Goal: Transaction & Acquisition: Purchase product/service

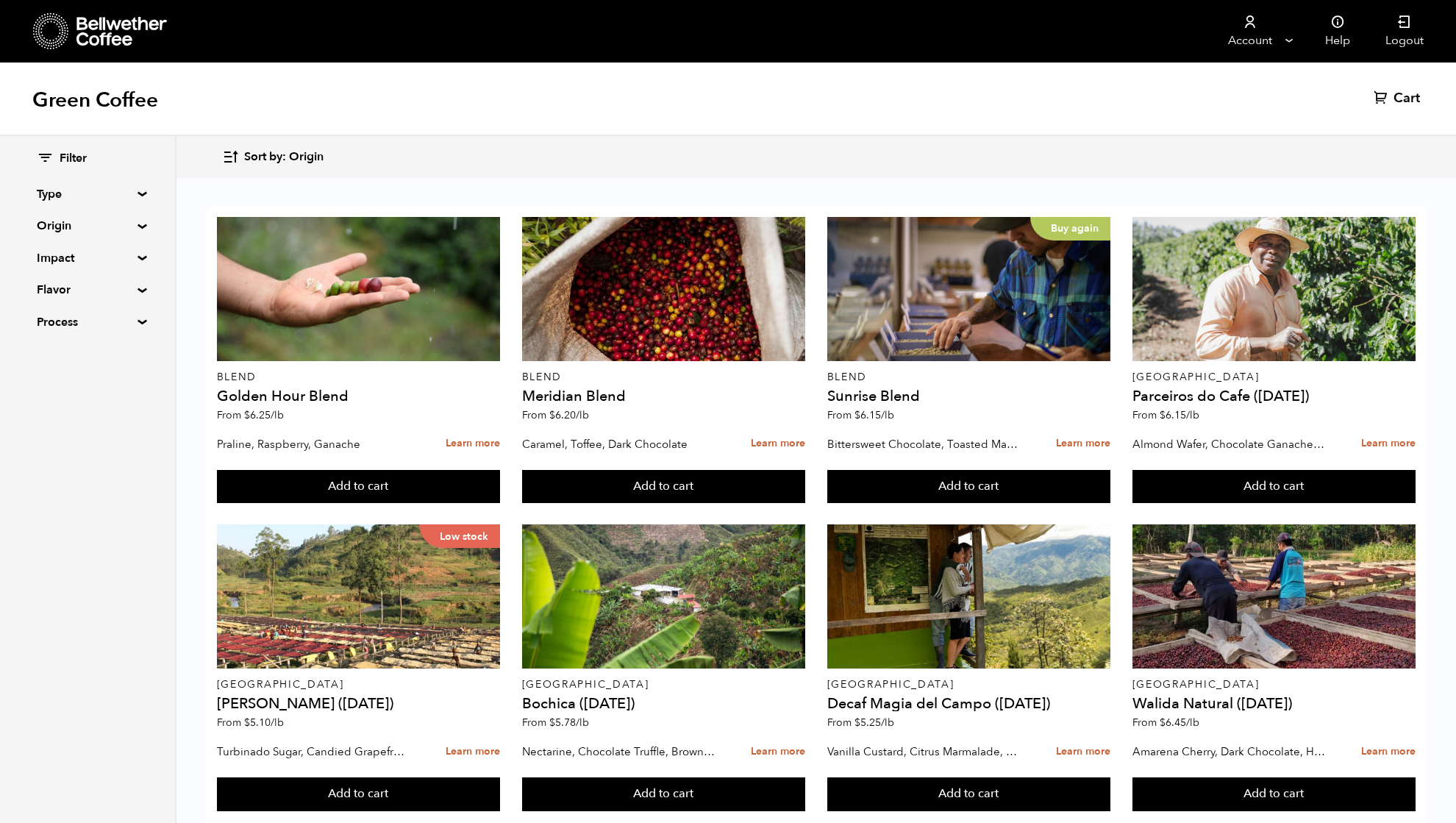
click at [63, 227] on summary "Origin" at bounding box center [88, 226] width 102 height 18
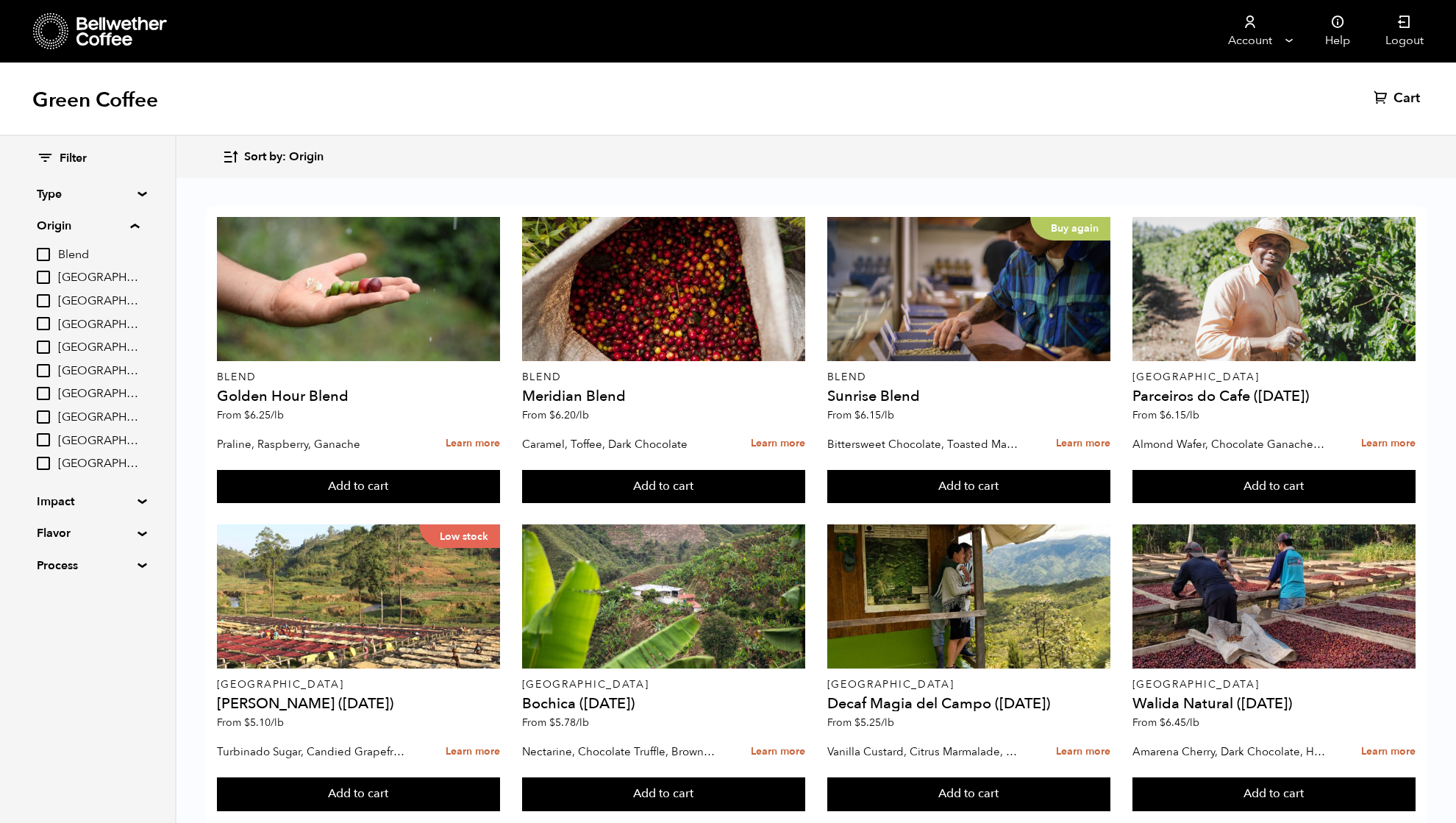
click at [46, 369] on input "[GEOGRAPHIC_DATA]" at bounding box center [43, 371] width 13 height 13
checkbox input "true"
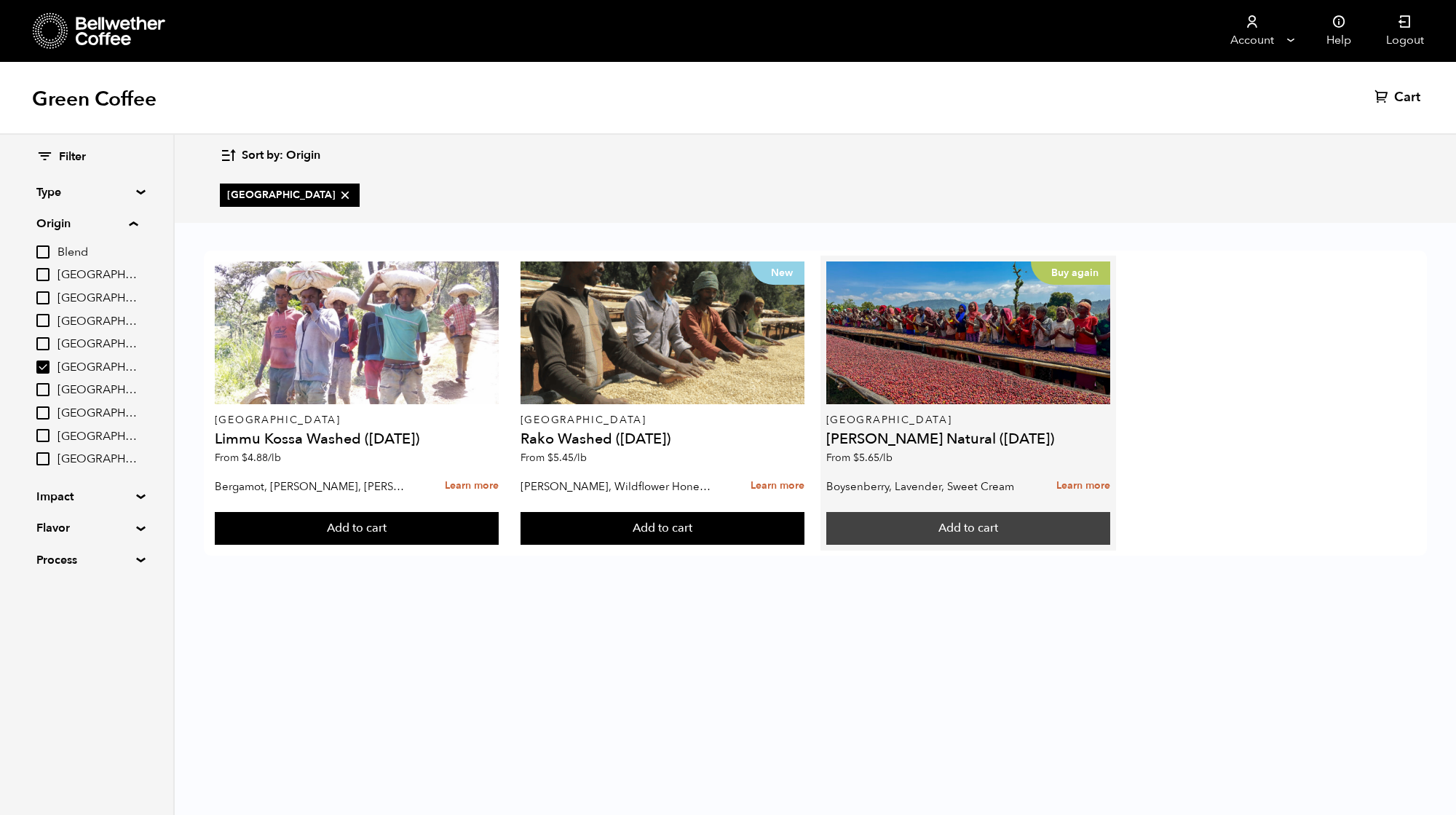
click at [500, 535] on button "Add to cart" at bounding box center [357, 528] width 285 height 34
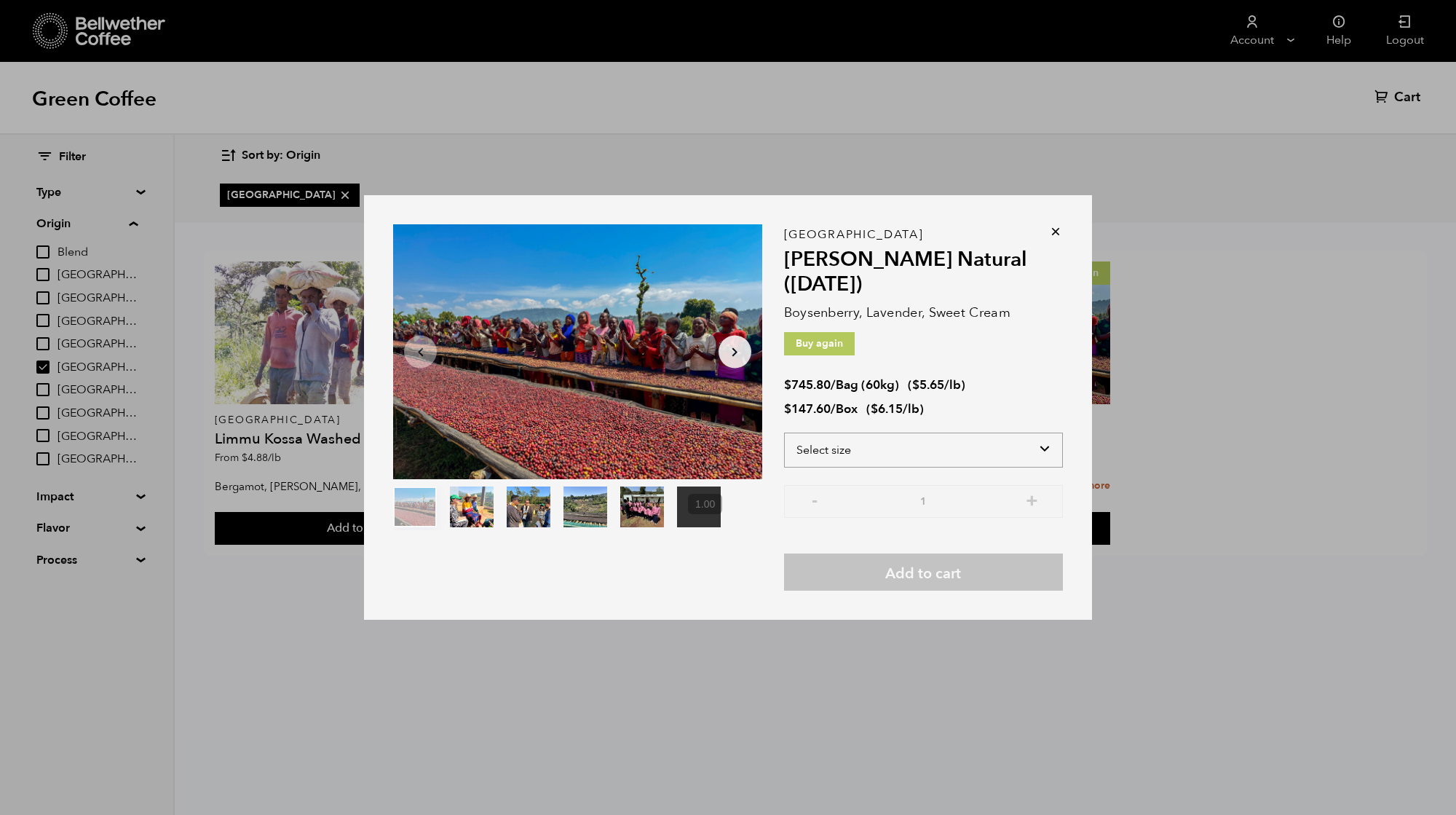
drag, startPoint x: 827, startPoint y: 453, endPoint x: 834, endPoint y: 462, distance: 11.4
click at [827, 453] on select "Select size Bag (60kg) (132 lbs) Box (24 lbs)" at bounding box center [923, 450] width 279 height 35
select select "bag-3"
click at [784, 432] on select "Select size Bag (60kg) (132 lbs) Box (24 lbs)" at bounding box center [923, 450] width 279 height 35
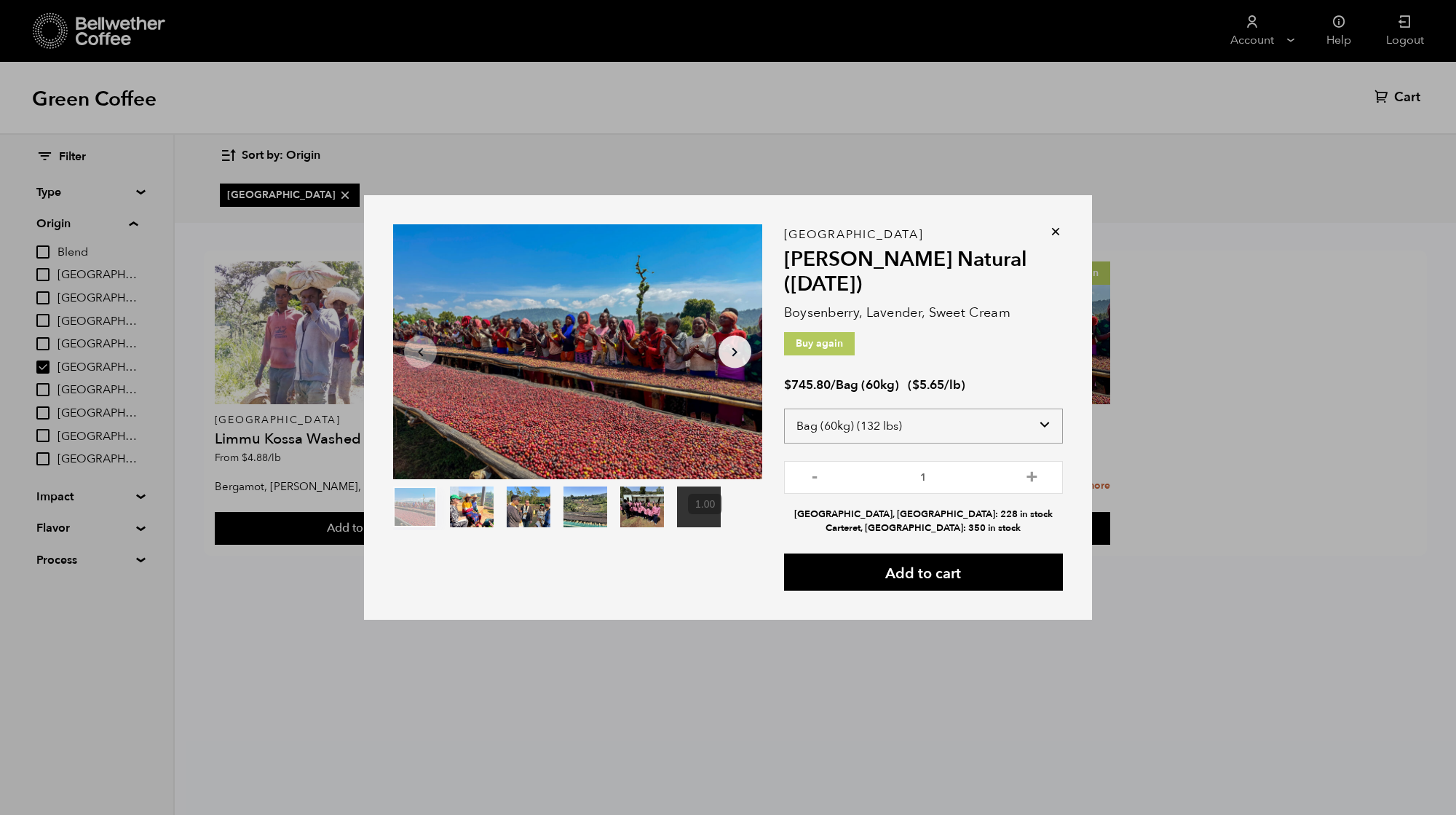
click at [874, 422] on select "Select size Bag (60kg) (132 lbs) Box (24 lbs)" at bounding box center [923, 426] width 279 height 35
click at [784, 408] on select "Select size Bag (60kg) (132 lbs) Box (24 lbs)" at bounding box center [923, 426] width 279 height 35
click at [913, 570] on button "Add to cart" at bounding box center [923, 571] width 279 height 38
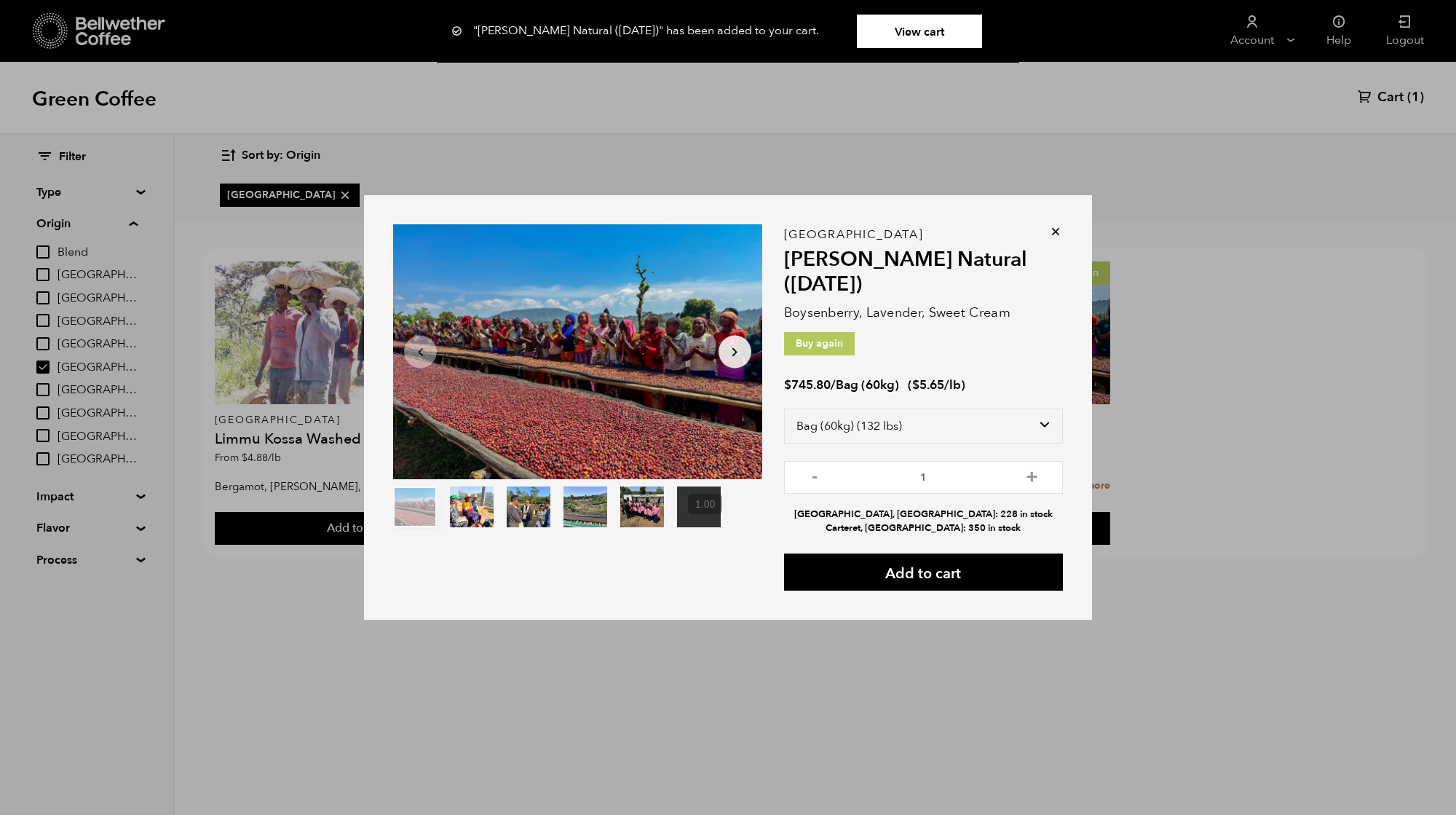
click at [1054, 232] on icon at bounding box center [1056, 232] width 15 height 15
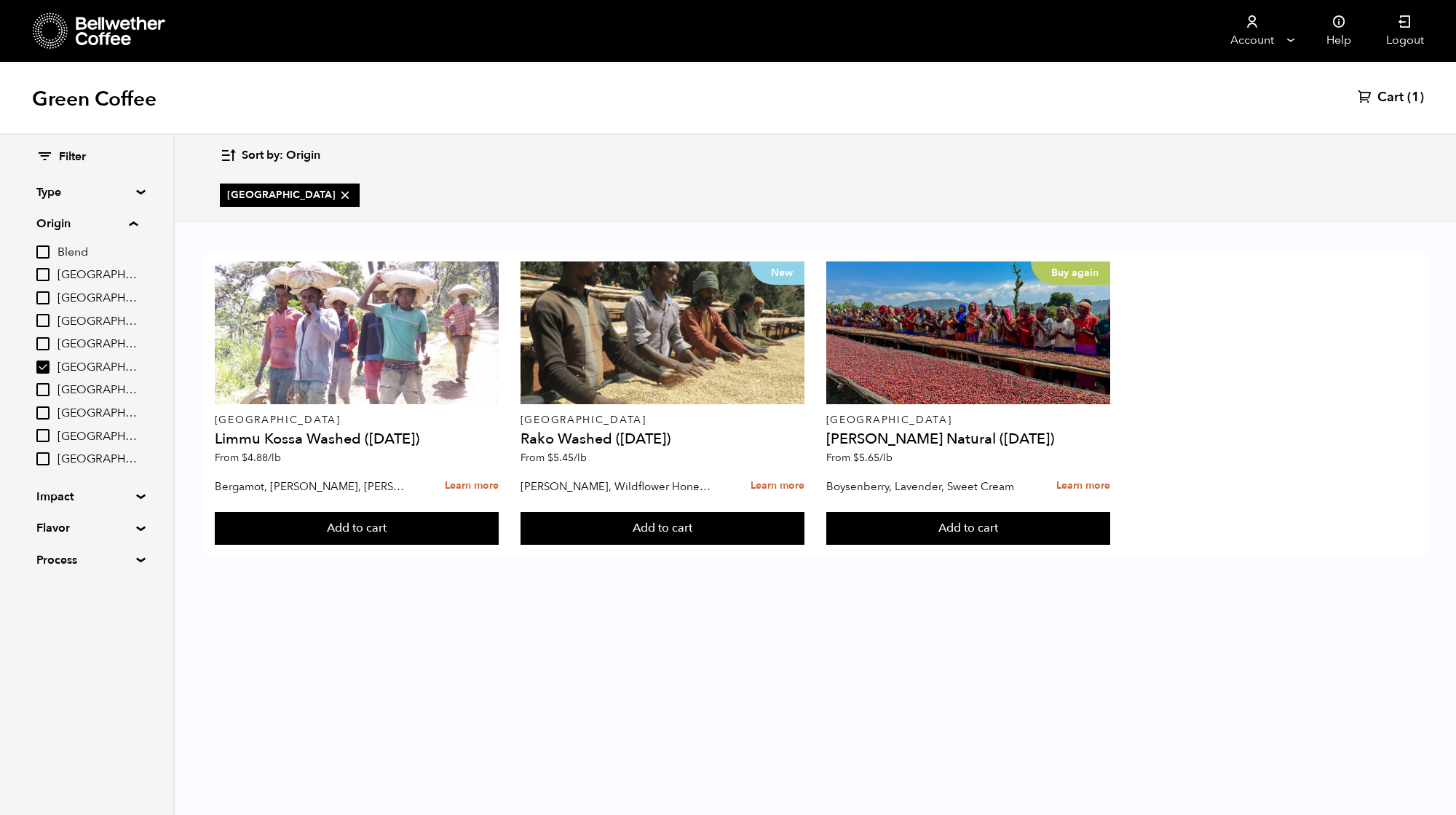
click at [46, 364] on input "[GEOGRAPHIC_DATA]" at bounding box center [43, 367] width 13 height 13
checkbox input "false"
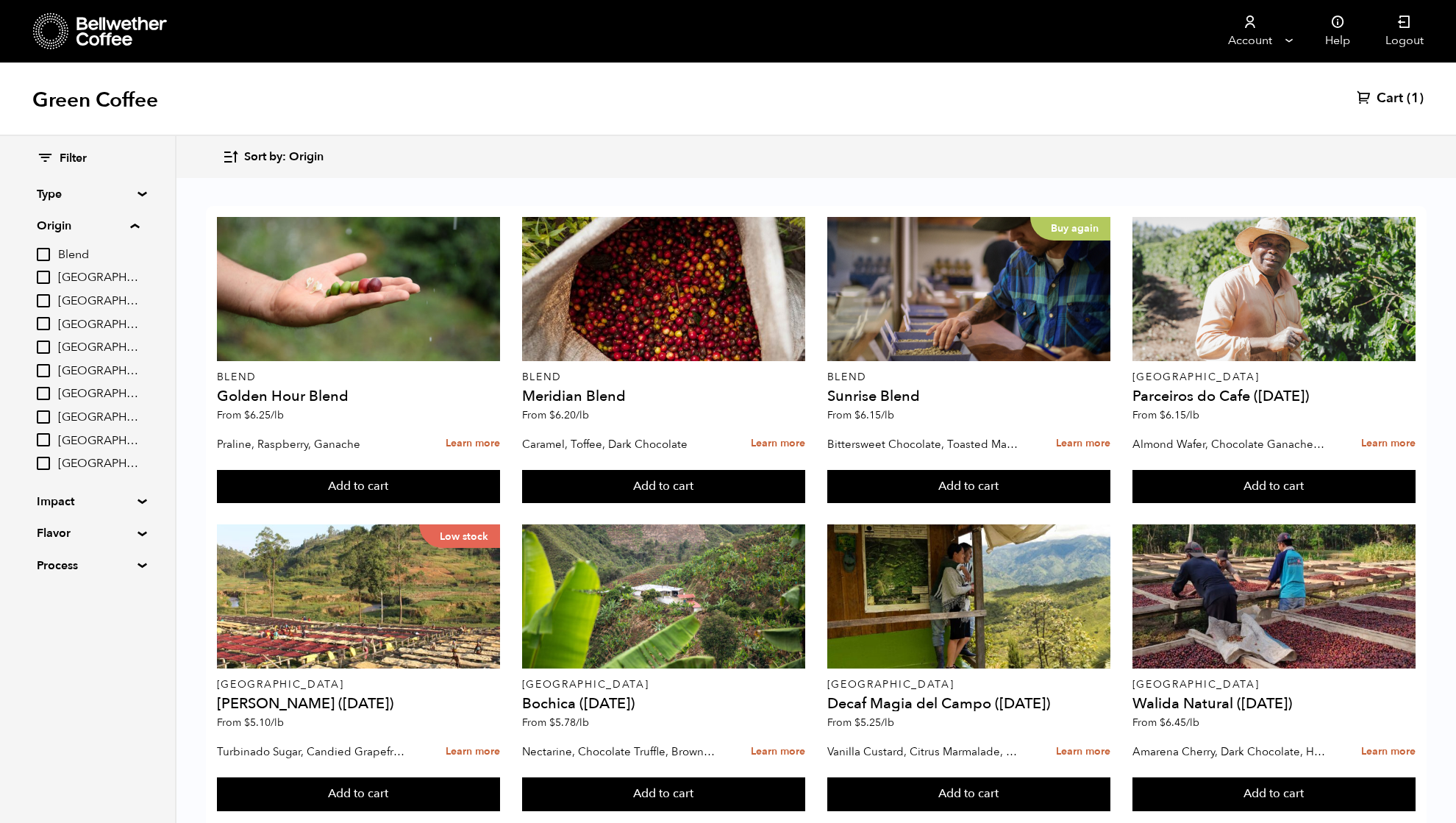
click at [45, 326] on input "Colombia" at bounding box center [43, 324] width 13 height 13
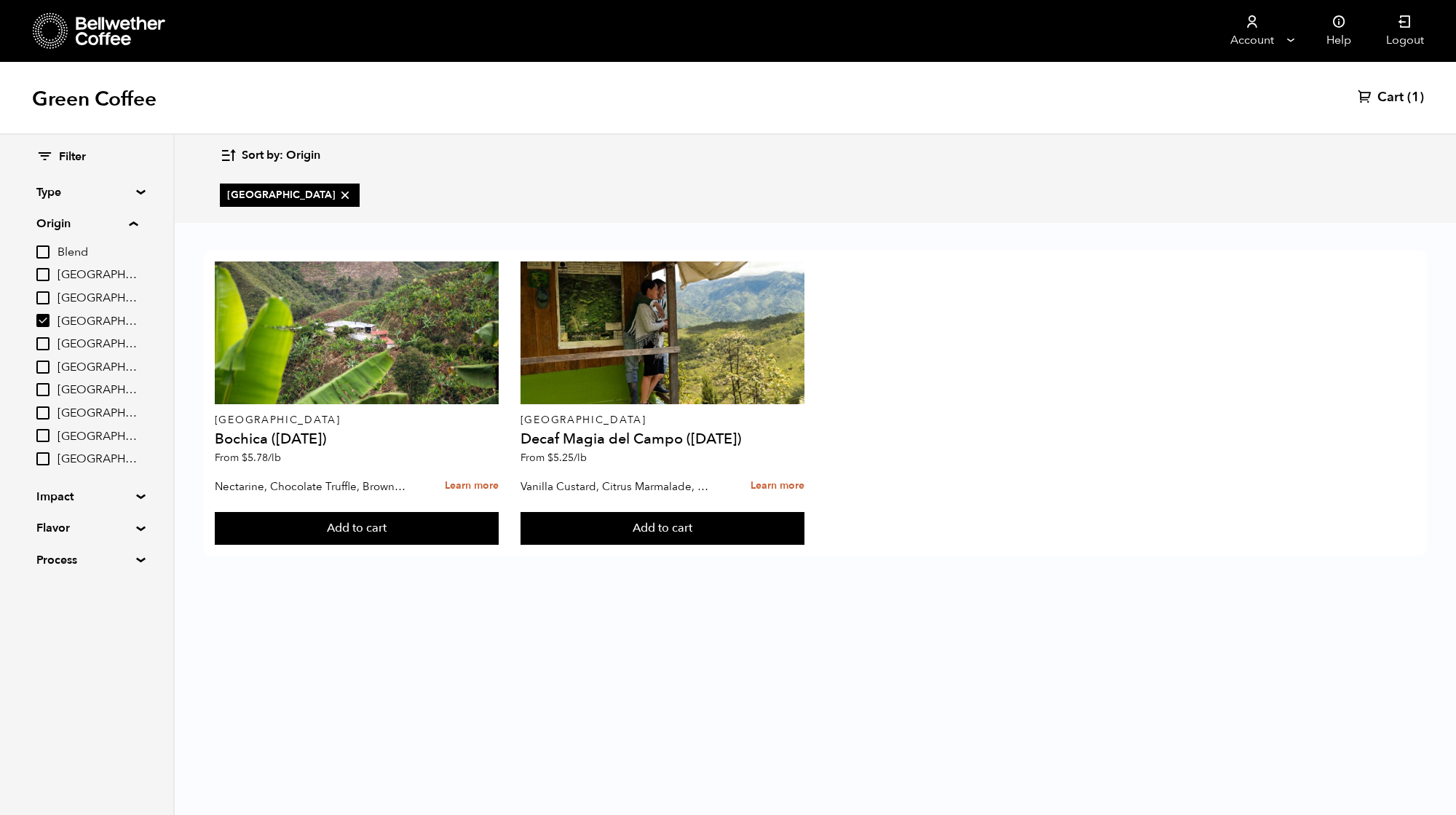
click at [42, 319] on input "Colombia" at bounding box center [43, 321] width 13 height 13
checkbox input "false"
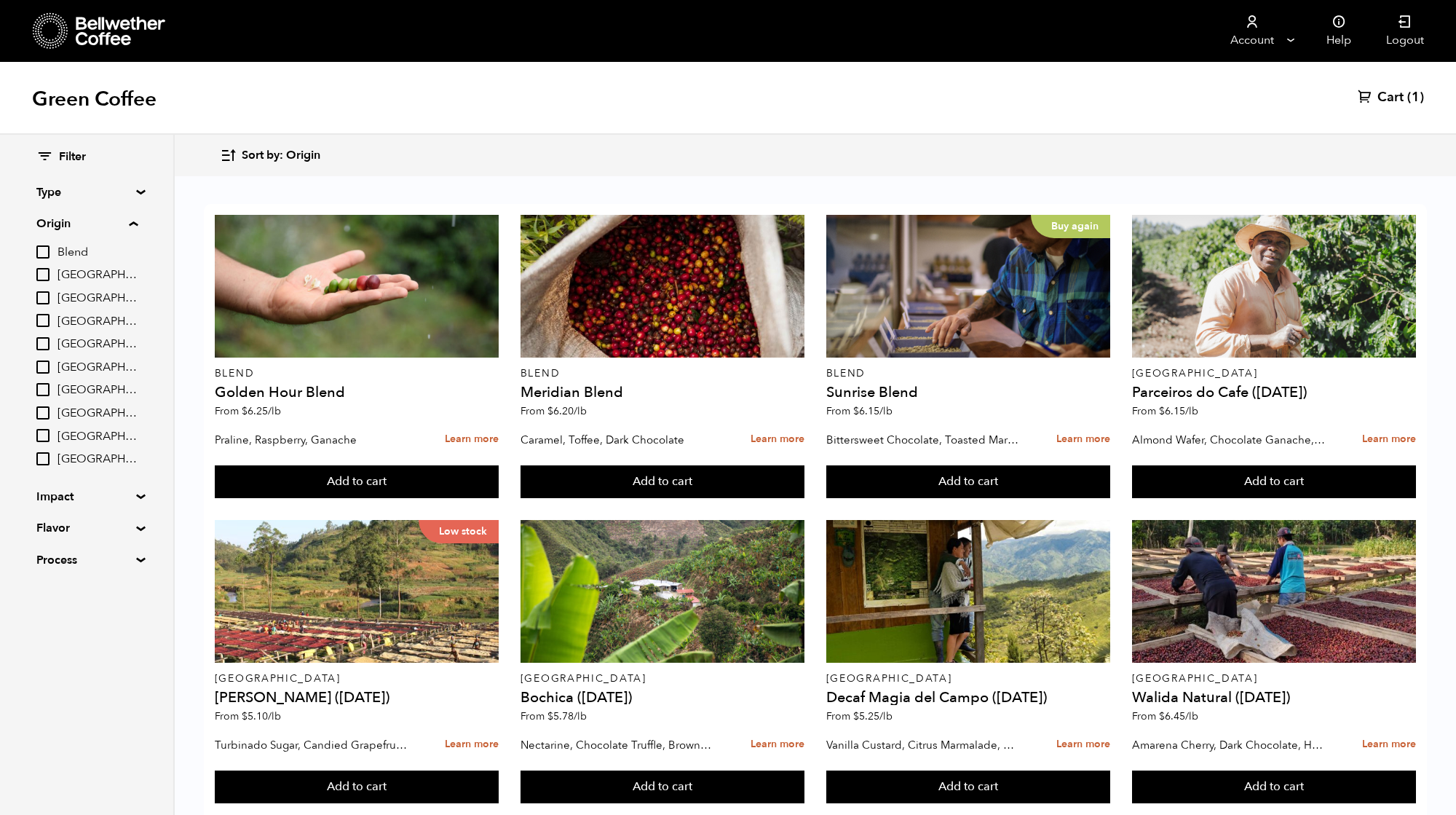
click at [41, 389] on input "[GEOGRAPHIC_DATA]" at bounding box center [43, 389] width 13 height 13
checkbox input "true"
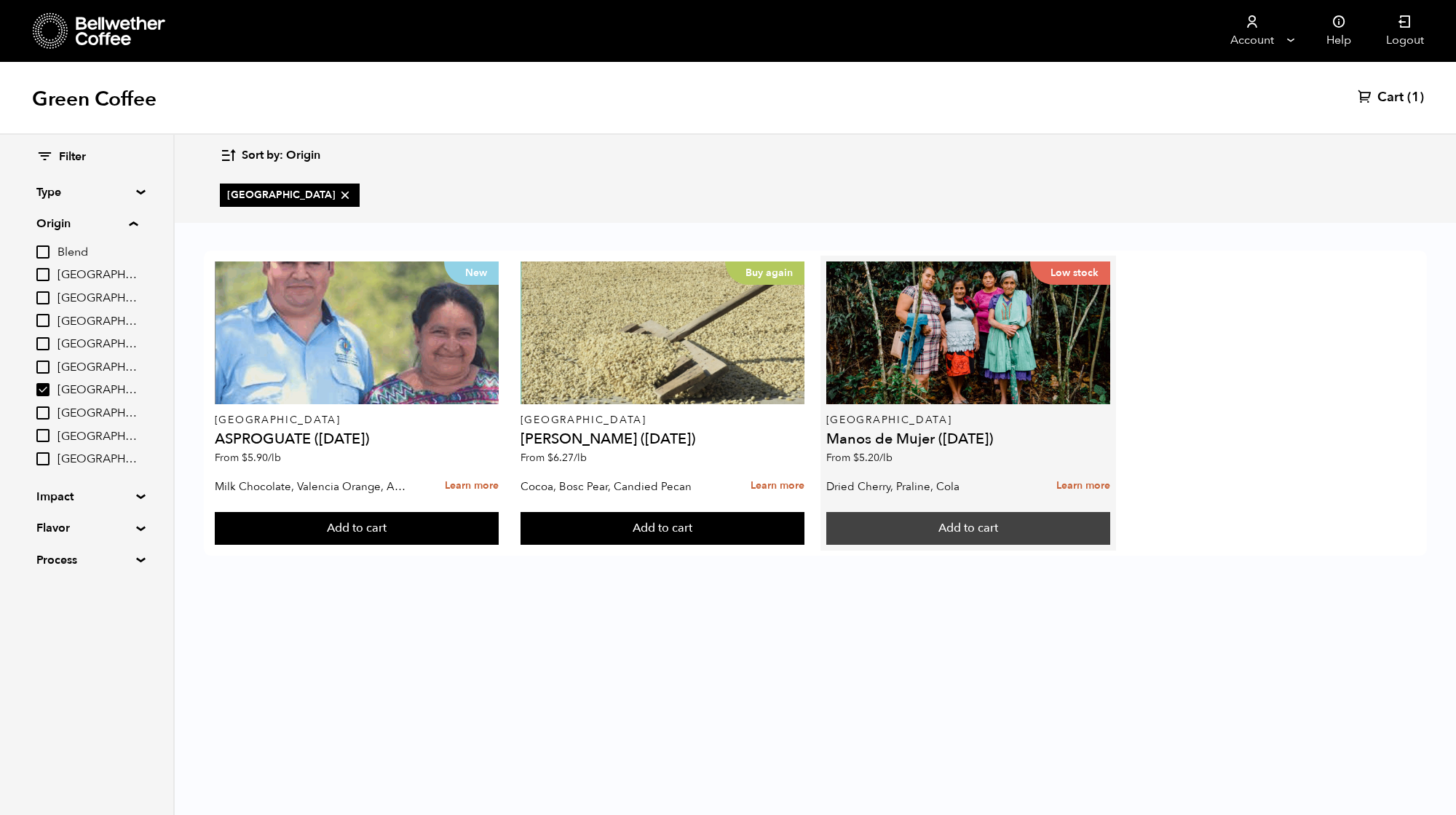
click at [500, 526] on button "Add to cart" at bounding box center [357, 528] width 285 height 34
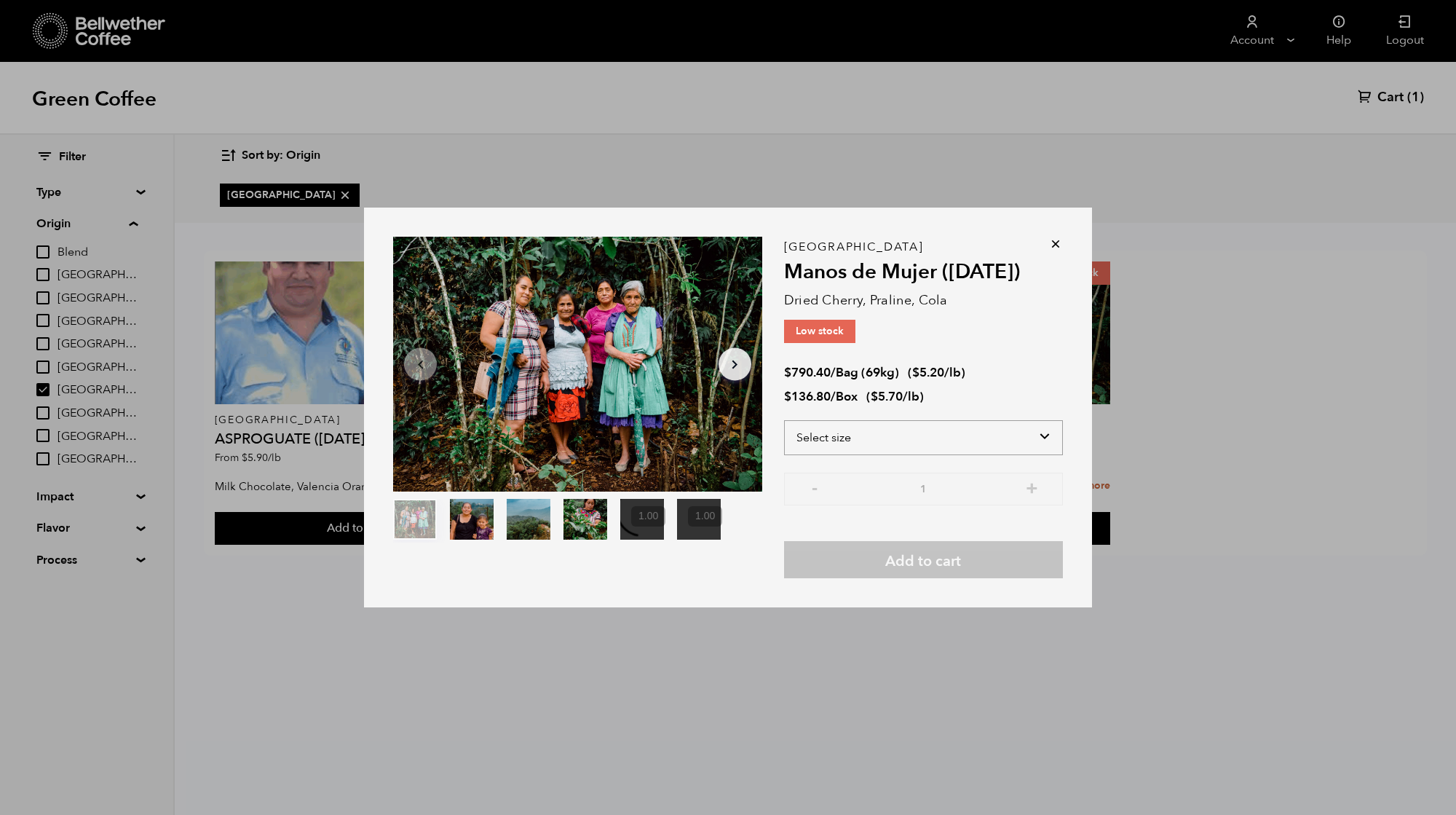
click at [862, 441] on select "Select size Bag (69kg) (152 lbs) Box (24 lbs)" at bounding box center [923, 438] width 279 height 35
click at [1193, 407] on div "Your browser does not support the video tag. Your browser does not support the …" at bounding box center [728, 408] width 1456 height 815
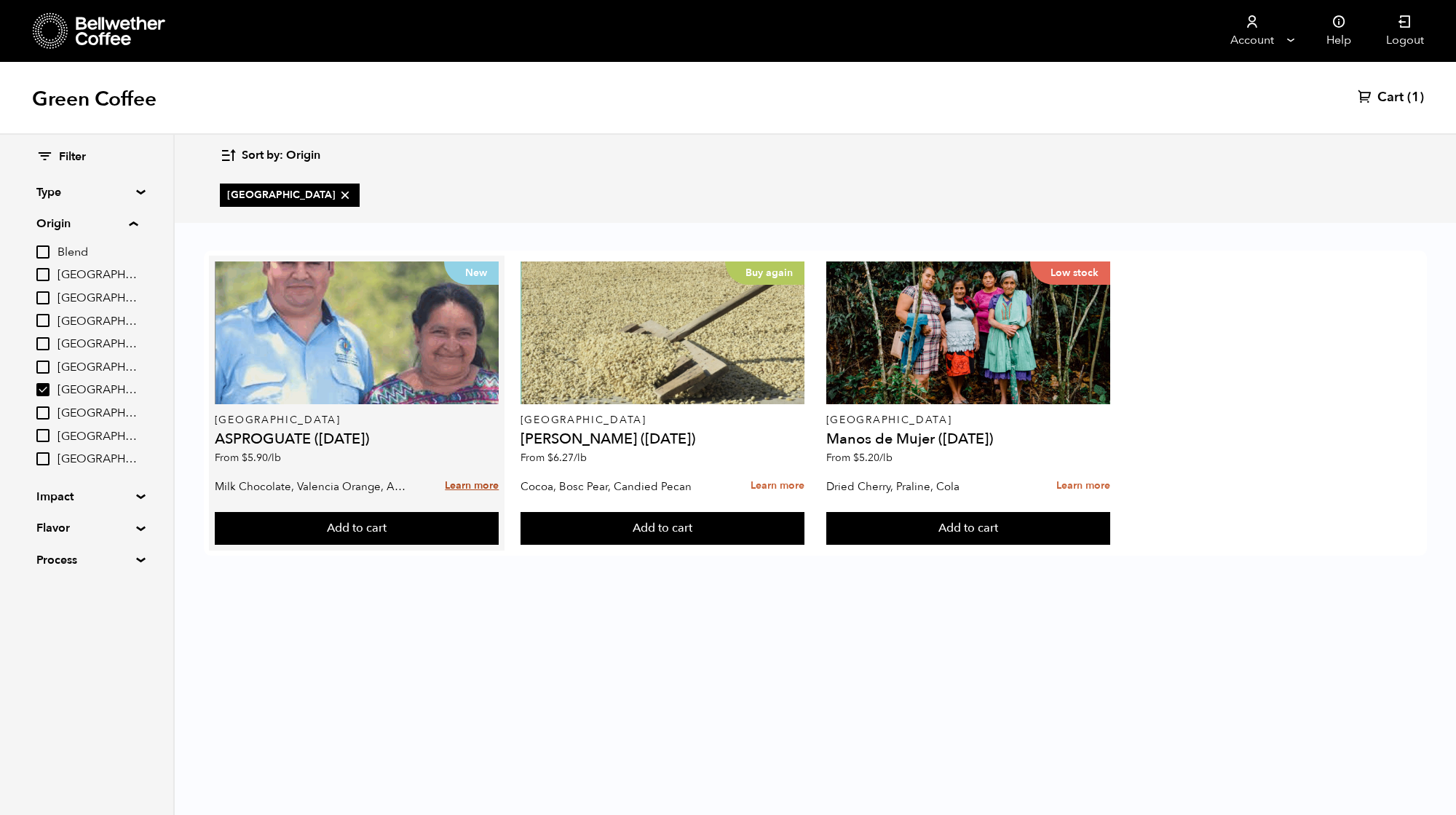
click at [472, 478] on link "Learn more" at bounding box center [472, 486] width 54 height 31
click at [469, 483] on link "Learn more" at bounding box center [472, 486] width 54 height 31
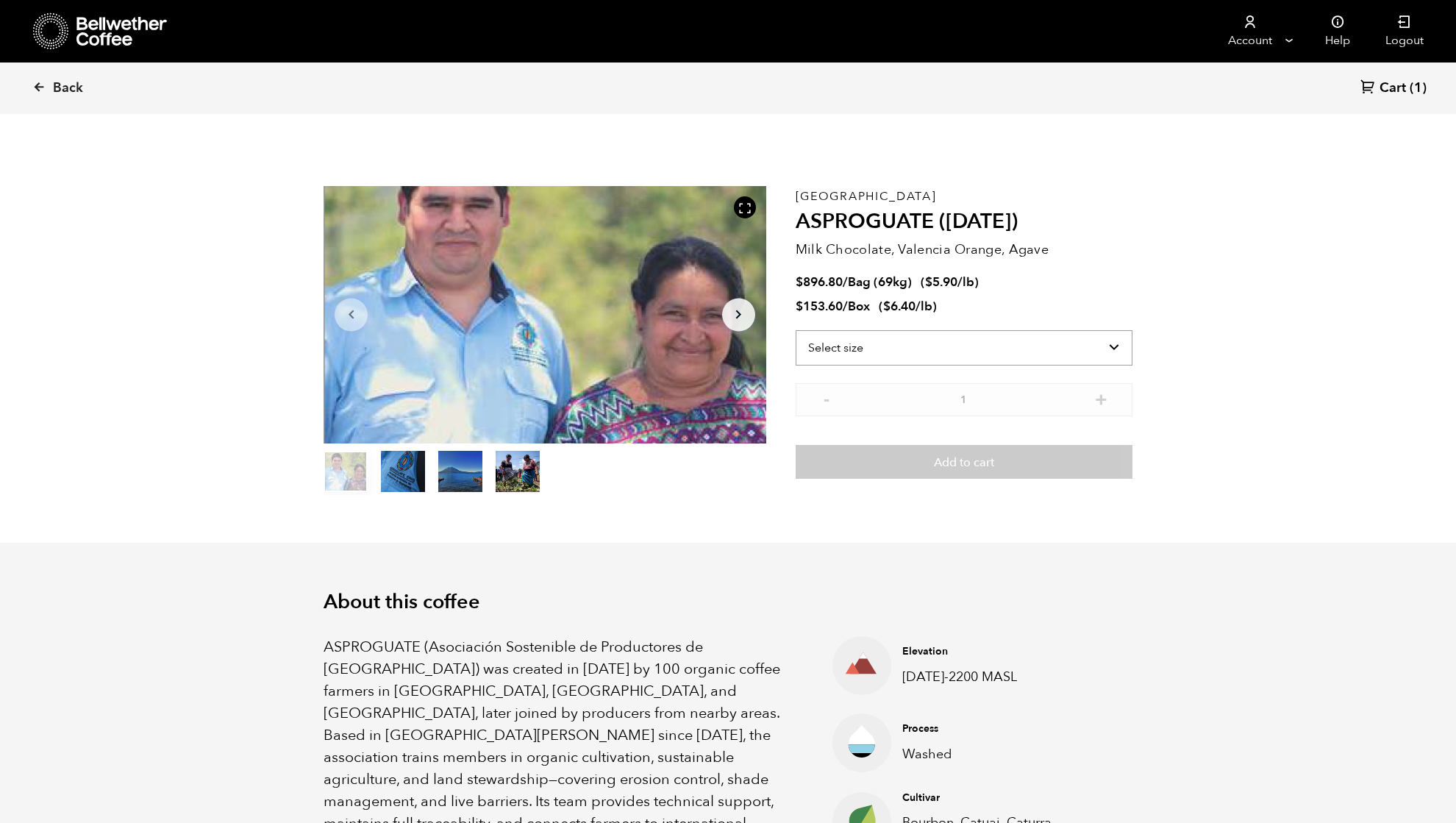
click at [874, 349] on select "Select size Bag (69kg) (152 lbs) Box (24 lbs)" at bounding box center [963, 348] width 336 height 35
click at [864, 347] on select "Select size Bag (69kg) (152 lbs) Box (24 lbs)" at bounding box center [963, 348] width 336 height 35
click at [56, 88] on span "Back" at bounding box center [67, 88] width 31 height 18
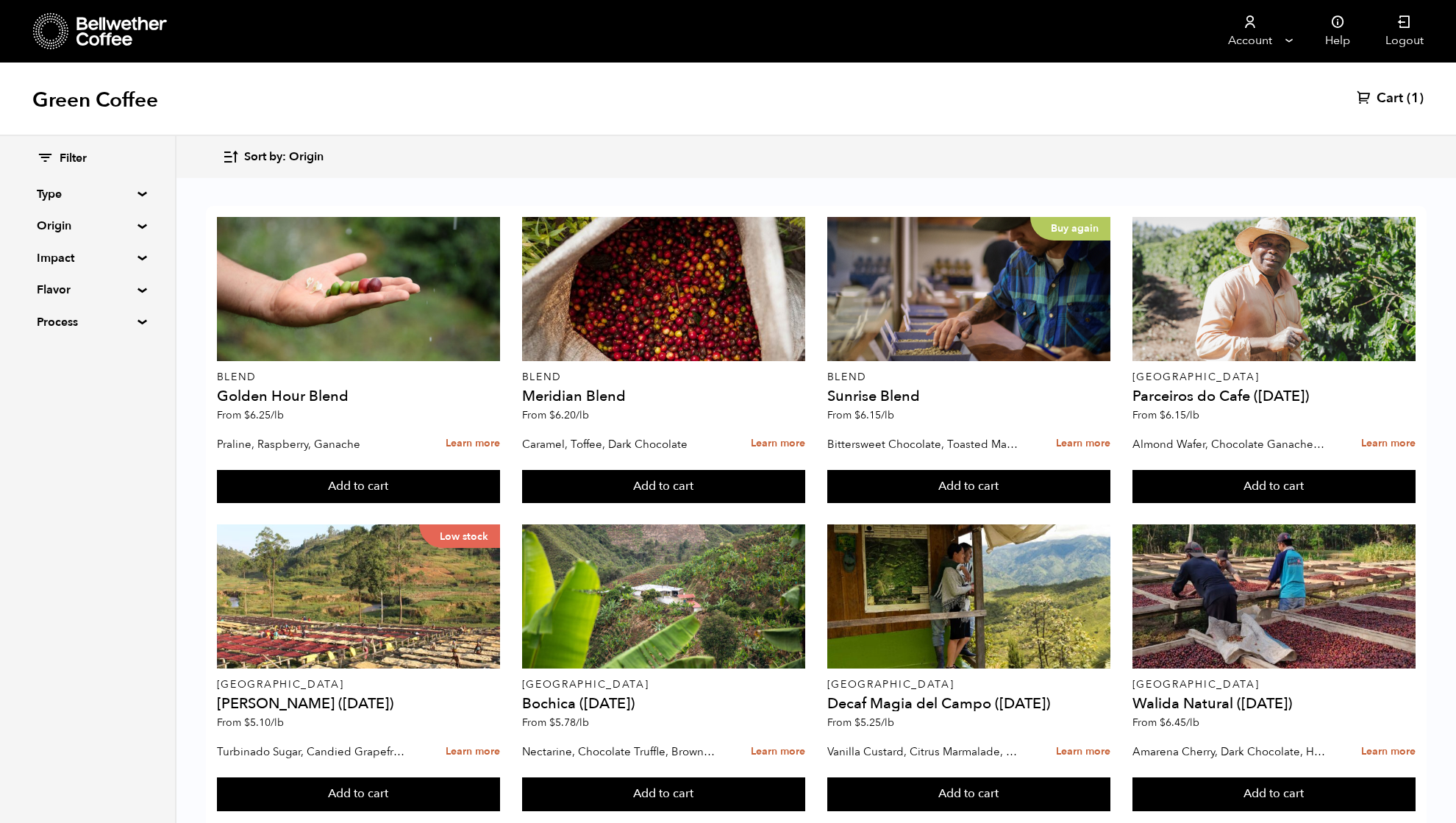
click at [58, 286] on summary "Flavor" at bounding box center [88, 289] width 102 height 18
click at [52, 287] on summary "Flavor" at bounding box center [88, 289] width 103 height 18
click at [61, 287] on summary "Flavor" at bounding box center [88, 289] width 102 height 18
click at [61, 287] on summary "Flavor" at bounding box center [88, 289] width 103 height 18
click at [62, 221] on summary "Origin" at bounding box center [88, 226] width 102 height 18
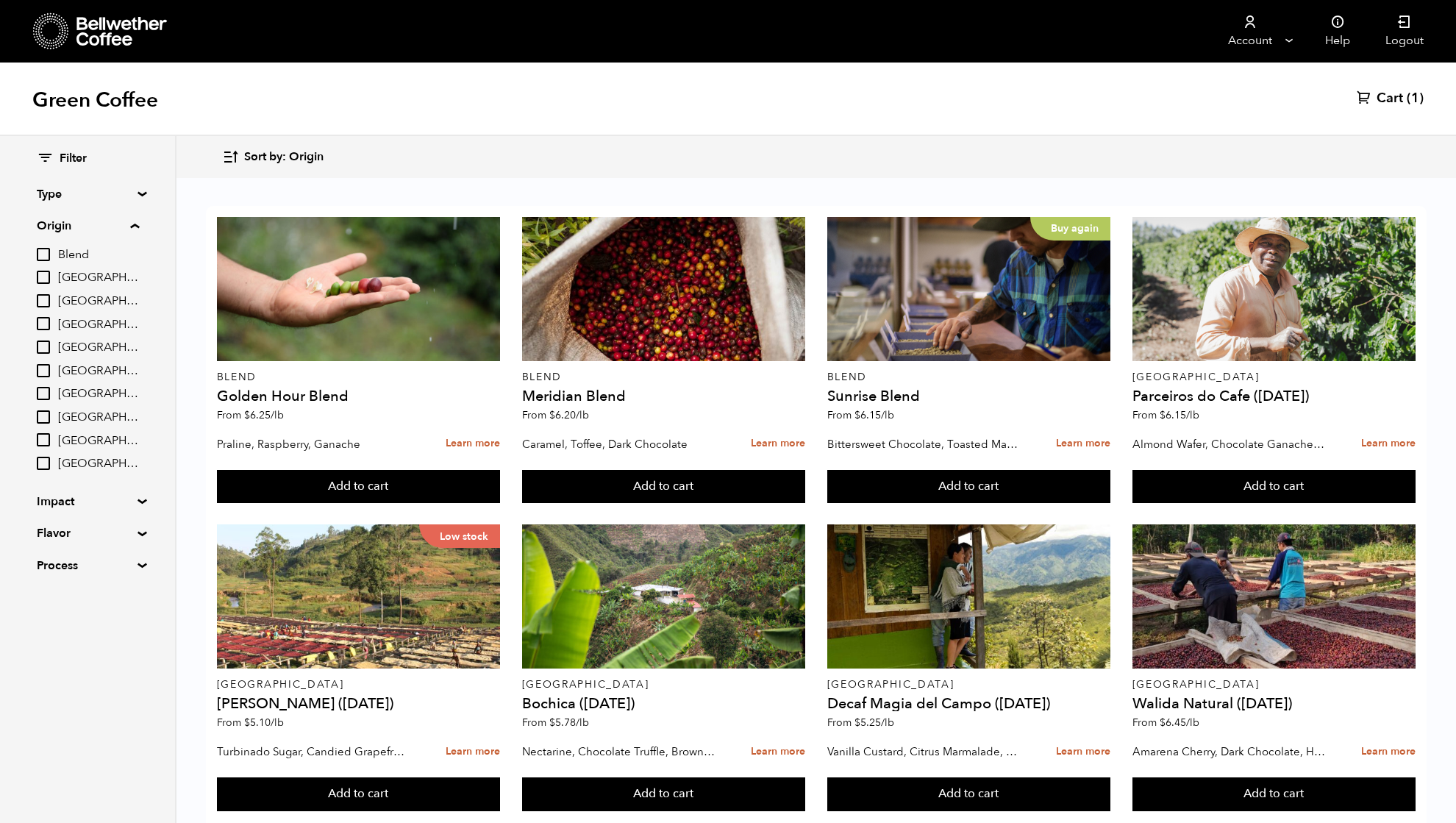
click at [44, 393] on input "[GEOGRAPHIC_DATA]" at bounding box center [43, 393] width 13 height 13
checkbox input "true"
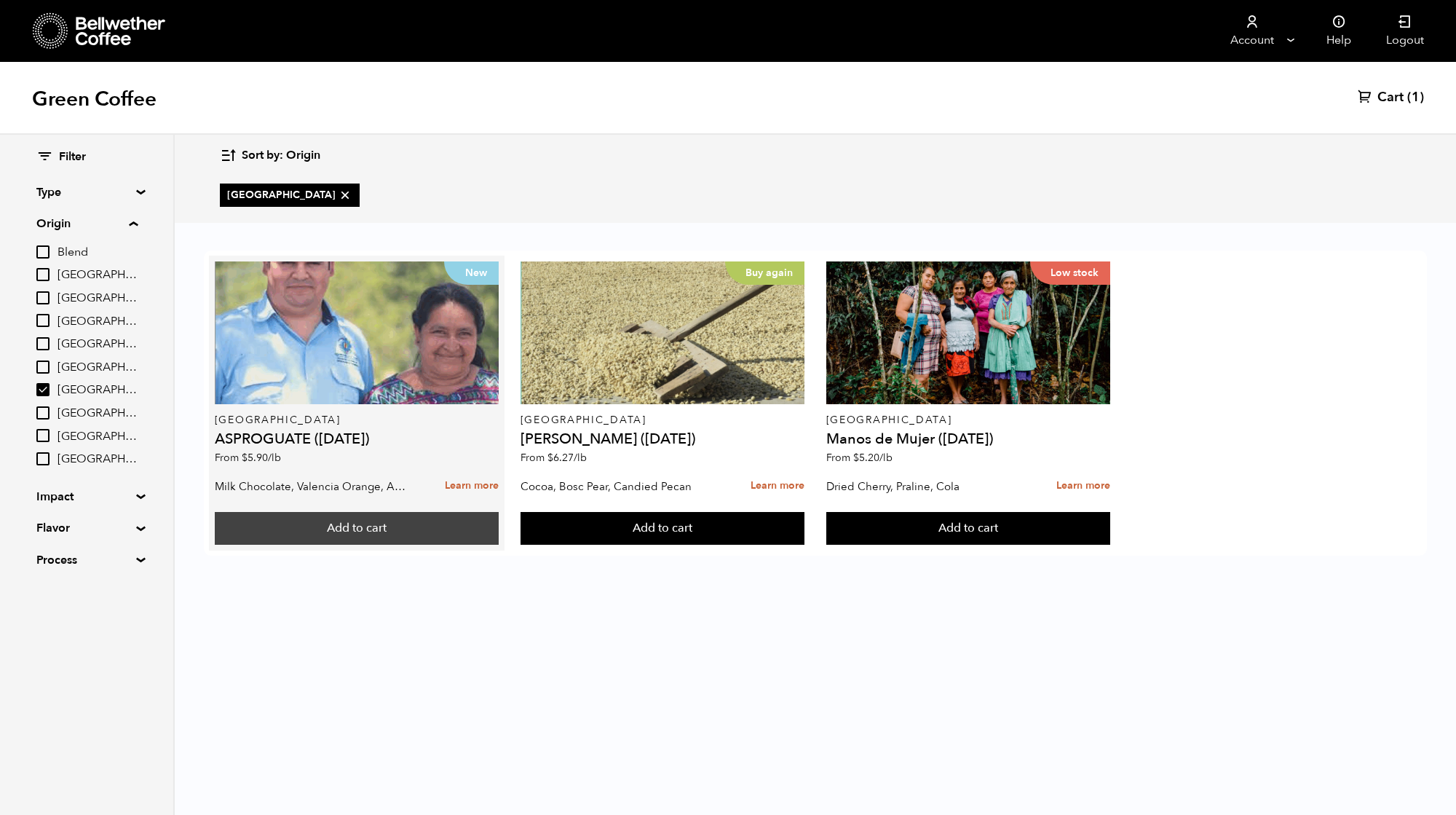
click at [361, 527] on button "Add to cart" at bounding box center [357, 528] width 285 height 34
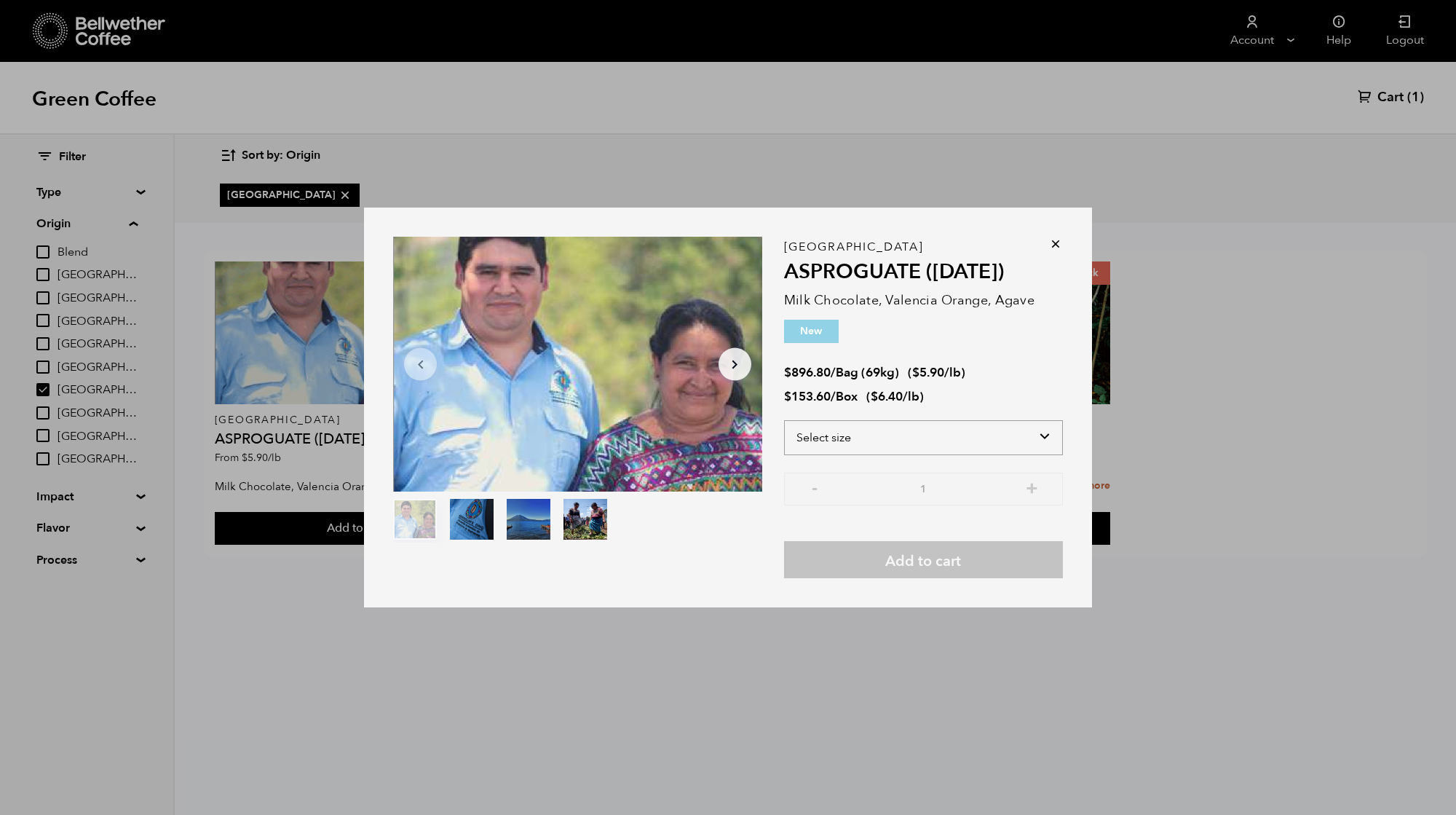
drag, startPoint x: 879, startPoint y: 442, endPoint x: 877, endPoint y: 451, distance: 9.2
click at [879, 442] on select "Select size Bag (69kg) (152 lbs) Box (24 lbs)" at bounding box center [923, 438] width 279 height 35
select select "bag-2"
click at [784, 420] on select "Select size Bag (69kg) (152 lbs) Box (24 lbs)" at bounding box center [923, 438] width 279 height 35
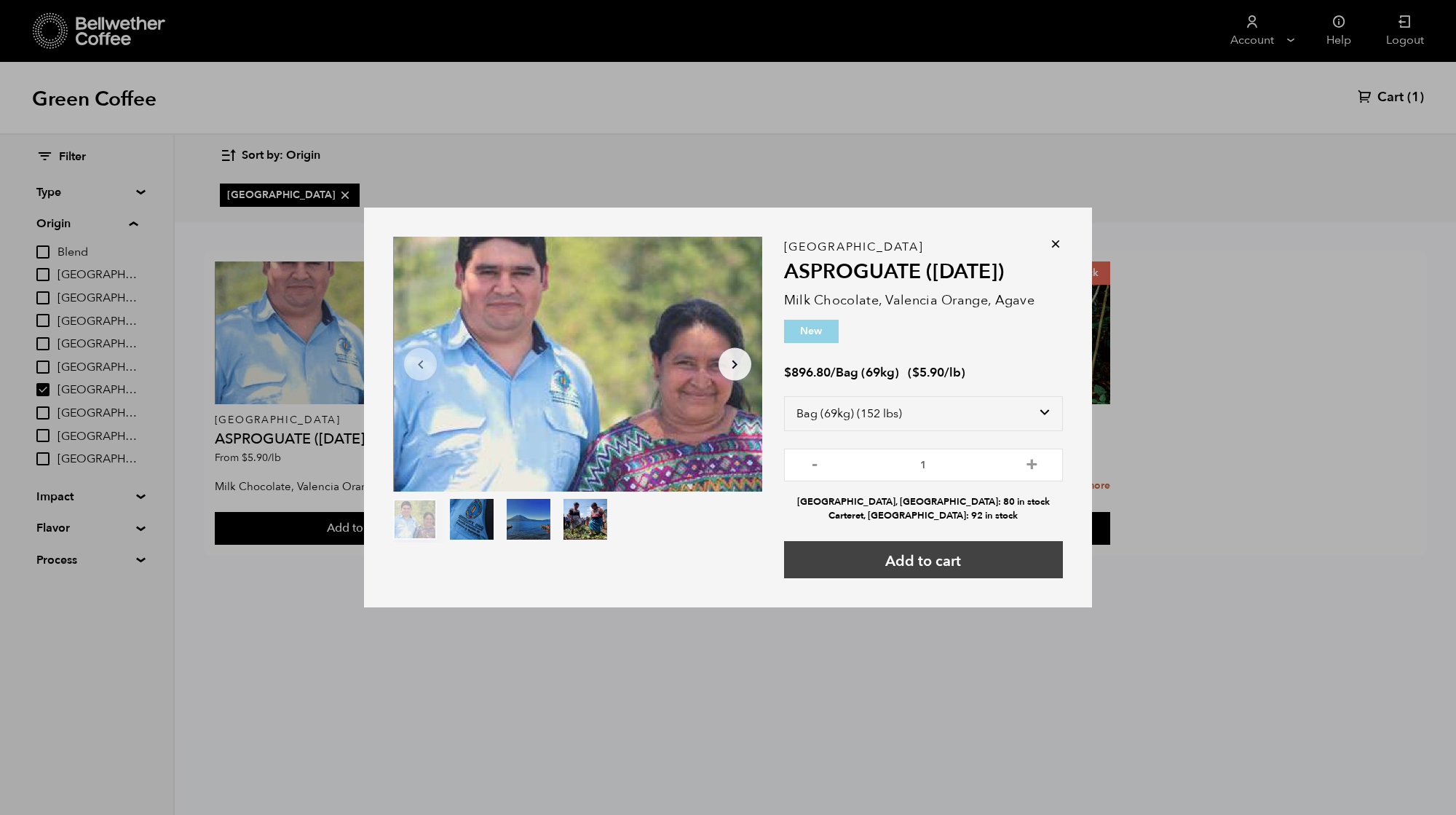
click at [891, 560] on button "Add to cart" at bounding box center [923, 560] width 279 height 38
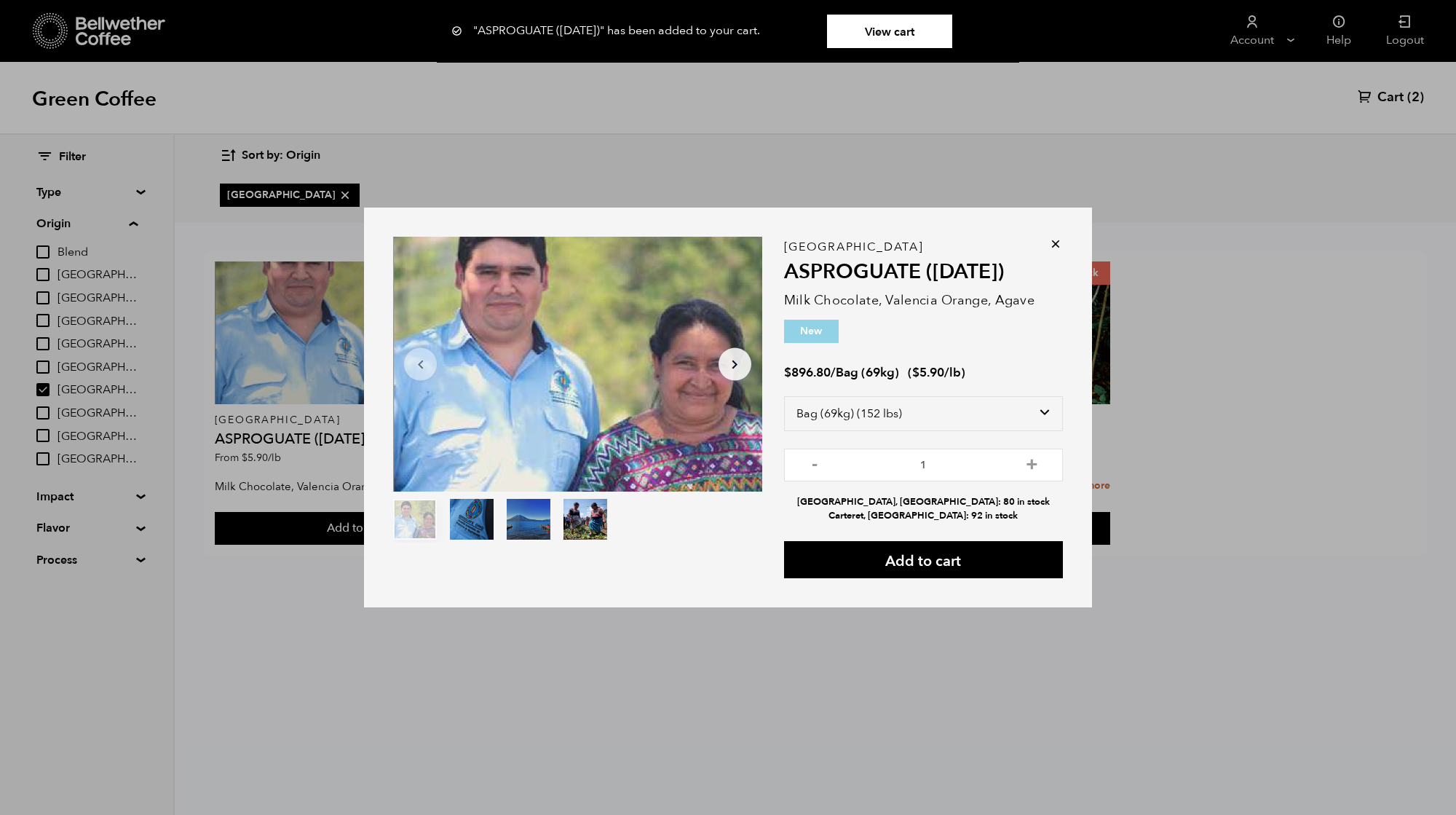
click at [1057, 244] on icon at bounding box center [1056, 244] width 15 height 15
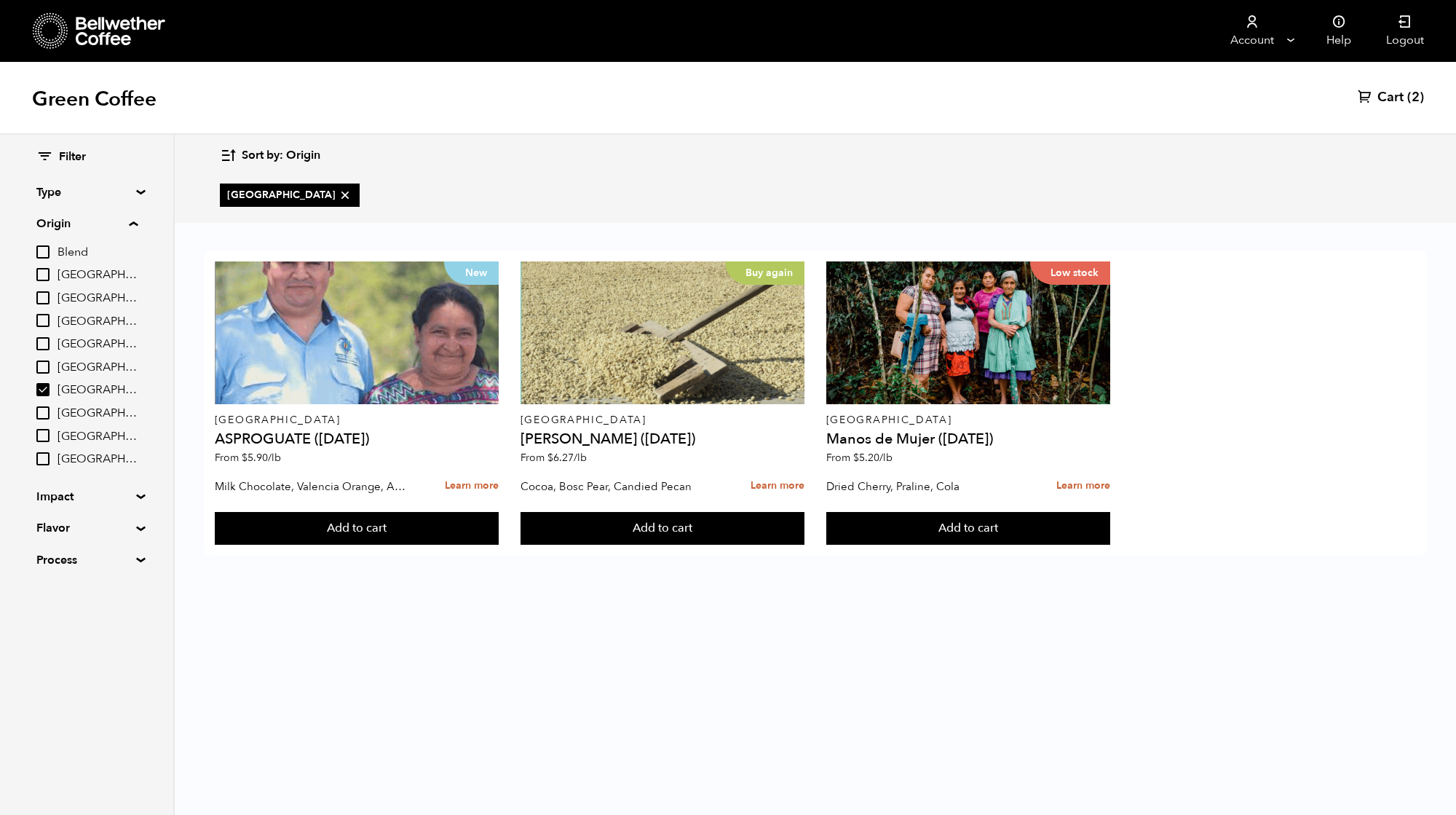
click at [43, 255] on input "Blend" at bounding box center [43, 252] width 13 height 13
checkbox input "true"
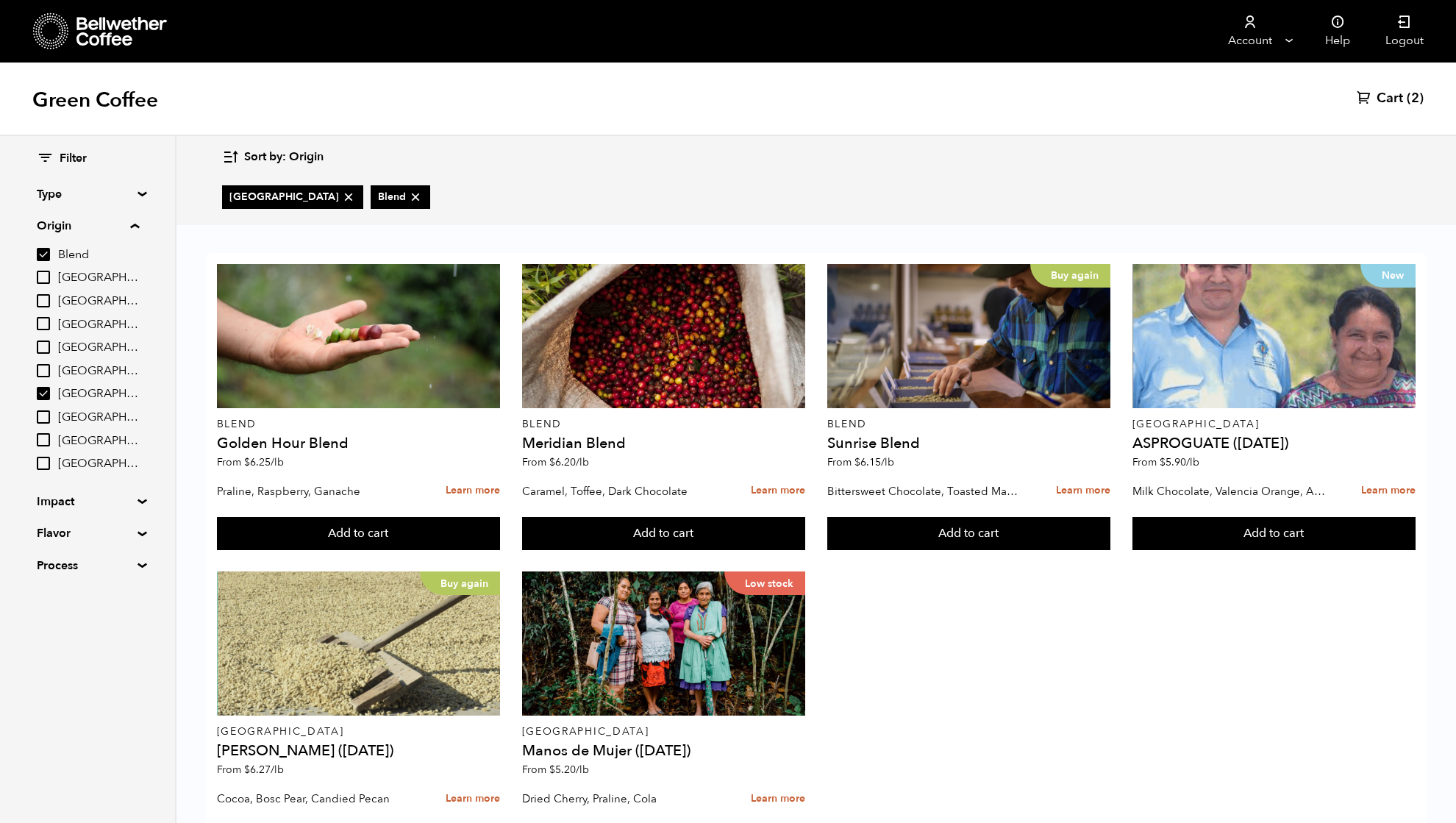
click at [48, 393] on input "[GEOGRAPHIC_DATA]" at bounding box center [43, 393] width 13 height 13
checkbox input "false"
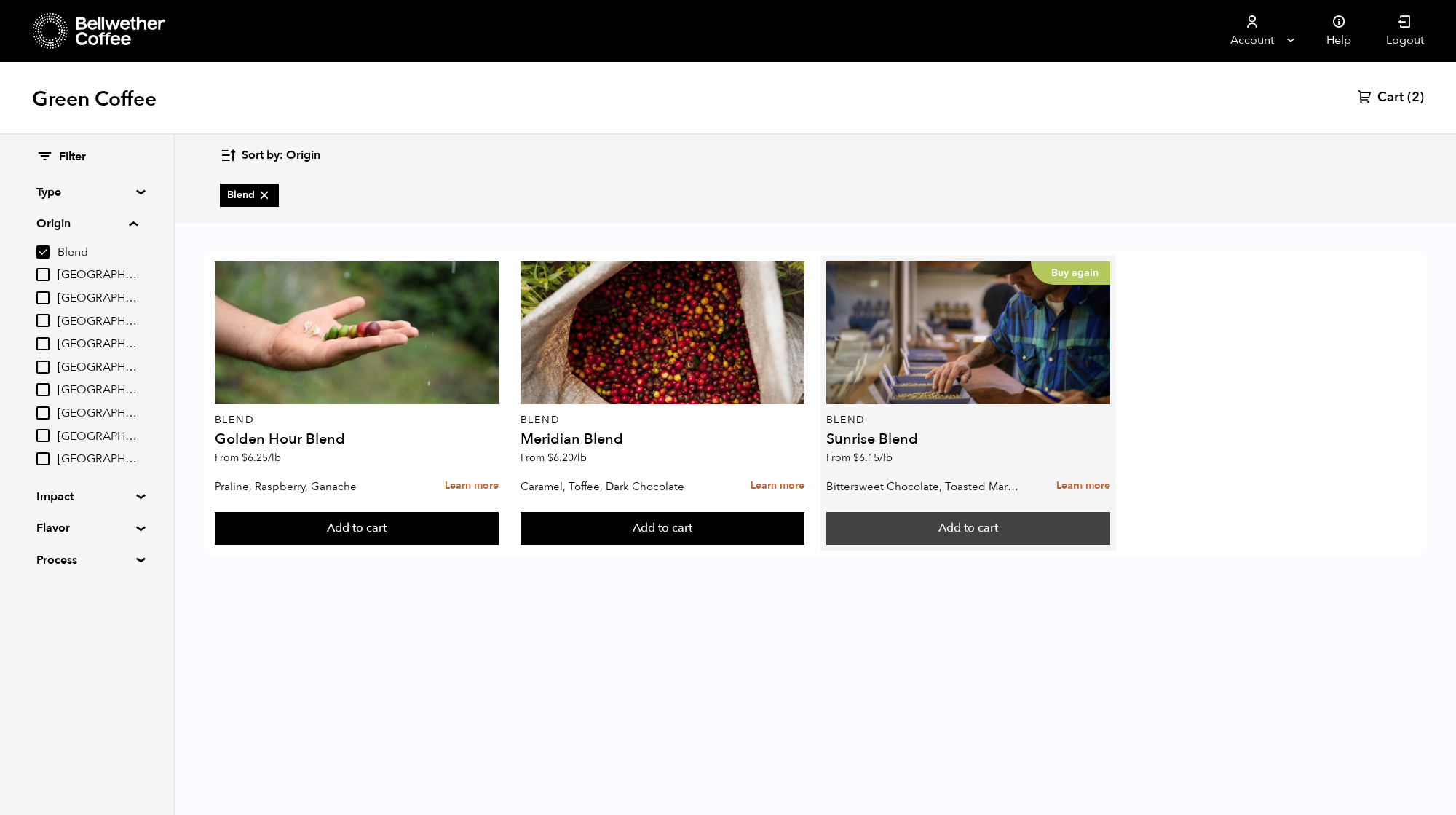
click at [500, 532] on button "Add to cart" at bounding box center [357, 528] width 285 height 34
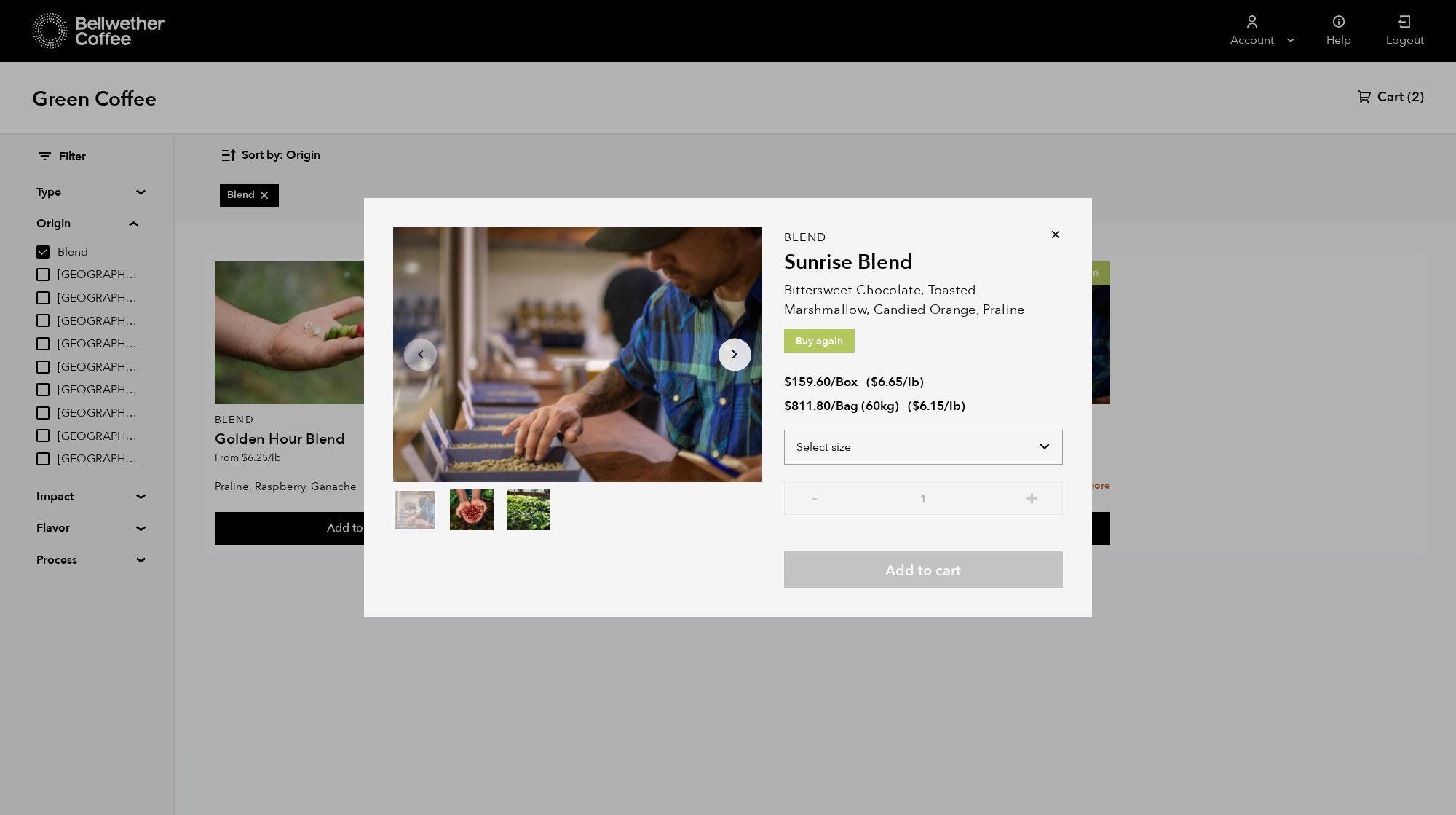
drag, startPoint x: 876, startPoint y: 450, endPoint x: 876, endPoint y: 459, distance: 9.0
click at [876, 450] on select "Select size Bag (60kg) (132 lbs) Box (24 lbs)" at bounding box center [923, 447] width 279 height 35
click at [784, 429] on select "Select size Bag (60kg) (132 lbs) Box (24 lbs)" at bounding box center [923, 447] width 279 height 35
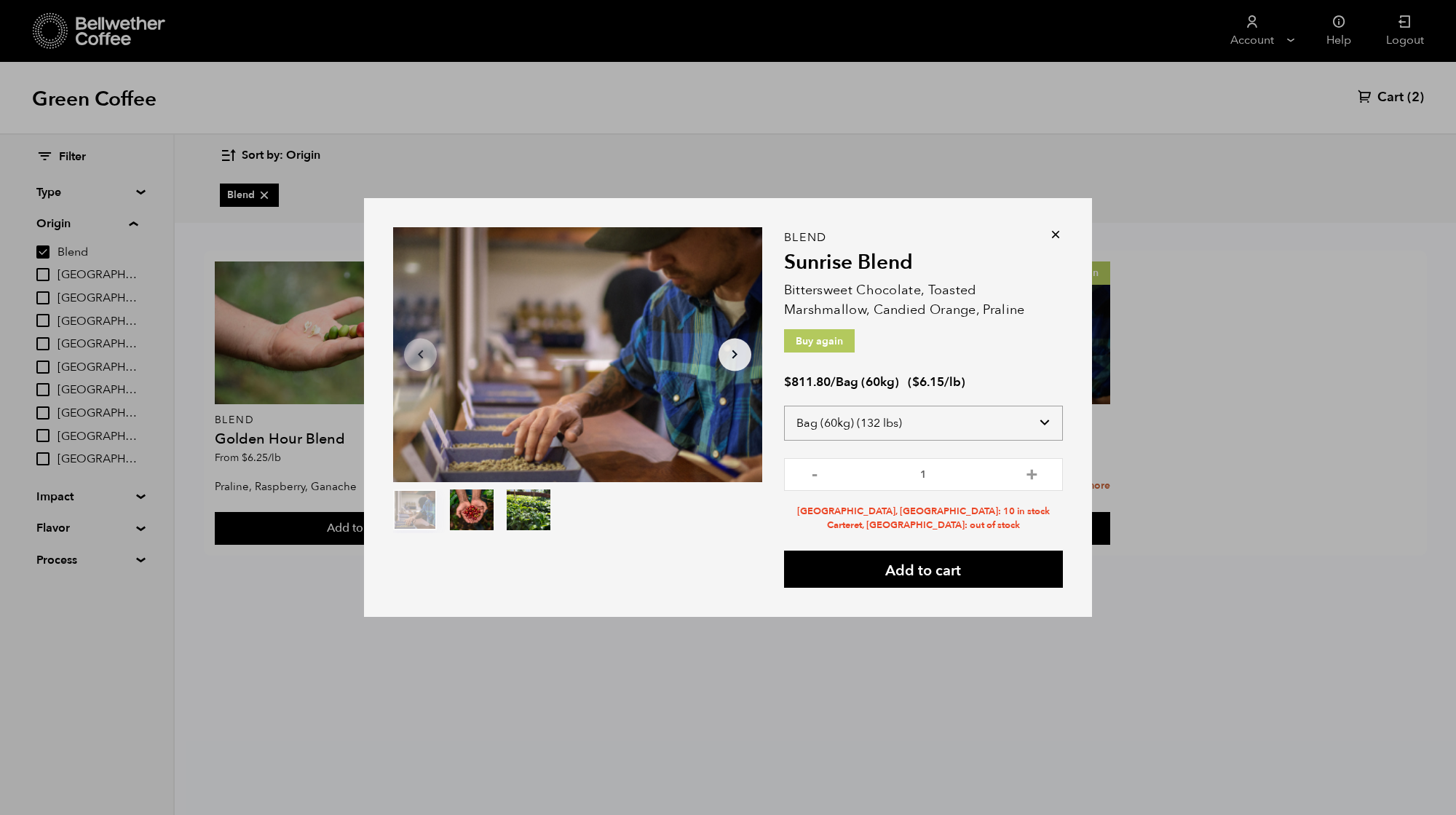
drag, startPoint x: 873, startPoint y: 425, endPoint x: 872, endPoint y: 439, distance: 14.0
click at [873, 425] on select "Select size Bag (60kg) (132 lbs) Box (24 lbs)" at bounding box center [923, 423] width 279 height 35
click at [784, 413] on select "Select size Bag (60kg) (132 lbs) Box (24 lbs)" at bounding box center [923, 423] width 279 height 35
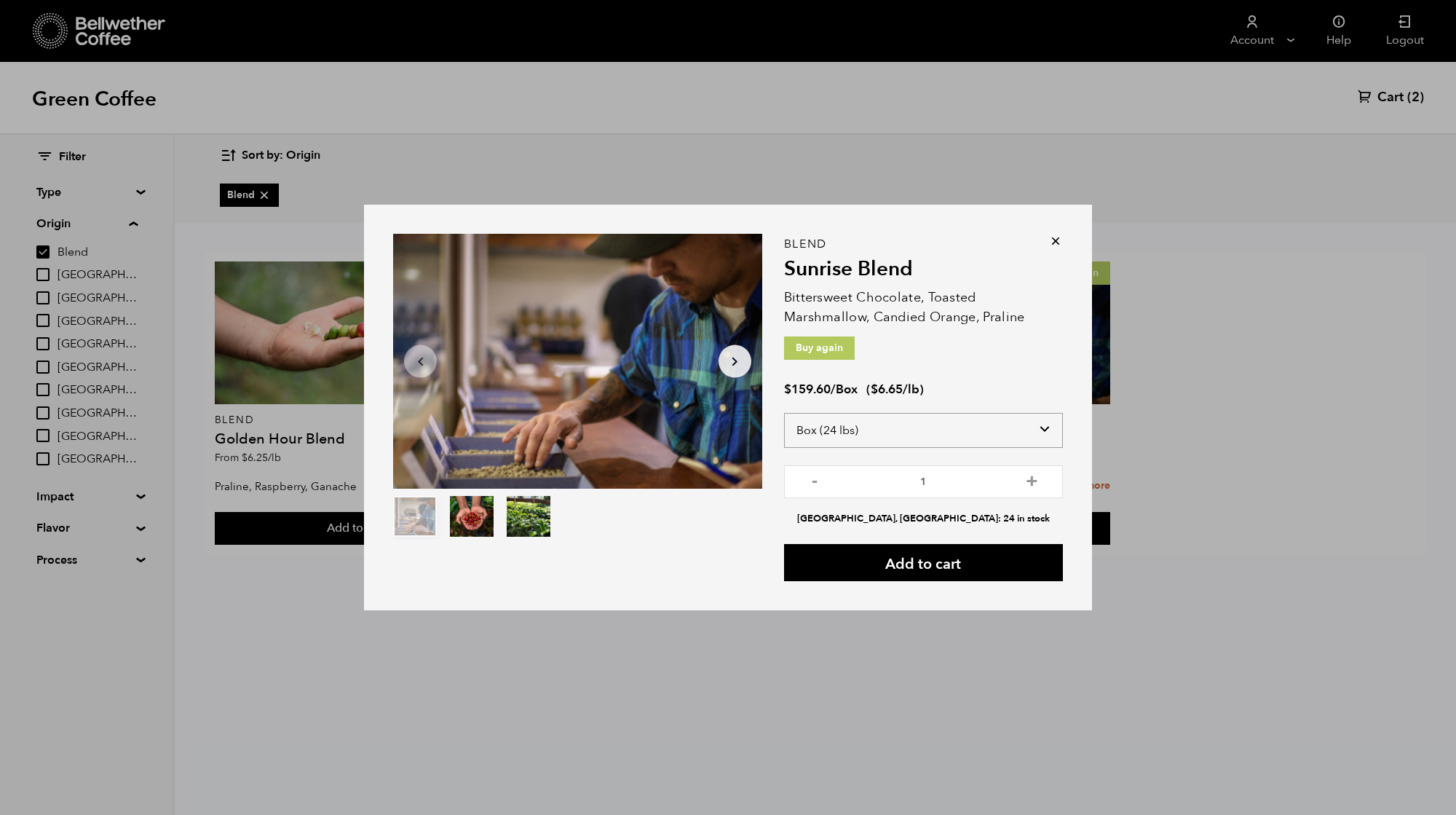
click at [859, 434] on select "Select size Bag (60kg) (132 lbs) Box (24 lbs)" at bounding box center [923, 430] width 279 height 35
select select "bag-3"
click at [784, 413] on select "Select size Bag (60kg) (132 lbs) Box (24 lbs)" at bounding box center [923, 430] width 279 height 35
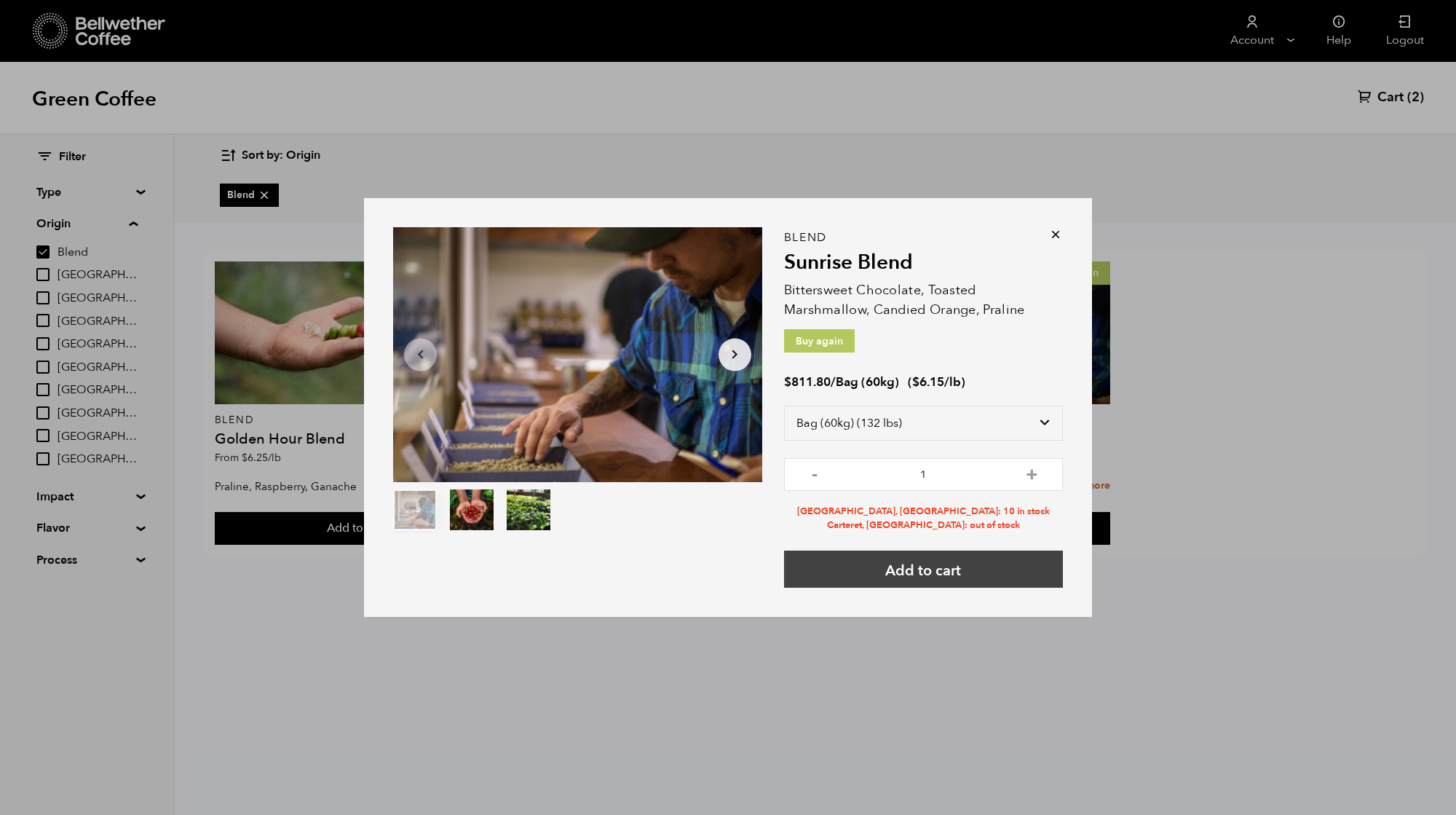
click at [916, 565] on button "Add to cart" at bounding box center [923, 569] width 279 height 38
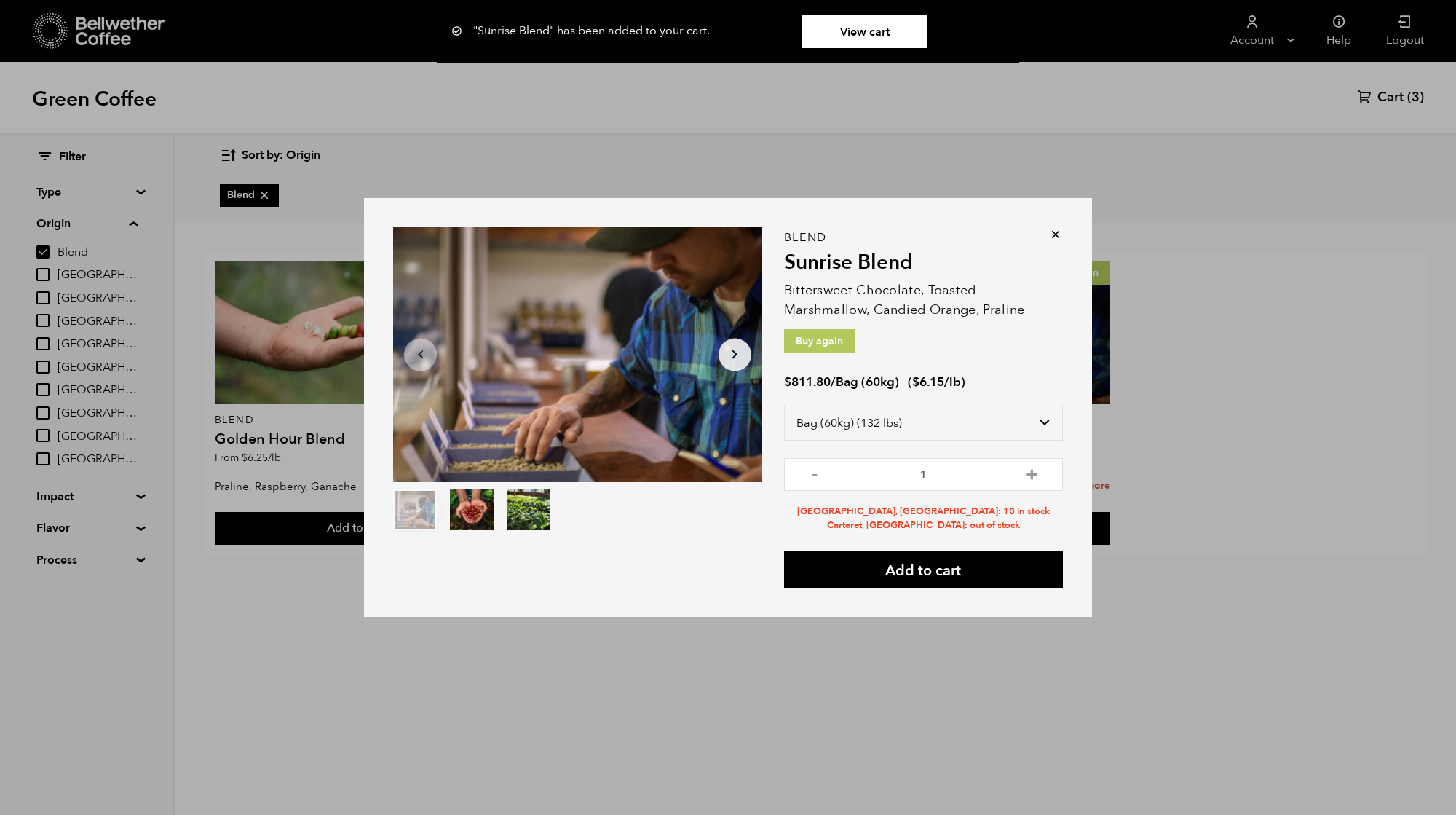
click at [1046, 230] on div ""Sunrise Blend" has been added to your cart. View cart {"cart_contents_count":3…" at bounding box center [923, 408] width 279 height 361
click at [1056, 232] on icon at bounding box center [1056, 234] width 15 height 15
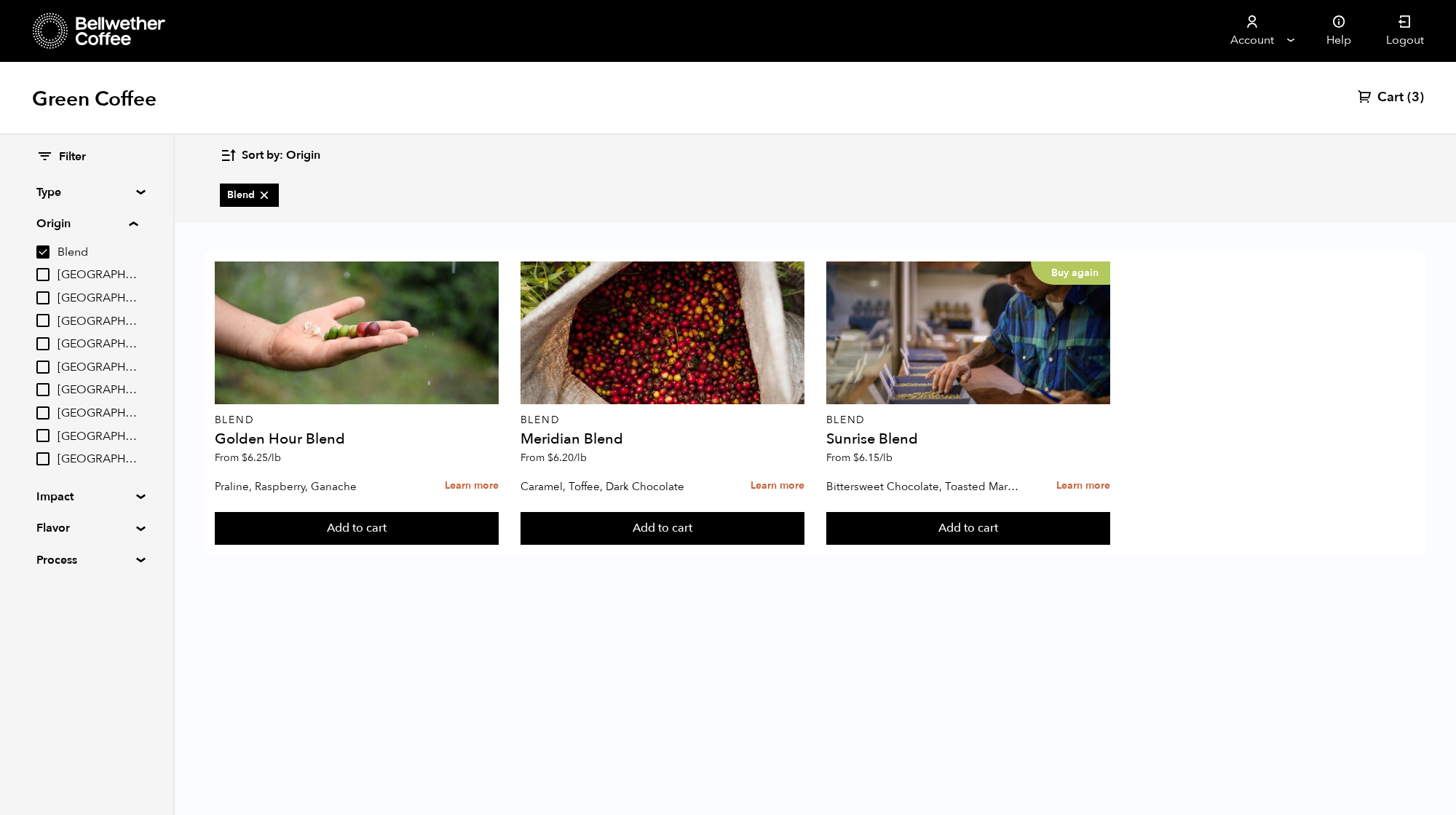
click at [1391, 102] on span "Cart" at bounding box center [1391, 97] width 27 height 17
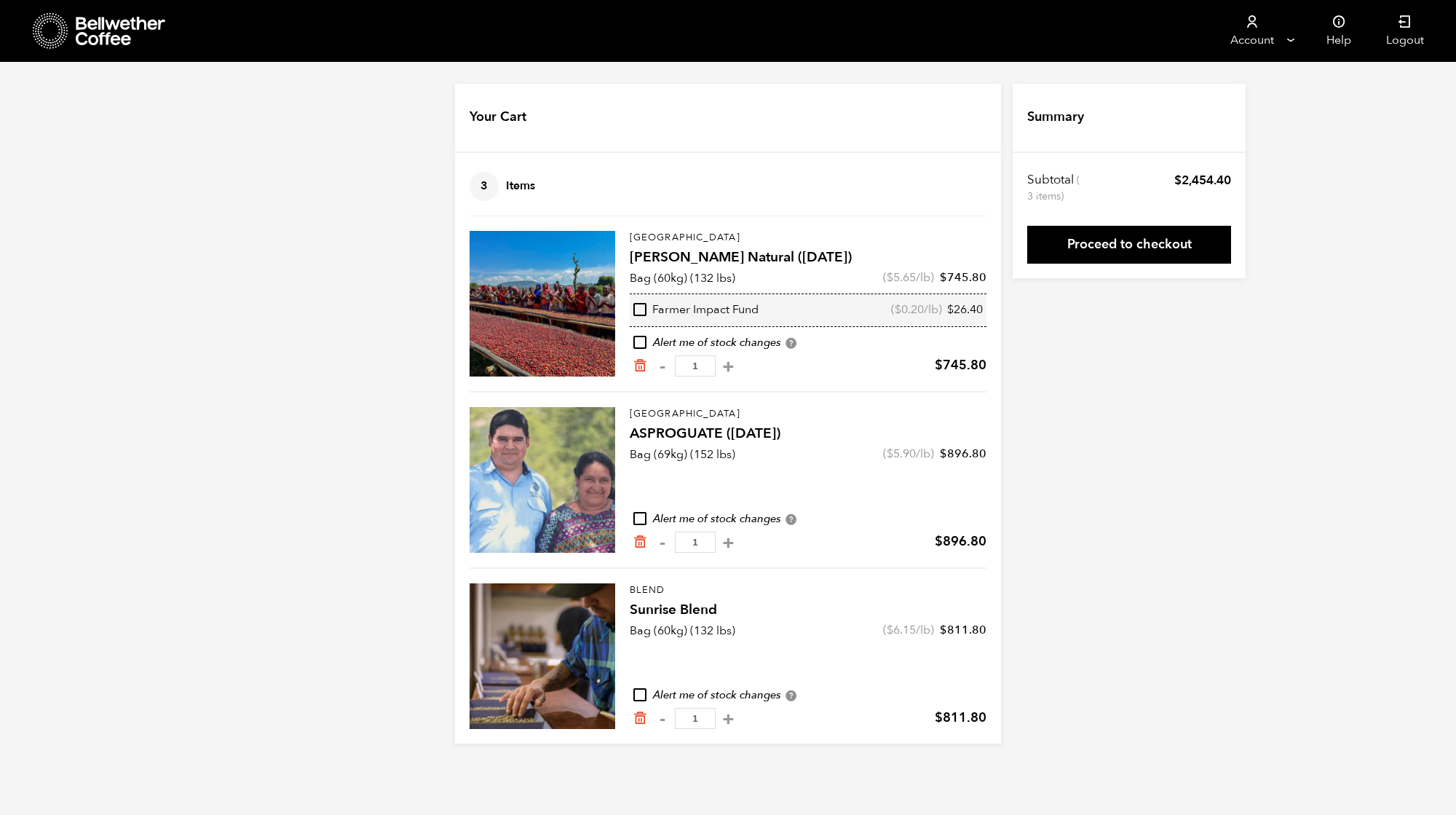
drag, startPoint x: 884, startPoint y: 453, endPoint x: 954, endPoint y: 456, distance: 70.1
click at [954, 456] on div "Bag (69kg) (152 lbs) ( $ 5.90 /lb) $ 896.80" at bounding box center [809, 454] width 357 height 17
click at [111, 38] on icon at bounding box center [121, 31] width 91 height 29
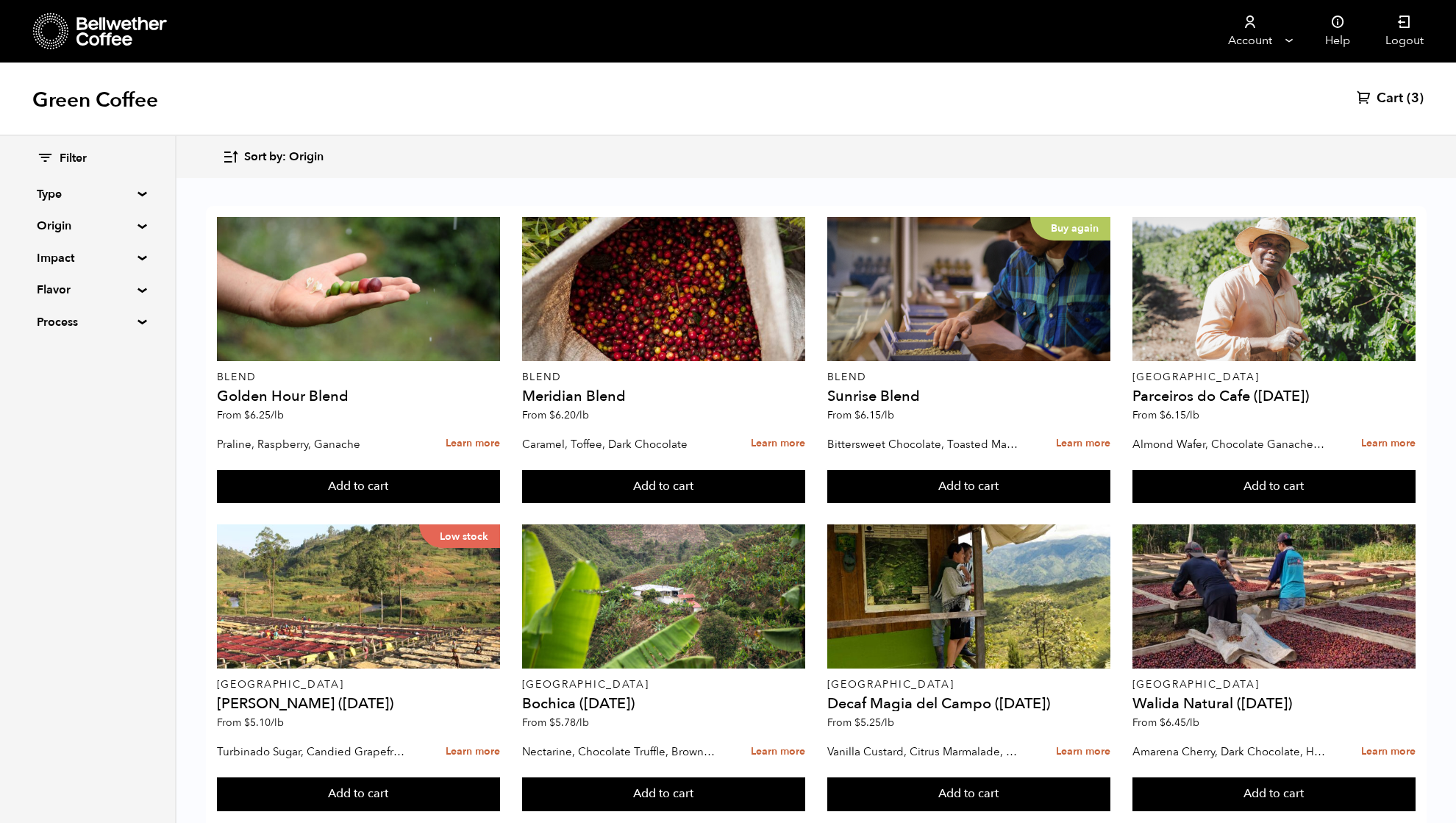
click at [61, 235] on div "Filter Type Blend Single Origin Decaf Seasonal Year Round Origin Blend [GEOGRAP…" at bounding box center [88, 240] width 102 height 180
click at [61, 230] on summary "Origin" at bounding box center [88, 226] width 102 height 18
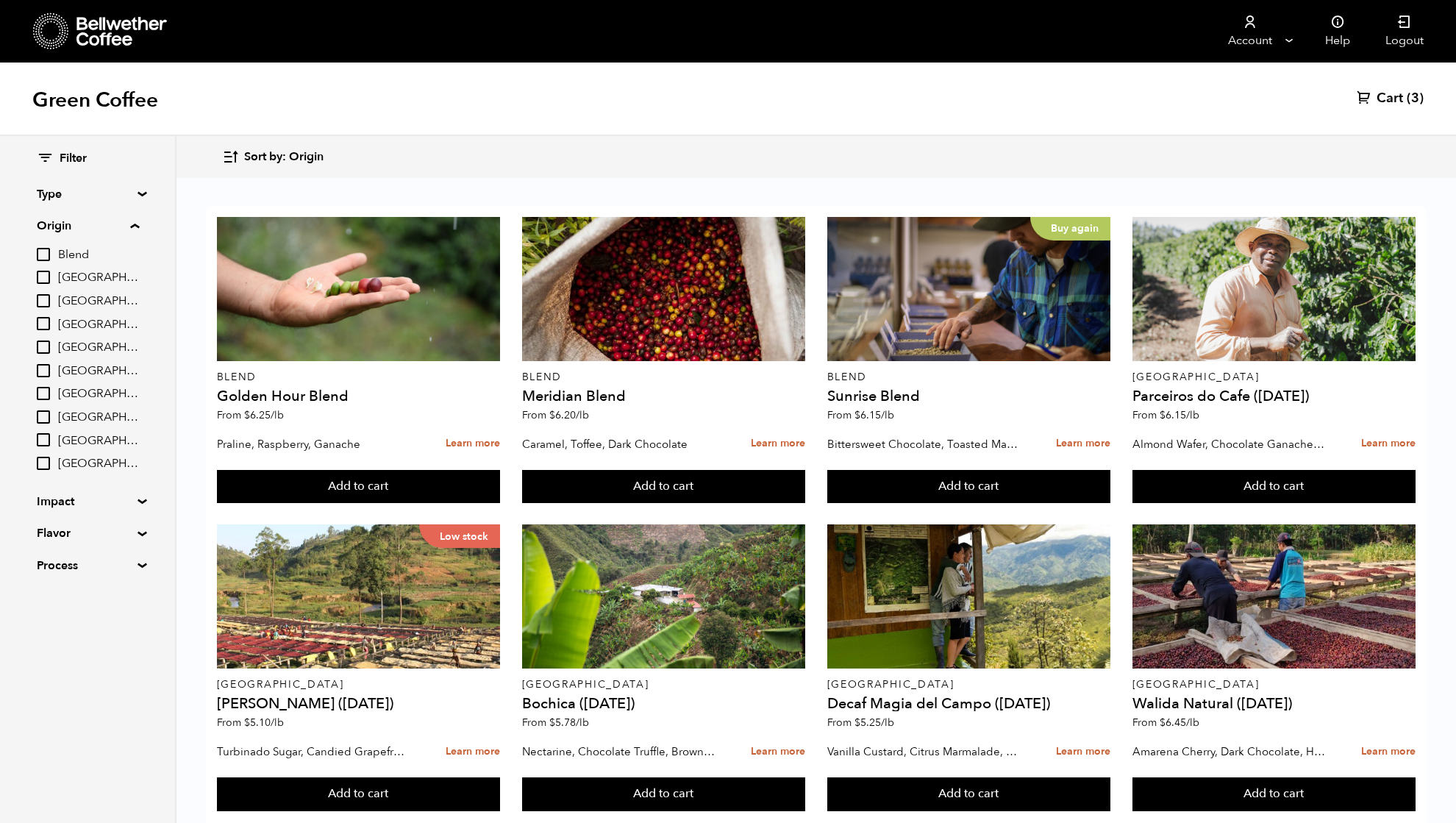
click at [48, 393] on input "[GEOGRAPHIC_DATA]" at bounding box center [43, 393] width 13 height 13
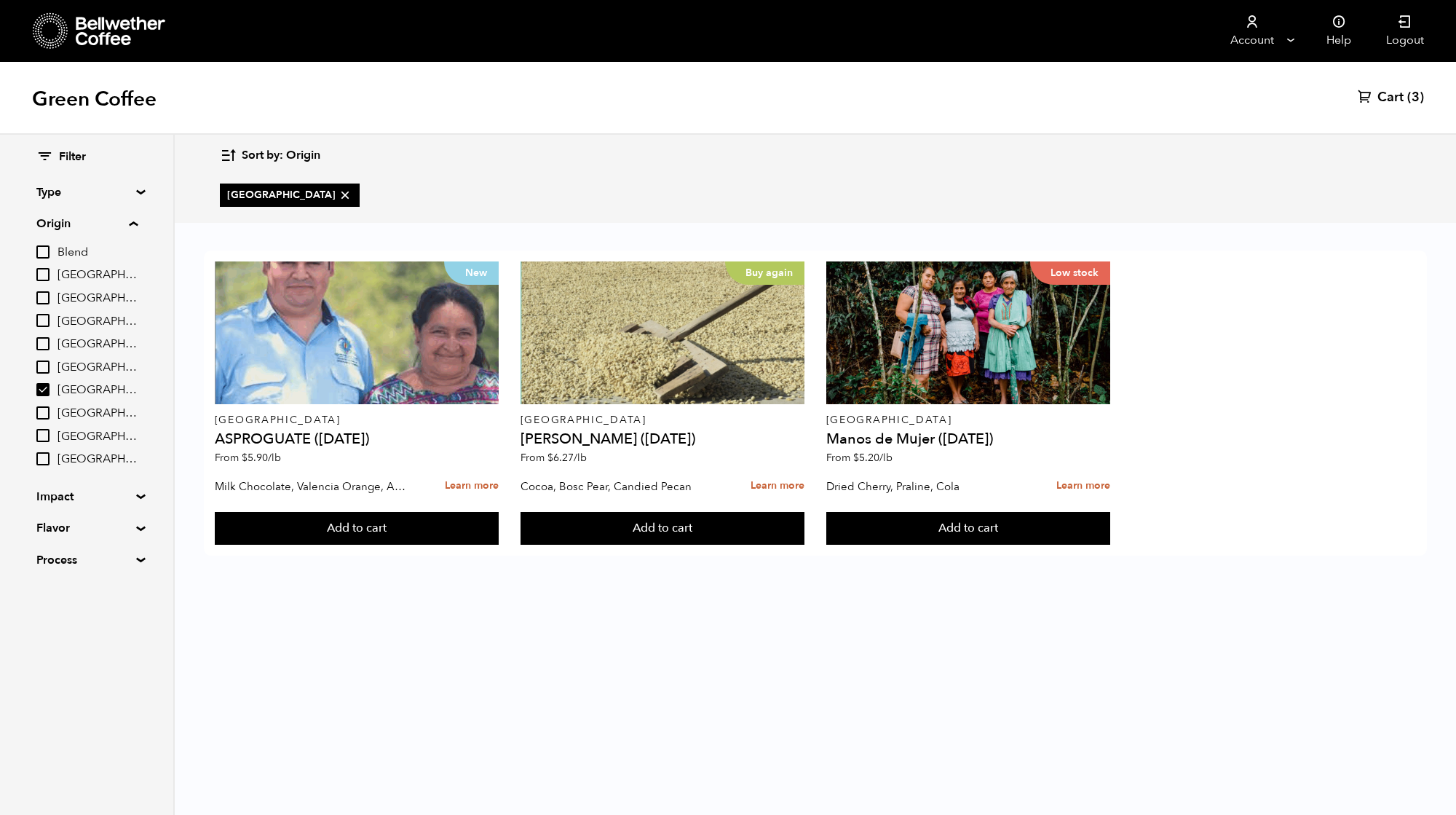
click at [42, 391] on input "[GEOGRAPHIC_DATA]" at bounding box center [43, 389] width 13 height 13
checkbox input "false"
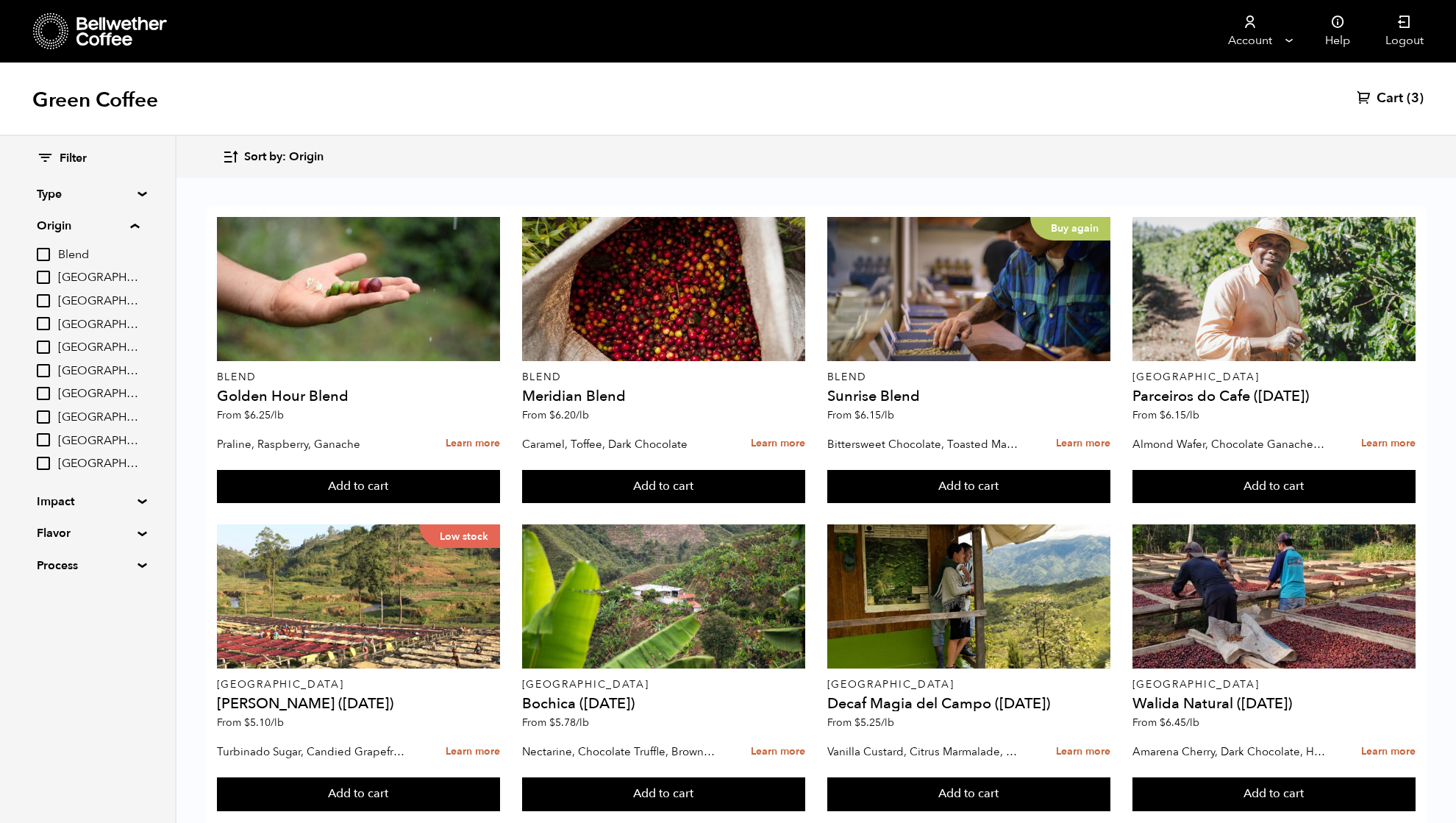
click at [47, 454] on div "Blend [GEOGRAPHIC_DATA] [GEOGRAPHIC_DATA] [GEOGRAPHIC_DATA] [GEOGRAPHIC_DATA] […" at bounding box center [88, 359] width 103 height 227
click at [44, 460] on input "[GEOGRAPHIC_DATA]" at bounding box center [43, 463] width 13 height 13
checkbox input "true"
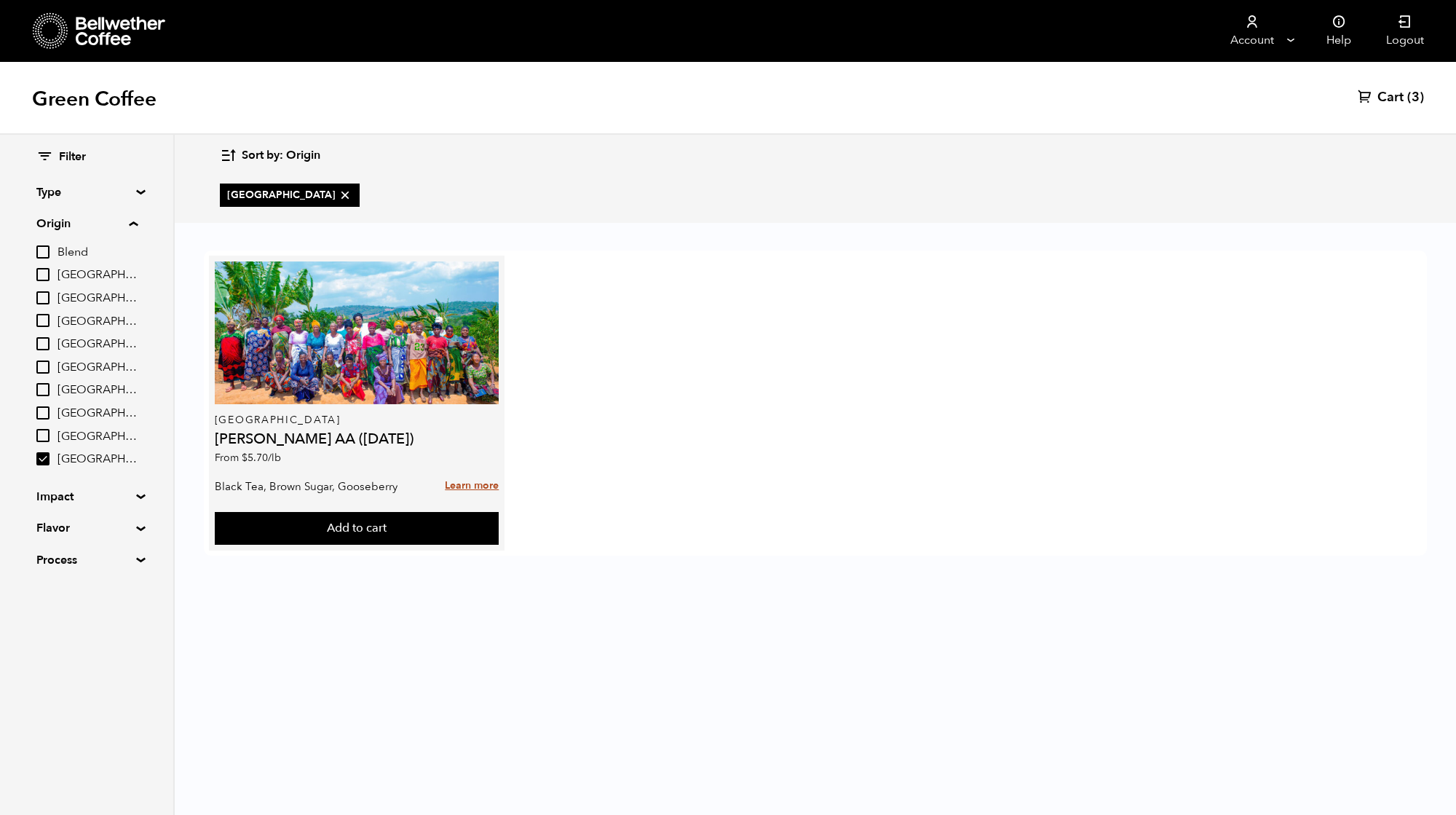
click at [468, 483] on link "Learn more" at bounding box center [472, 486] width 54 height 31
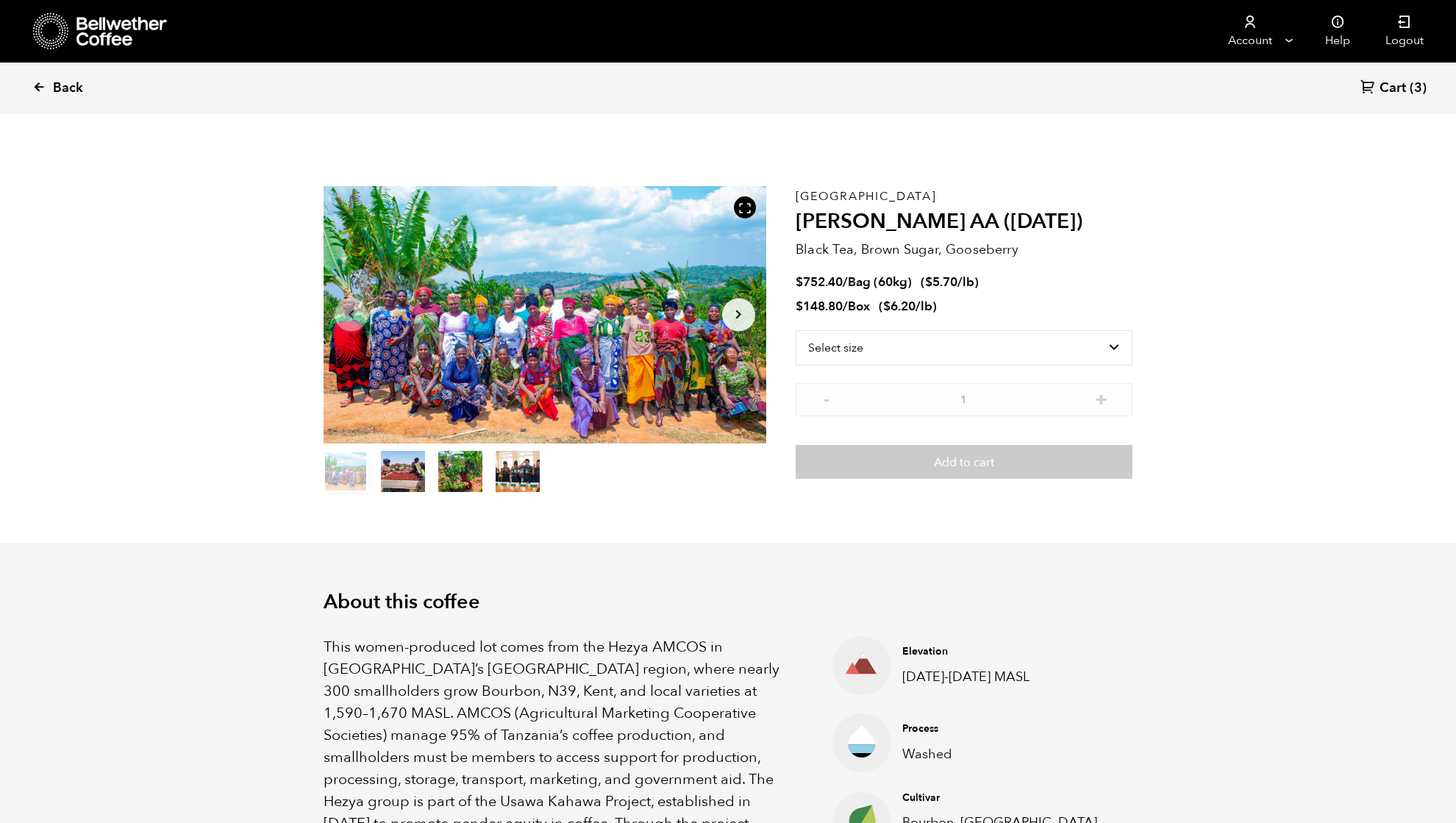
click at [43, 84] on icon at bounding box center [39, 87] width 13 height 13
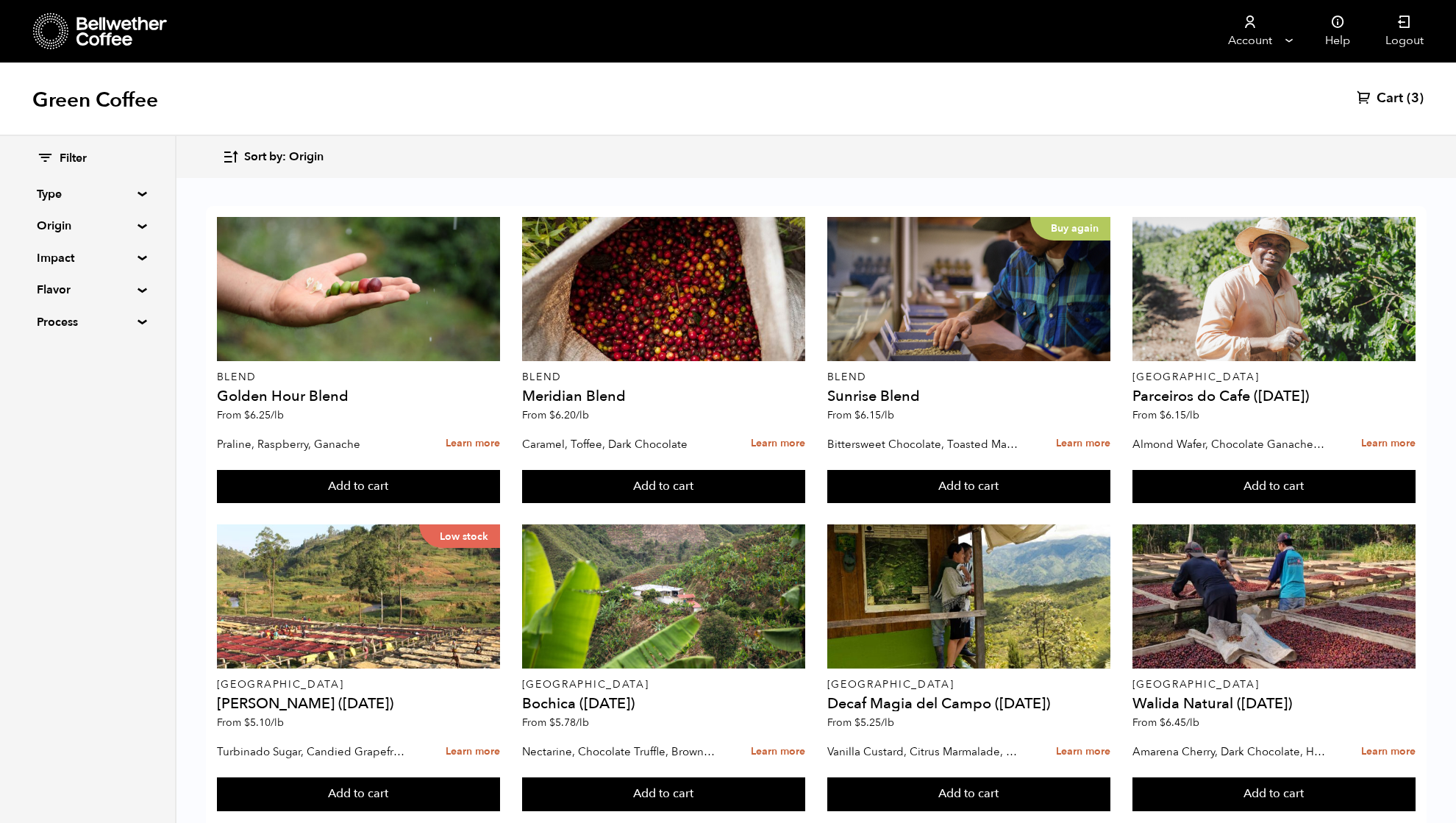
click at [53, 199] on summary "Type" at bounding box center [88, 193] width 102 height 18
click at [49, 187] on summary "Type" at bounding box center [88, 193] width 103 height 18
click at [57, 225] on summary "Origin" at bounding box center [88, 226] width 102 height 18
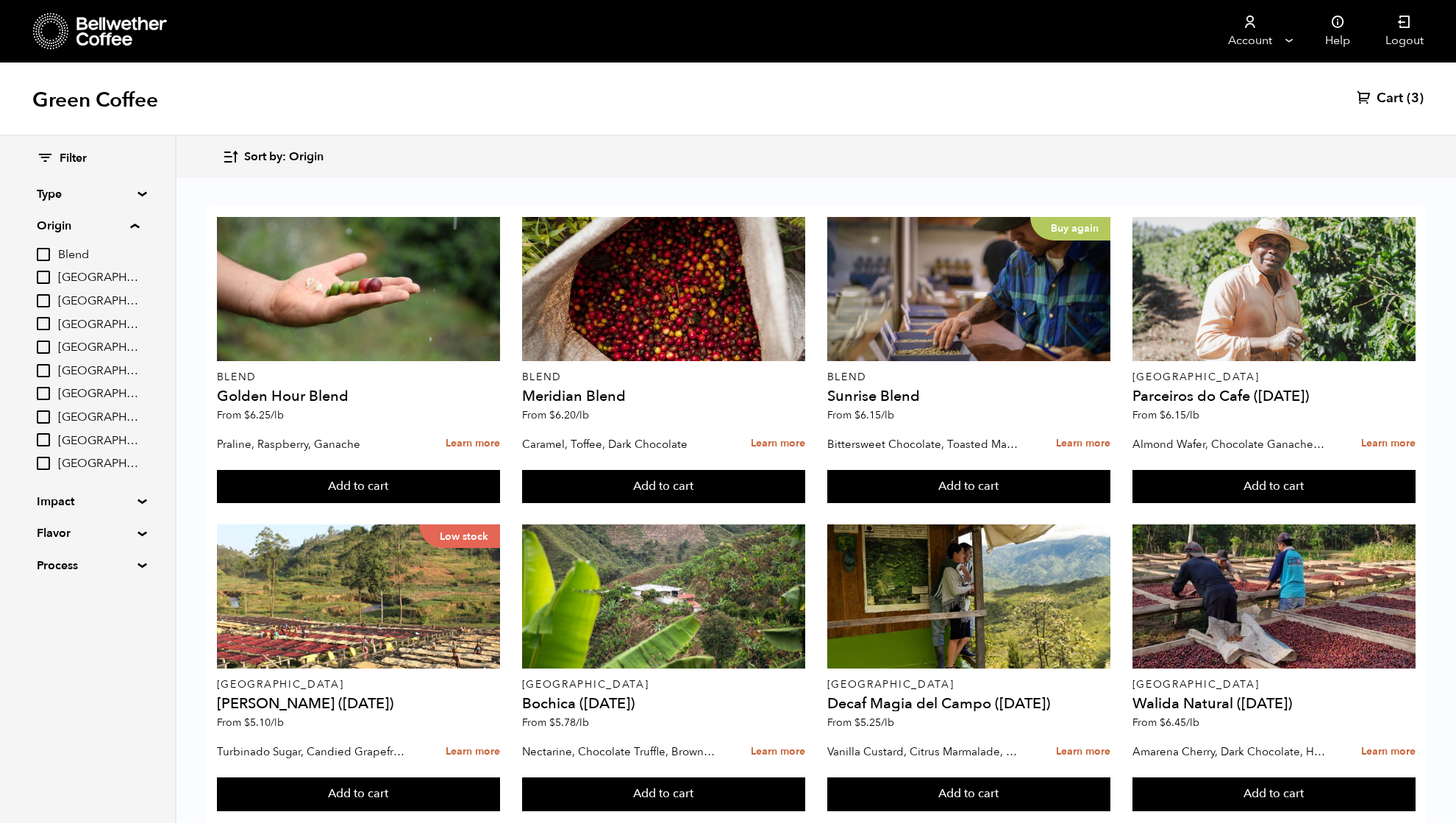
click at [57, 225] on summary "Origin" at bounding box center [88, 226] width 103 height 18
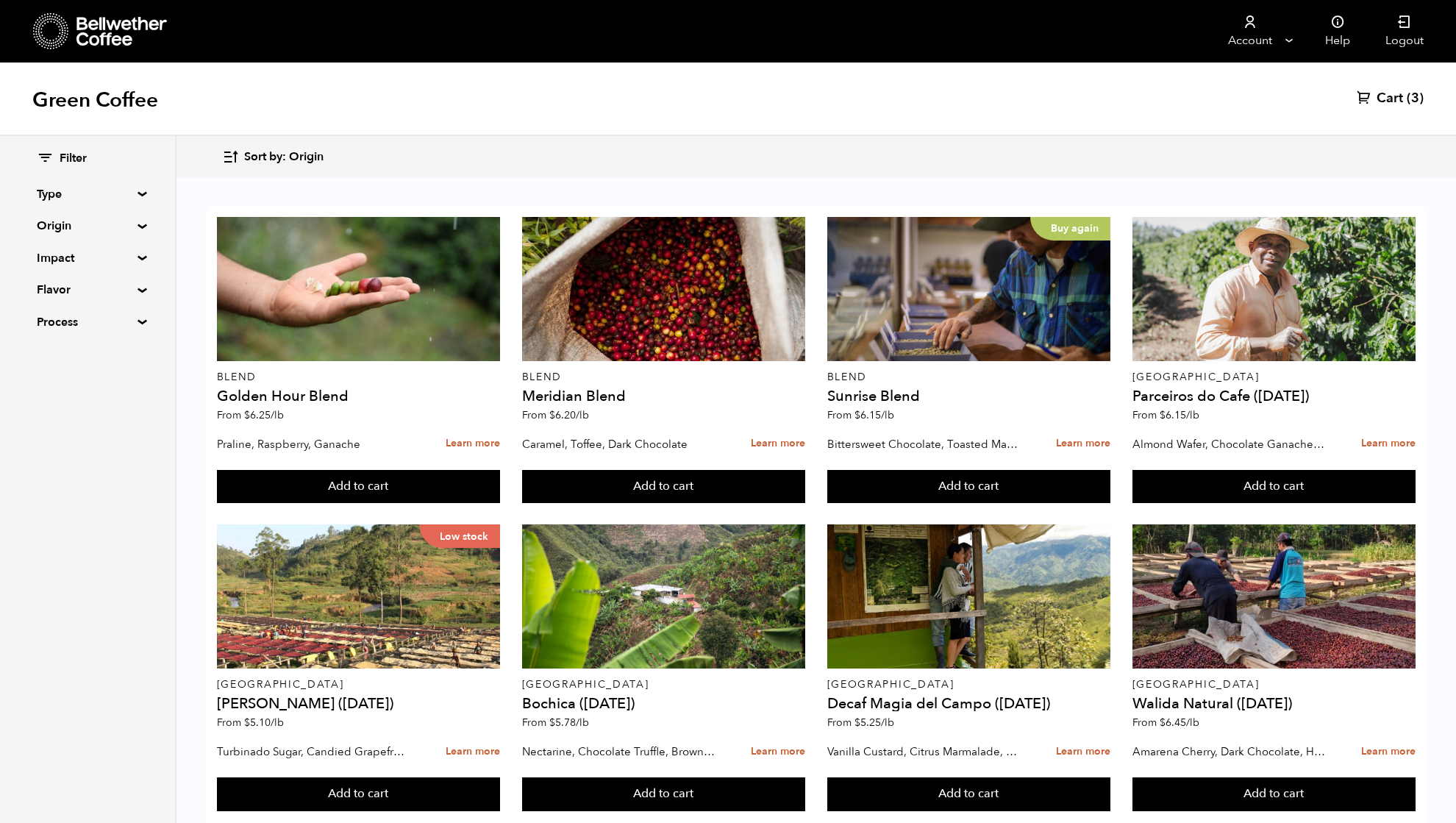
click at [51, 313] on summary "Process" at bounding box center [88, 322] width 102 height 18
click at [51, 313] on summary "Process" at bounding box center [88, 322] width 103 height 18
click at [50, 289] on summary "Flavor" at bounding box center [88, 289] width 102 height 18
click at [50, 289] on summary "Flavor" at bounding box center [88, 289] width 103 height 18
click at [52, 255] on summary "Impact" at bounding box center [88, 258] width 102 height 18
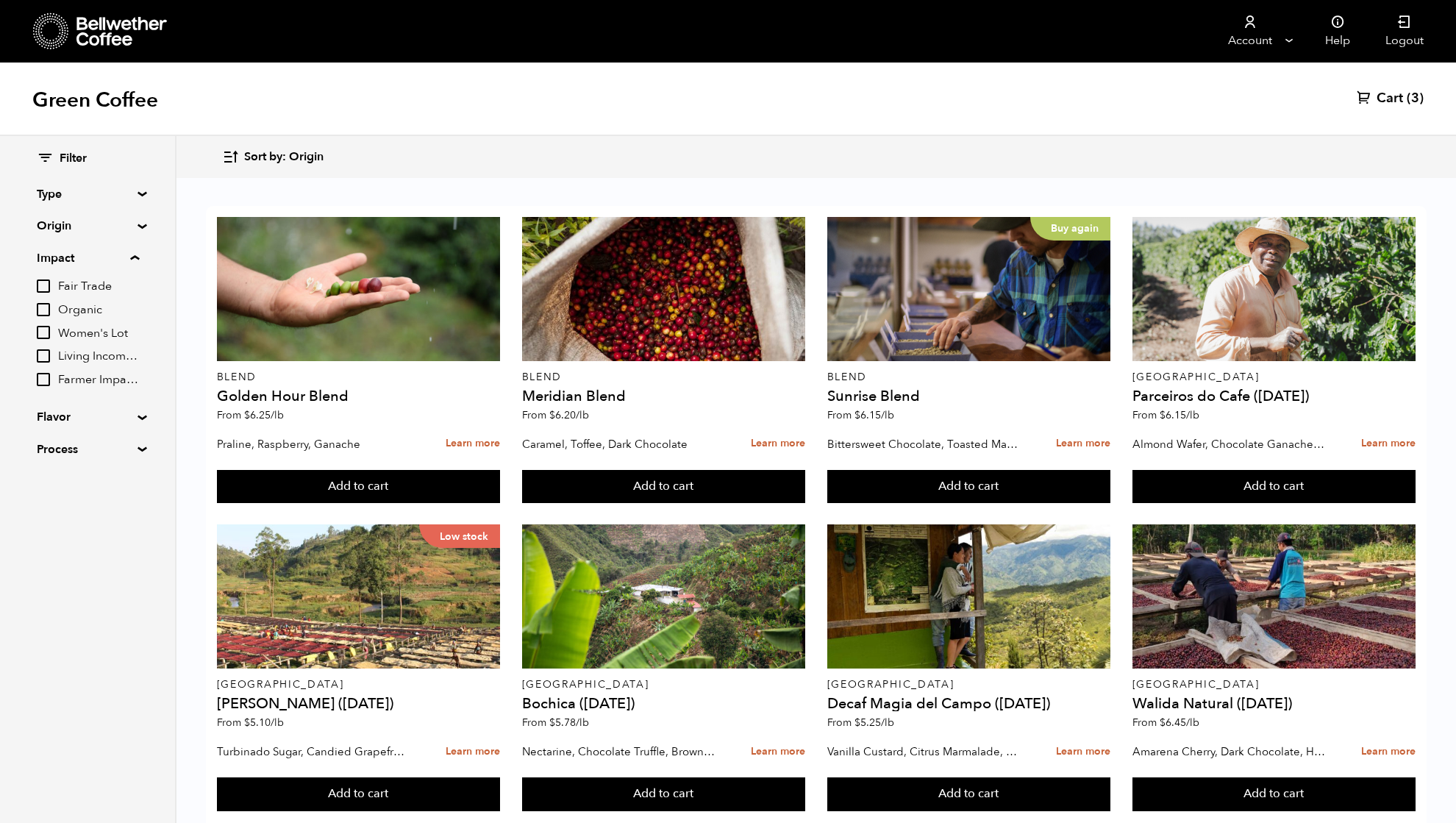
click at [52, 255] on summary "Impact" at bounding box center [88, 258] width 103 height 18
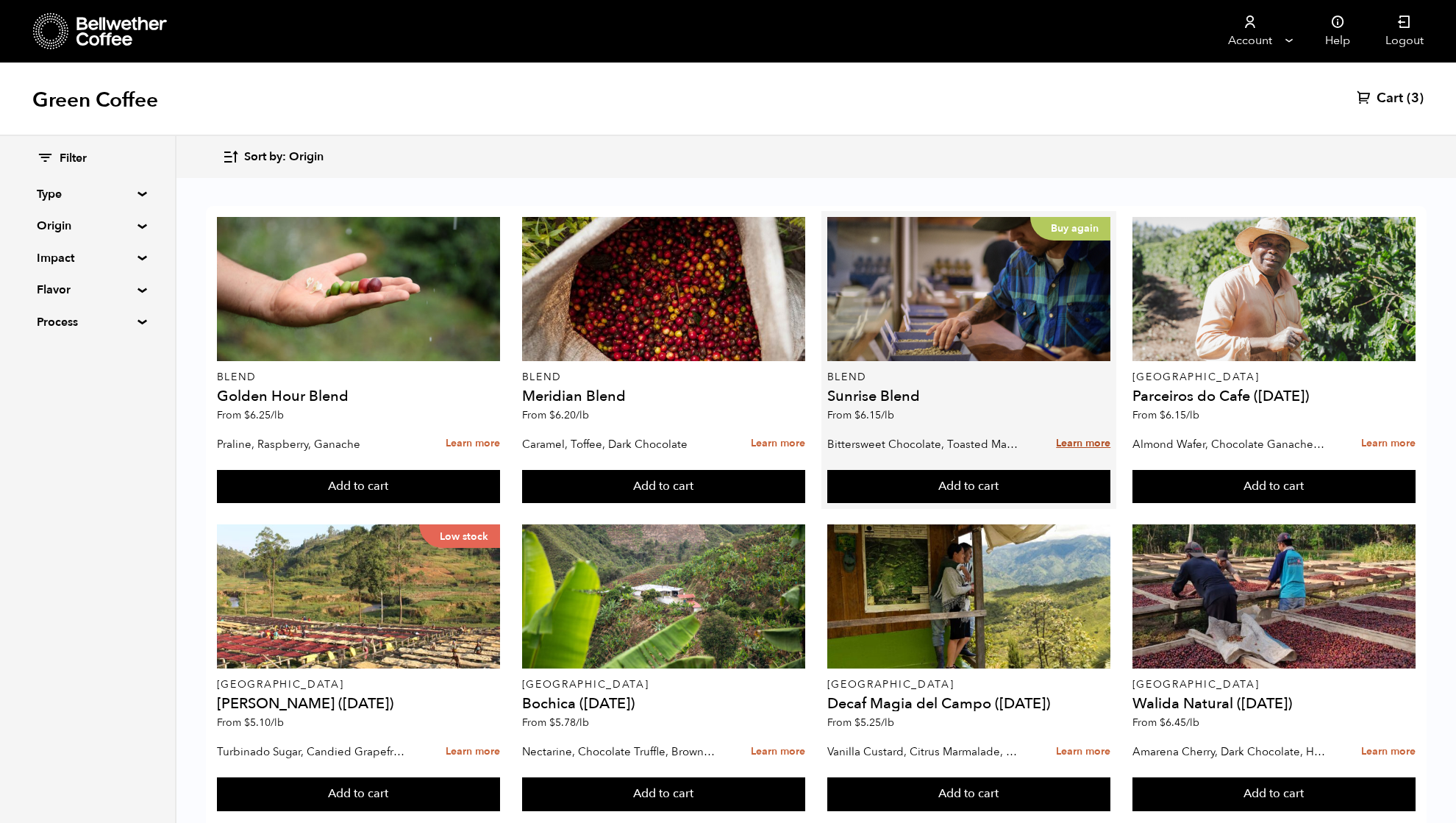
click at [1079, 440] on link "Learn more" at bounding box center [1083, 444] width 55 height 31
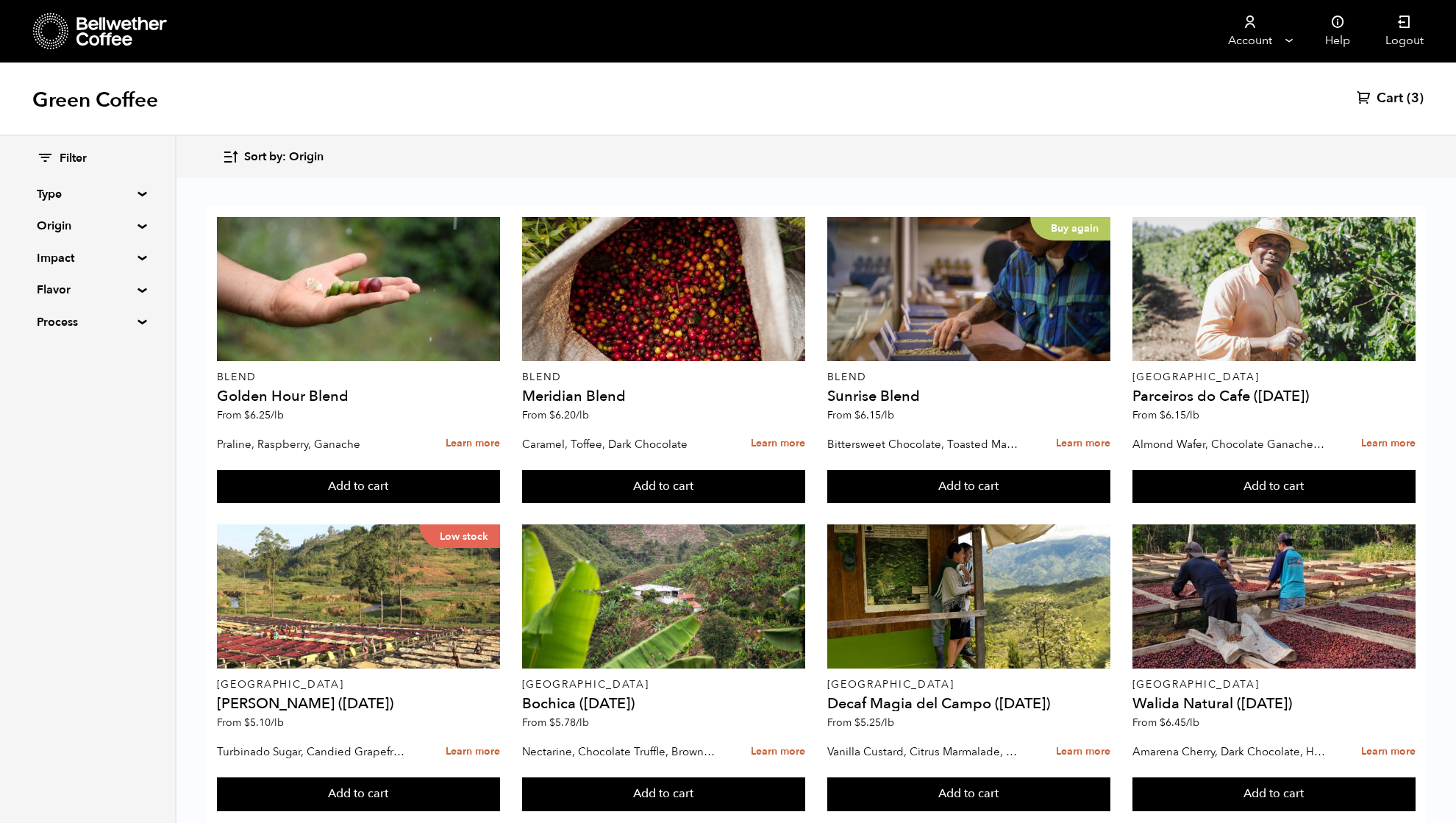
scroll to position [686, 0]
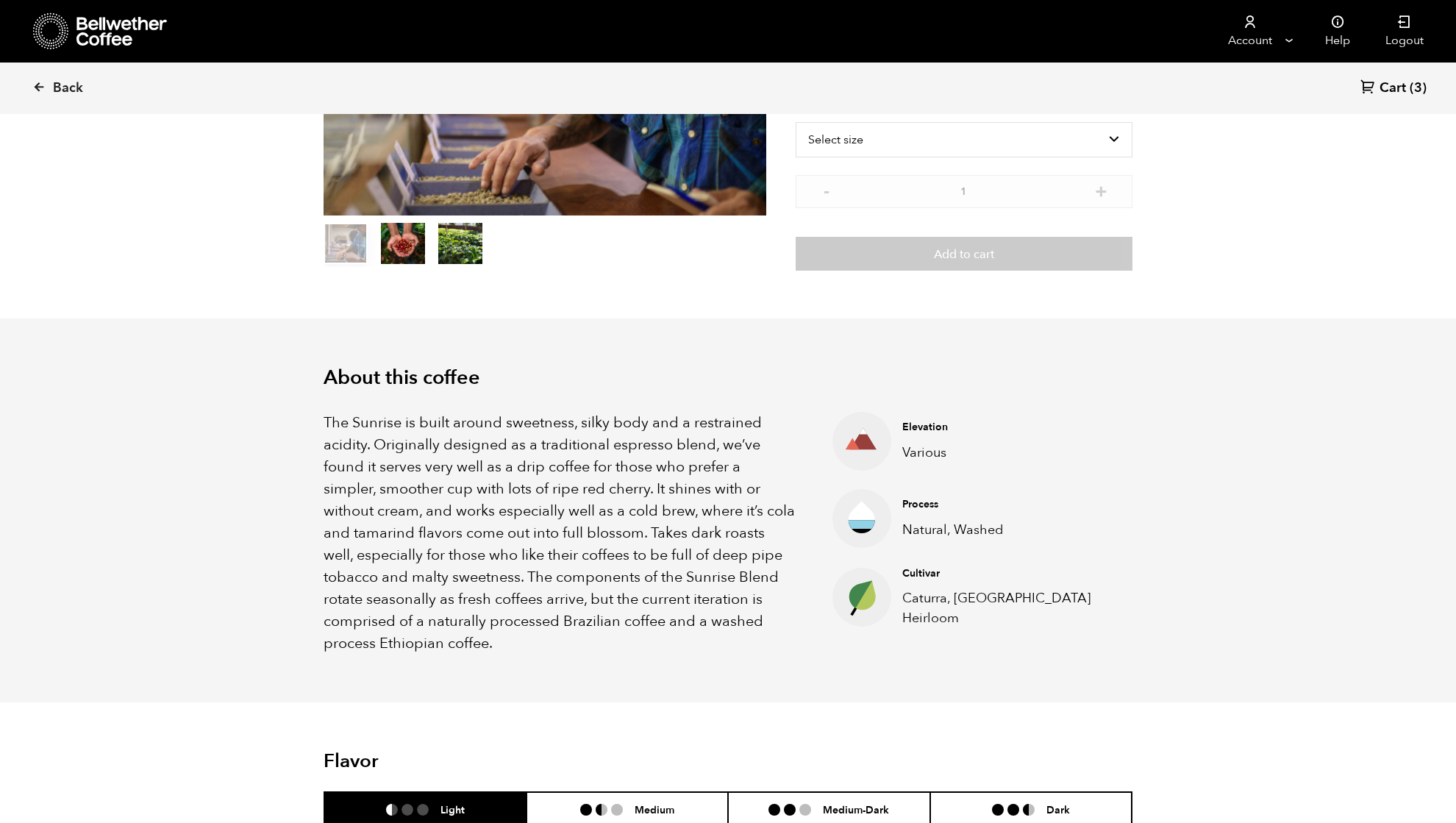
scroll to position [294, 0]
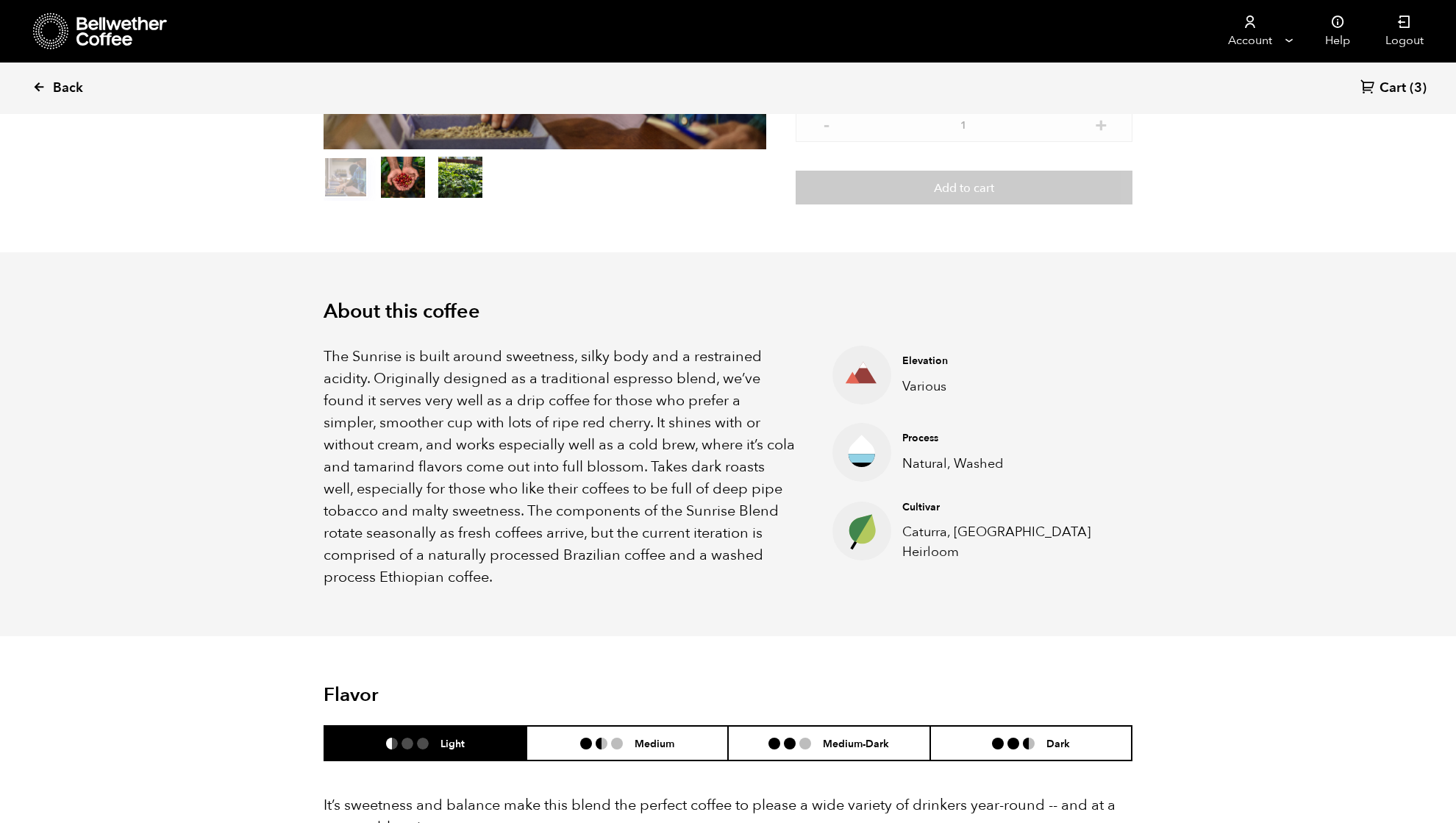
click at [40, 88] on icon at bounding box center [39, 87] width 13 height 13
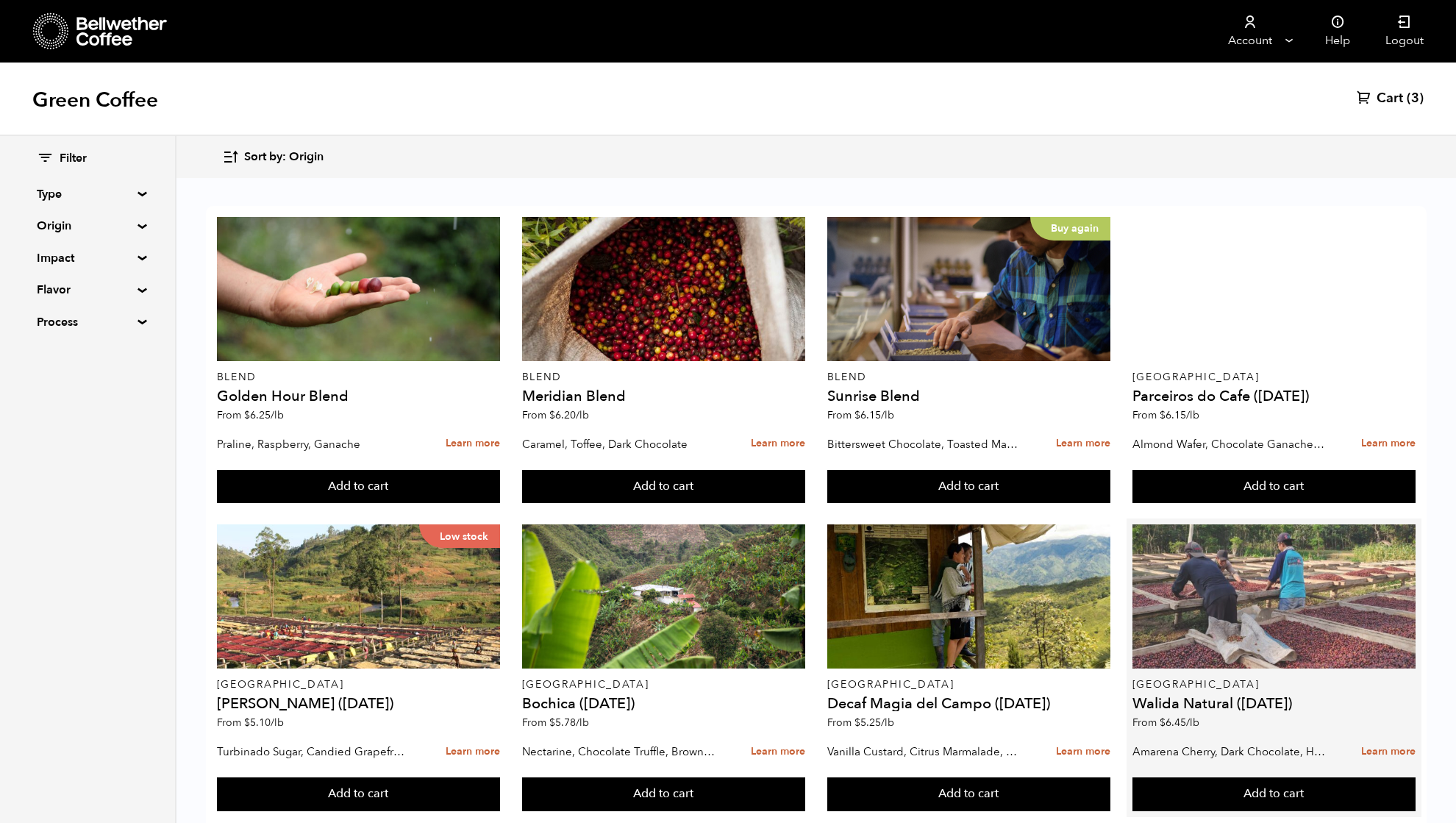
scroll to position [196, 0]
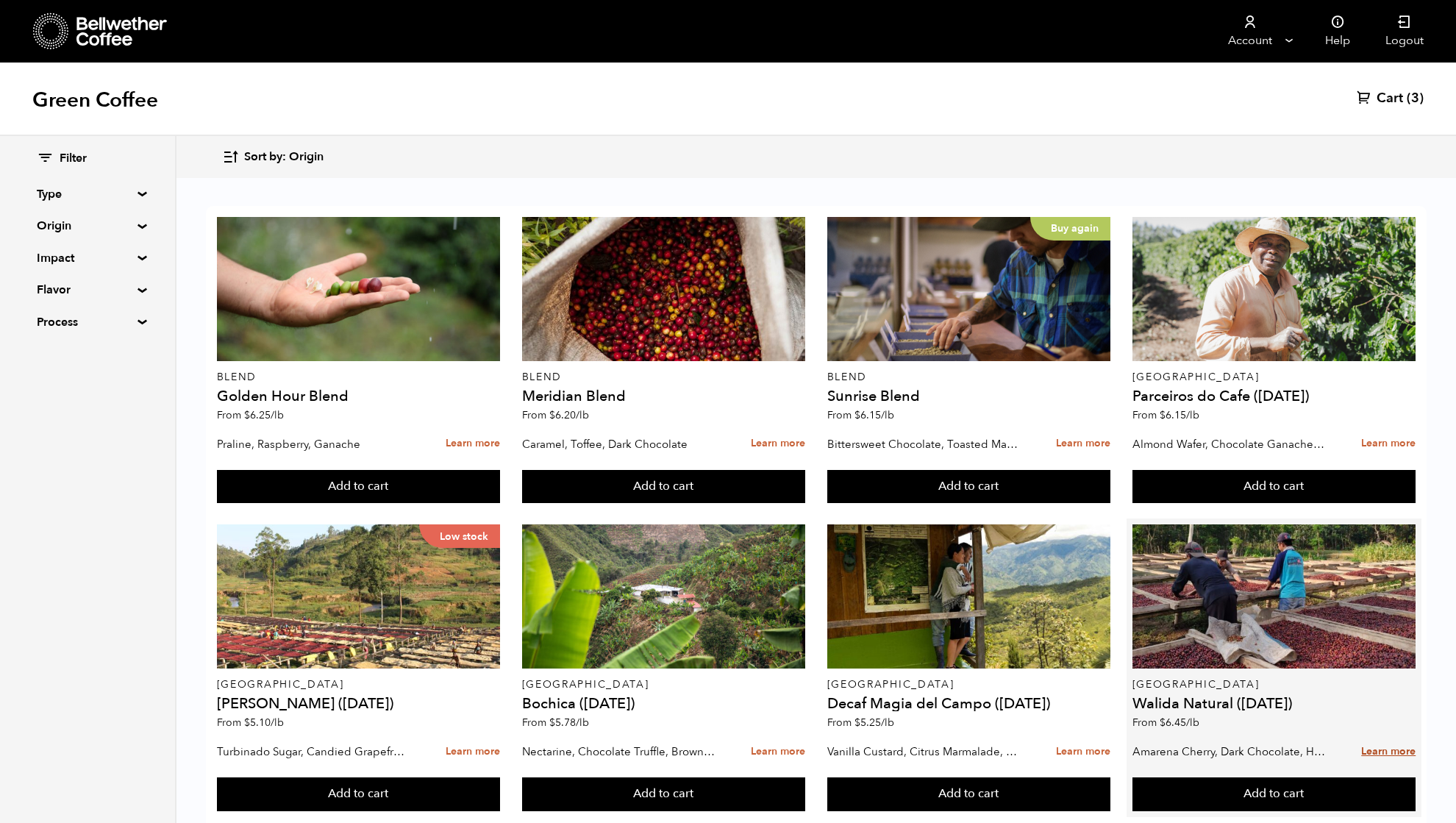
click at [1382, 736] on link "Learn more" at bounding box center [1388, 752] width 55 height 31
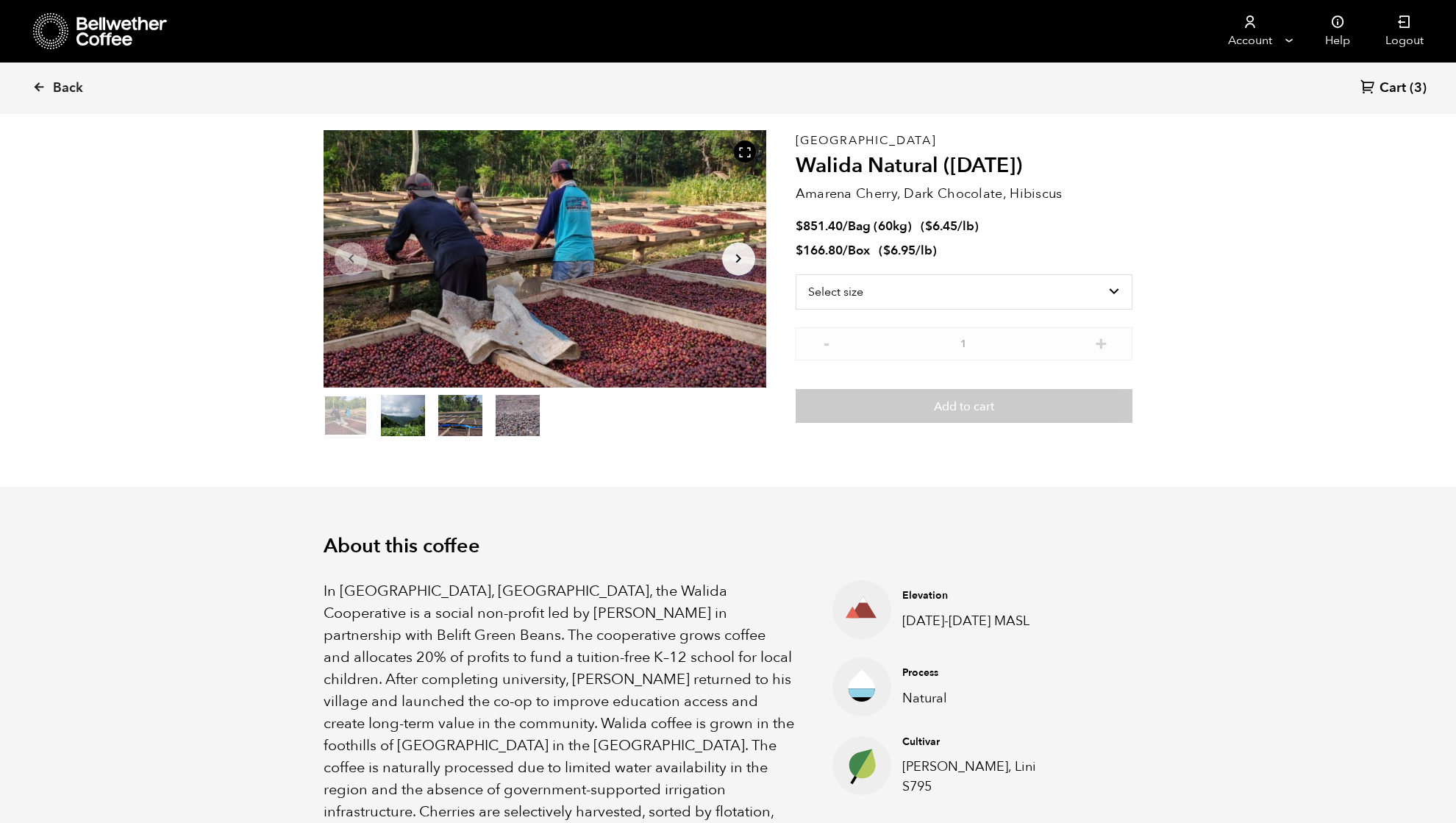
scroll to position [196, 0]
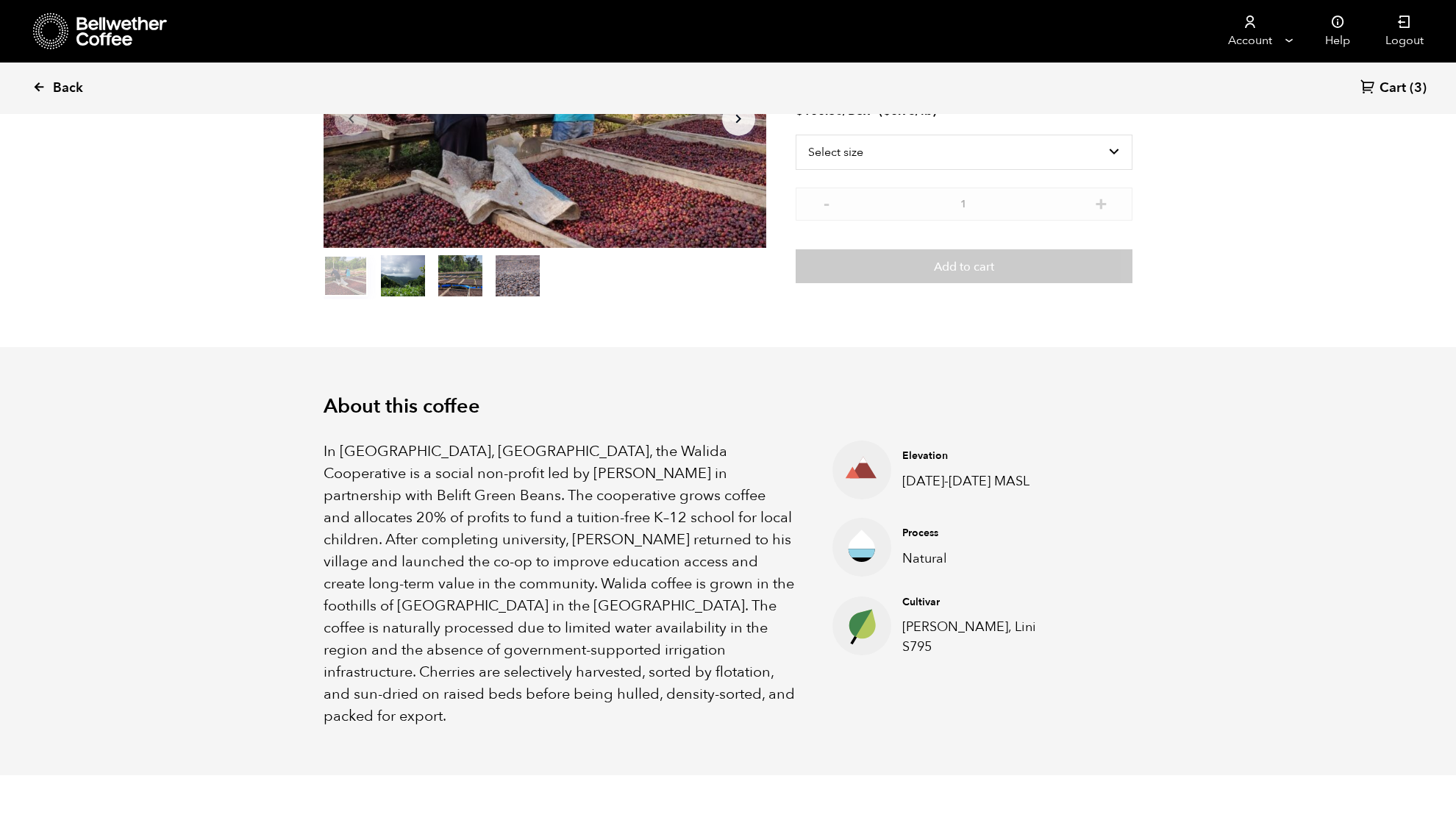
click at [48, 88] on link "Back" at bounding box center [78, 88] width 92 height 50
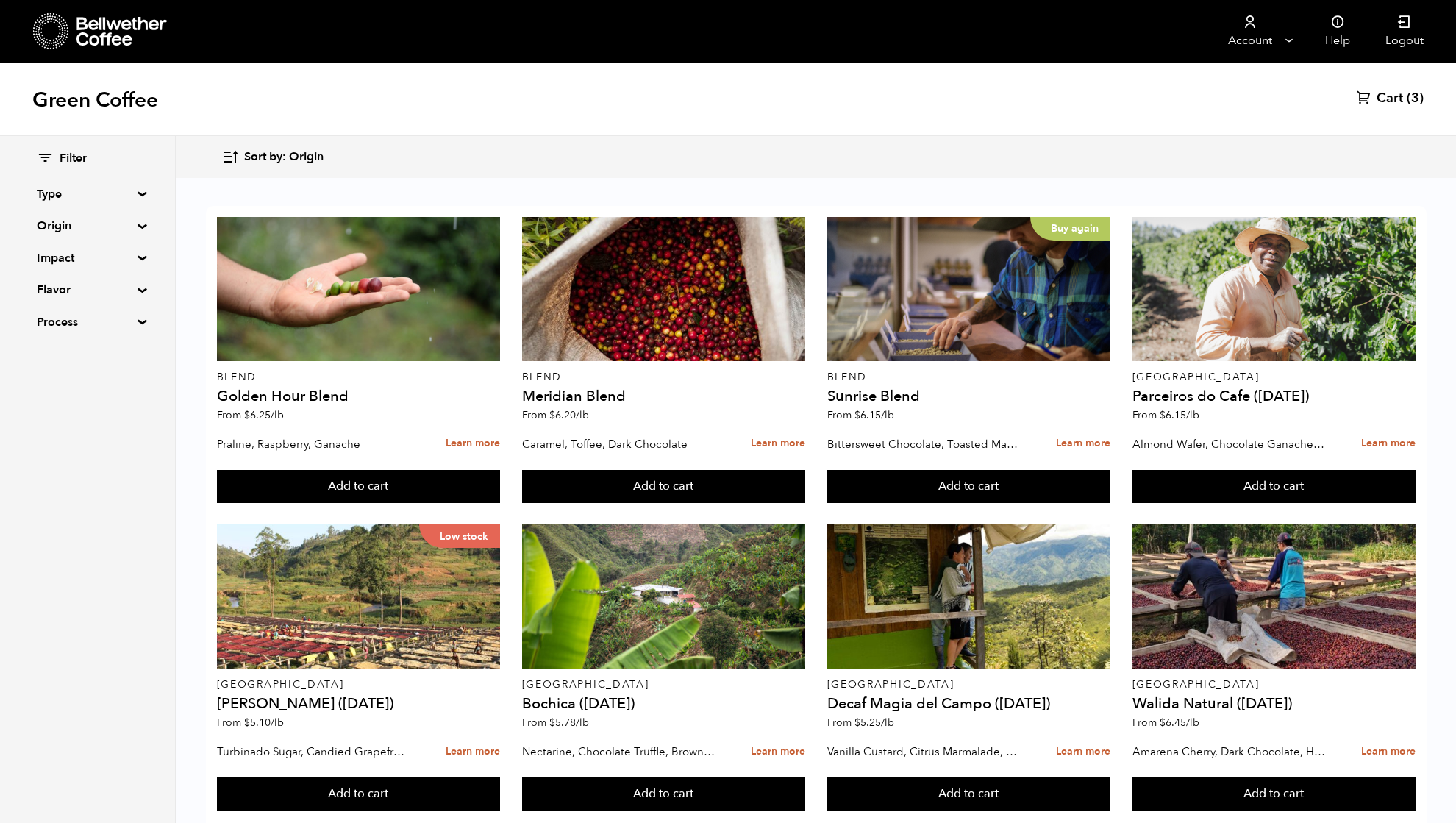
click at [62, 227] on summary "Origin" at bounding box center [88, 226] width 102 height 18
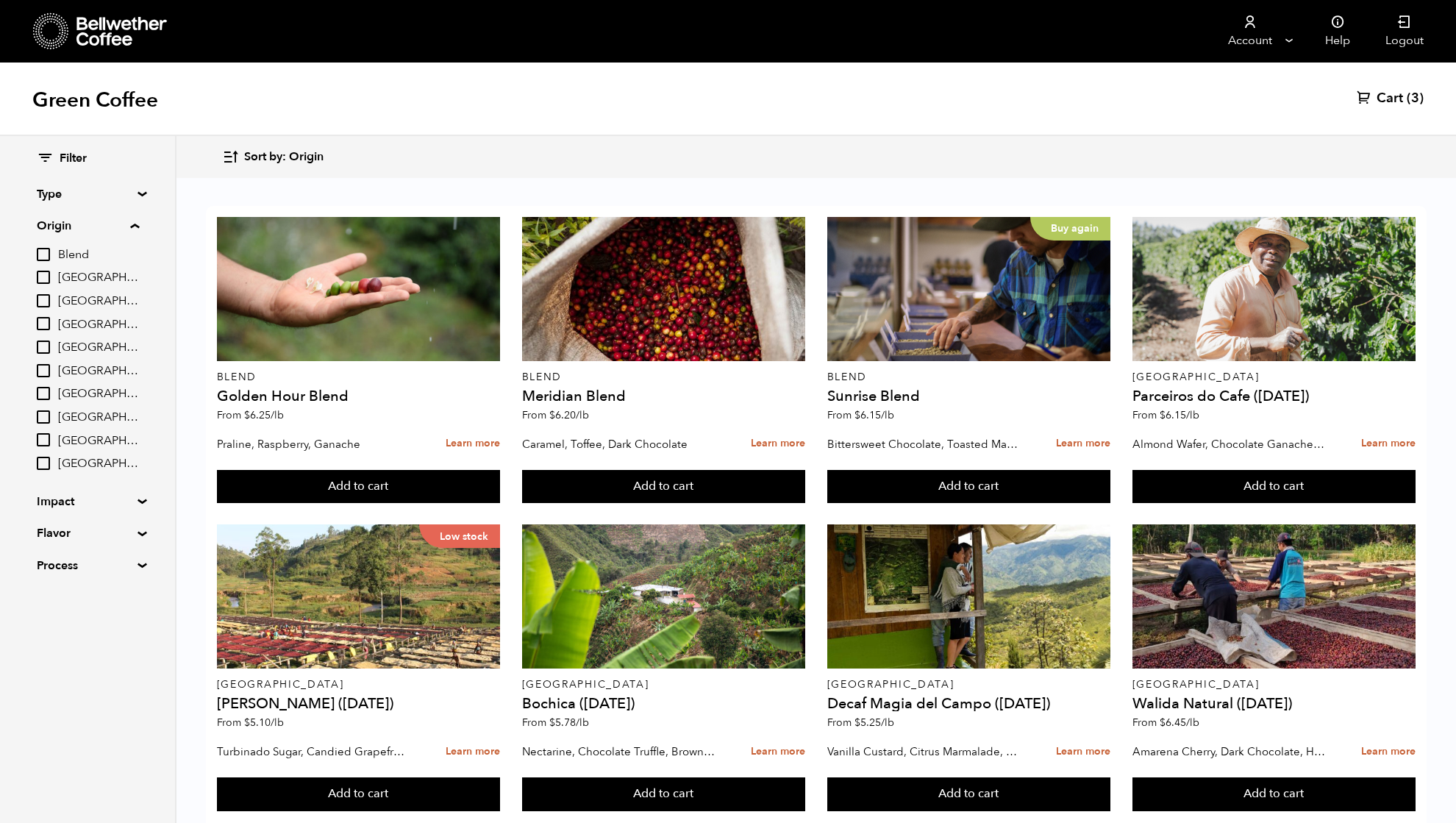
click at [44, 457] on input "[GEOGRAPHIC_DATA]" at bounding box center [43, 463] width 13 height 13
checkbox input "true"
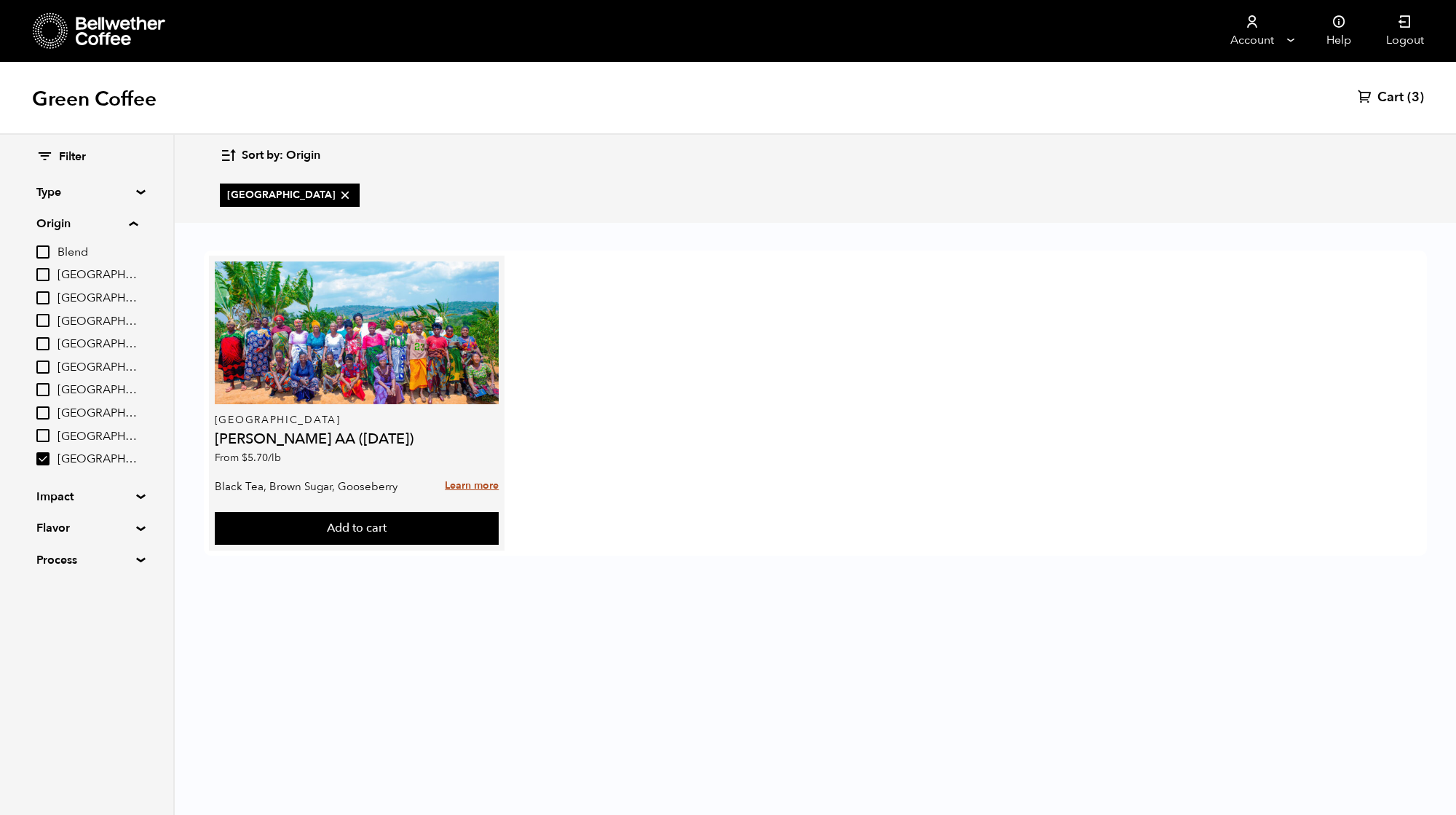
click at [465, 482] on link "Learn more" at bounding box center [472, 486] width 54 height 31
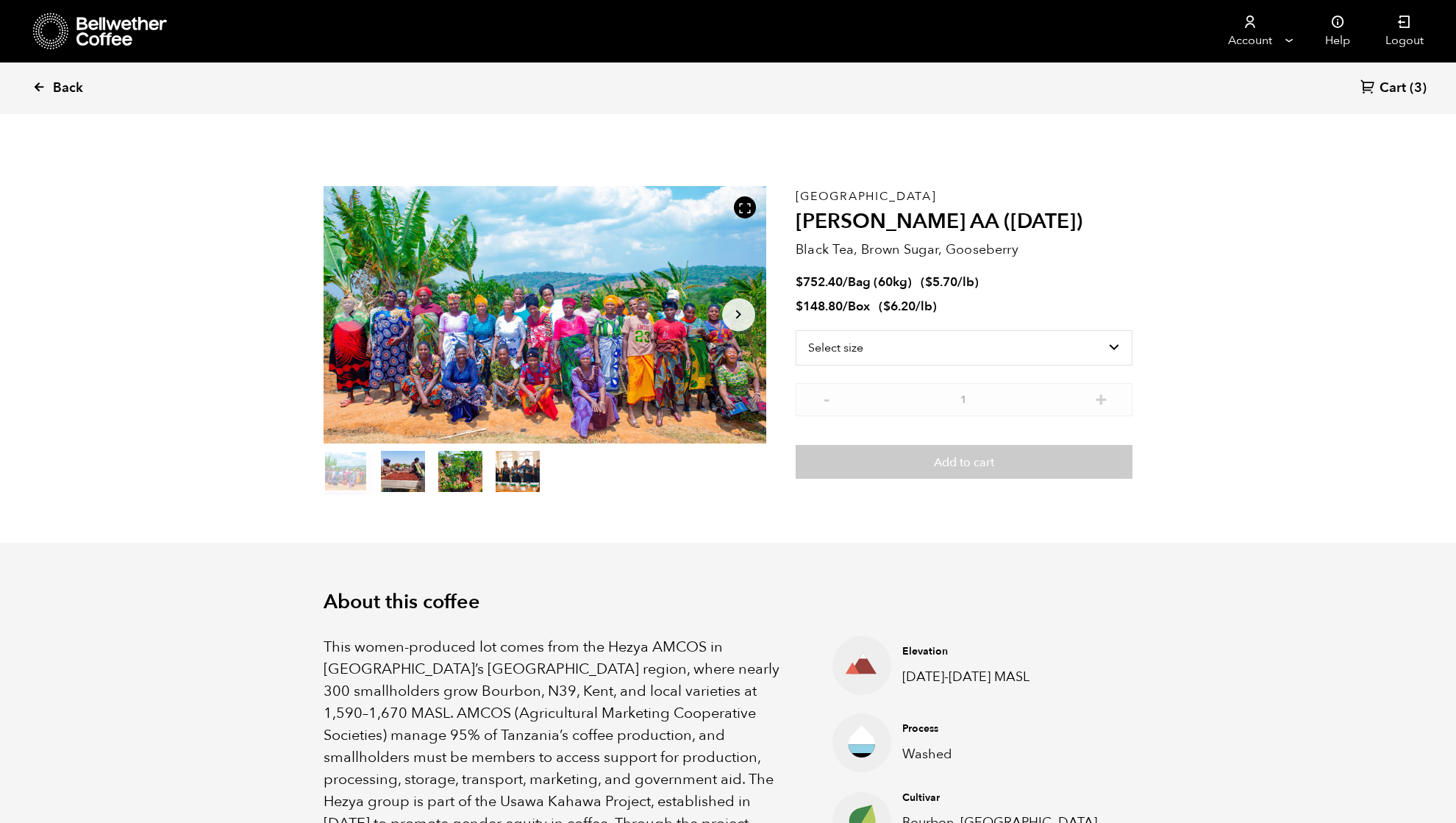
click at [65, 87] on span "Back" at bounding box center [67, 88] width 31 height 18
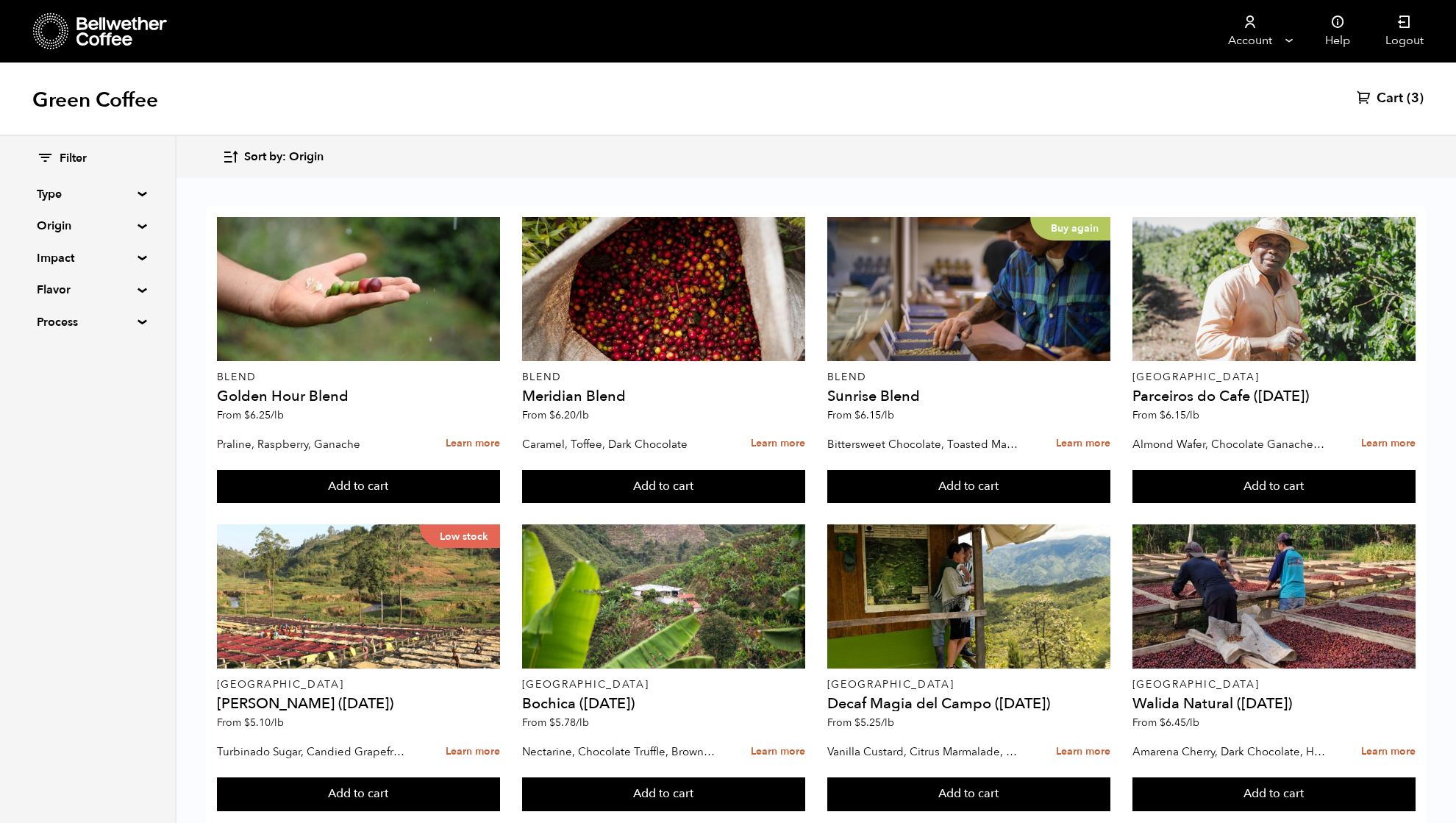
click at [67, 231] on summary "Origin" at bounding box center [88, 226] width 102 height 18
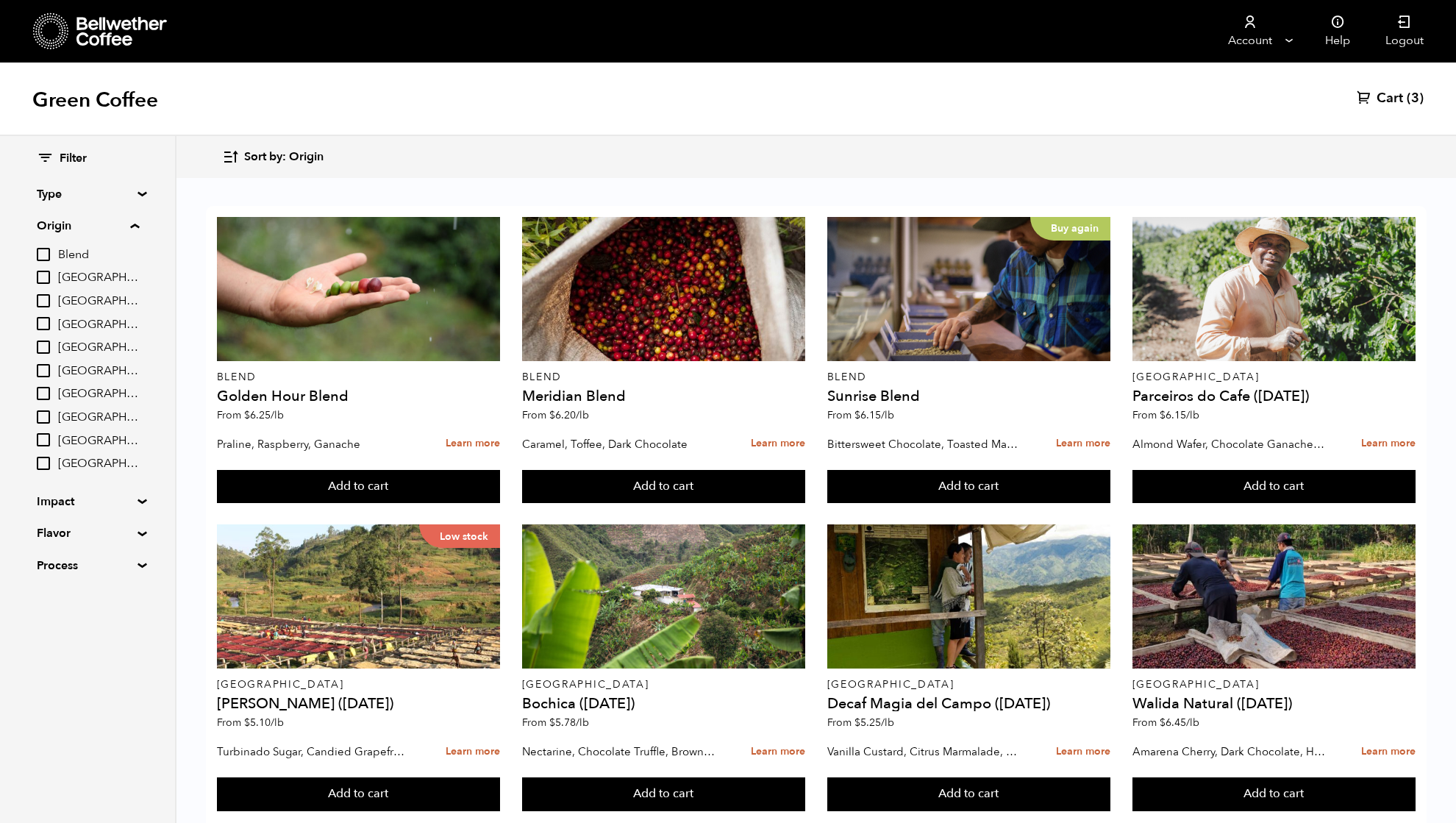
click at [45, 436] on input "[GEOGRAPHIC_DATA]" at bounding box center [43, 439] width 13 height 13
checkbox input "true"
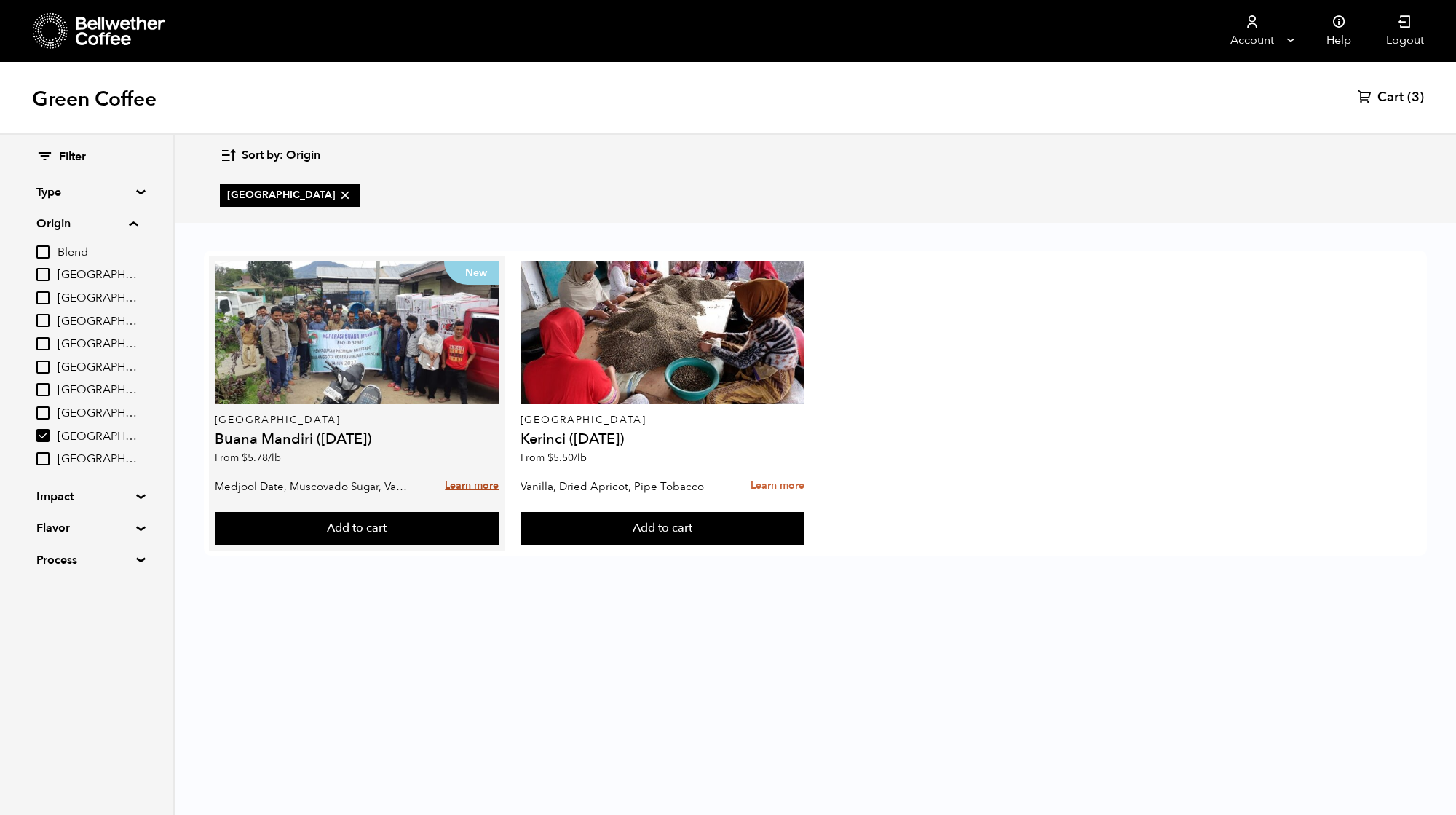
click at [473, 482] on link "Learn more" at bounding box center [472, 486] width 54 height 31
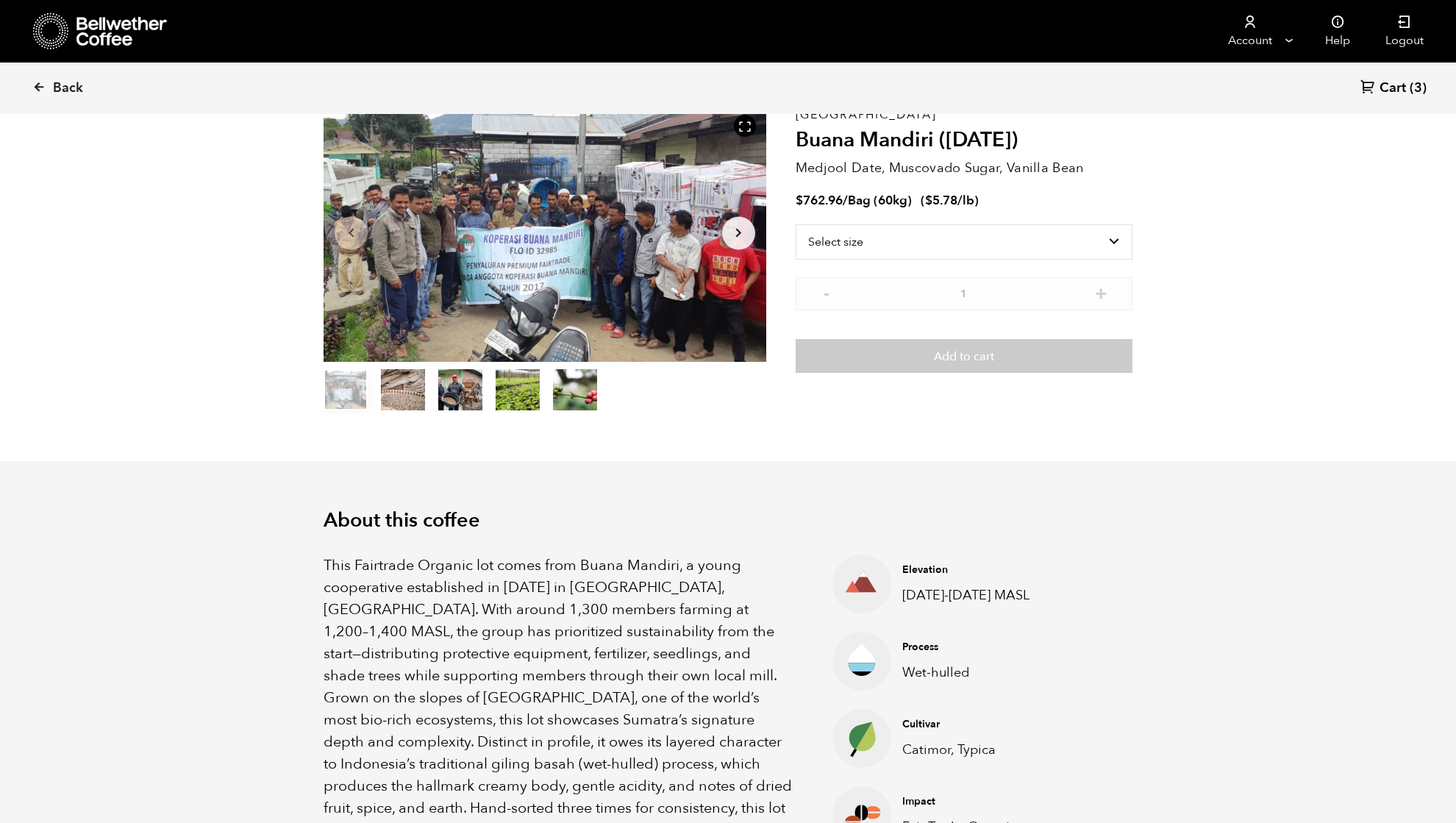
scroll to position [196, 0]
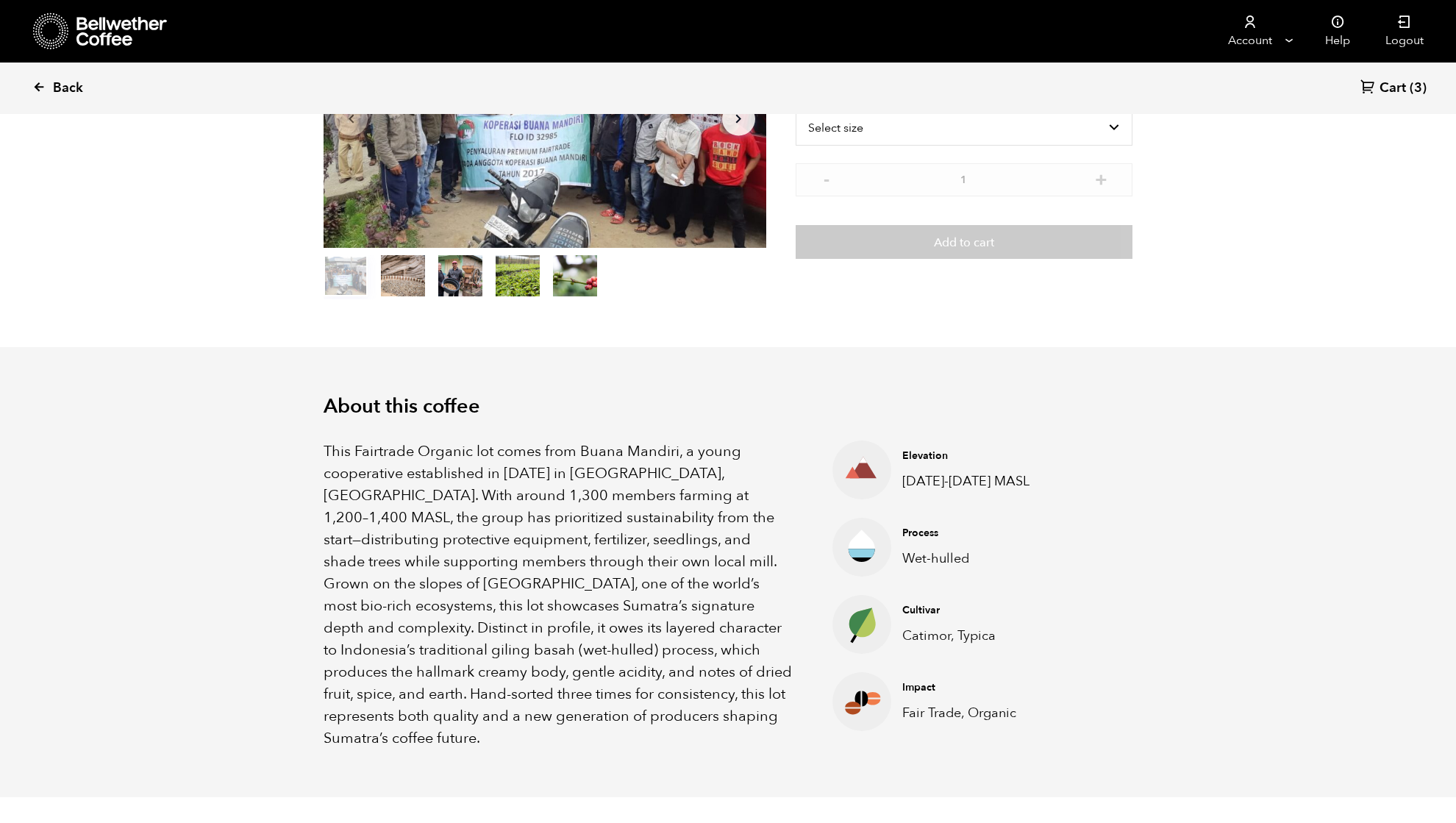
click at [52, 85] on link "Back" at bounding box center [78, 88] width 92 height 50
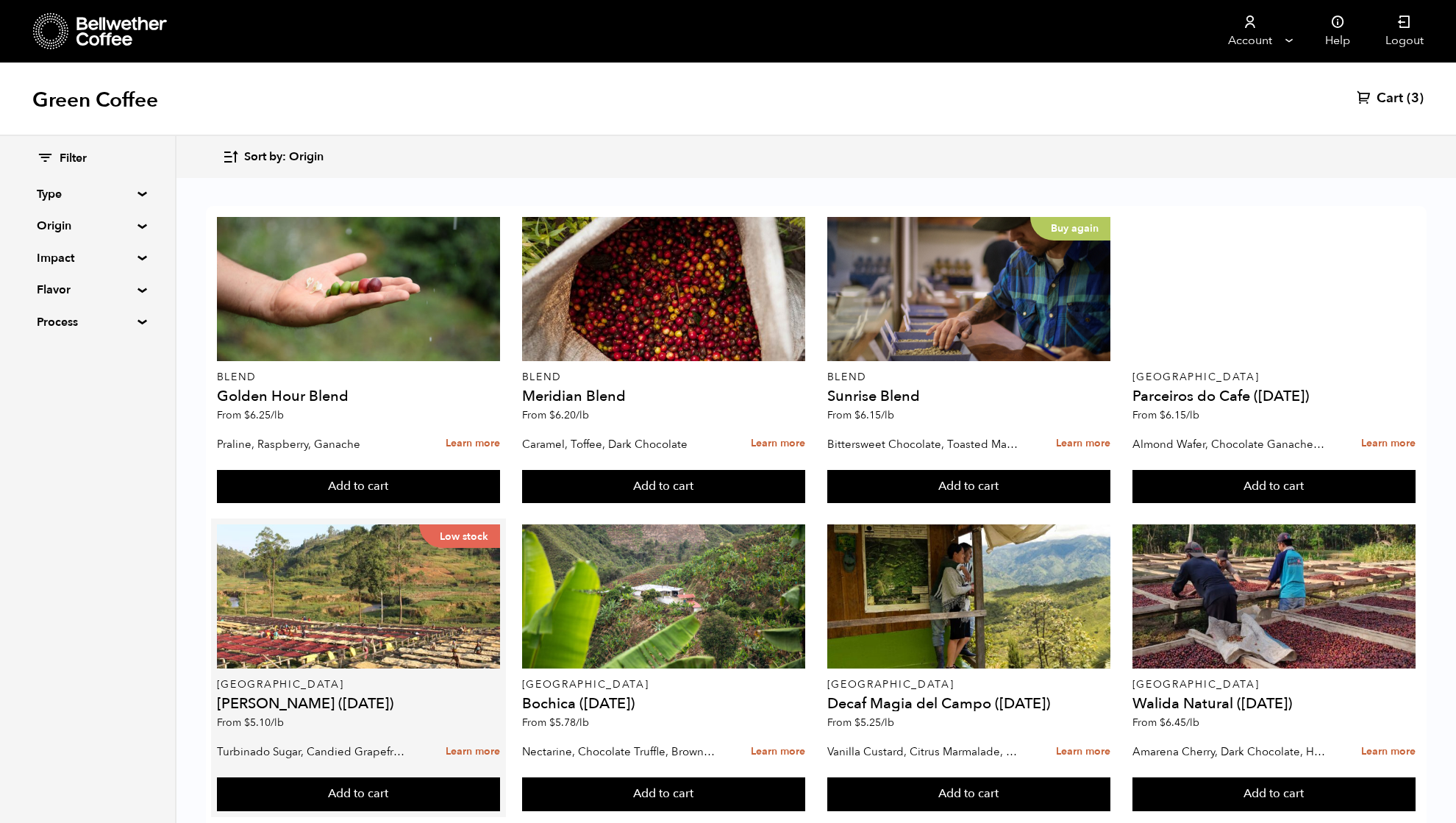
scroll to position [196, 0]
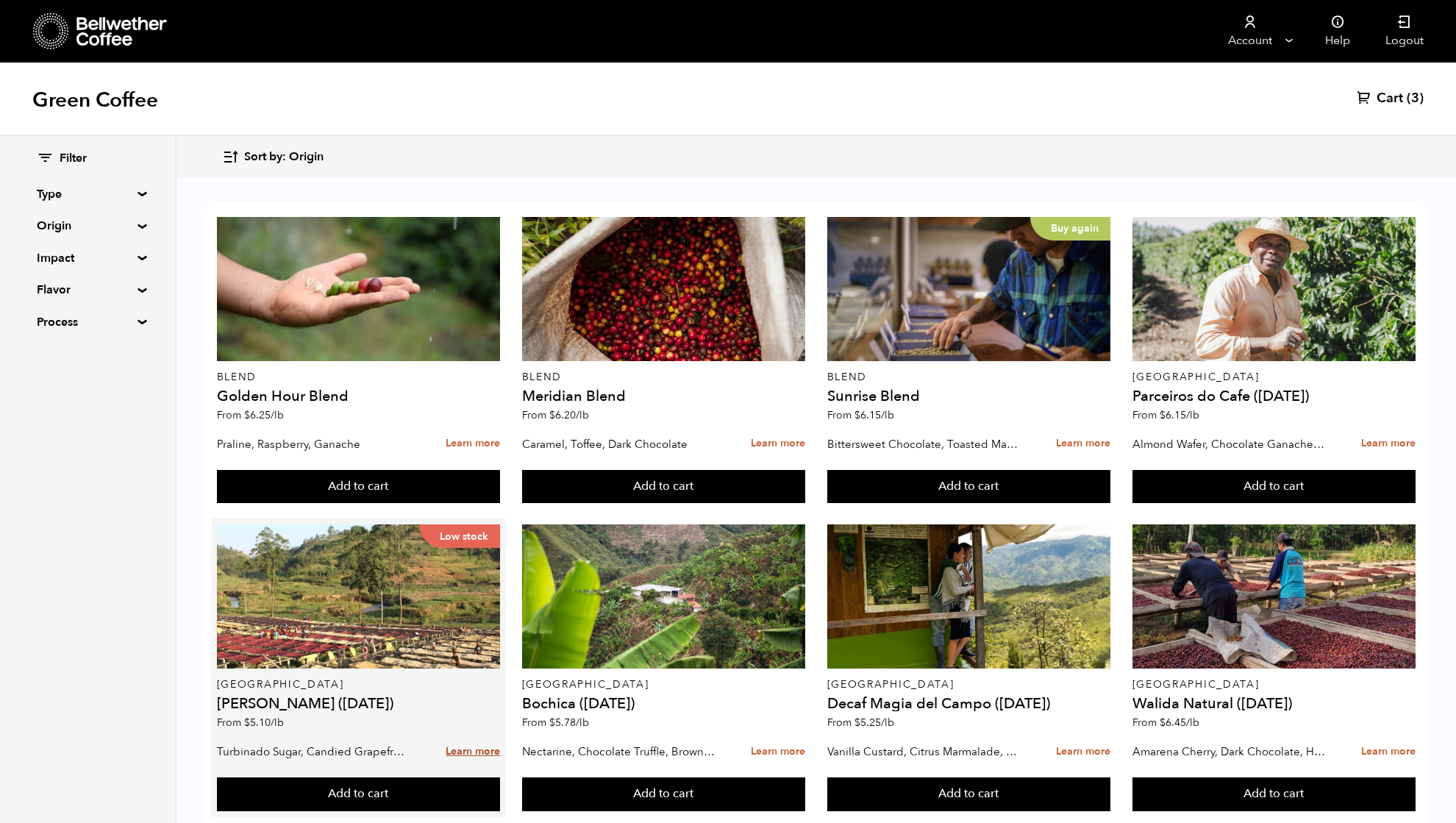
click at [485, 736] on link "Learn more" at bounding box center [472, 752] width 55 height 31
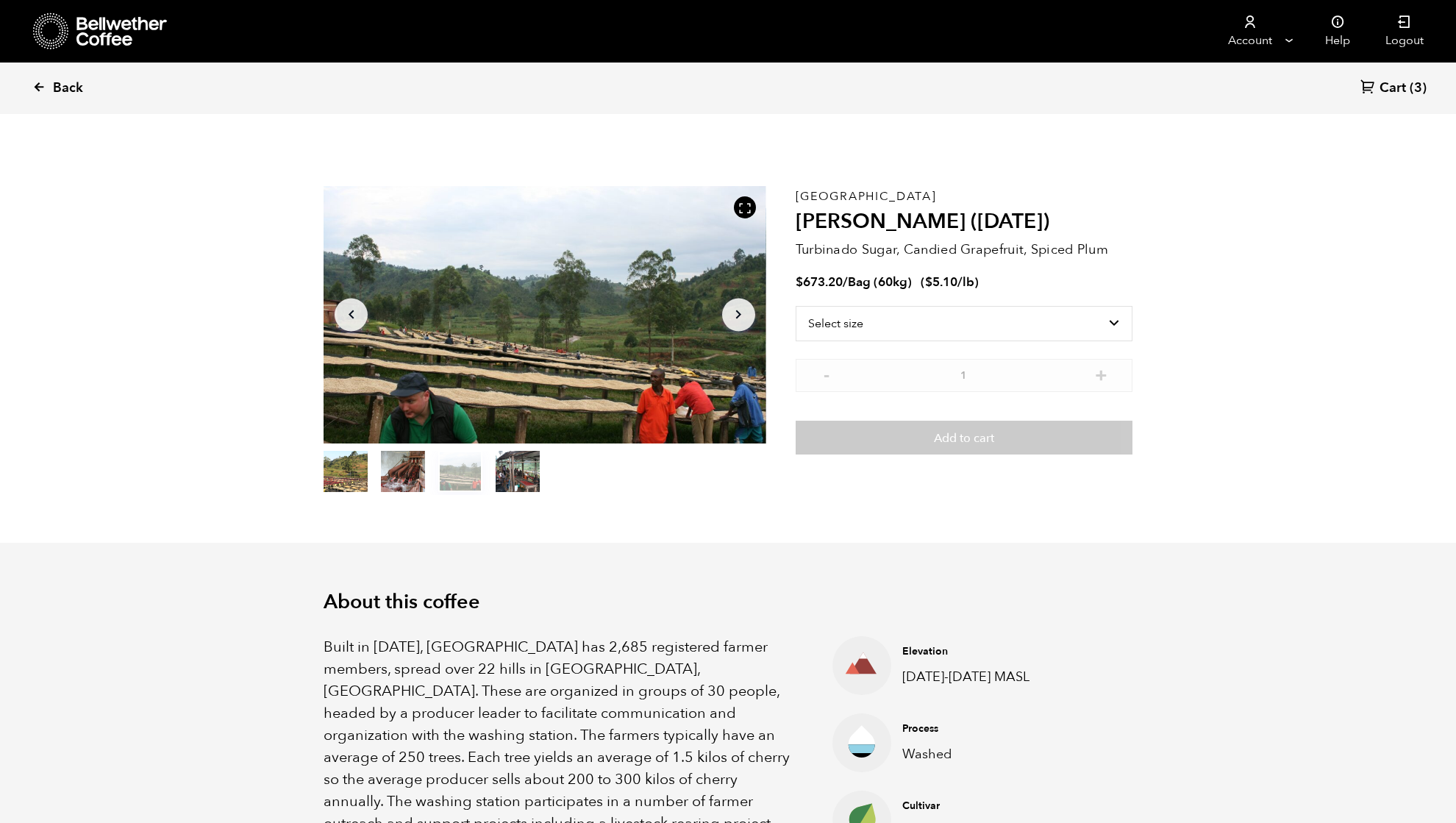
click at [54, 91] on span "Back" at bounding box center [67, 88] width 31 height 18
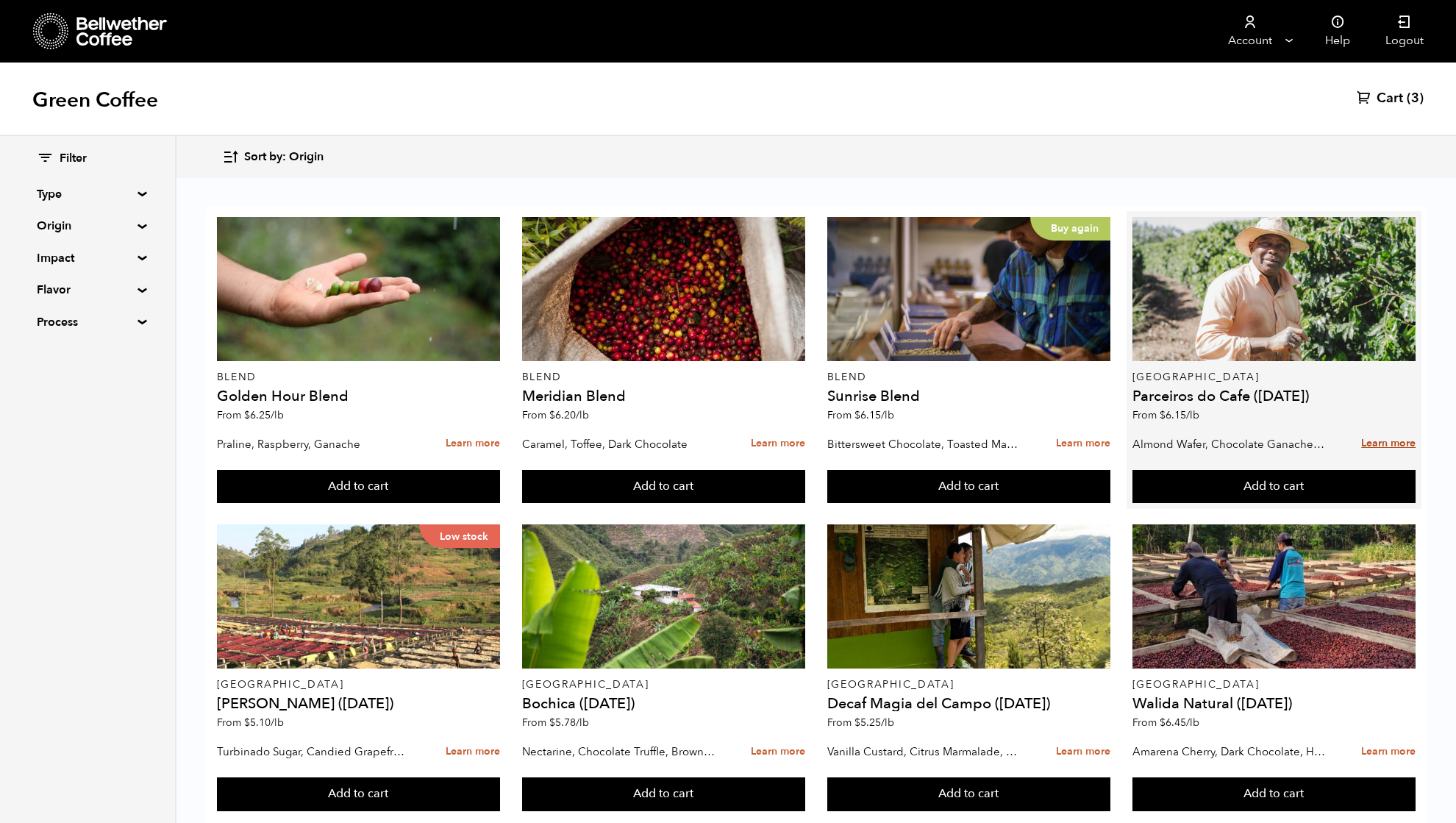
click at [1380, 444] on link "Learn more" at bounding box center [1388, 444] width 55 height 31
click at [1388, 443] on link "Learn more" at bounding box center [1388, 444] width 55 height 31
click at [1376, 441] on link "Learn more" at bounding box center [1388, 444] width 55 height 31
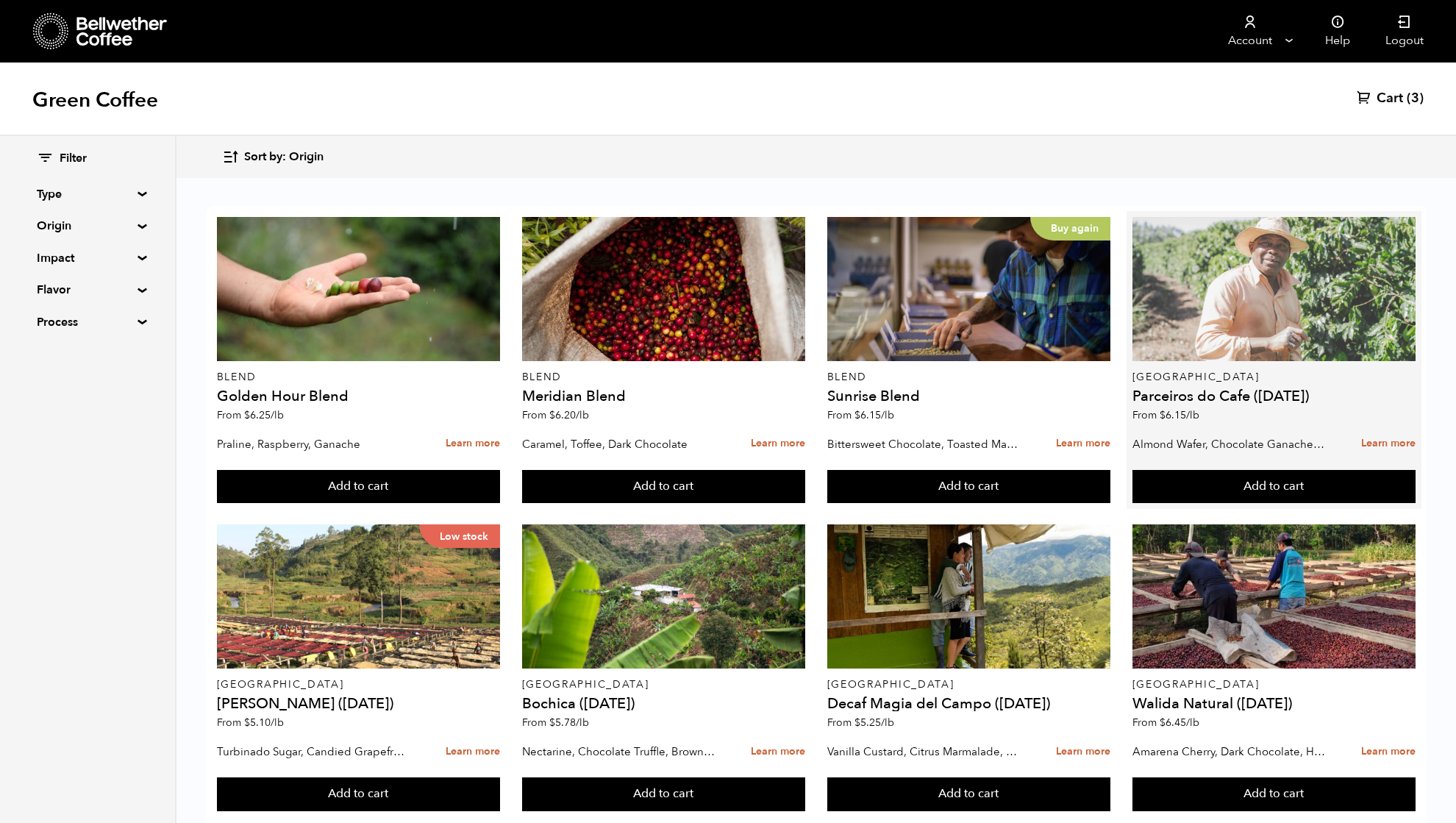
click at [1224, 293] on div at bounding box center [1274, 289] width 284 height 144
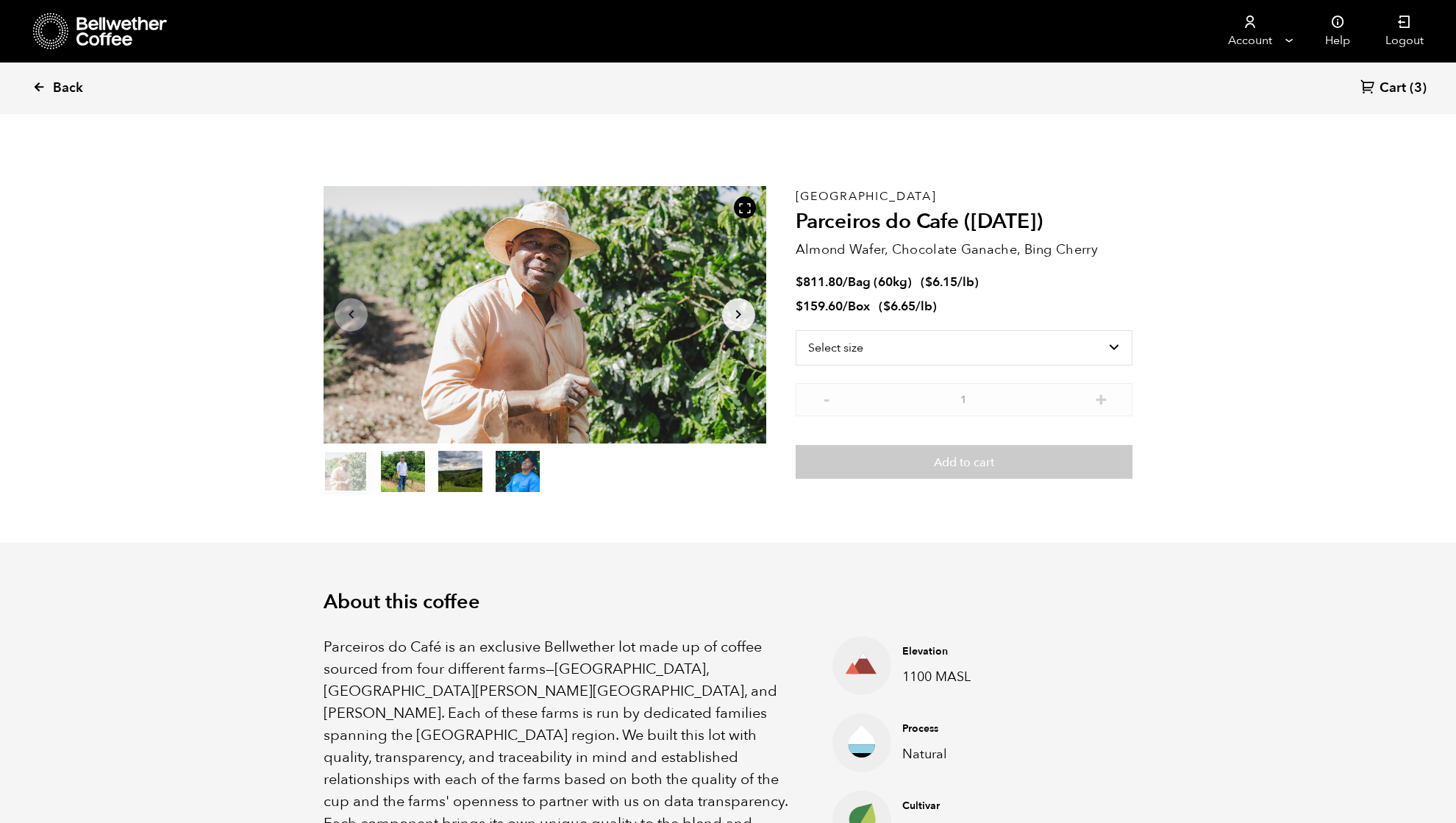
click at [57, 82] on span "Back" at bounding box center [67, 88] width 31 height 18
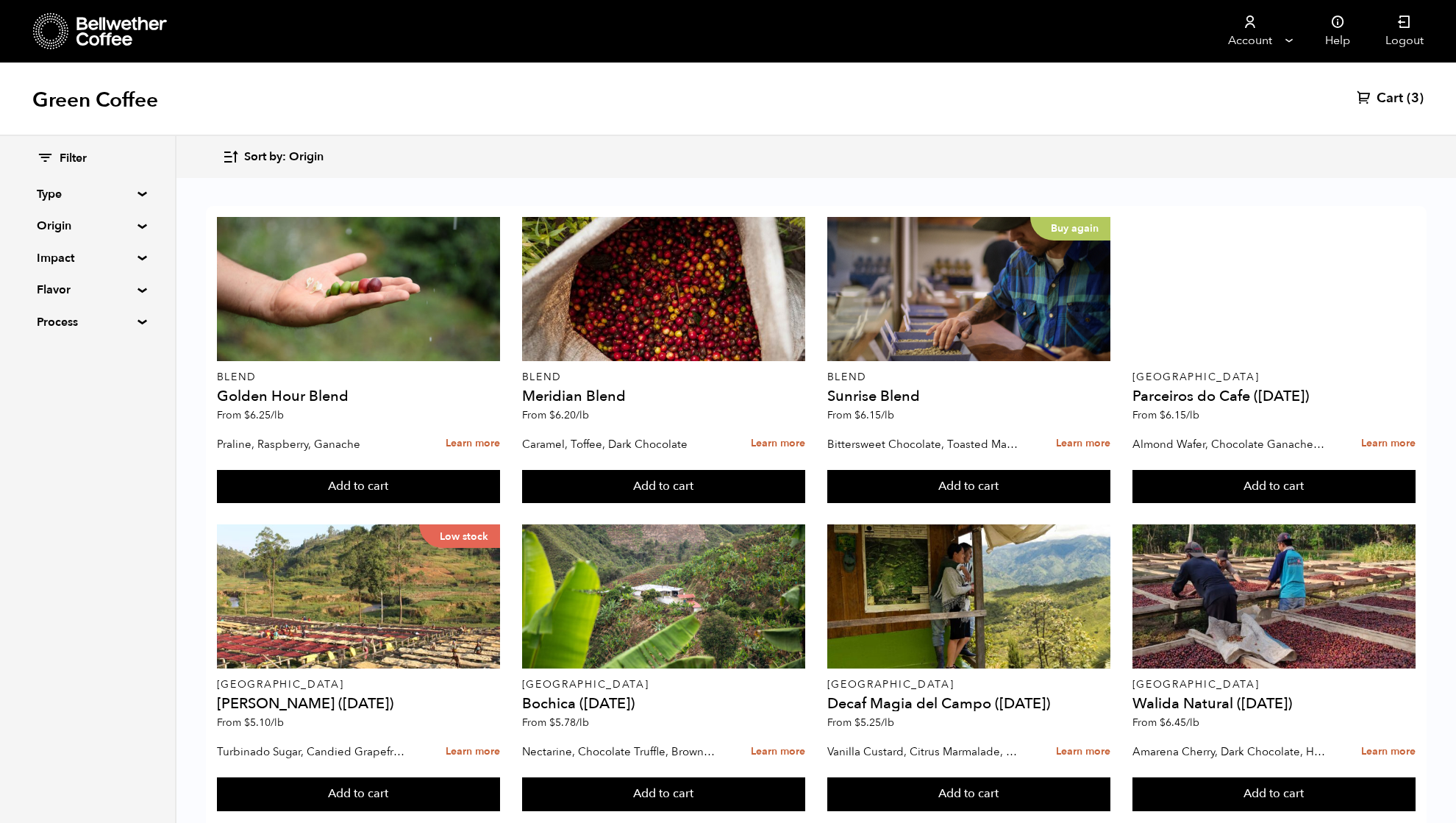
scroll to position [960, 0]
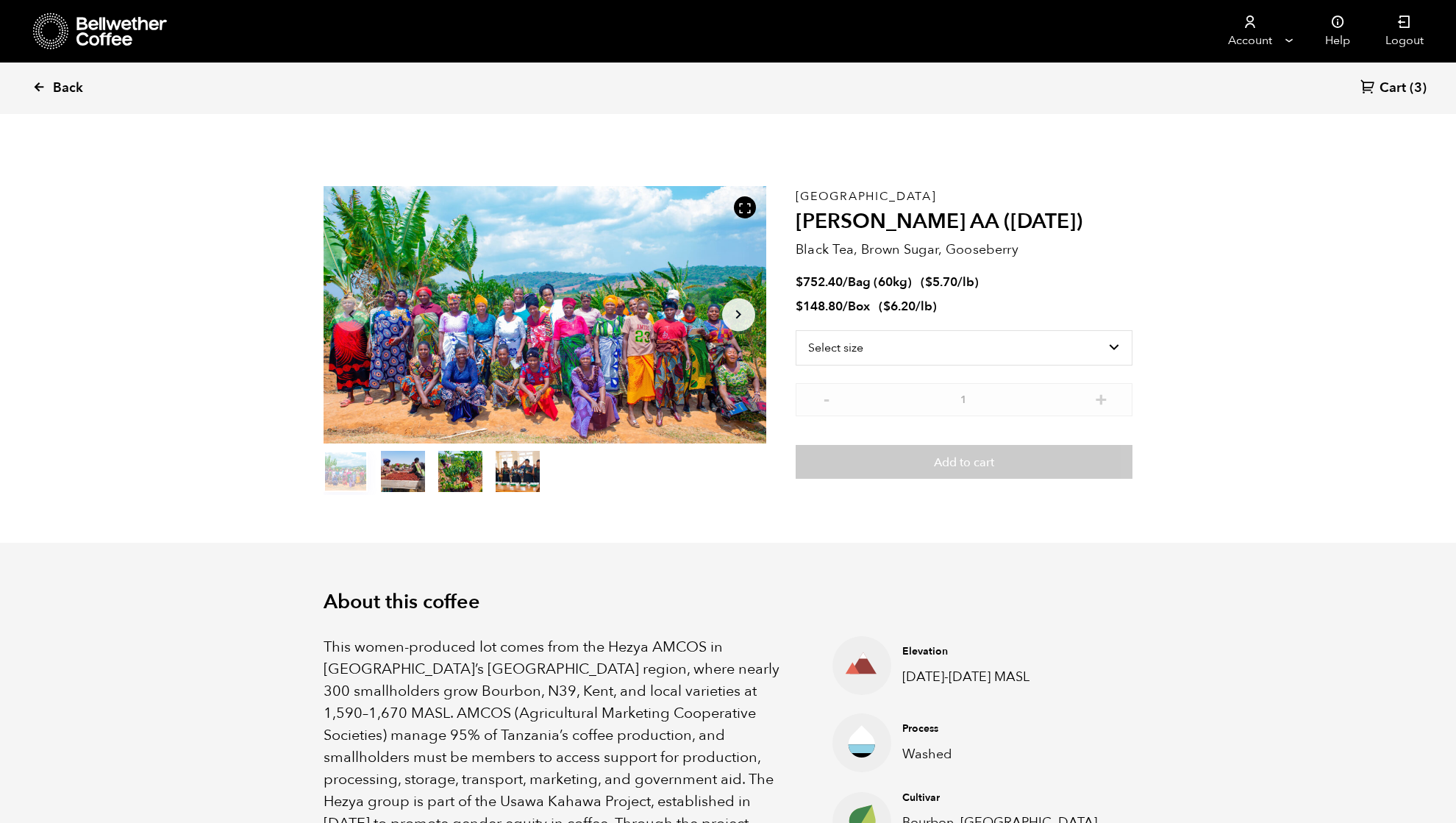
click at [53, 91] on span "Back" at bounding box center [67, 88] width 31 height 18
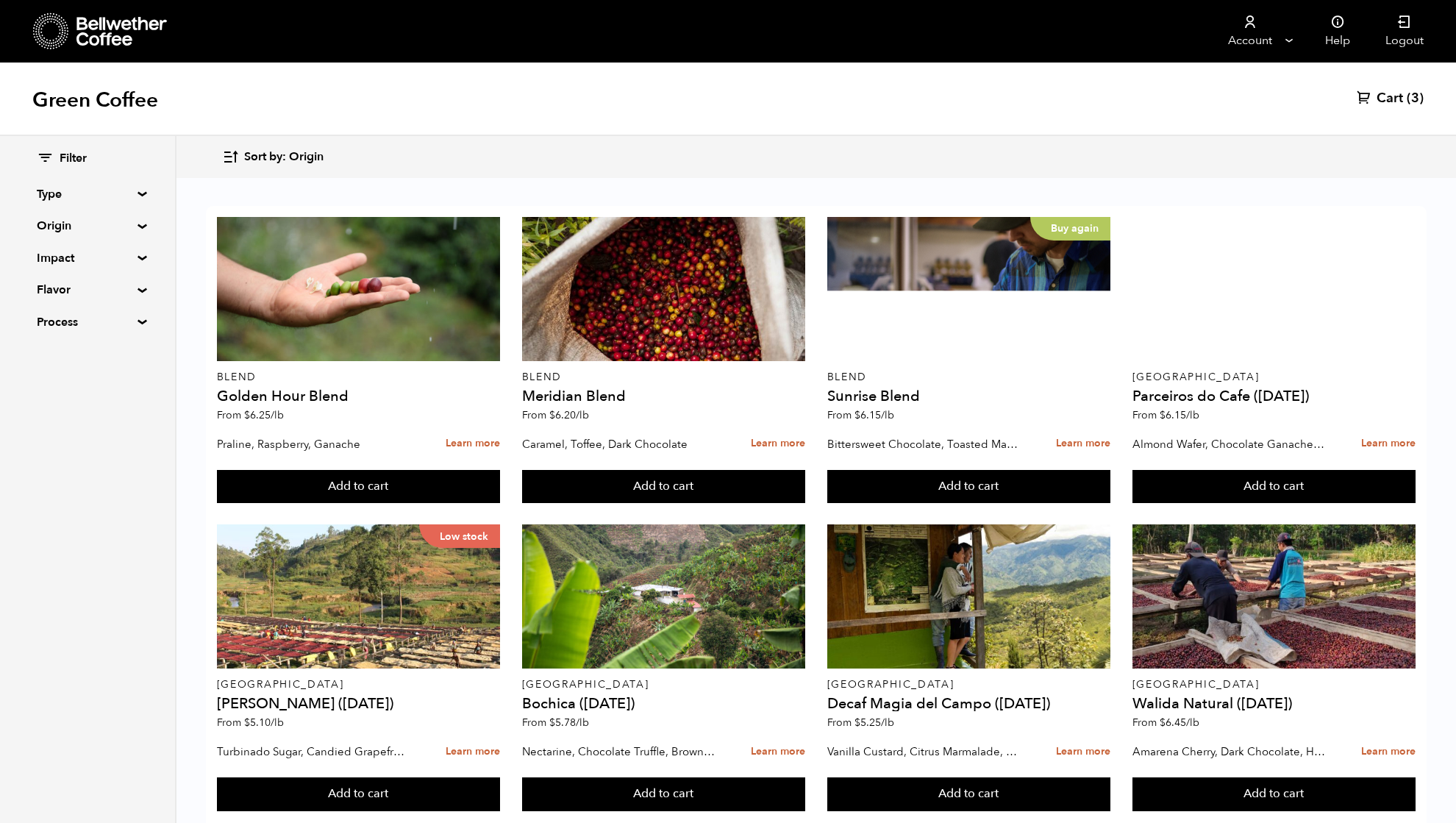
scroll to position [960, 0]
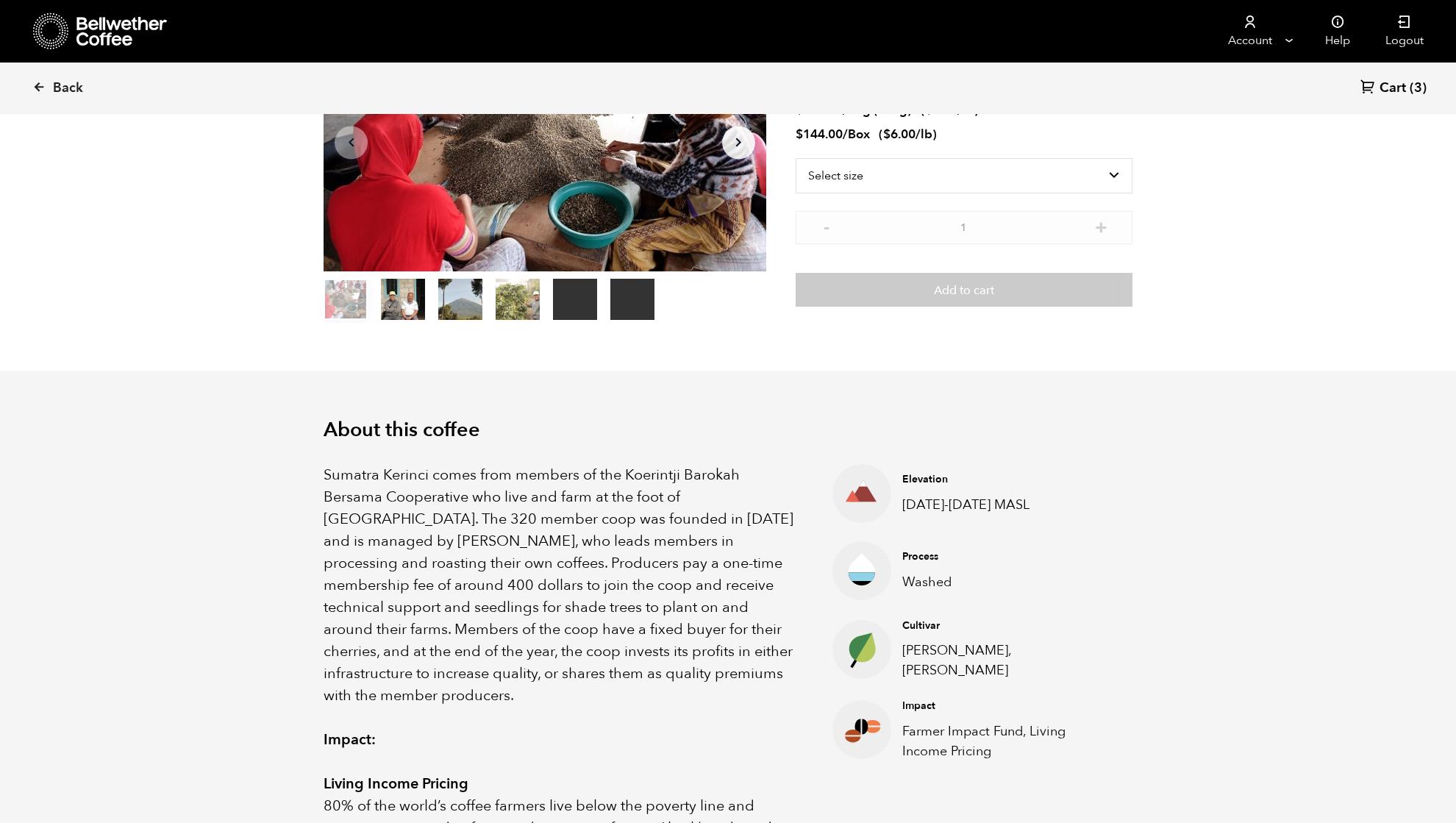
scroll to position [196, 0]
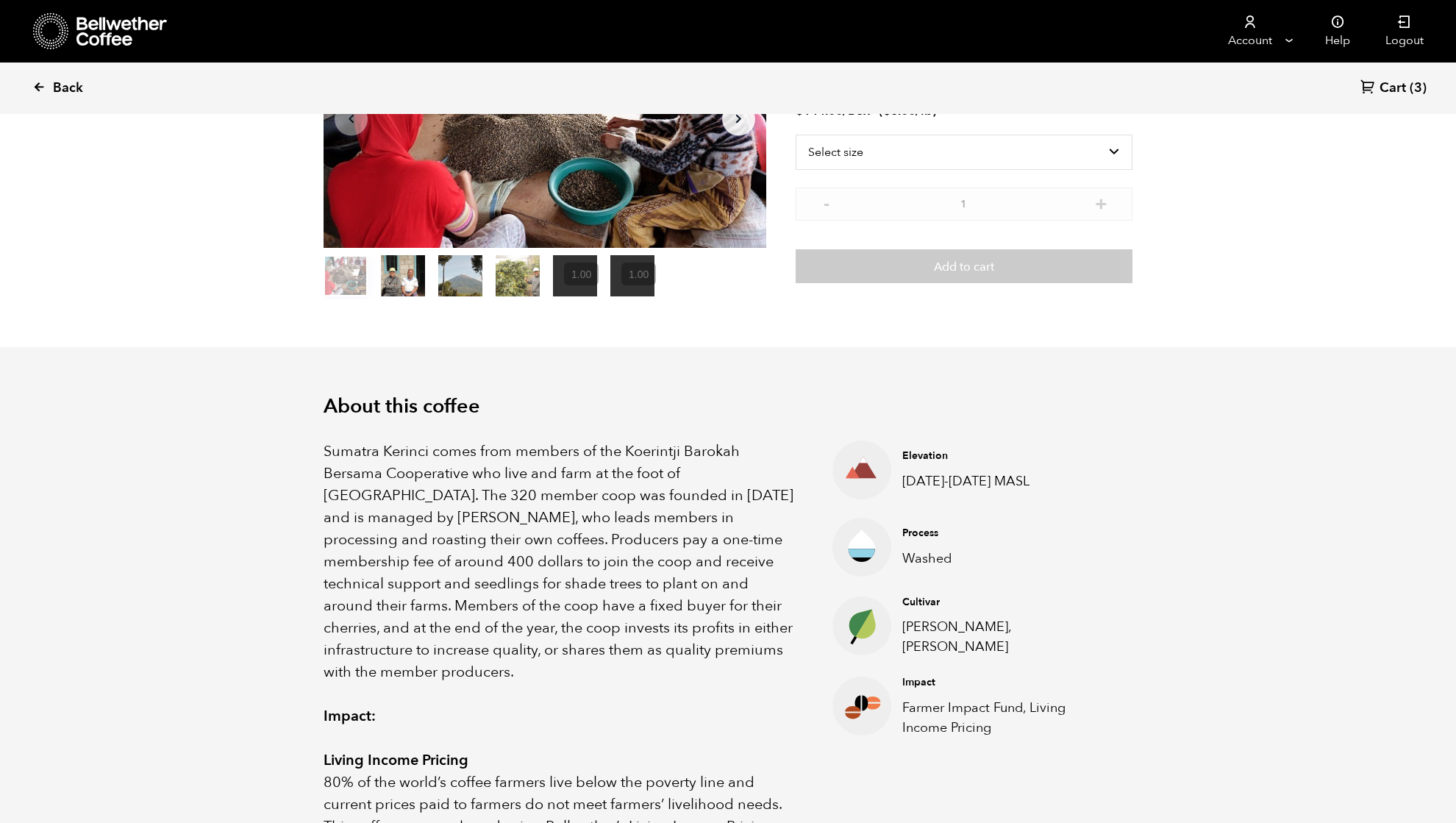
click at [40, 89] on icon at bounding box center [39, 87] width 13 height 13
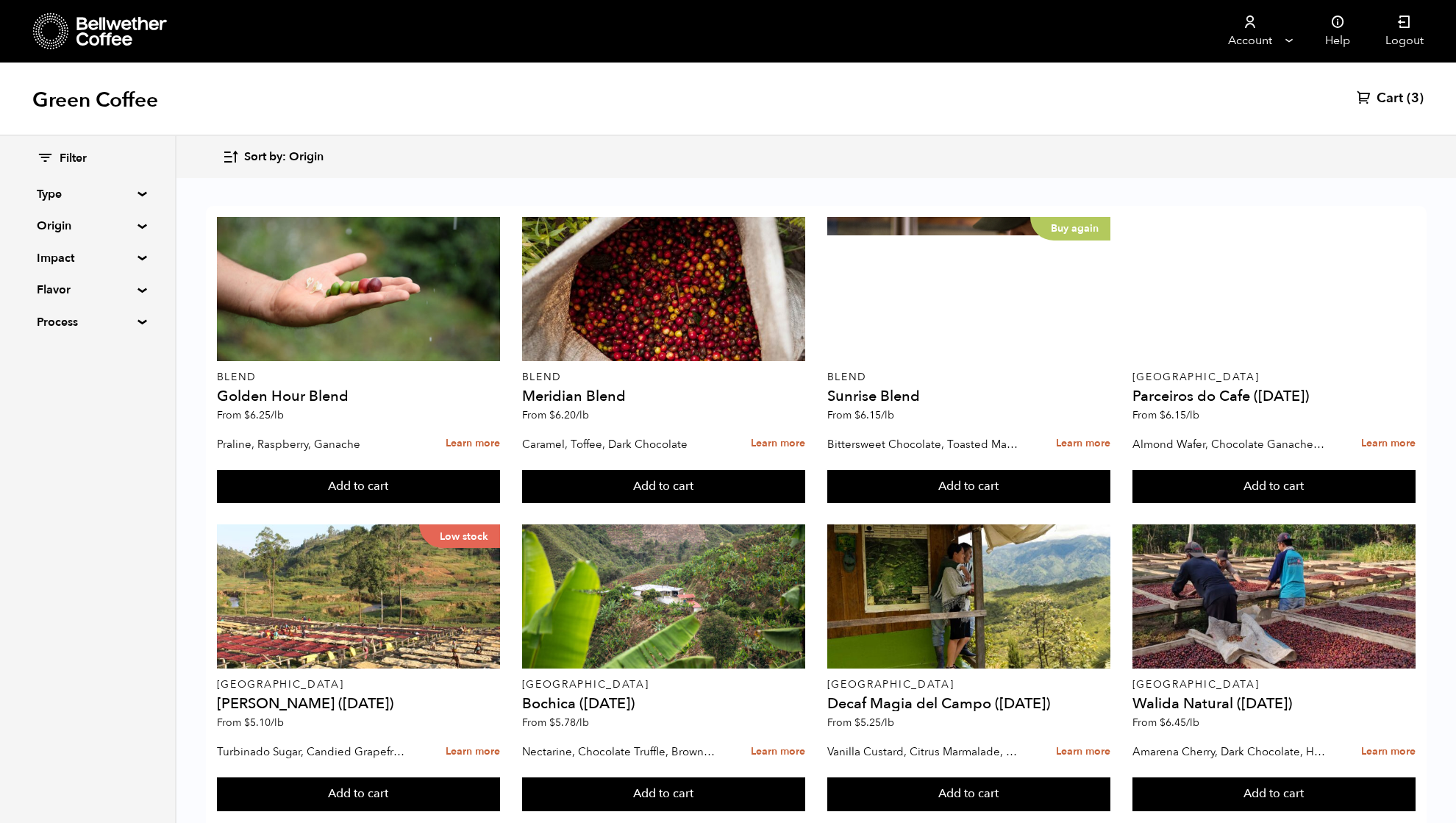
scroll to position [763, 0]
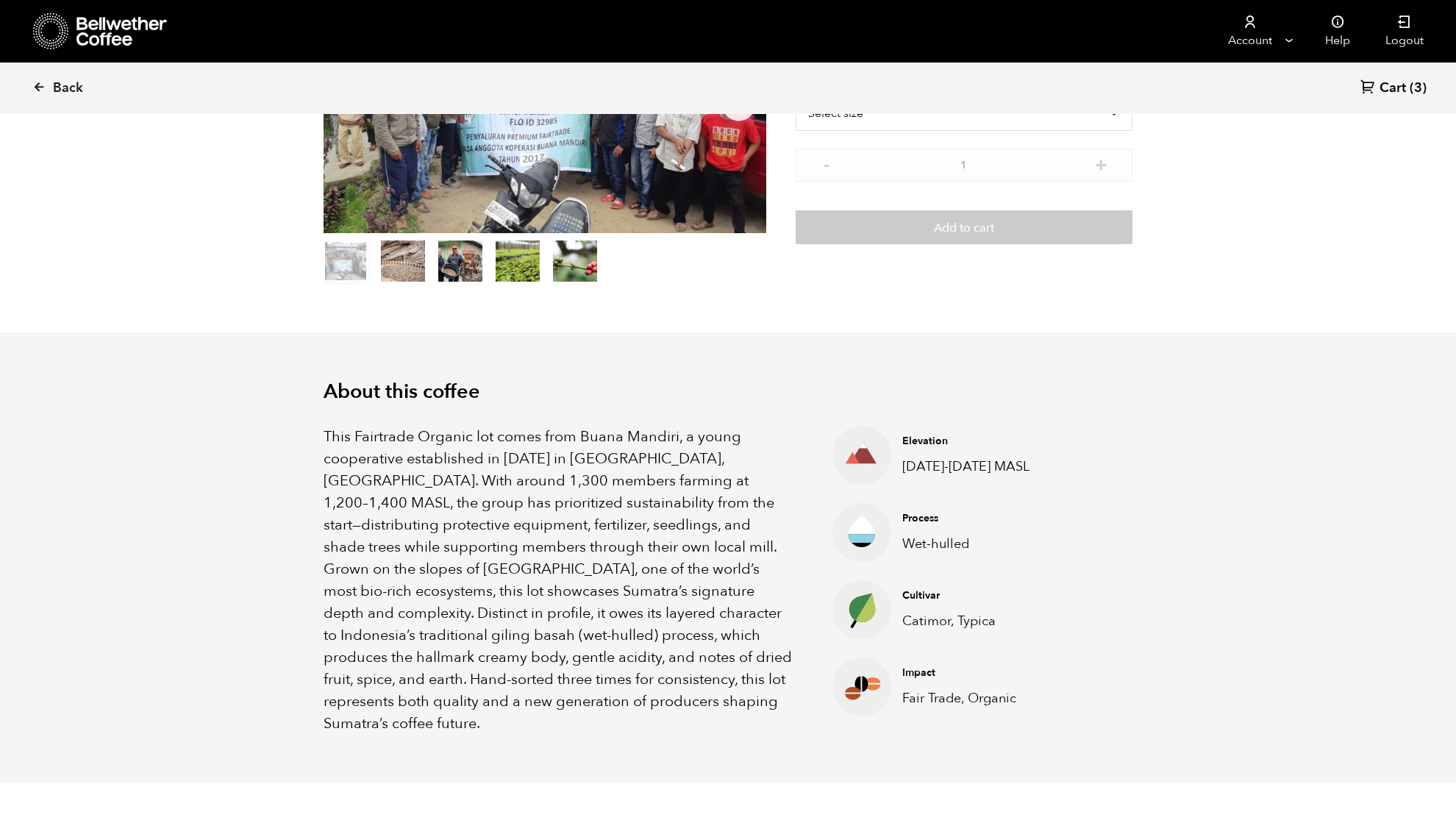
scroll to position [294, 0]
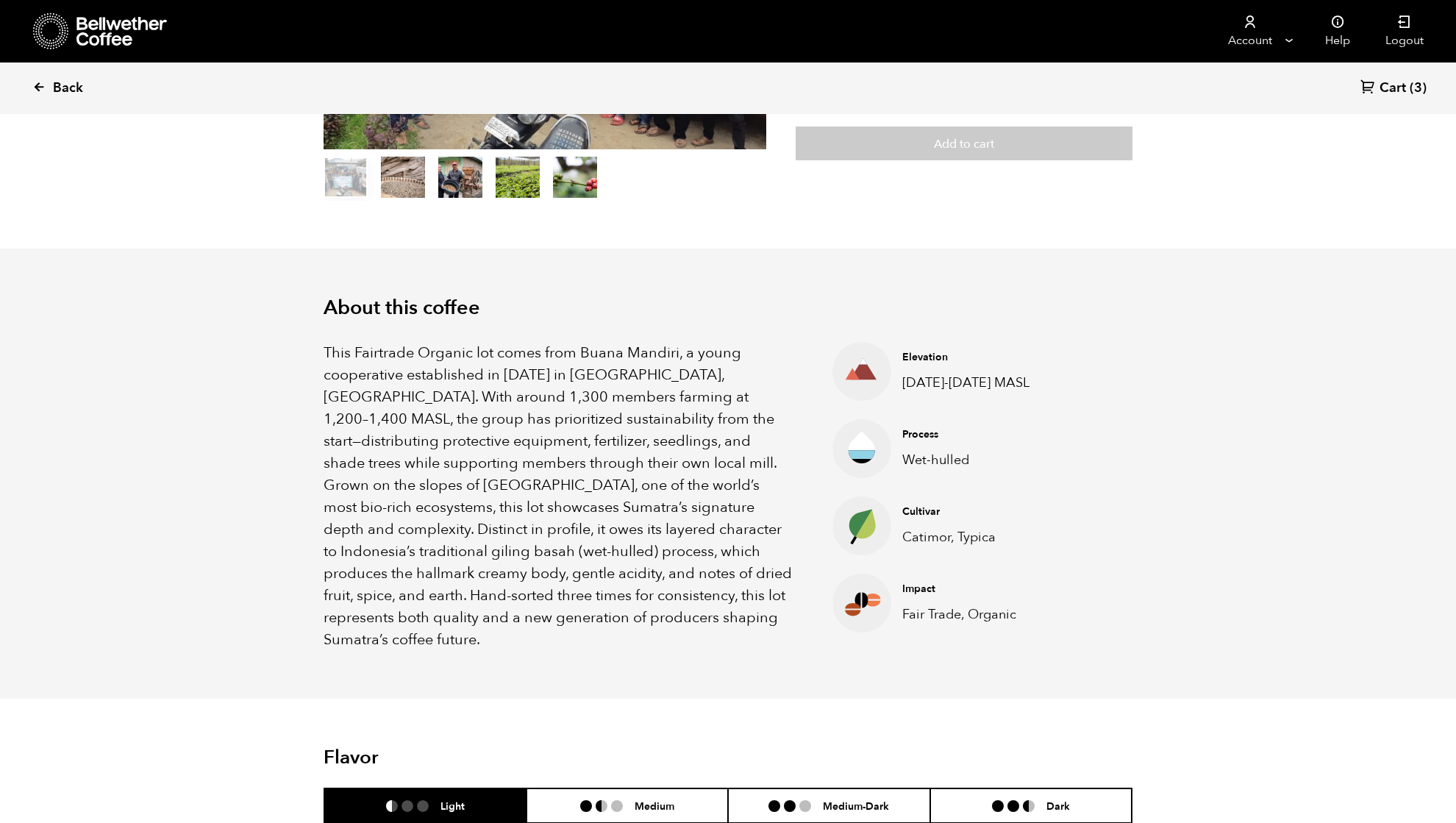
click at [45, 89] on link "Back" at bounding box center [78, 88] width 92 height 50
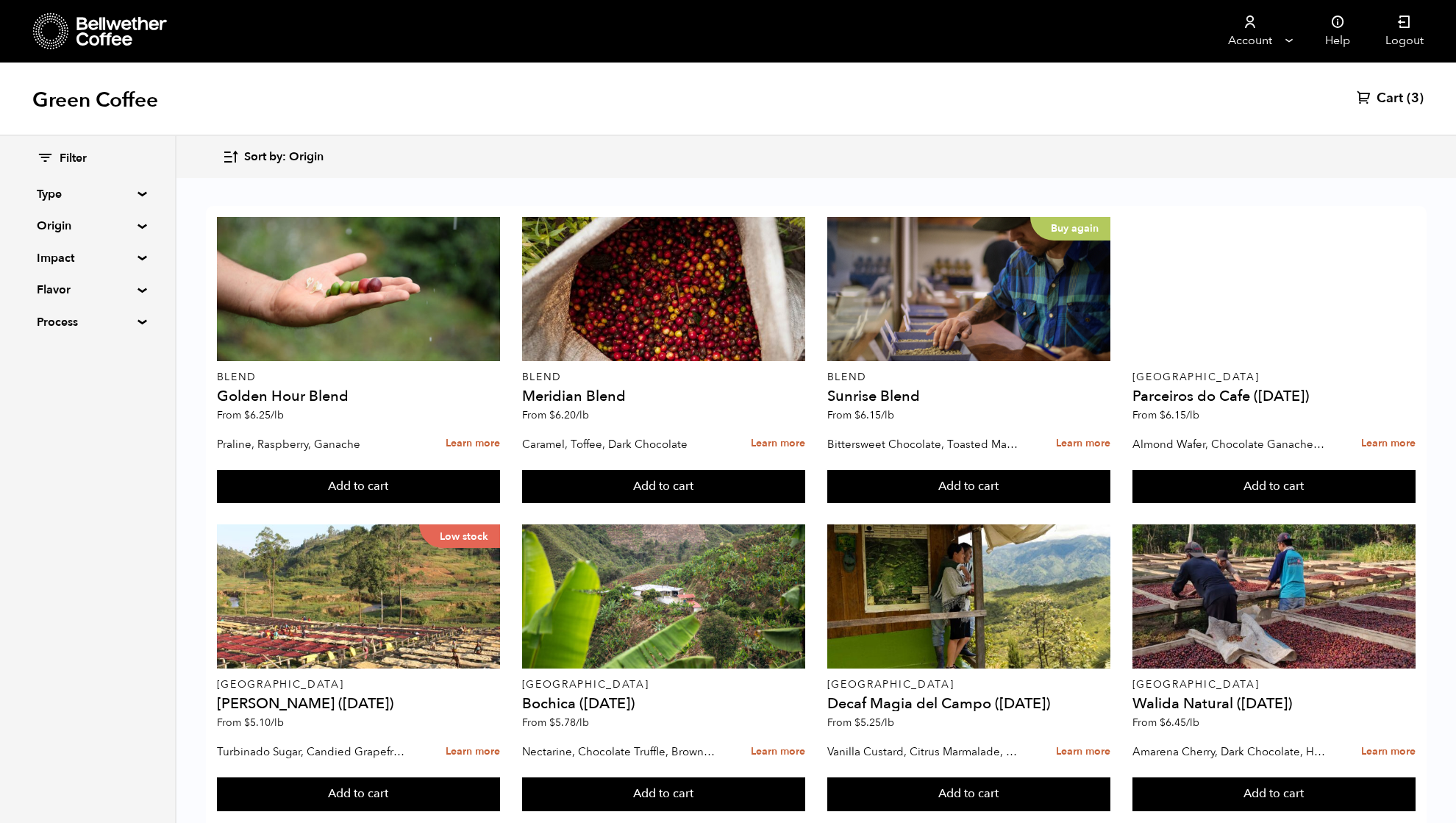
scroll to position [294, 0]
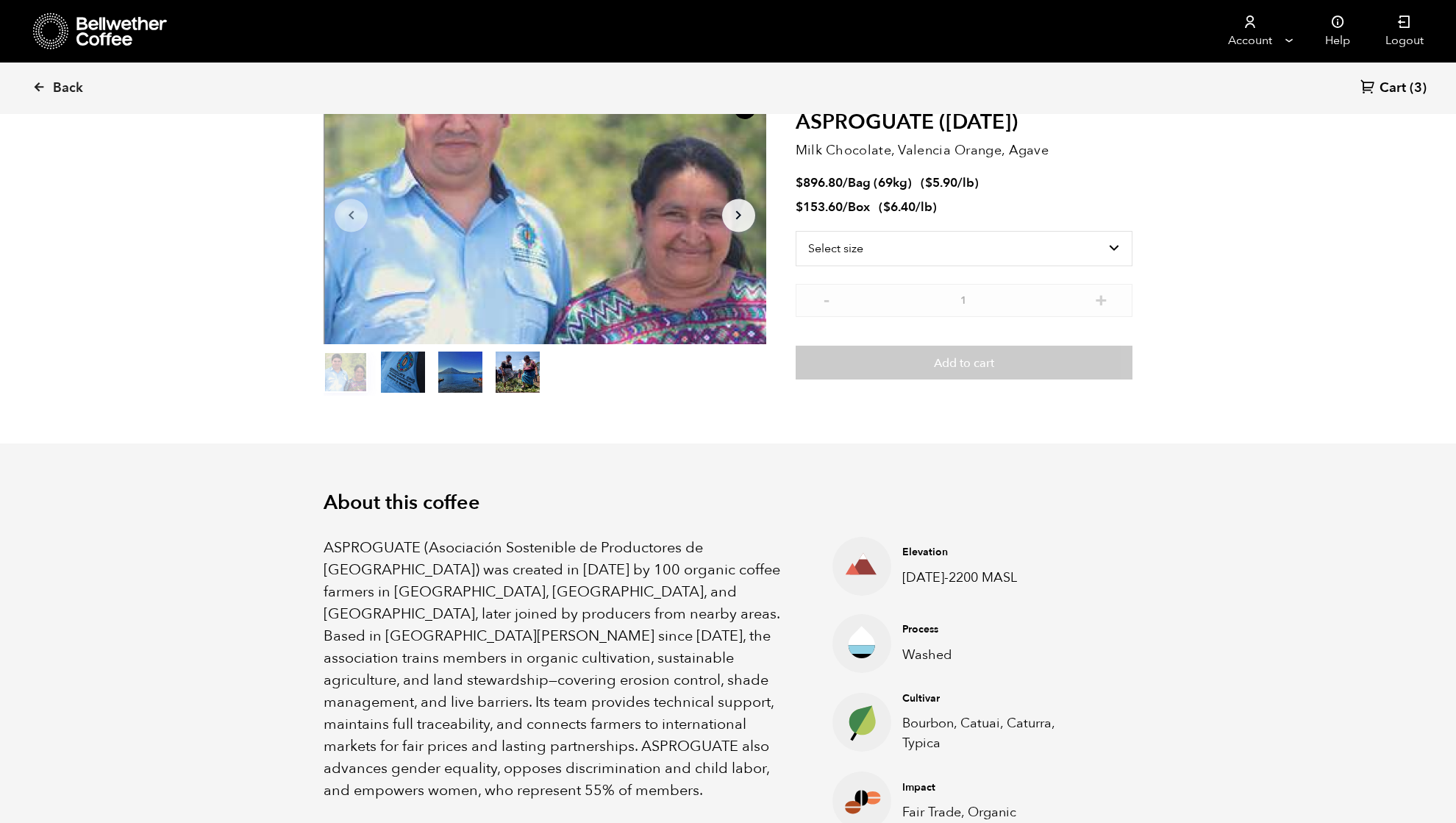
scroll to position [196, 0]
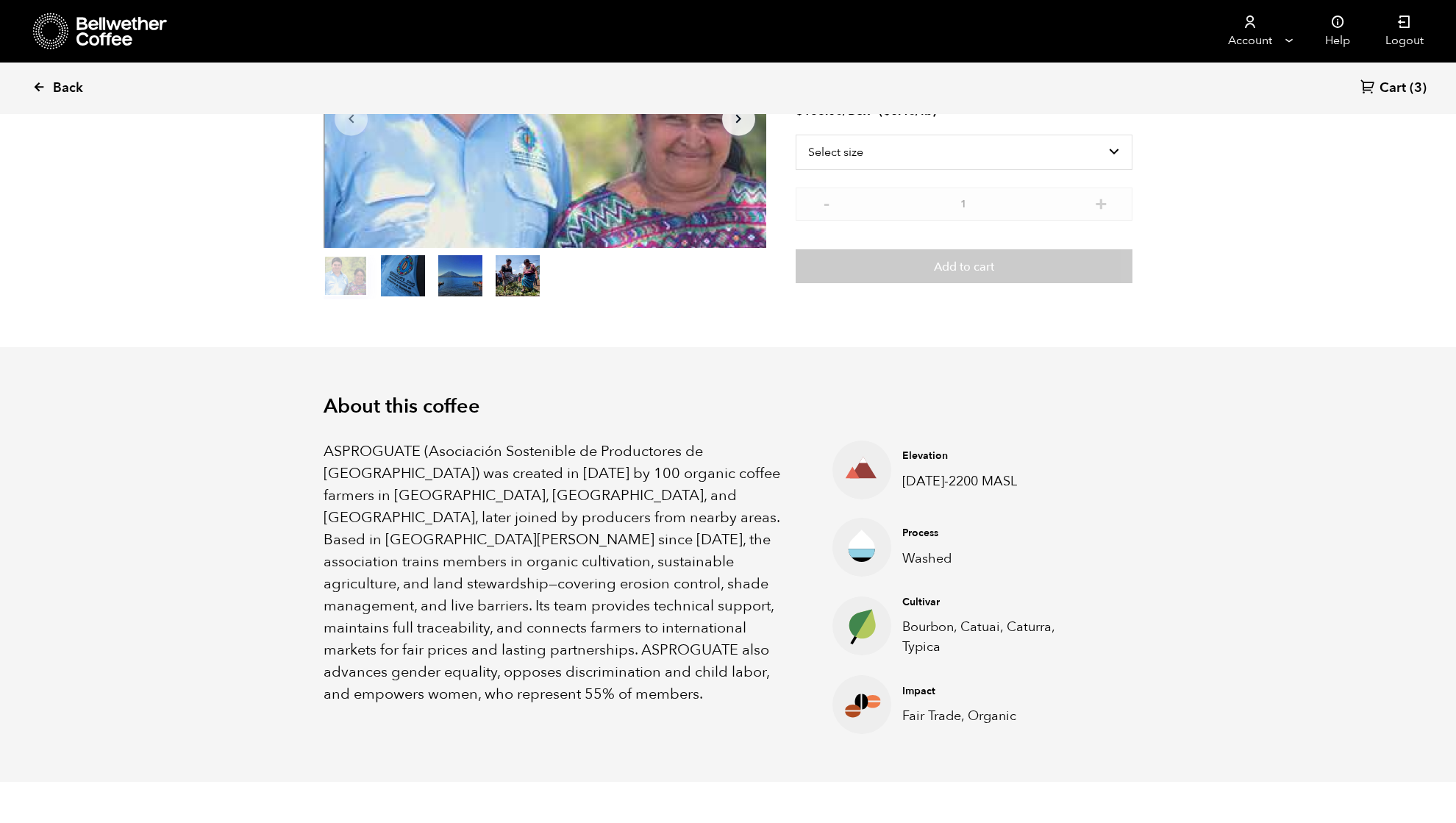
click at [57, 80] on span "Back" at bounding box center [67, 88] width 31 height 18
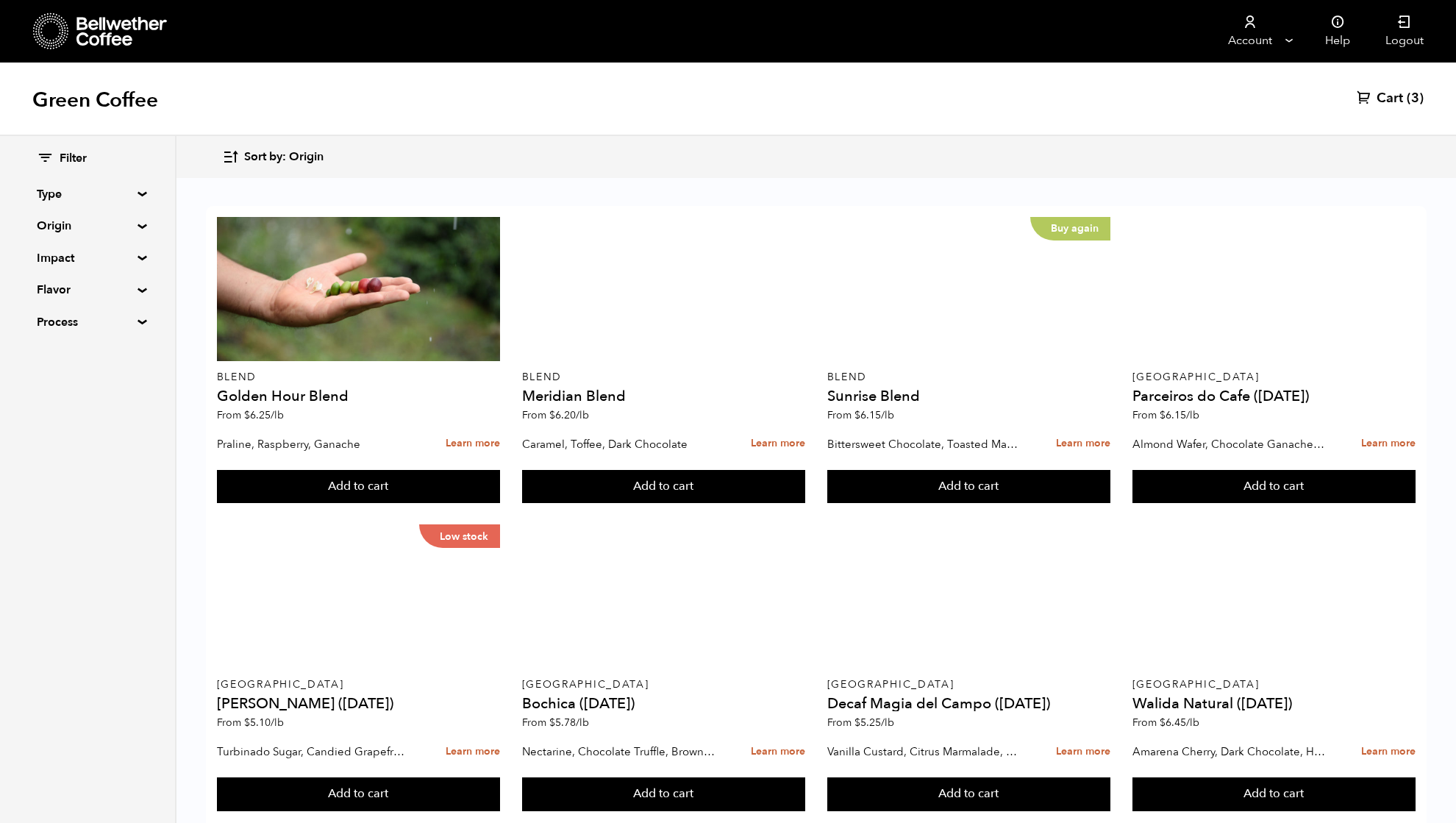
scroll to position [392, 0]
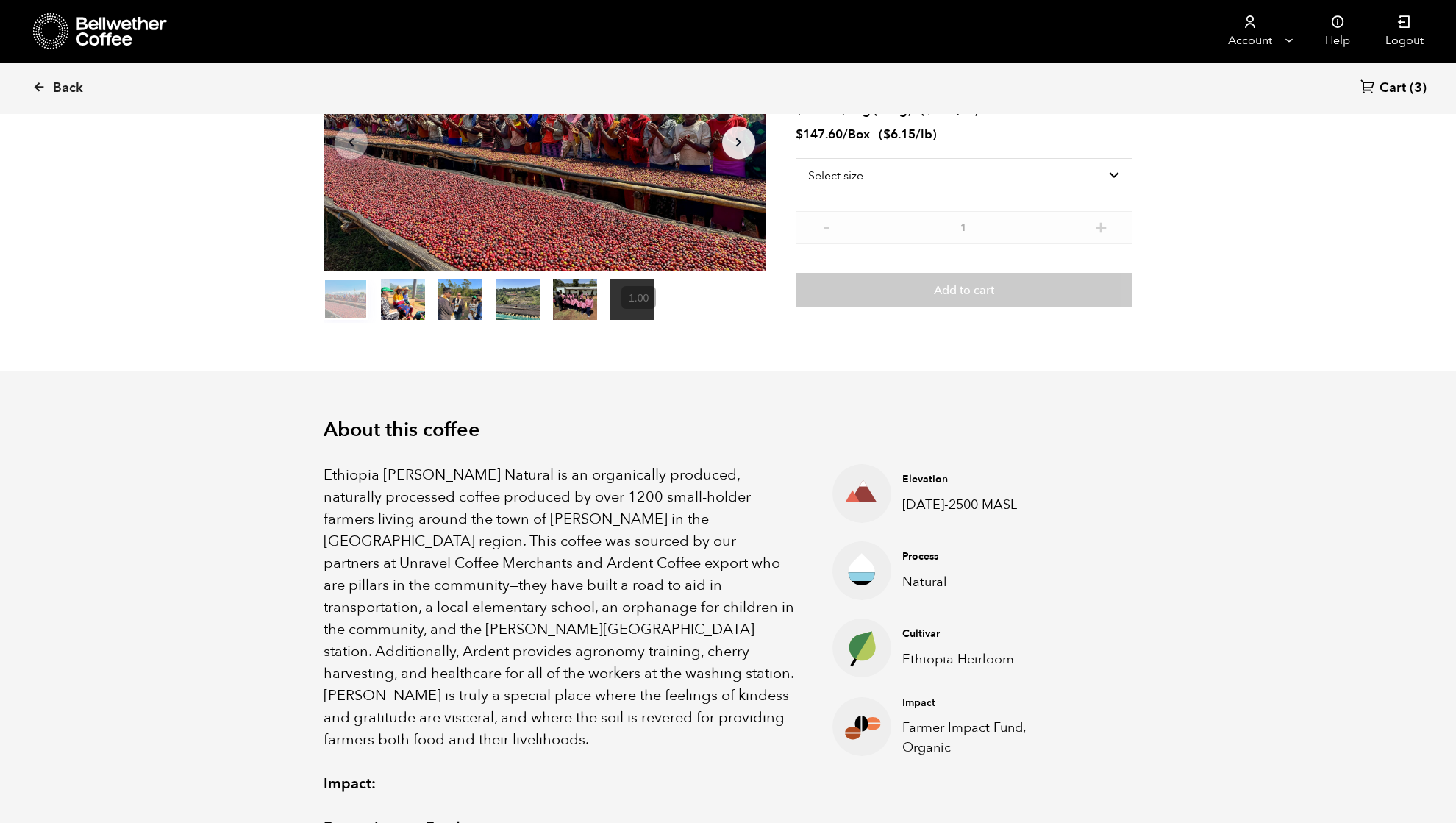
scroll to position [196, 0]
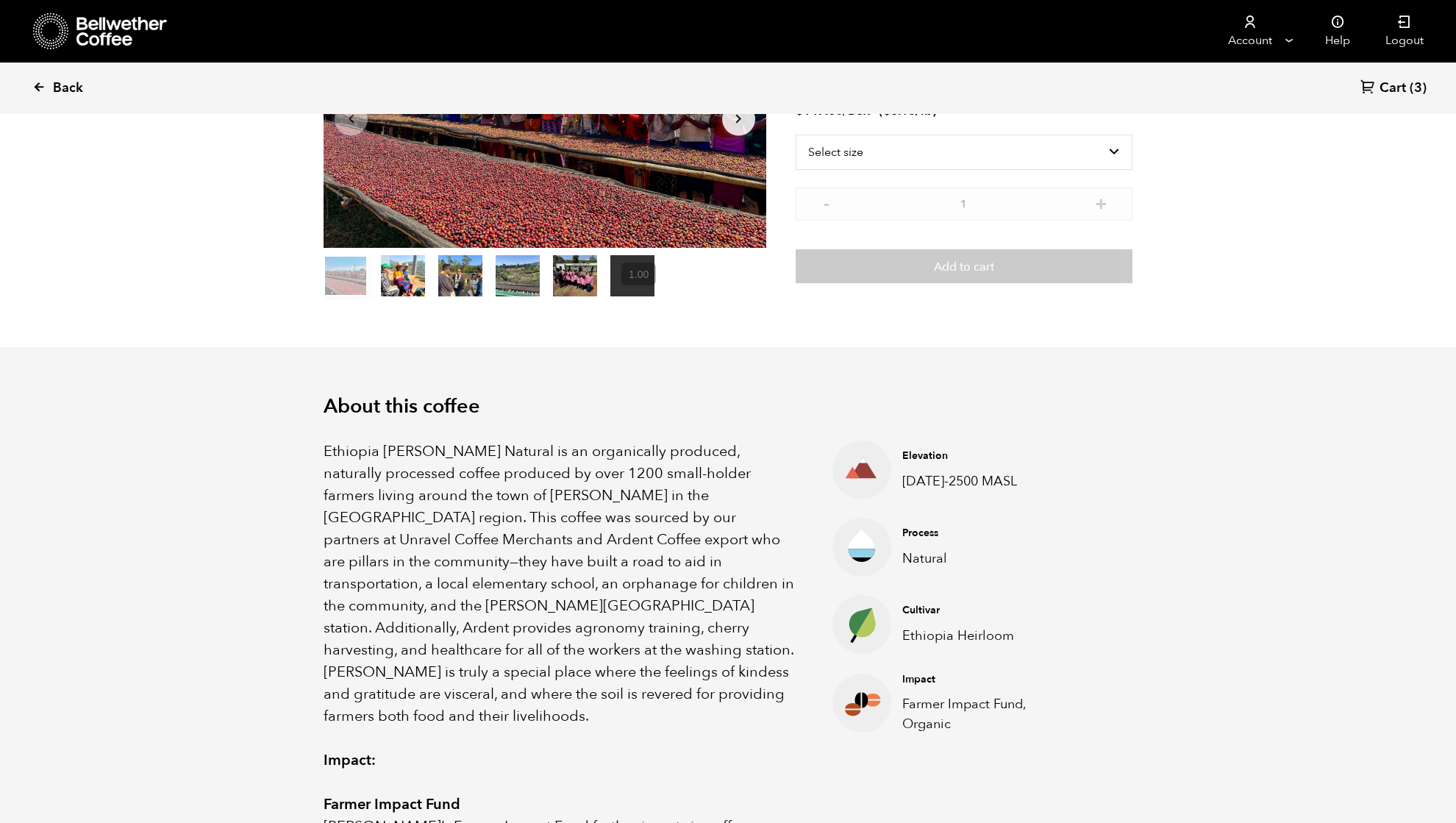
click at [47, 77] on link "Back" at bounding box center [78, 88] width 92 height 50
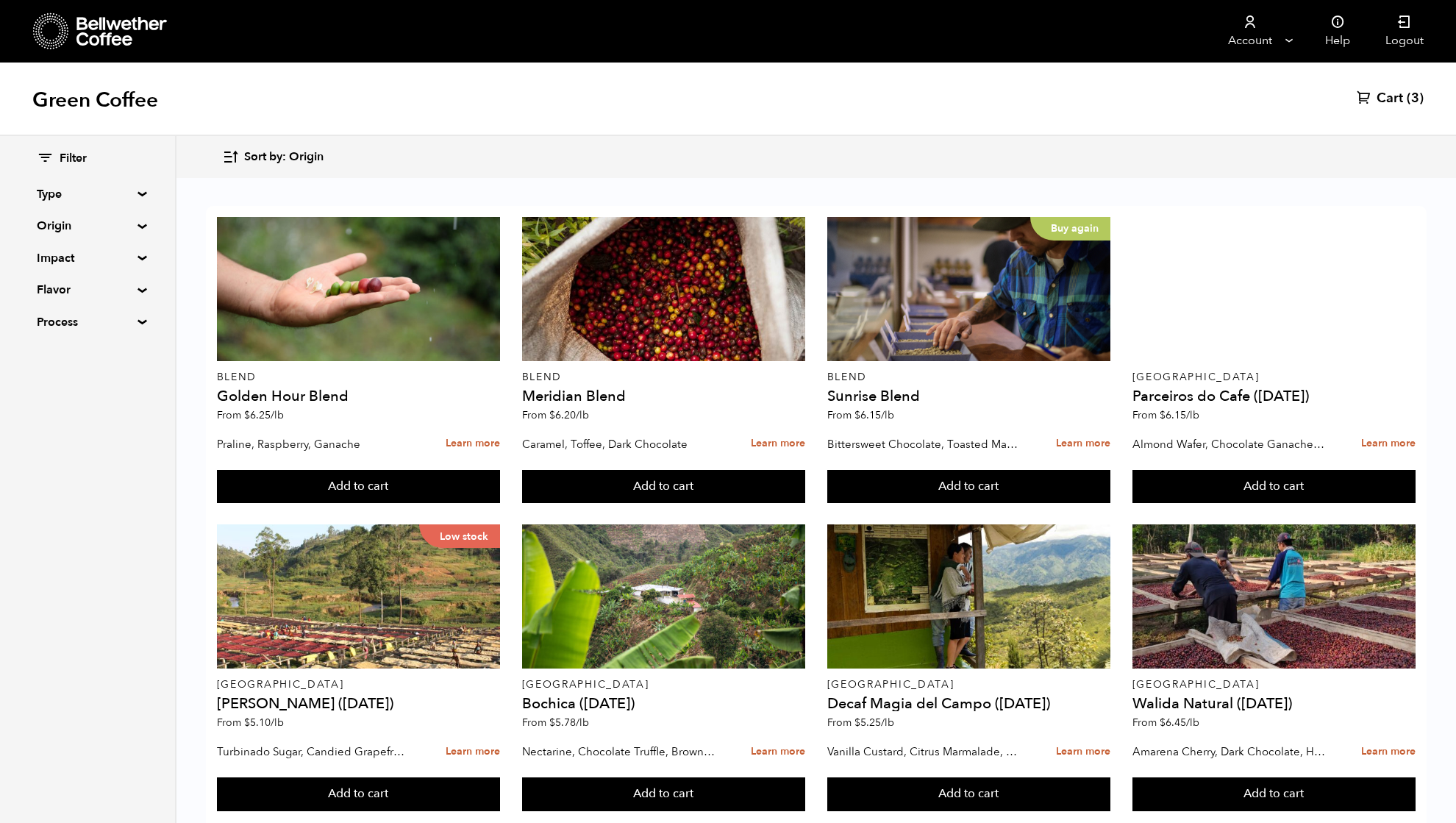
scroll to position [392, 0]
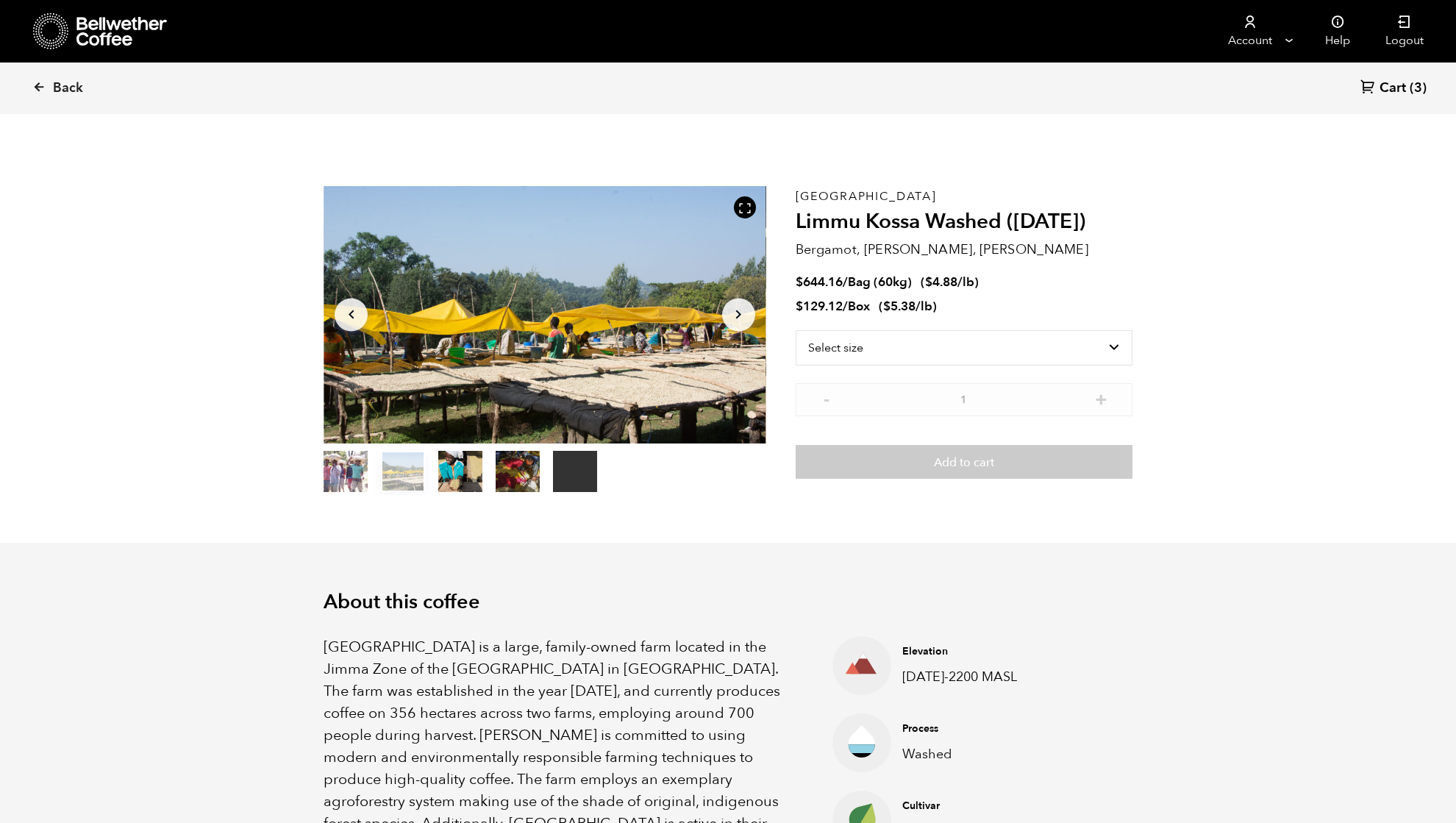
scroll to position [98, 0]
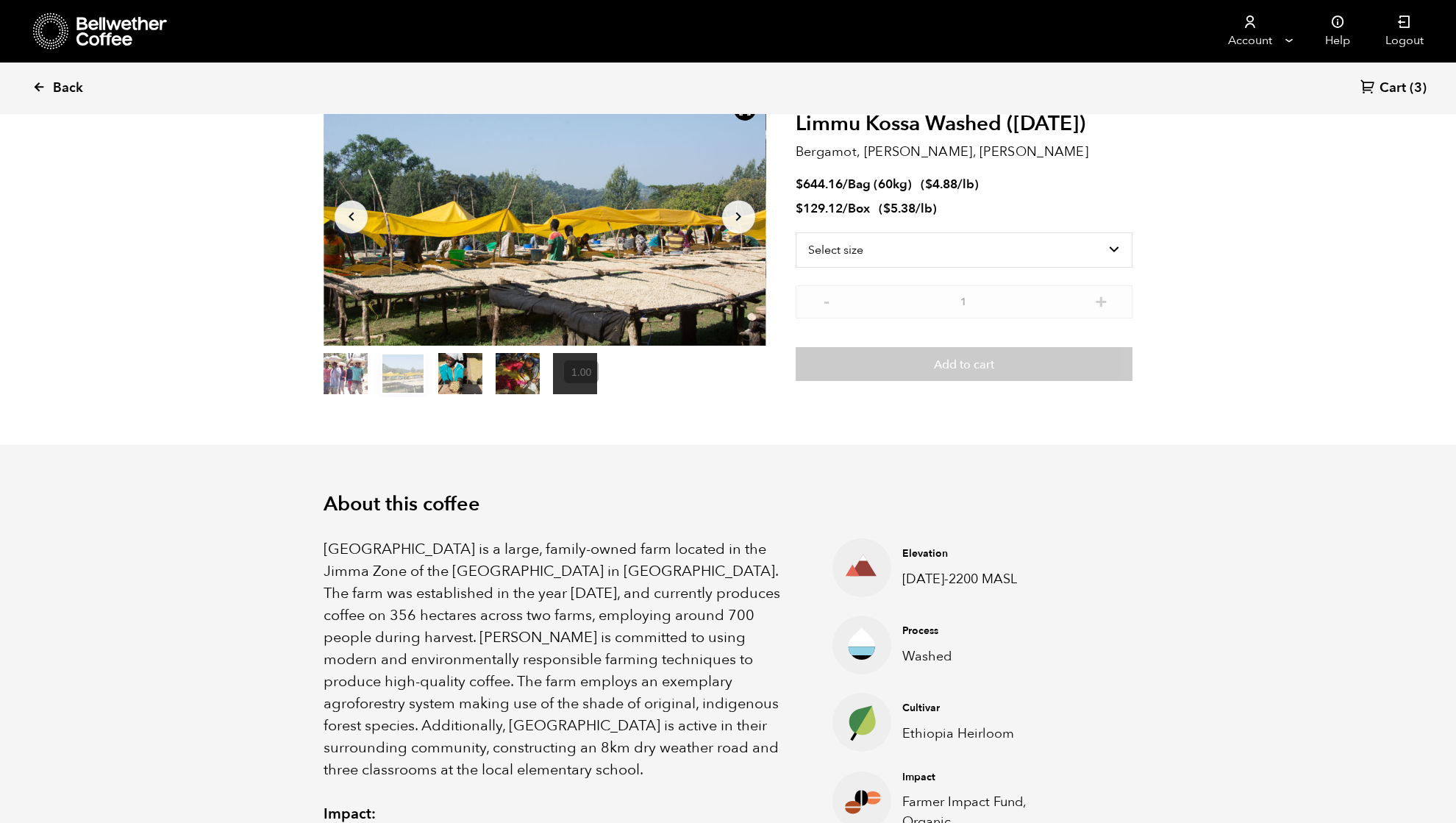
click at [63, 87] on span "Back" at bounding box center [67, 88] width 31 height 18
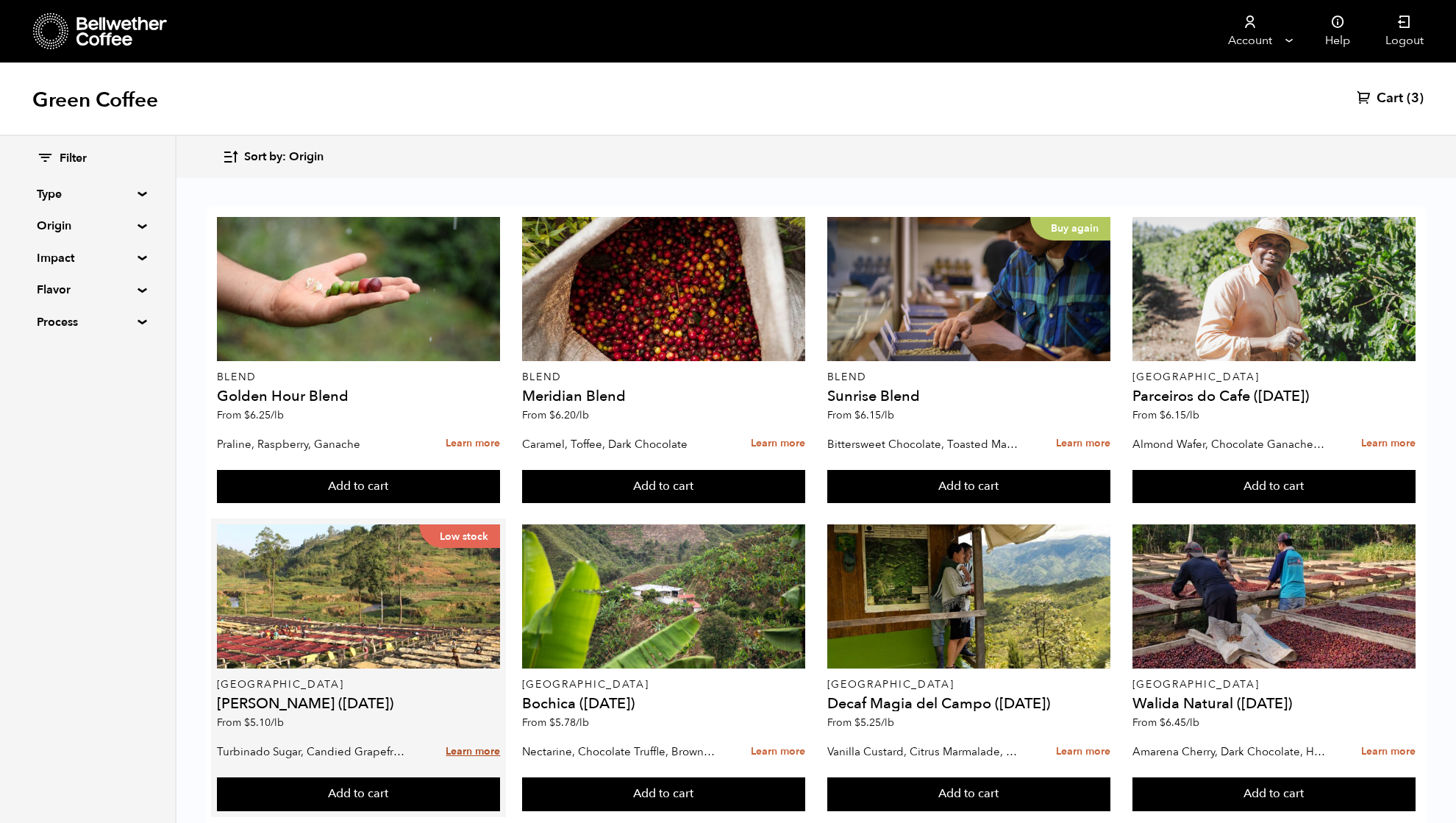
click at [475, 751] on link "Learn more" at bounding box center [472, 752] width 55 height 31
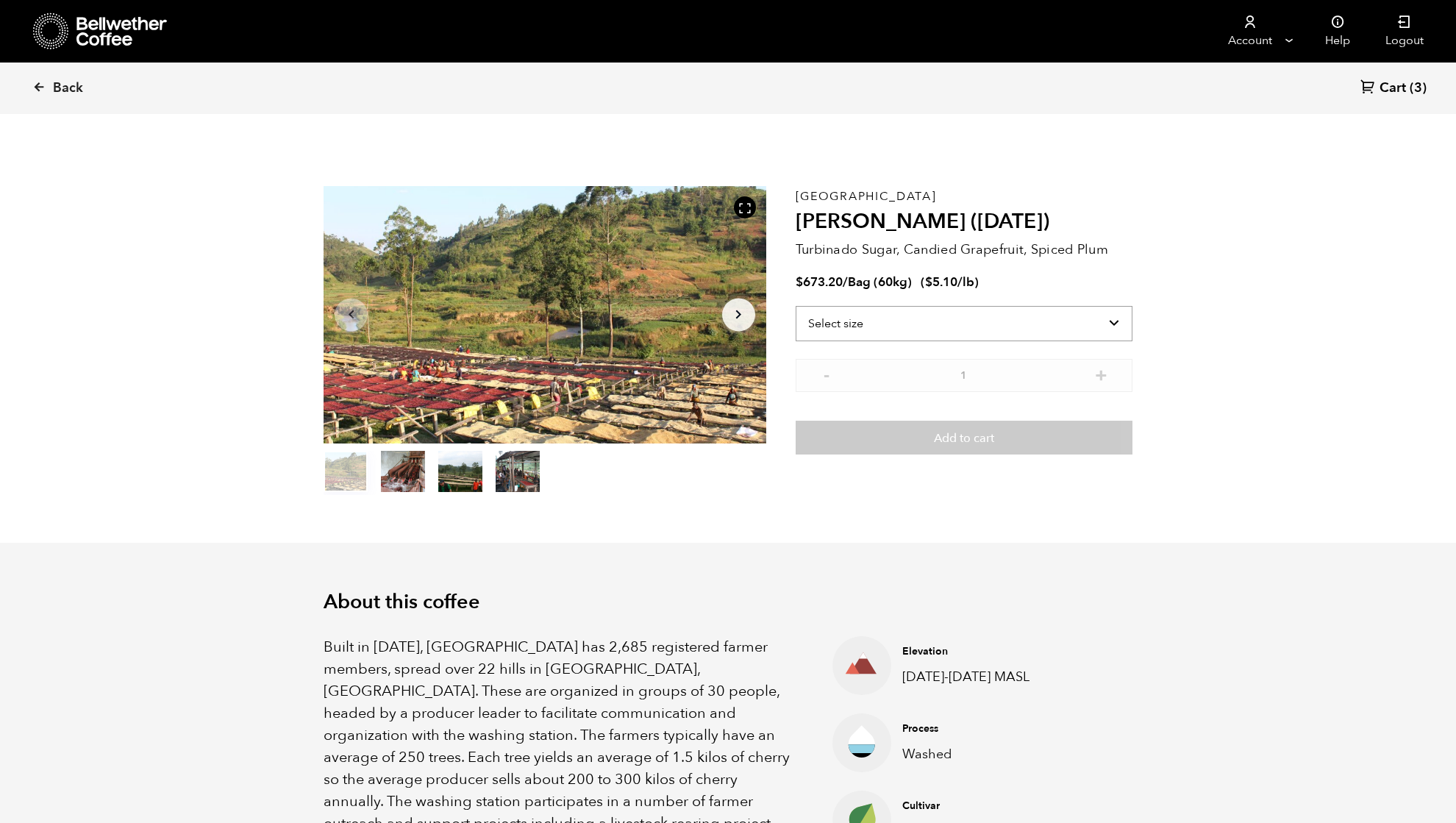
click at [912, 328] on select "Select size Bag (60kg) (132 lbs)" at bounding box center [963, 324] width 336 height 35
select select "bag-3"
click at [795, 306] on select "Select size Bag (60kg) (132 lbs)" at bounding box center [963, 324] width 336 height 35
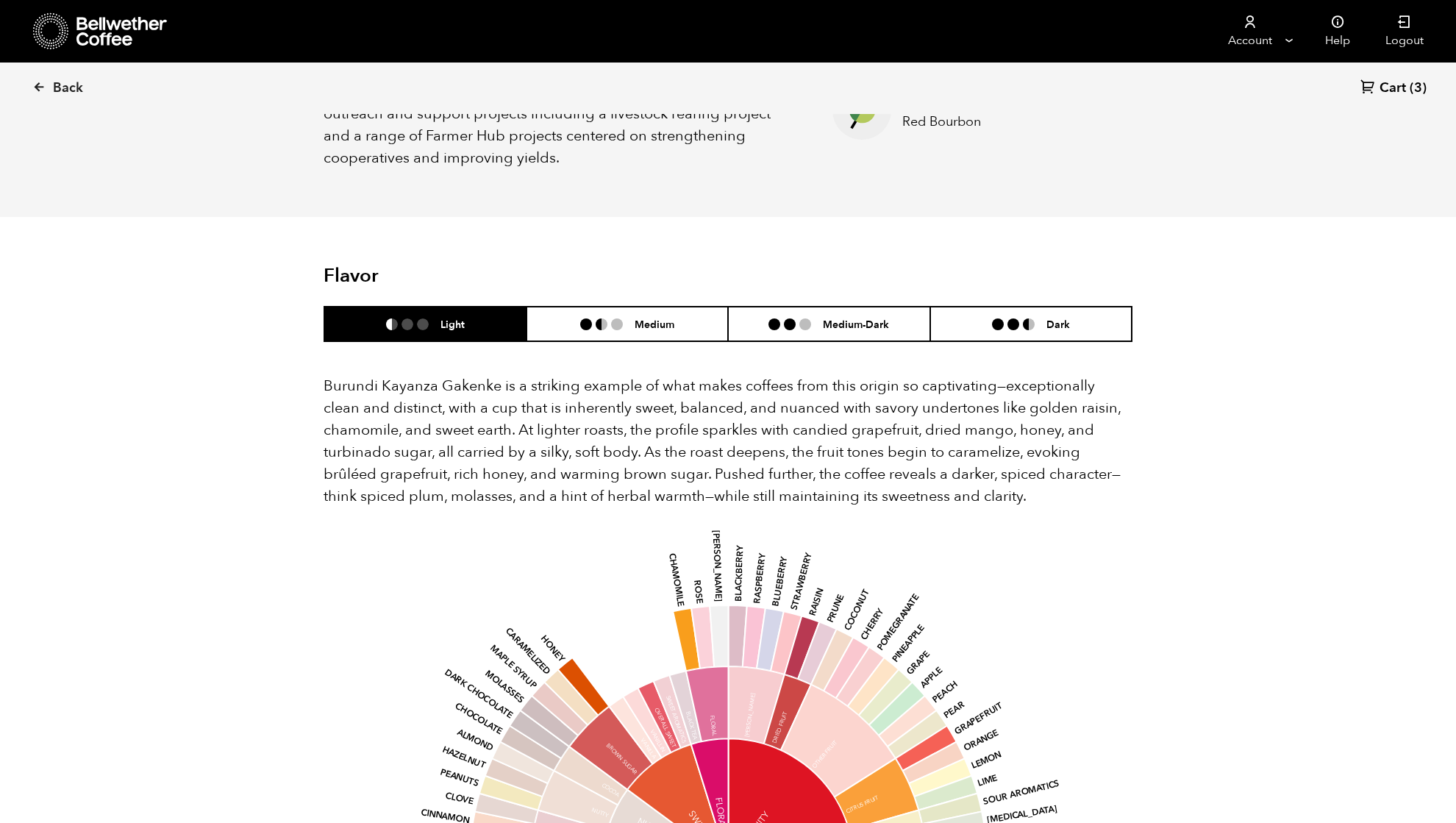
scroll to position [686, 0]
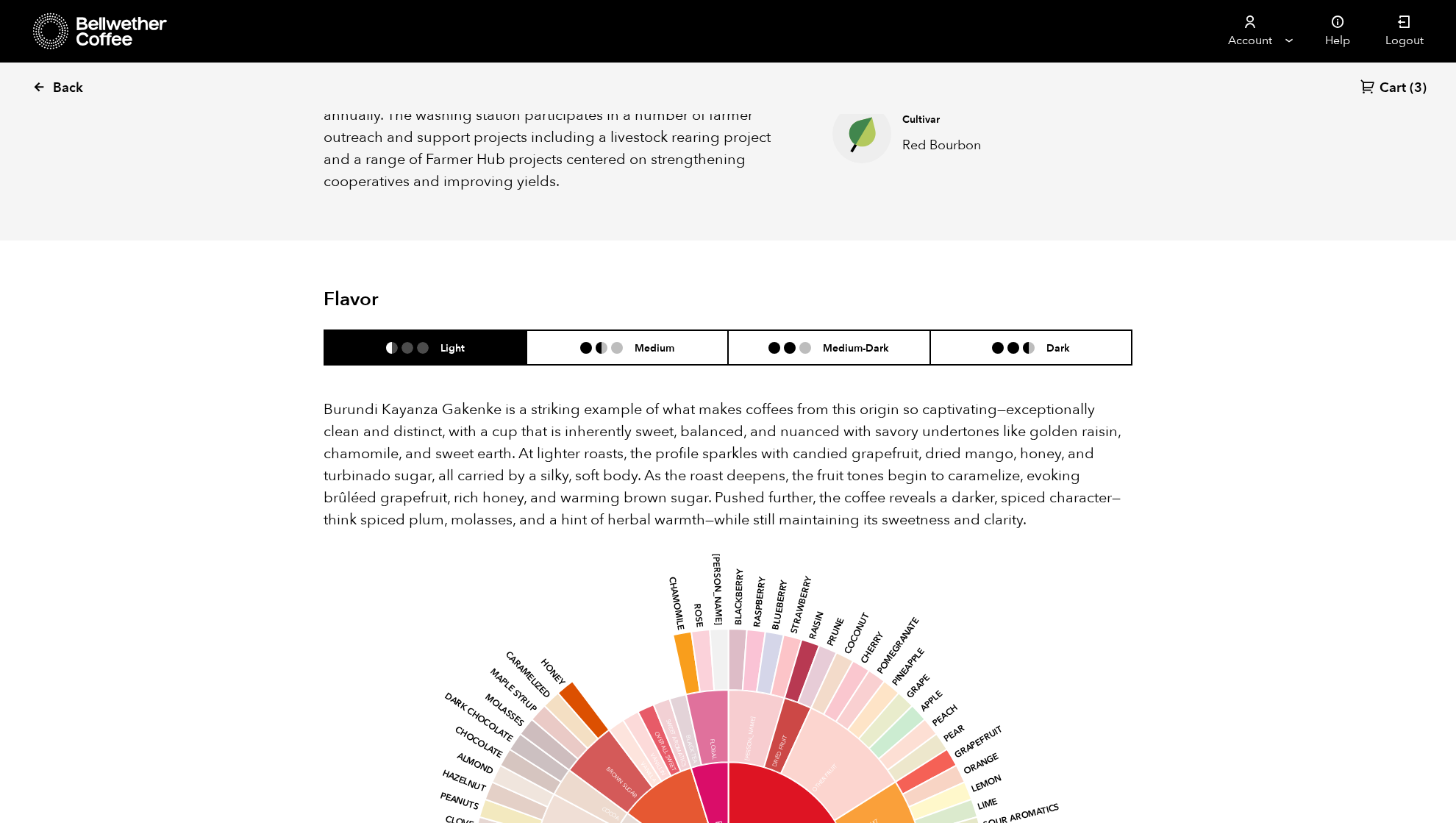
click at [52, 90] on link "Back" at bounding box center [78, 88] width 92 height 50
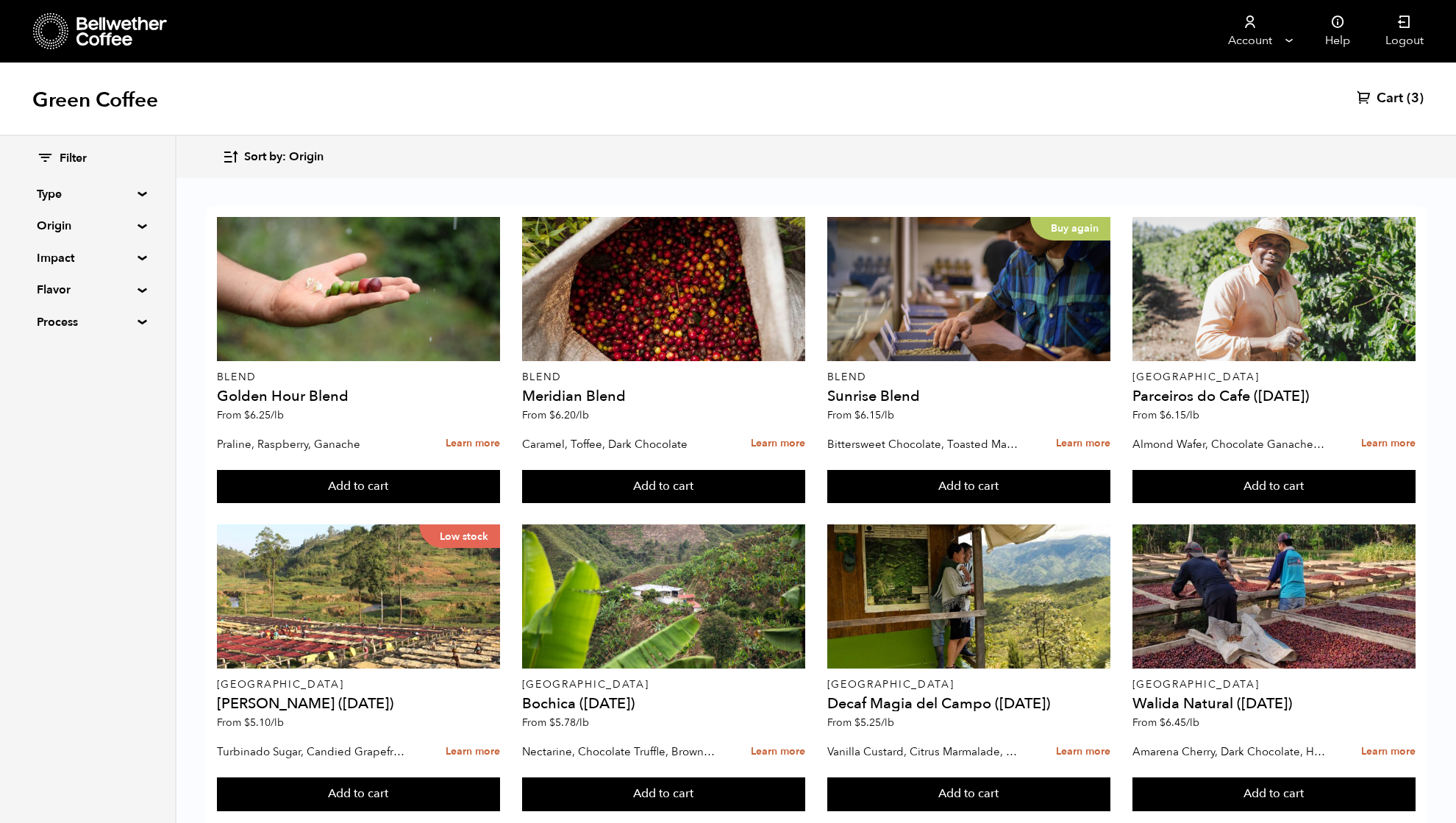
click at [1412, 99] on span "(3)" at bounding box center [1414, 98] width 17 height 18
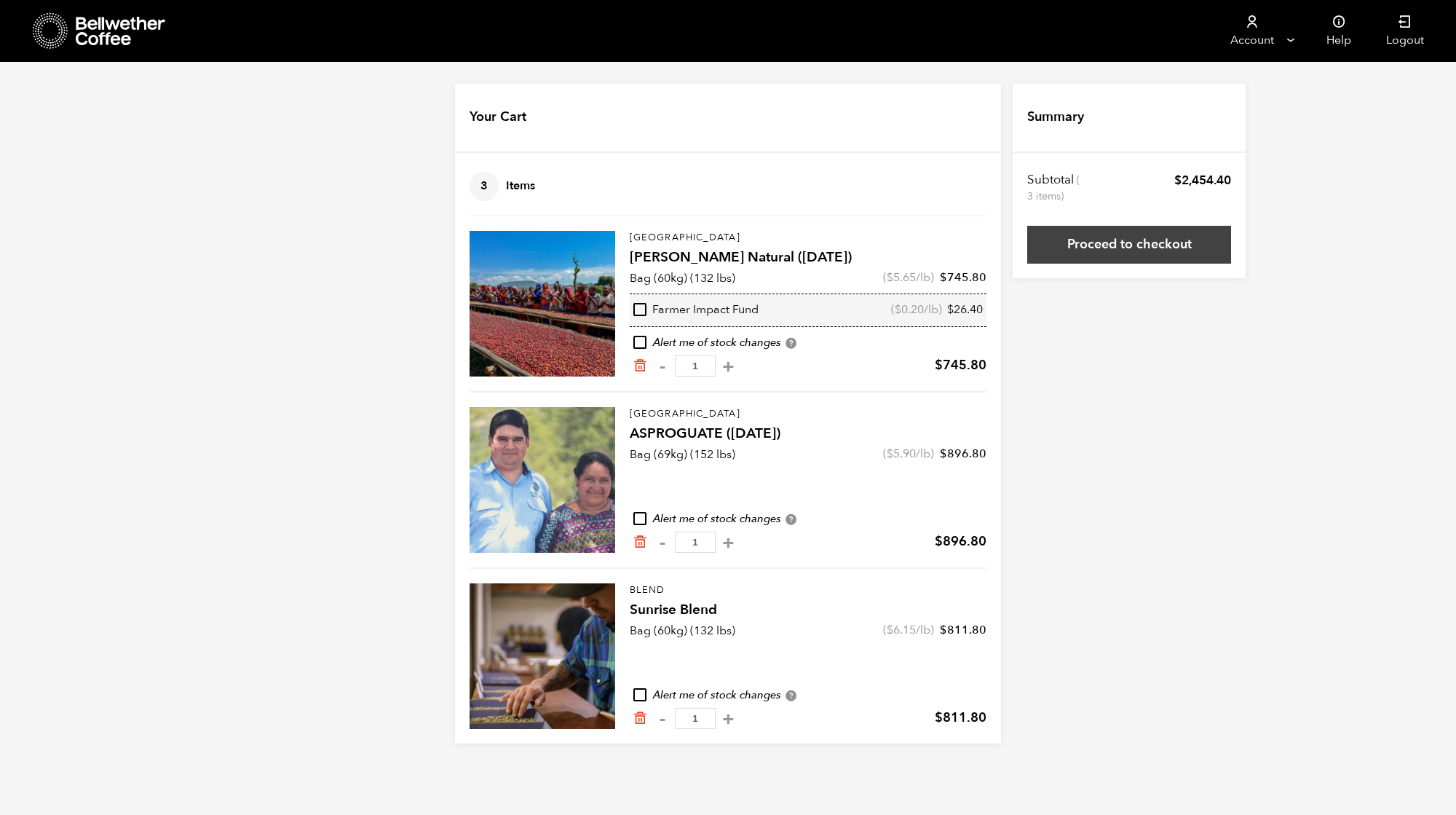
click at [1140, 242] on link "Proceed to checkout" at bounding box center [1129, 244] width 204 height 38
click at [641, 722] on icon "Remove from cart" at bounding box center [640, 718] width 15 height 15
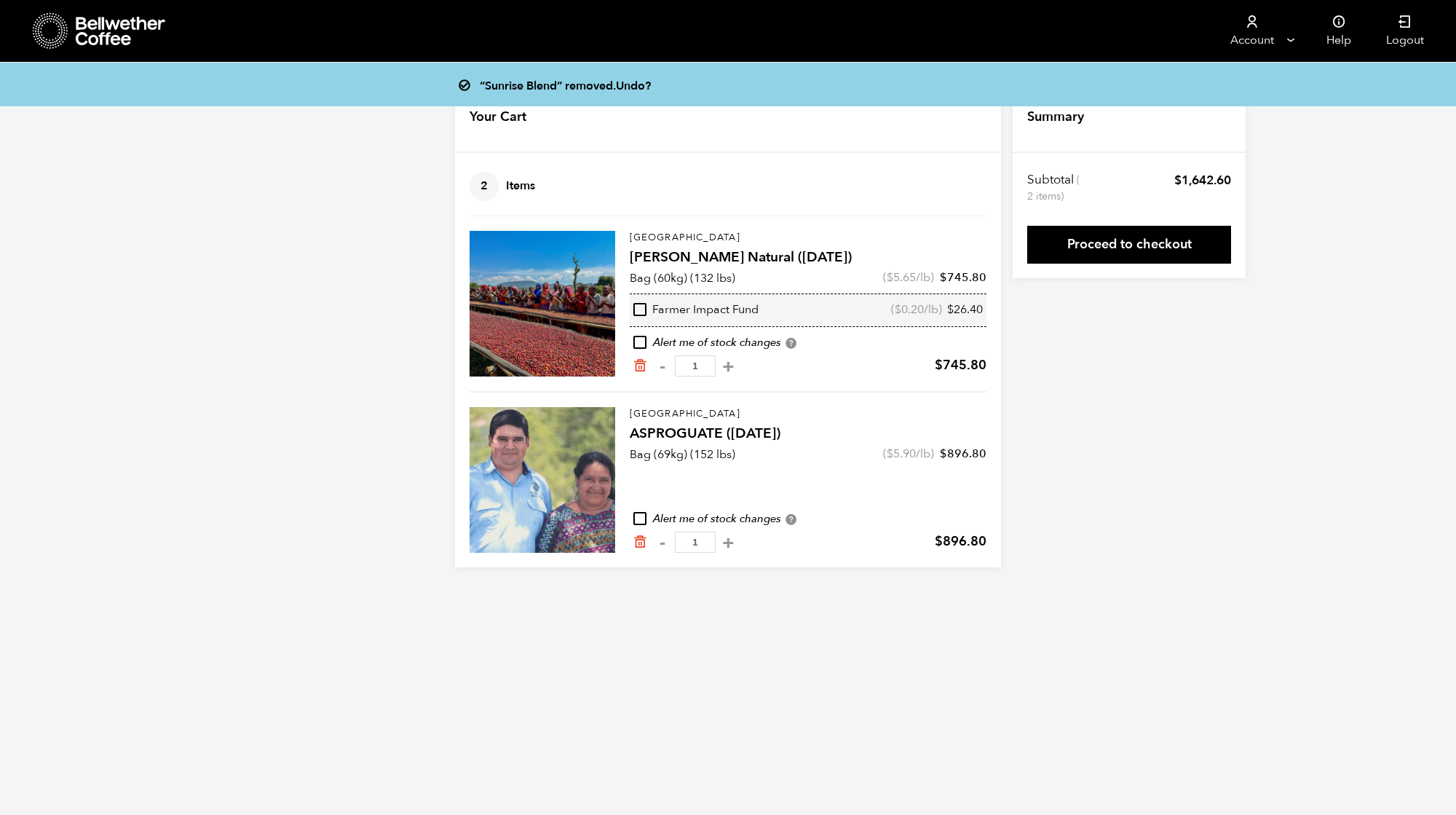
click at [102, 42] on icon at bounding box center [121, 31] width 91 height 29
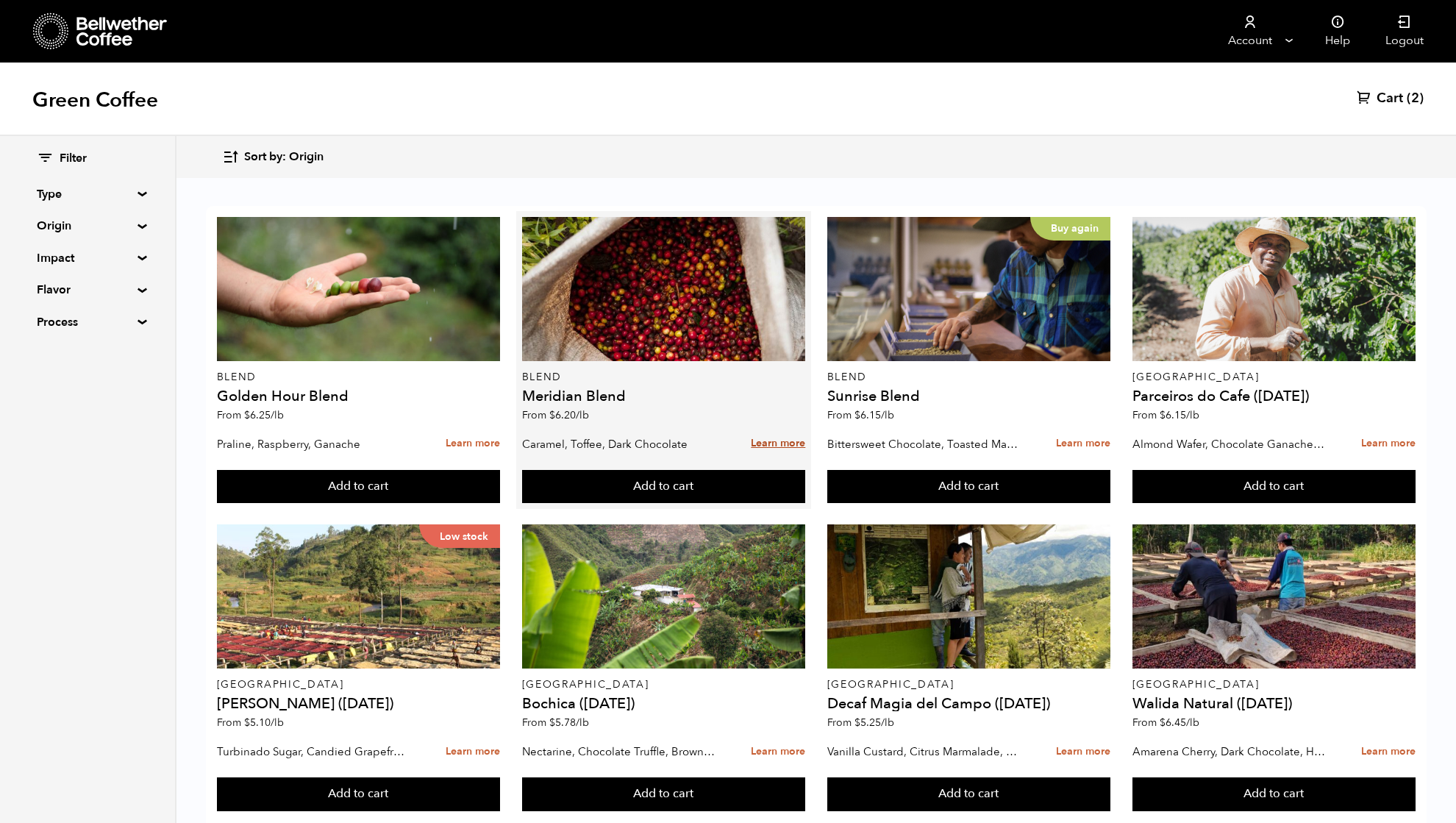
click at [789, 444] on link "Learn more" at bounding box center [777, 444] width 55 height 31
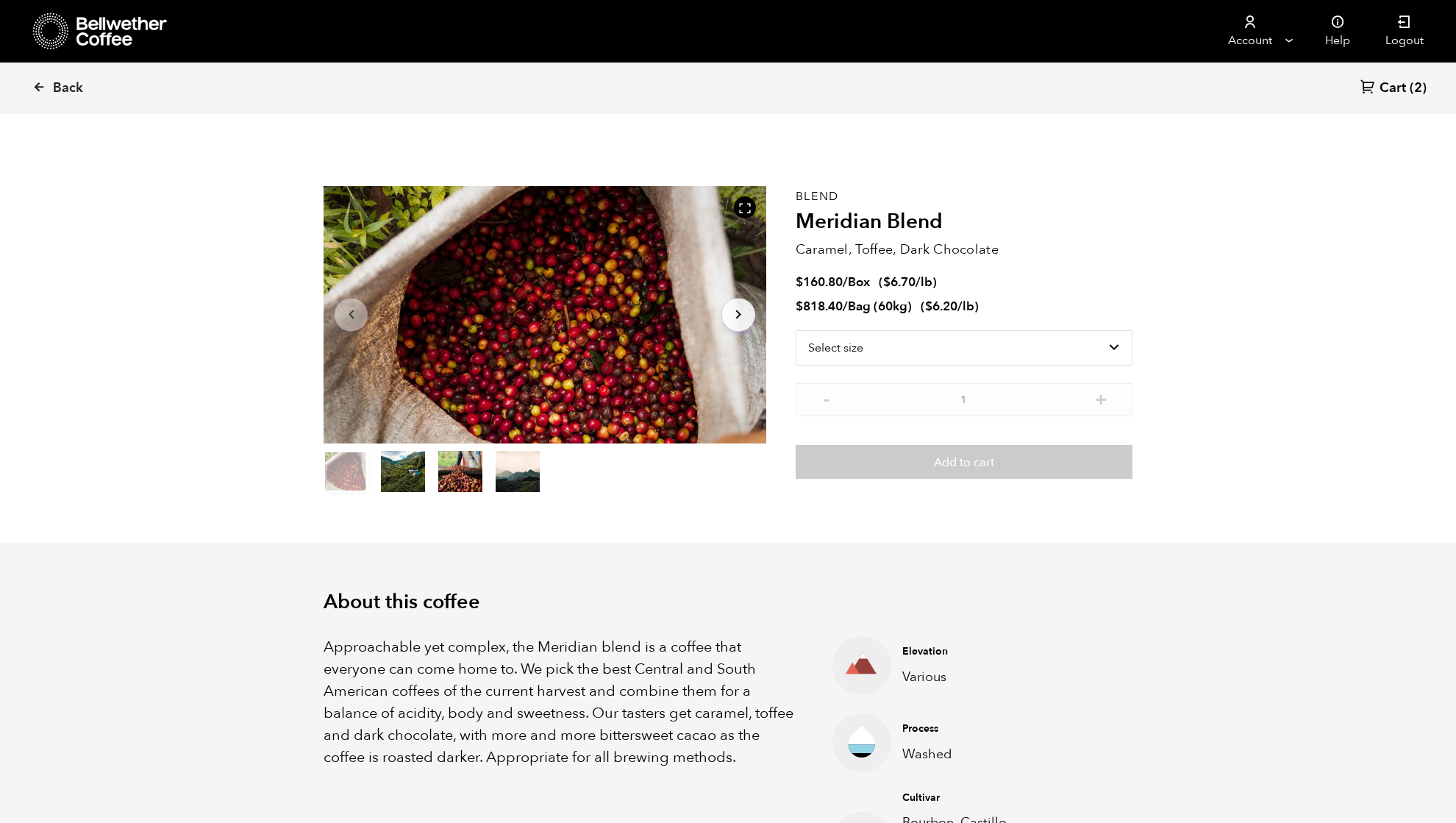
scroll to position [640, 782]
click at [887, 354] on select "Select size Bag (60kg) (132 lbs) Box (24 lbs)" at bounding box center [963, 348] width 336 height 35
select select "bag-3"
click at [795, 330] on select "Select size Bag (60kg) (132 lbs) Box (24 lbs)" at bounding box center [963, 348] width 336 height 35
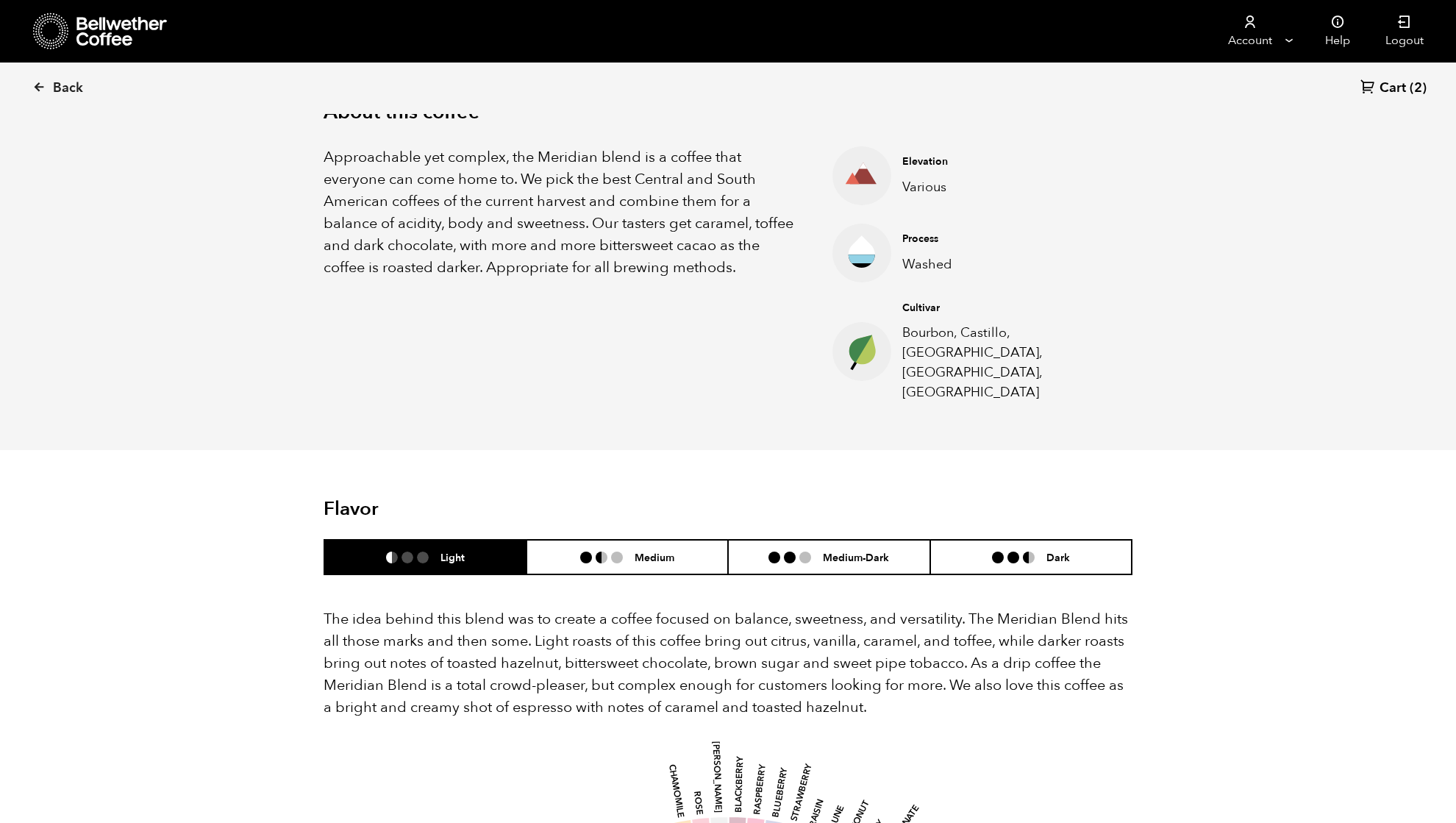
scroll to position [686, 0]
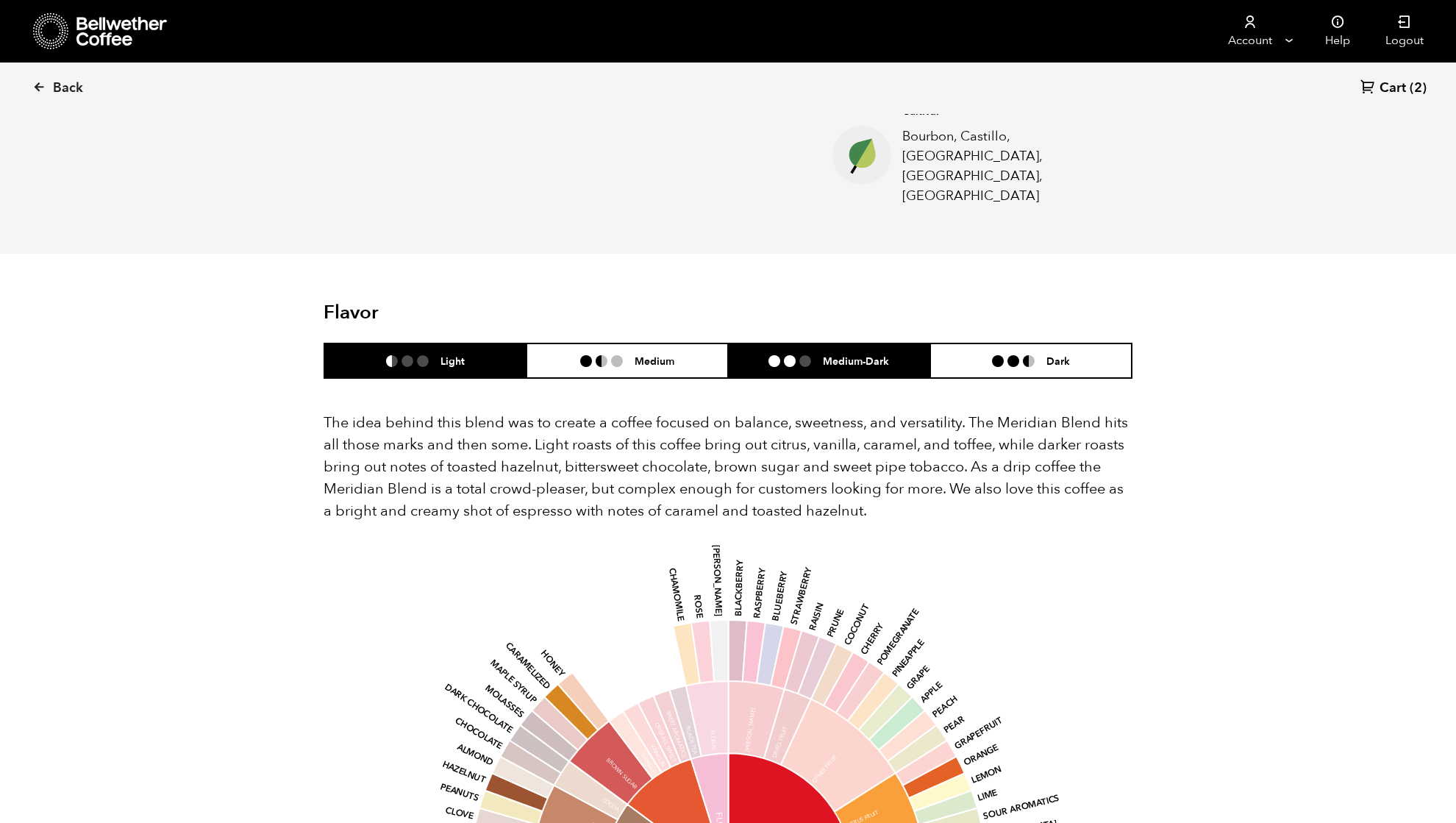
click at [835, 354] on h6 "Medium-Dark" at bounding box center [856, 361] width 67 height 13
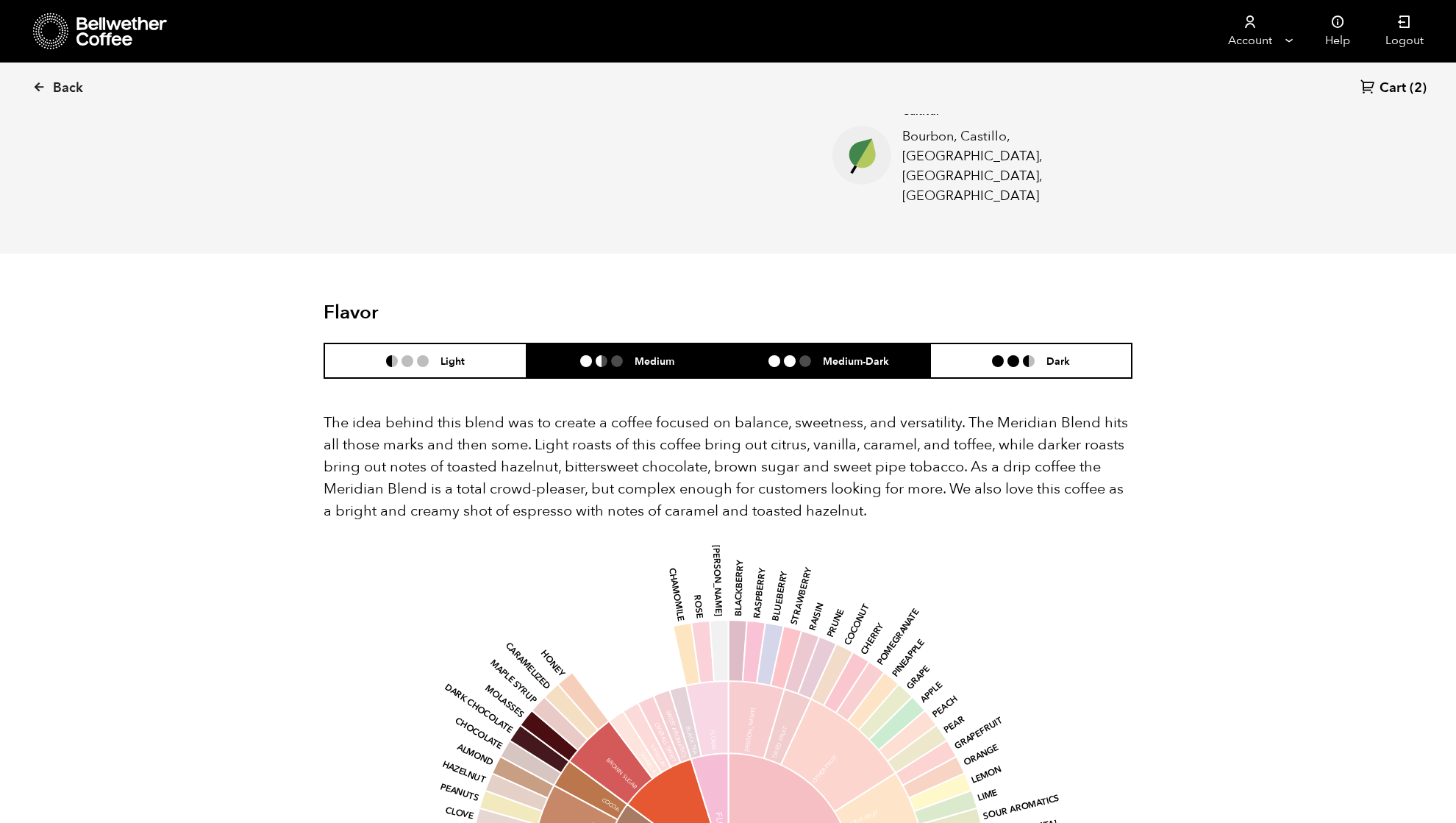
click at [605, 343] on li "Medium" at bounding box center [627, 360] width 202 height 34
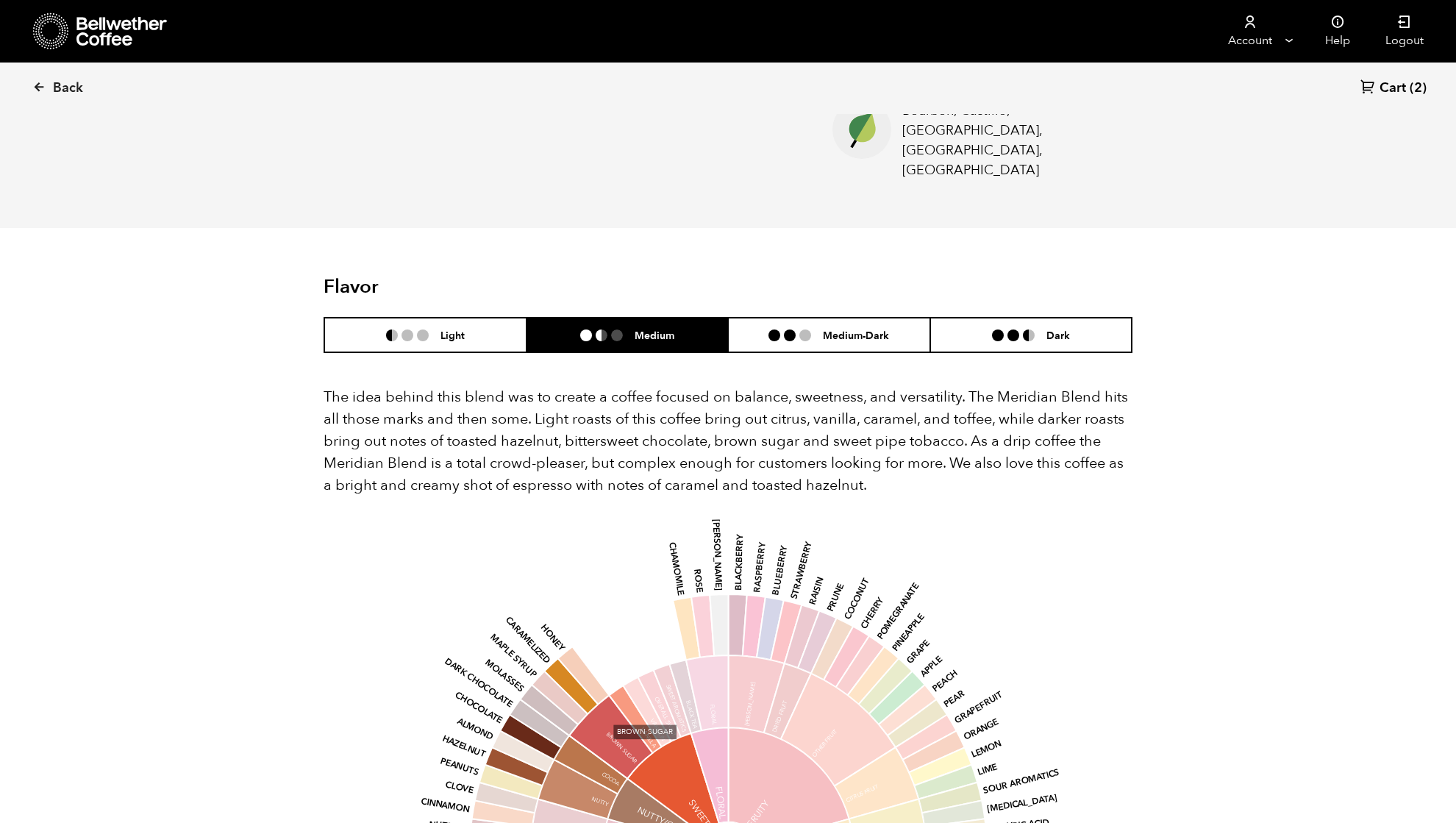
scroll to position [490, 0]
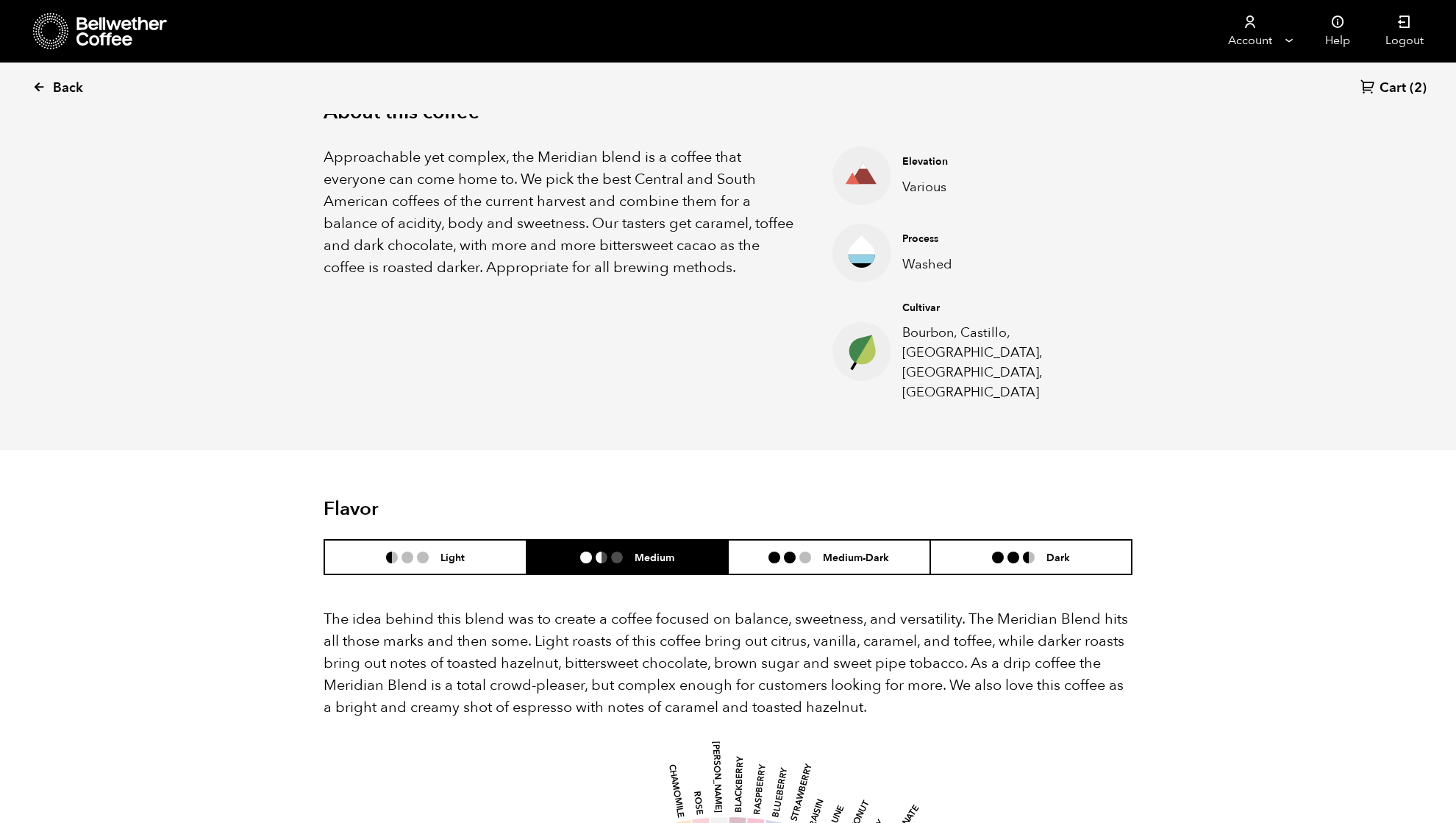
drag, startPoint x: 60, startPoint y: 80, endPoint x: 45, endPoint y: 88, distance: 17.0
click at [59, 80] on span "Back" at bounding box center [67, 88] width 31 height 18
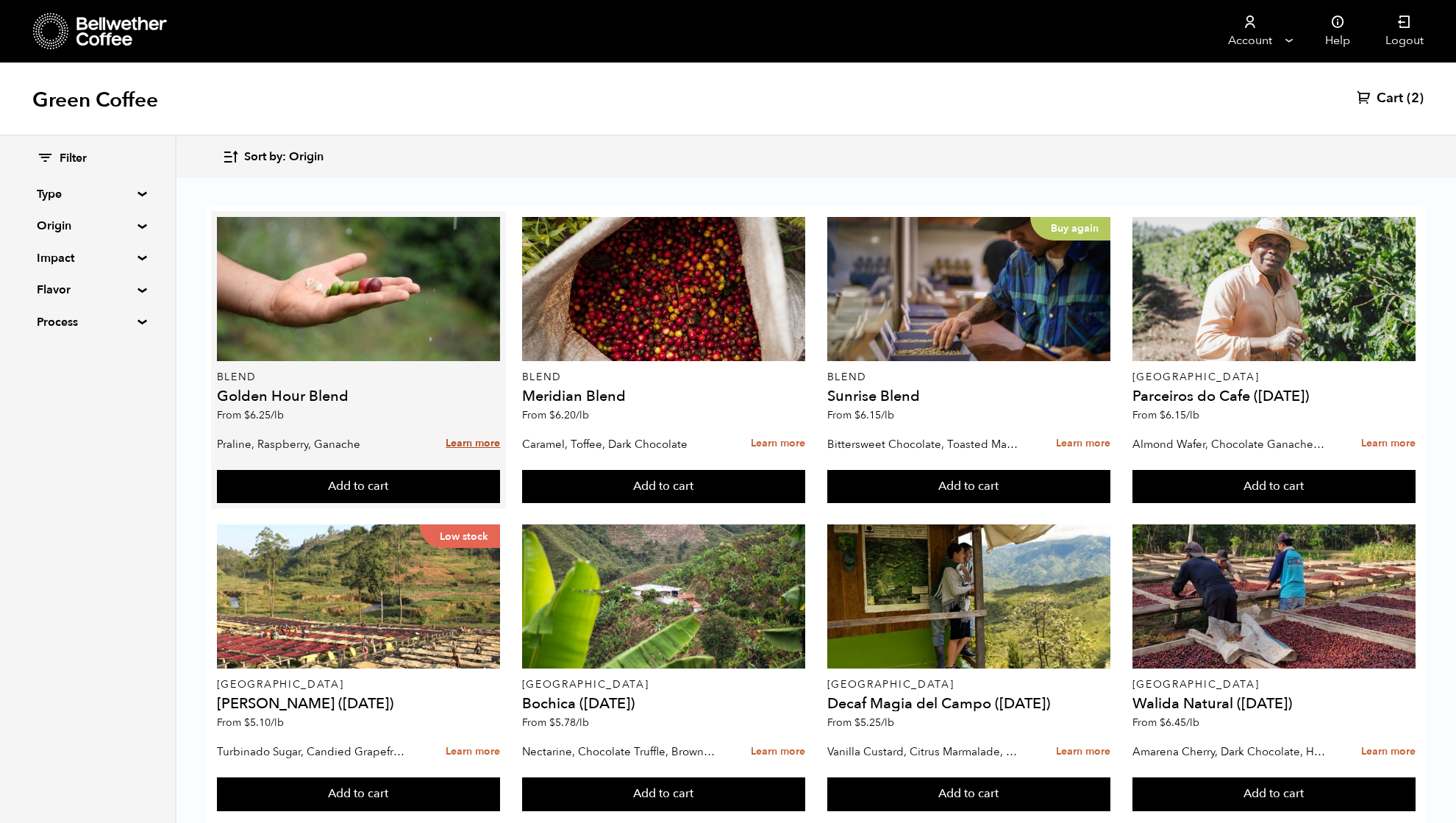
click at [475, 440] on link "Learn more" at bounding box center [472, 444] width 55 height 31
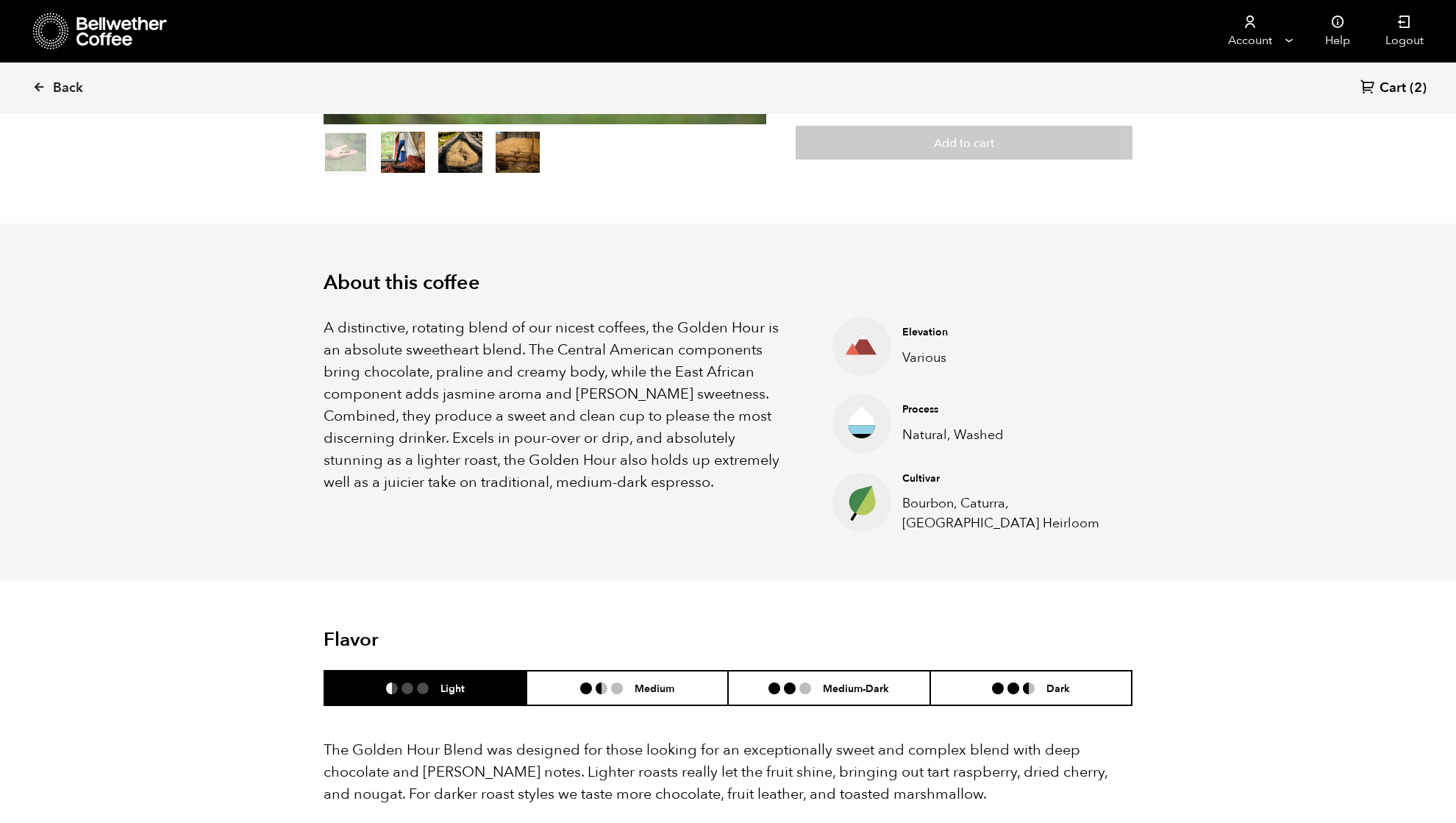
scroll to position [392, 0]
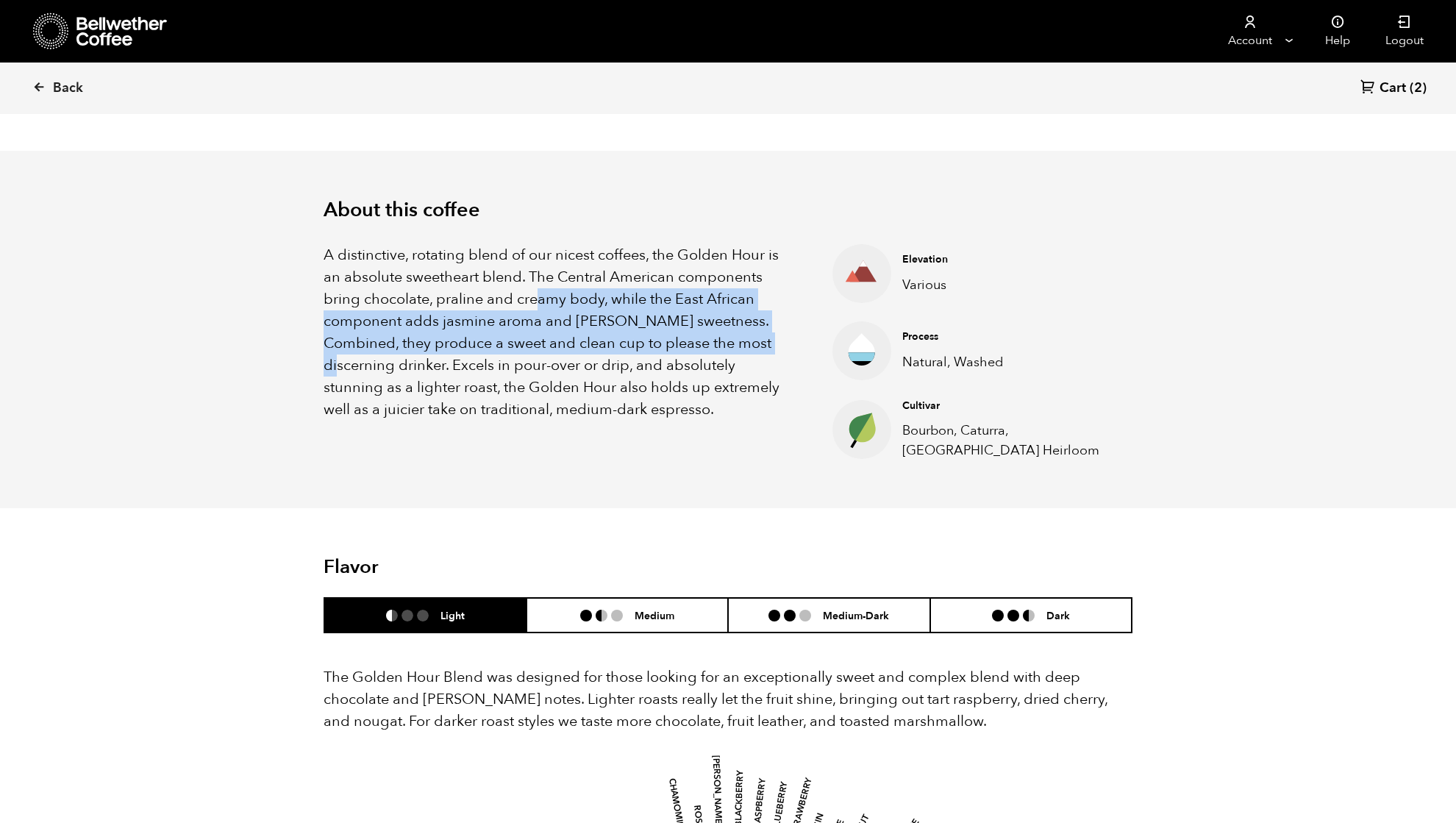
drag, startPoint x: 630, startPoint y: 304, endPoint x: 766, endPoint y: 336, distance: 139.7
click at [766, 336] on p "A distinctive, rotating blend of our nicest coffees, the Golden Hour is an abso…" at bounding box center [559, 332] width 472 height 177
click at [630, 338] on p "A distinctive, rotating blend of our nicest coffees, the Golden Hour is an abso…" at bounding box center [559, 332] width 472 height 177
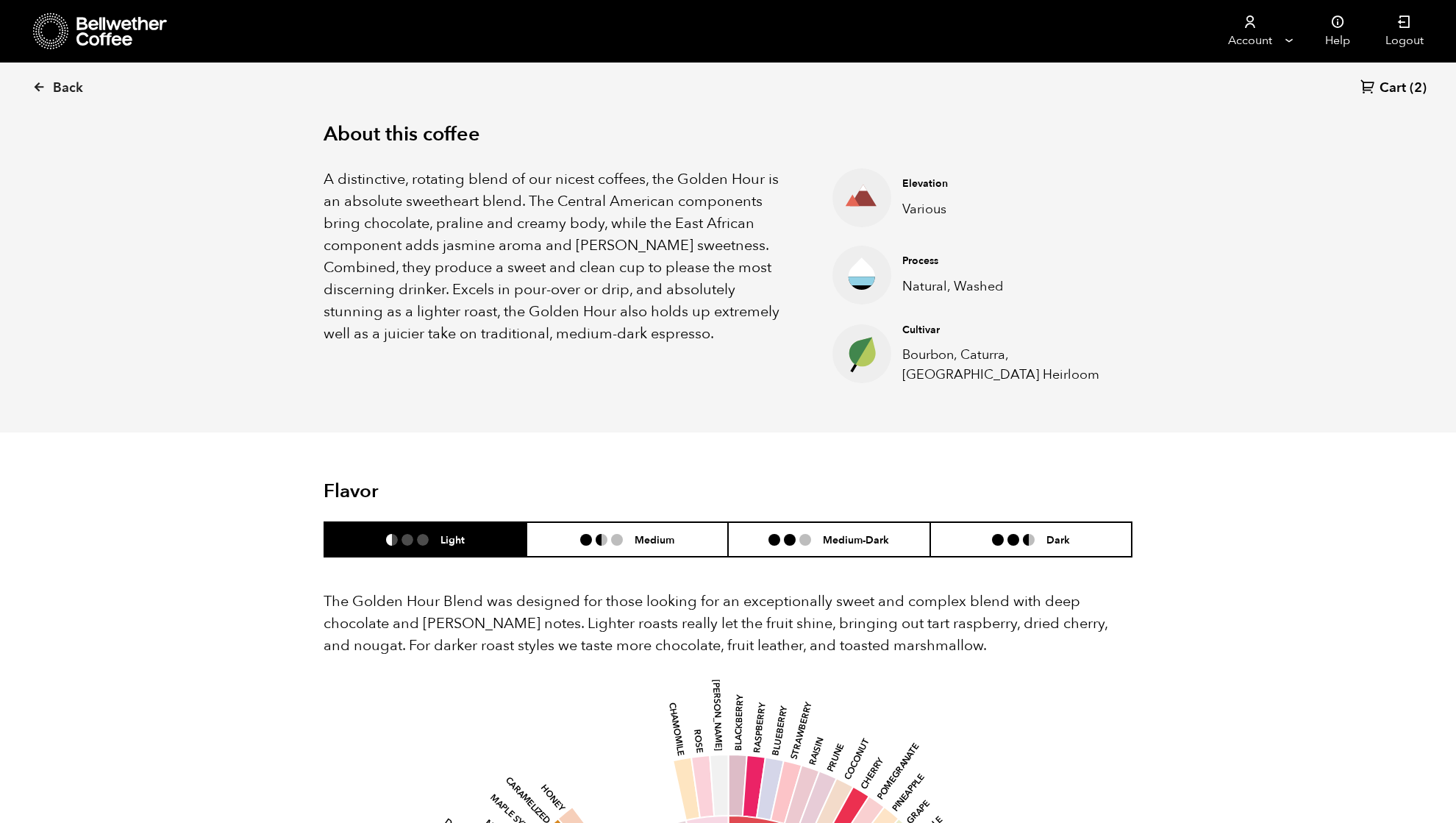
scroll to position [588, 0]
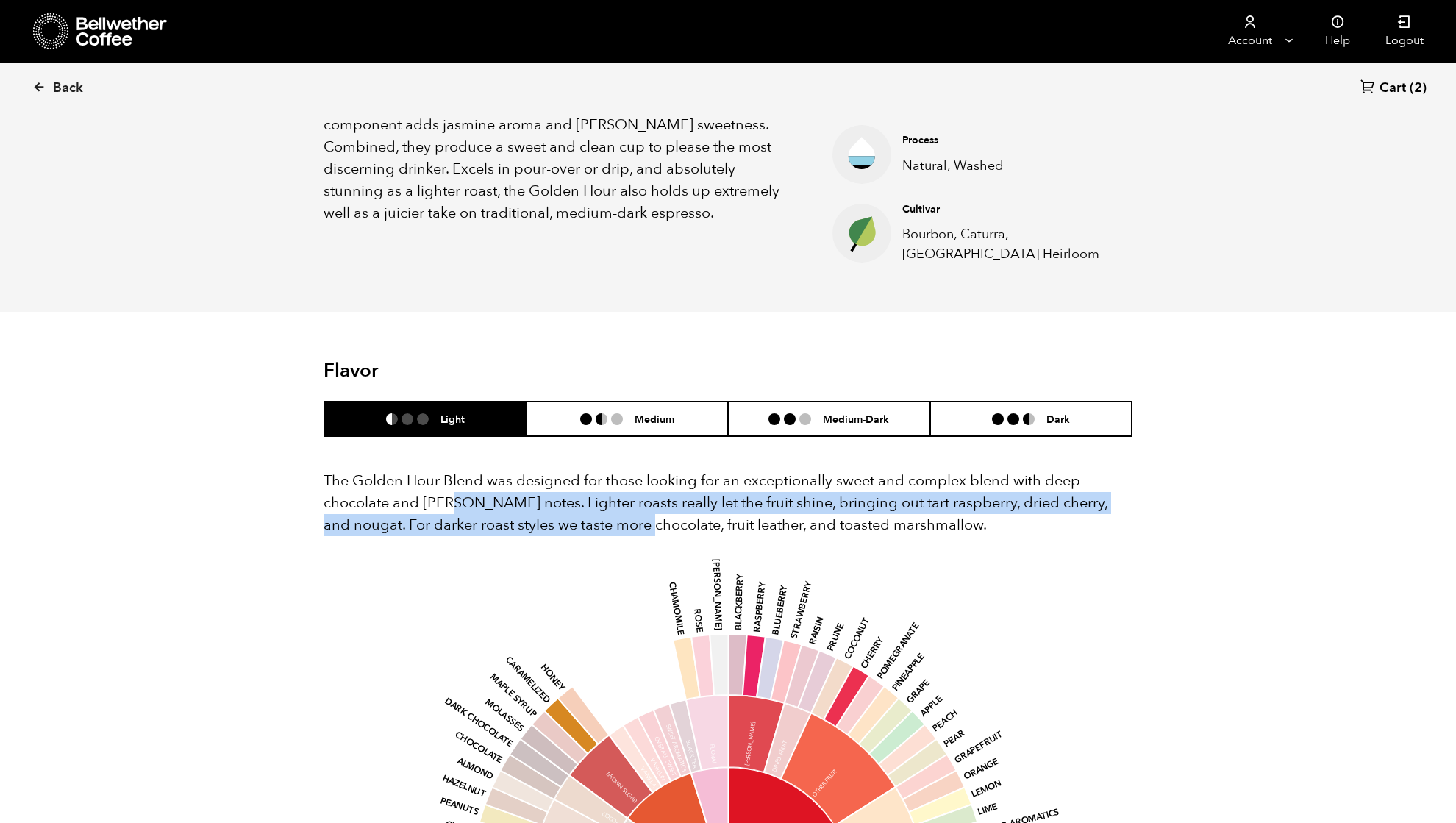
drag, startPoint x: 447, startPoint y: 510, endPoint x: 628, endPoint y: 514, distance: 181.0
click at [628, 514] on p "The Golden Hour Blend was designed for those looking for an exceptionally sweet…" at bounding box center [728, 503] width 809 height 67
drag, startPoint x: 633, startPoint y: 513, endPoint x: 655, endPoint y: 511, distance: 22.1
click at [635, 511] on p "The Golden Hour Blend was designed for those looking for an exceptionally sweet…" at bounding box center [728, 503] width 809 height 67
click at [800, 509] on p "The Golden Hour Blend was designed for those looking for an exceptionally sweet…" at bounding box center [728, 503] width 809 height 67
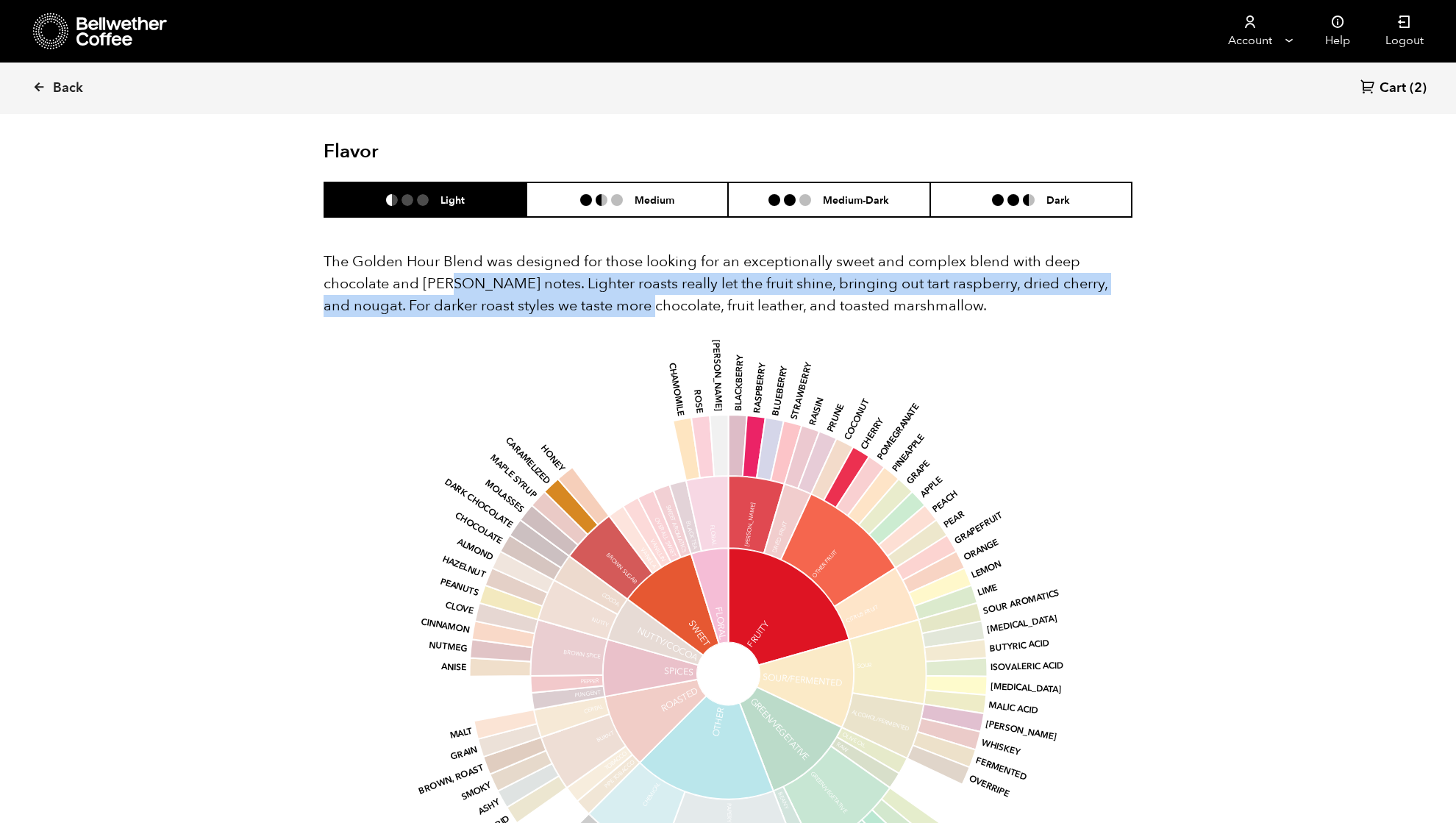
scroll to position [784, 0]
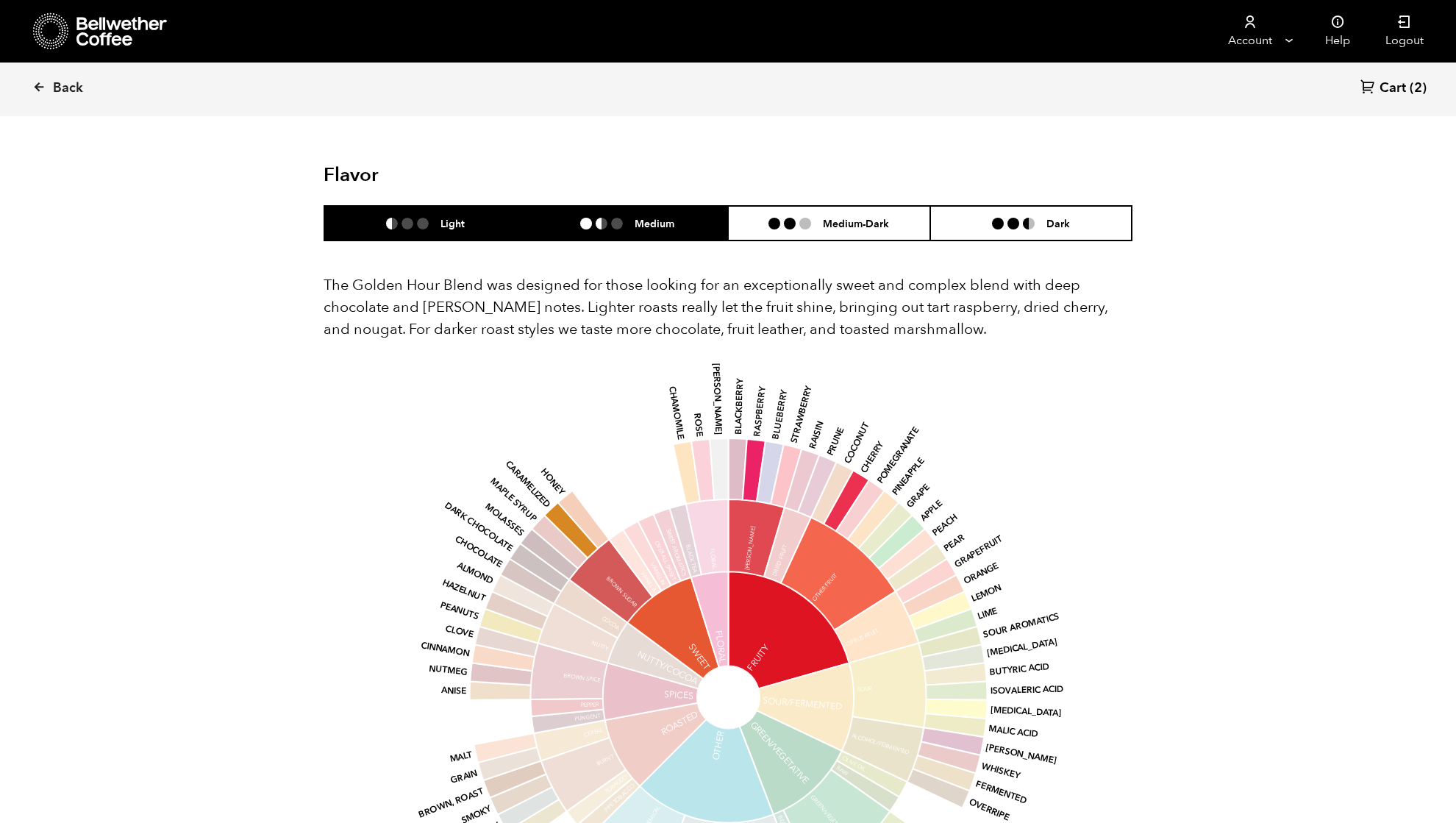
click at [630, 225] on ul at bounding box center [606, 223] width 55 height 12
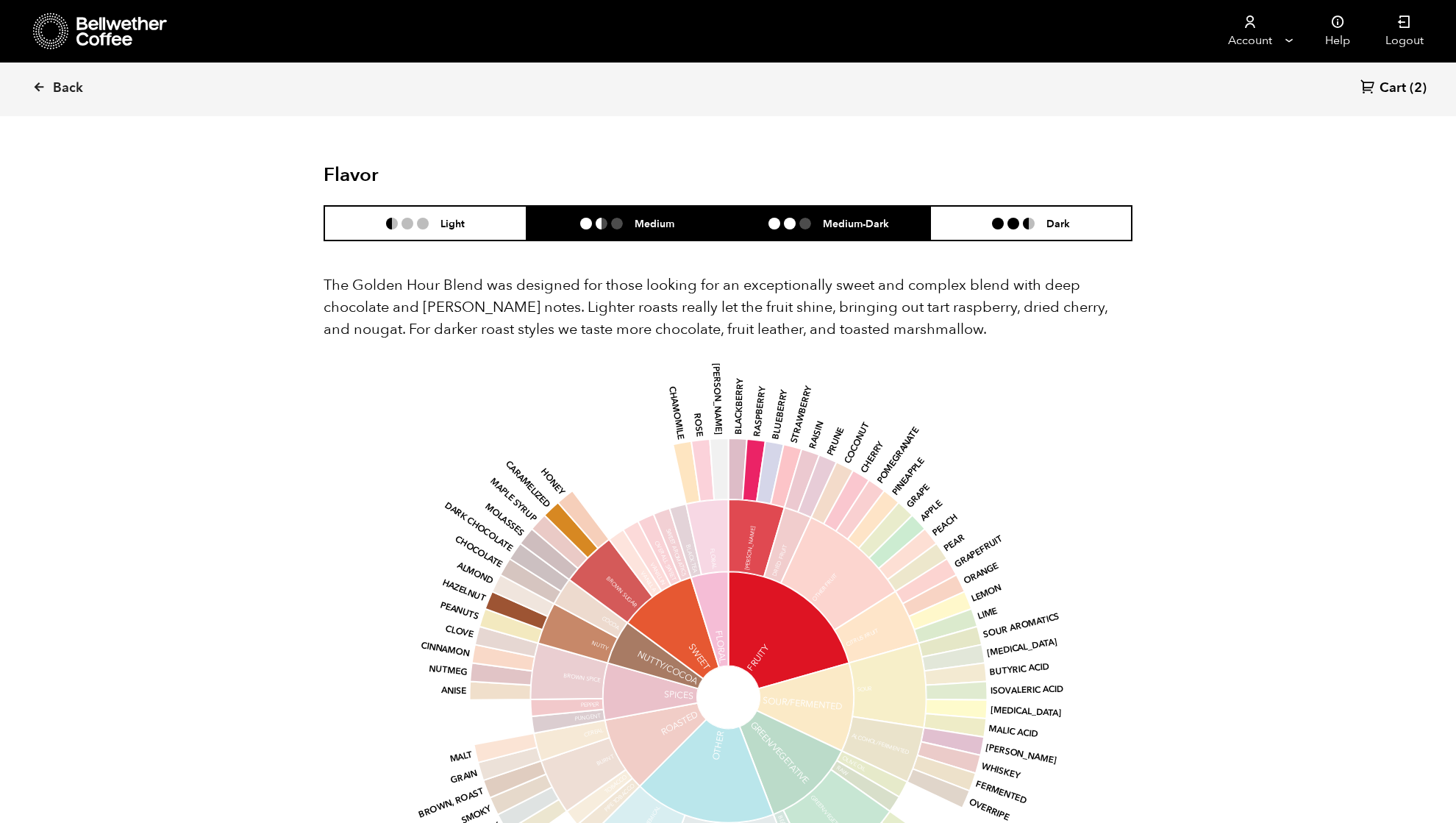
click at [842, 217] on h6 "Medium-Dark" at bounding box center [856, 224] width 67 height 13
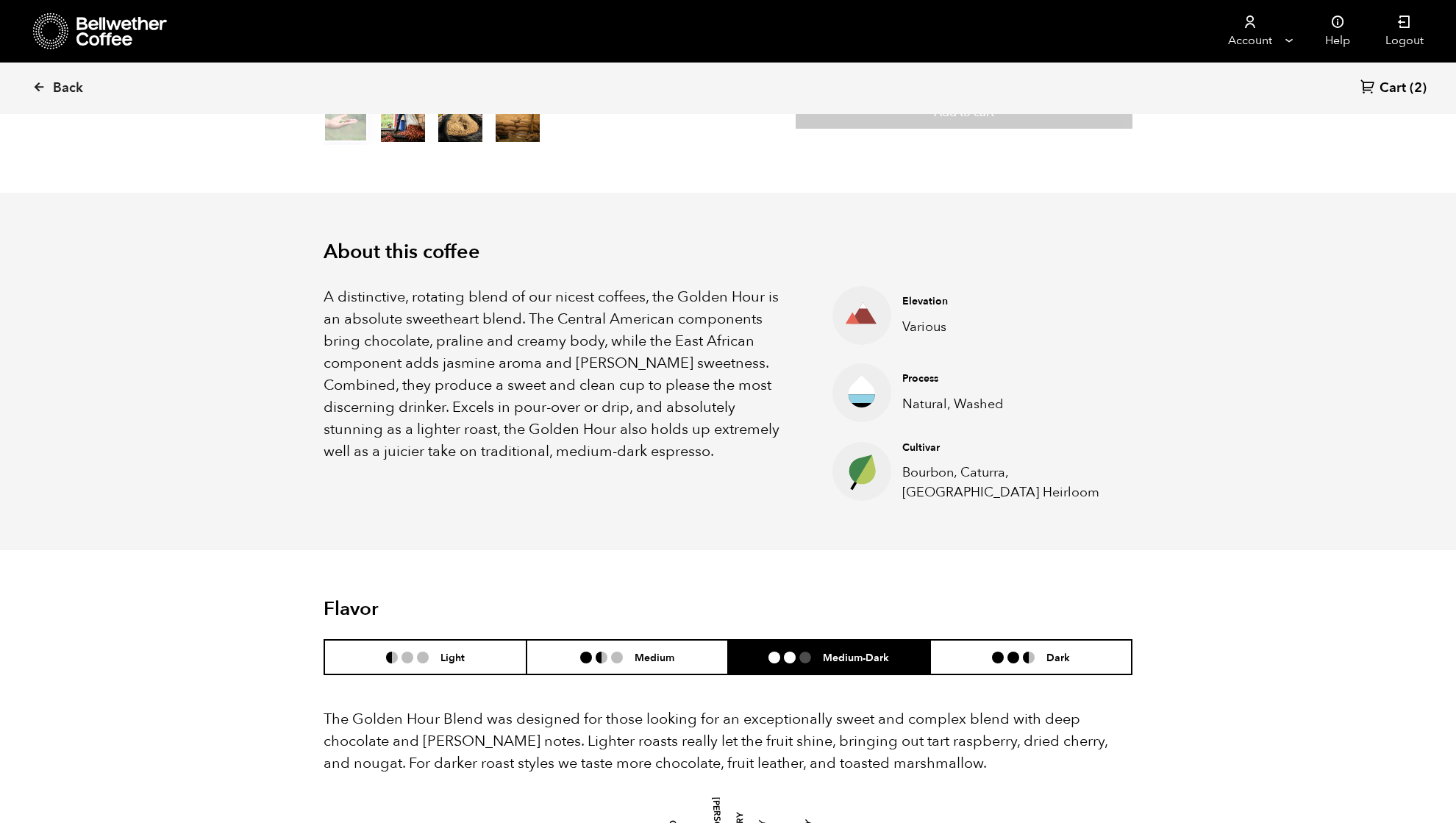
scroll to position [294, 0]
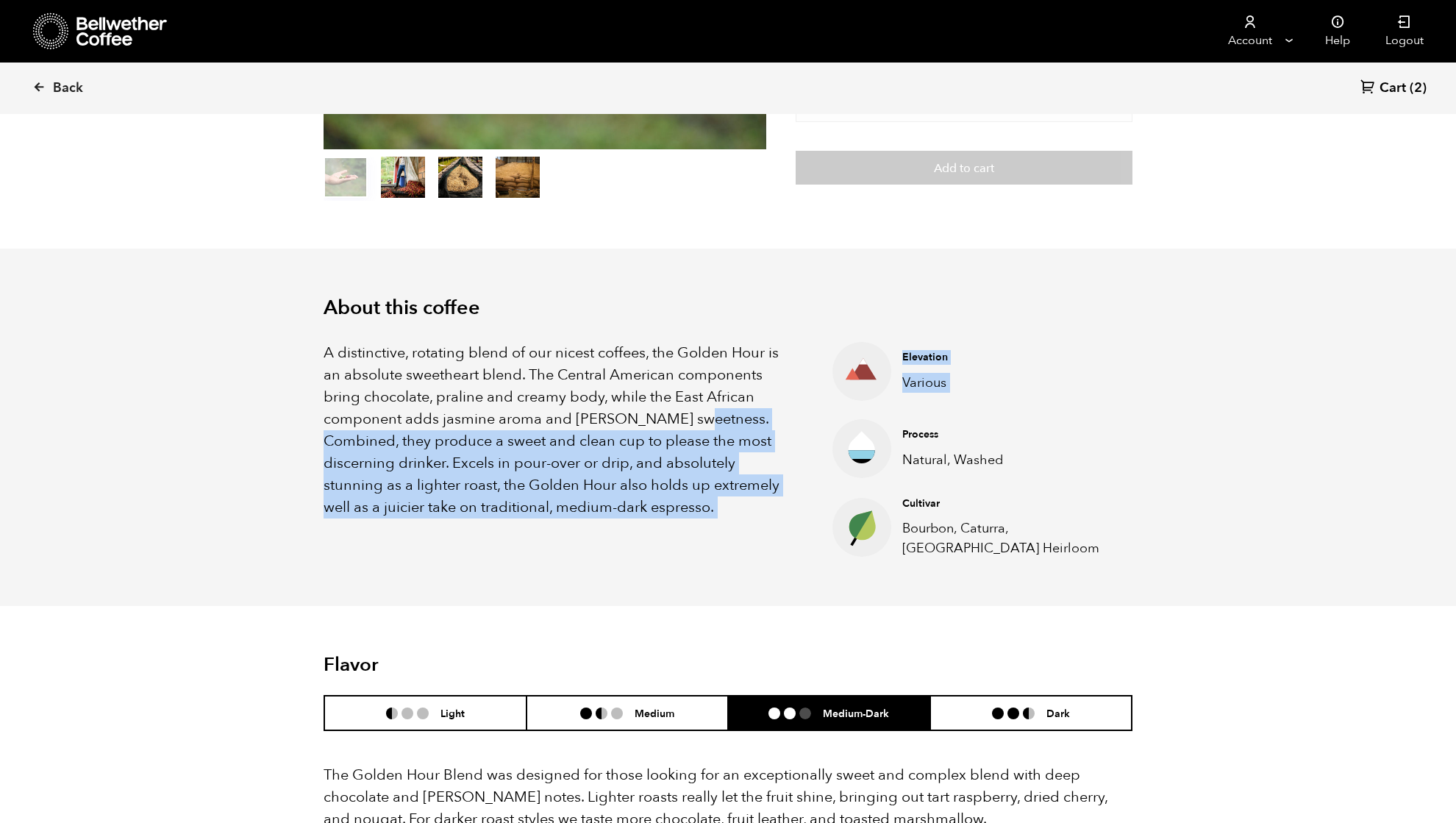
drag, startPoint x: 692, startPoint y: 412, endPoint x: 795, endPoint y: 454, distance: 111.2
click at [795, 454] on div "A distinctive, rotating blend of our nicest coffees, the Golden Hour is an abso…" at bounding box center [728, 439] width 809 height 239
click at [600, 451] on p "A distinctive, rotating blend of our nicest coffees, the Golden Hour is an abso…" at bounding box center [559, 430] width 472 height 177
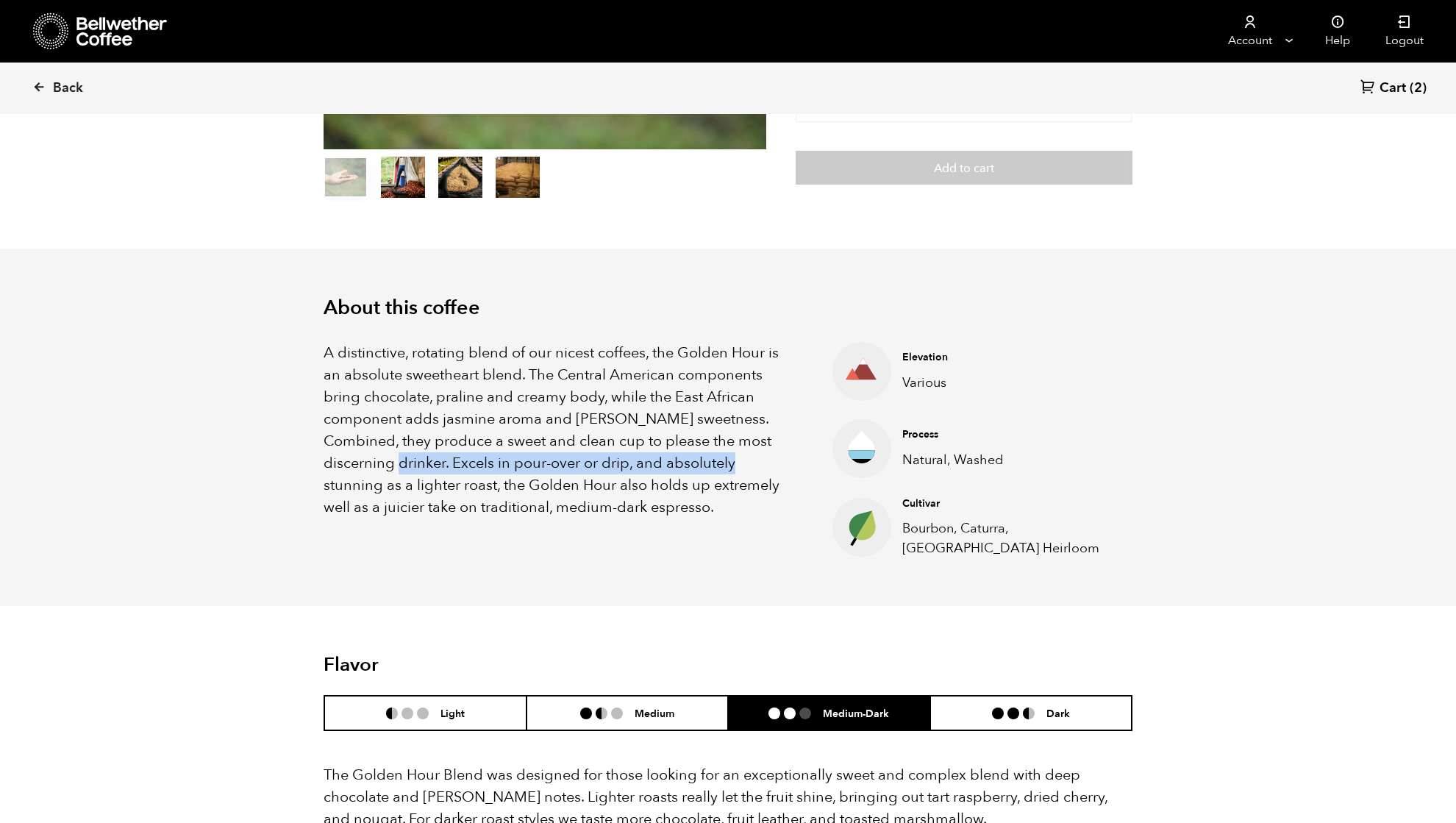
drag, startPoint x: 376, startPoint y: 465, endPoint x: 715, endPoint y: 473, distance: 339.1
click at [715, 473] on p "A distinctive, rotating blend of our nicest coffees, the Golden Hour is an abso…" at bounding box center [559, 430] width 472 height 177
click at [627, 515] on p "A distinctive, rotating blend of our nicest coffees, the Golden Hour is an abso…" at bounding box center [559, 430] width 472 height 177
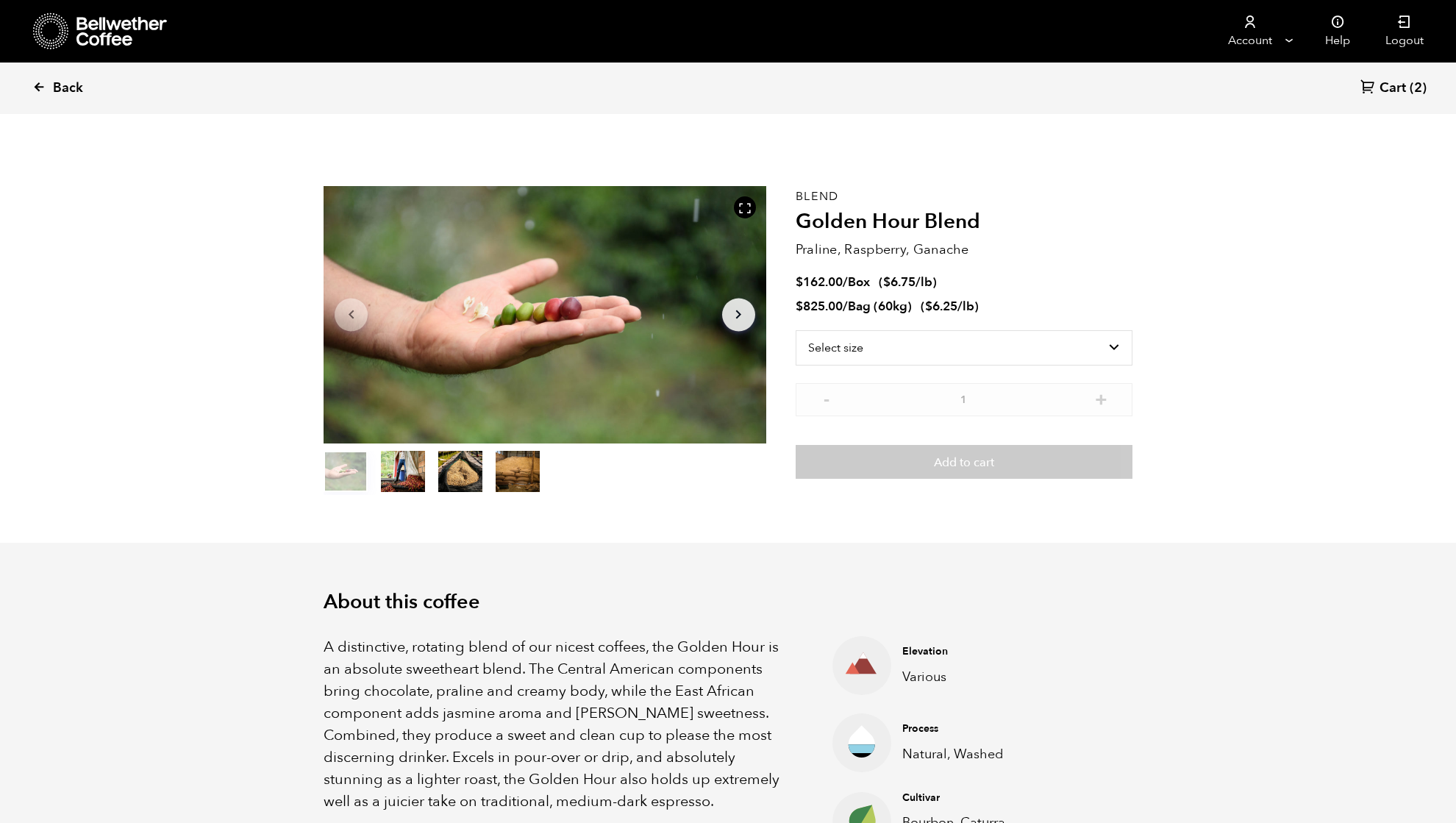
click at [69, 82] on span "Back" at bounding box center [67, 88] width 31 height 18
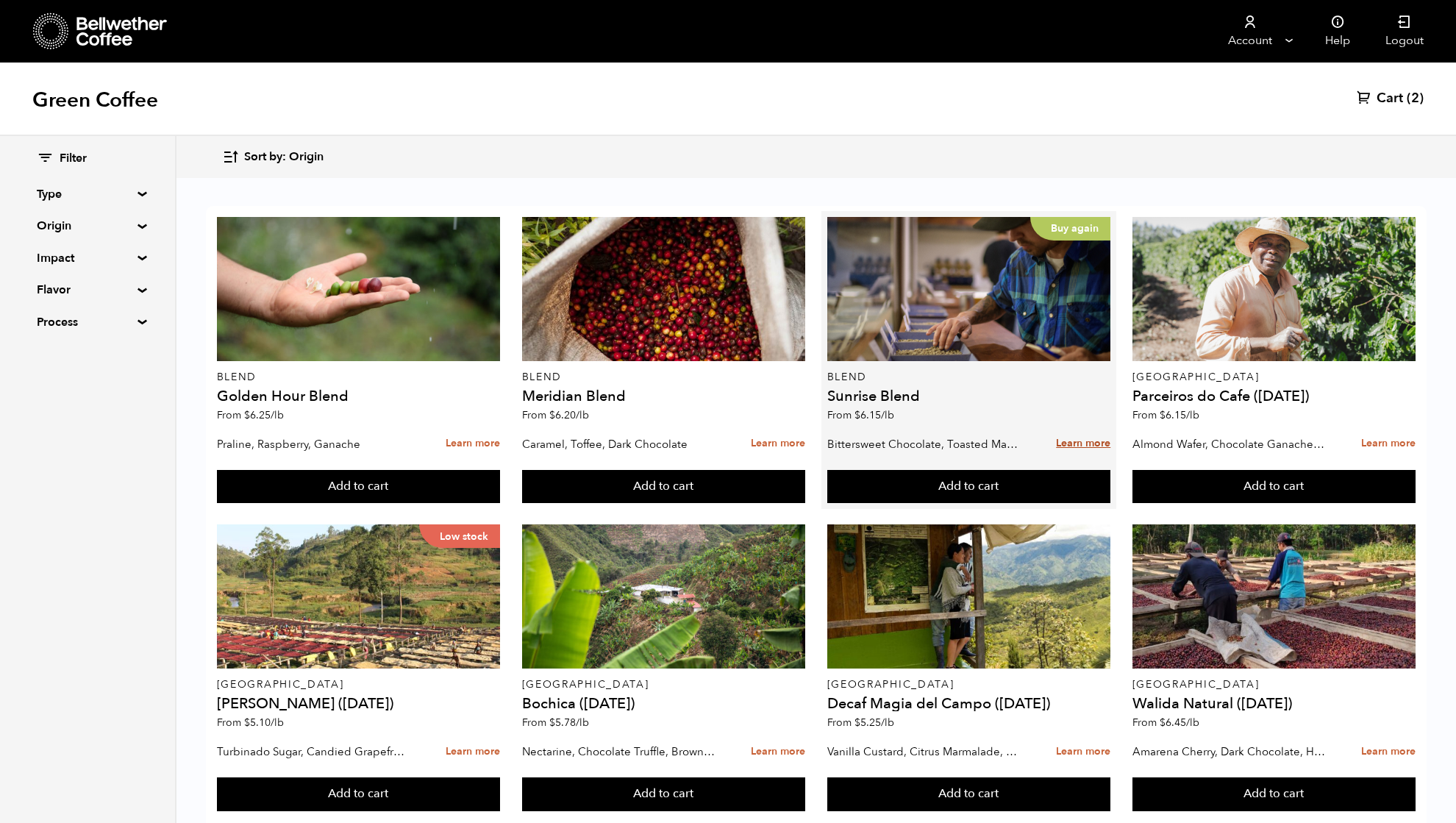
click at [1088, 440] on link "Learn more" at bounding box center [1083, 444] width 55 height 31
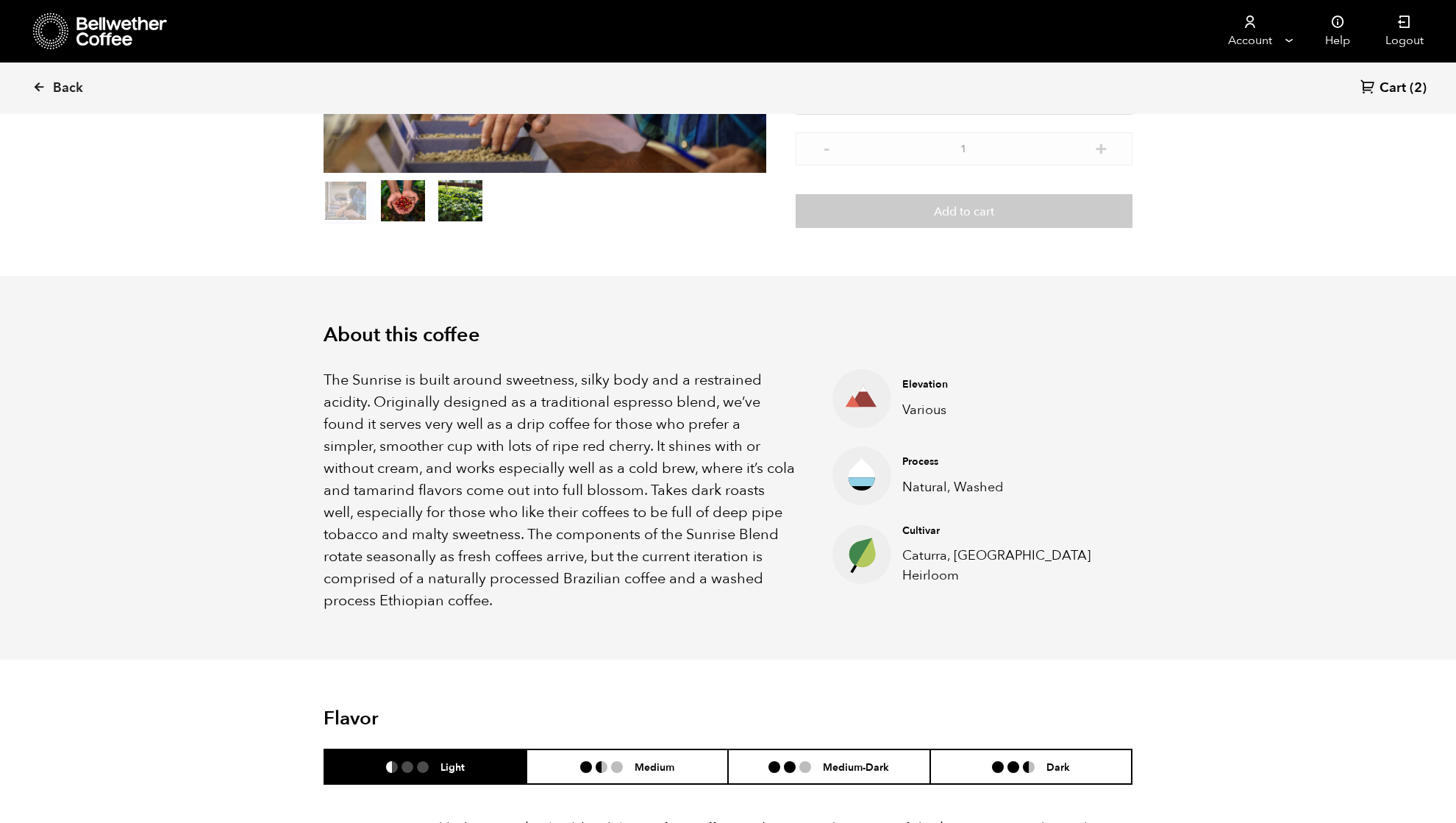
scroll to position [294, 0]
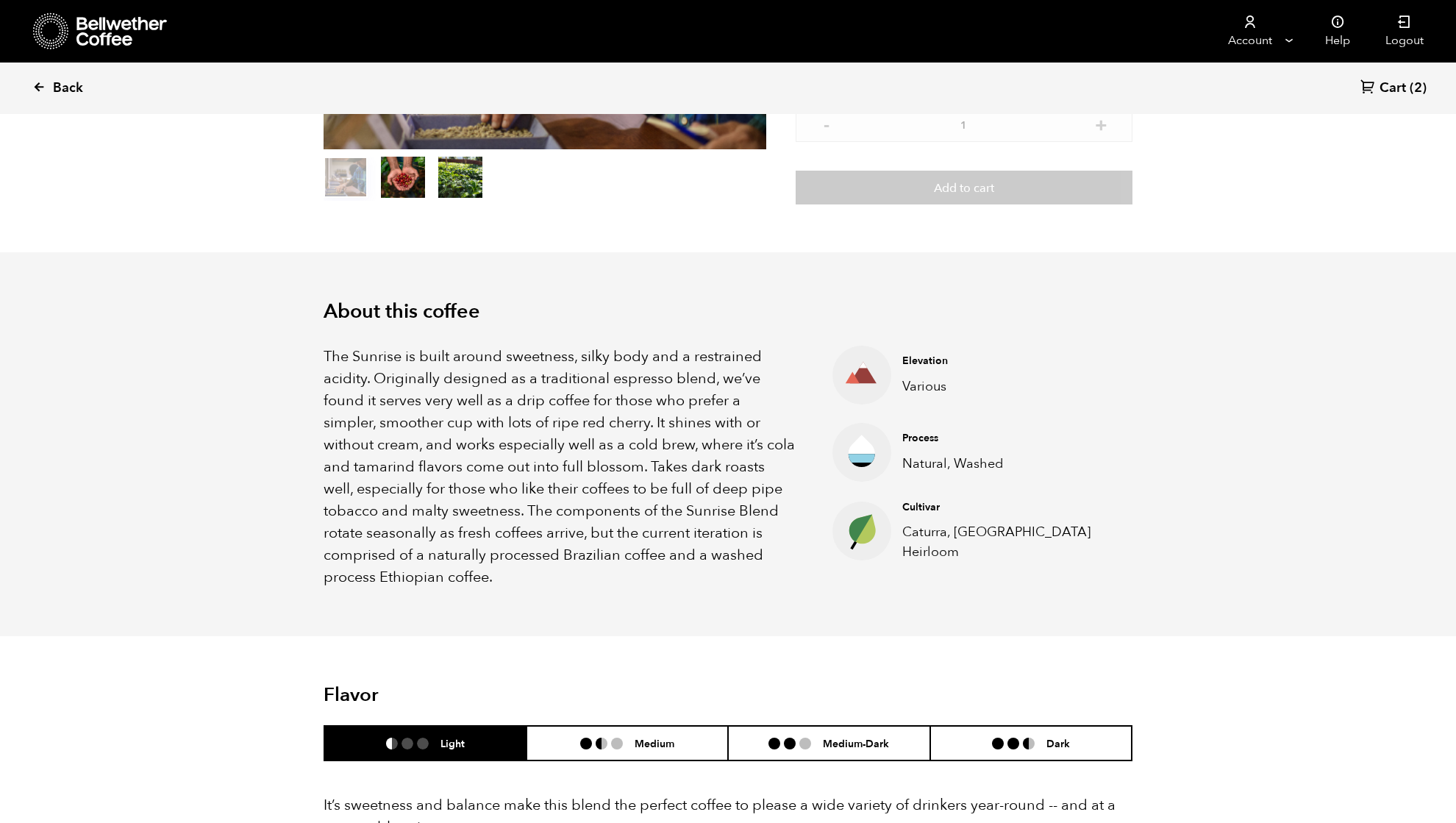
click at [57, 87] on span "Back" at bounding box center [67, 88] width 31 height 18
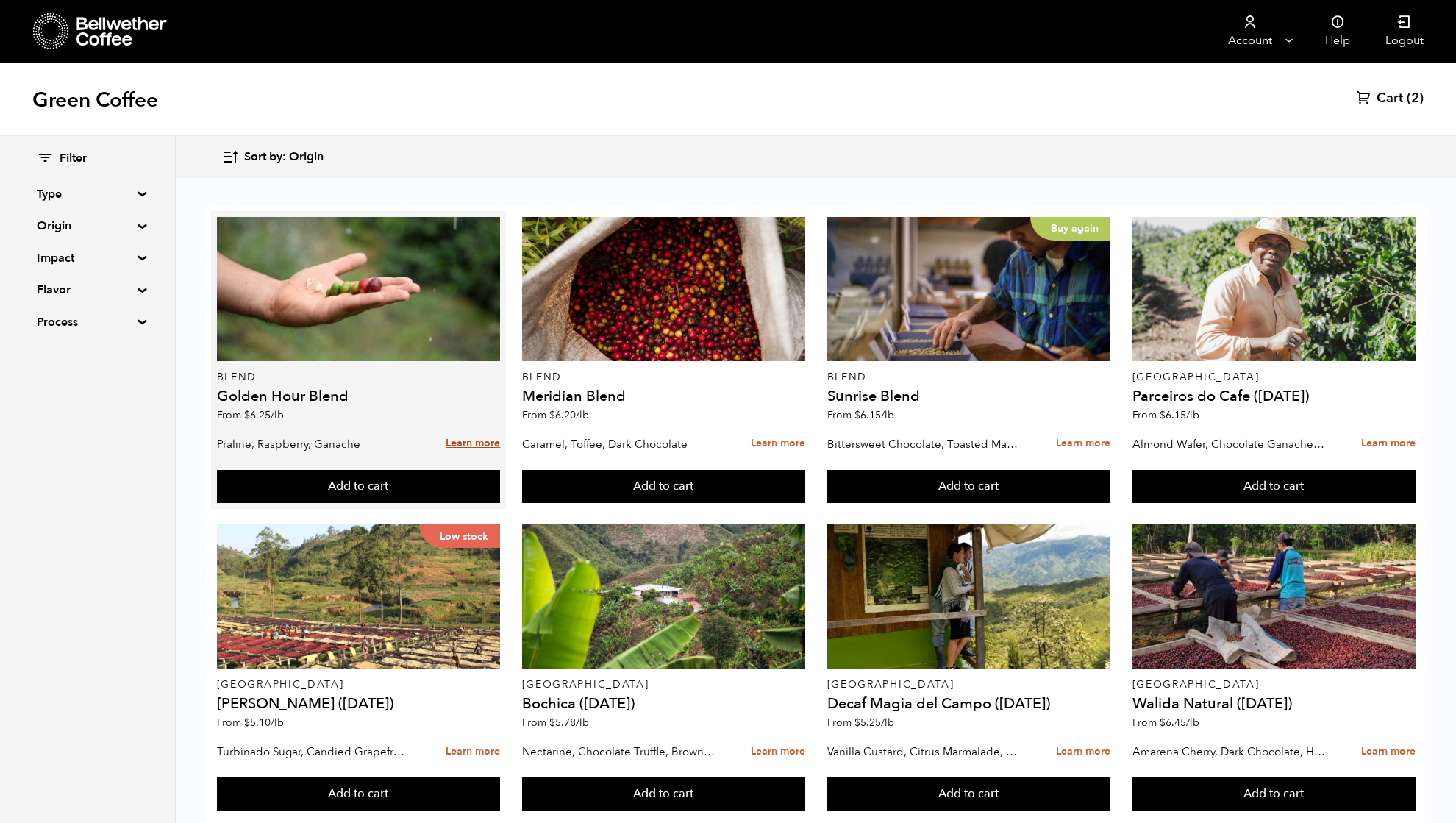
click at [476, 443] on link "Learn more" at bounding box center [472, 444] width 55 height 31
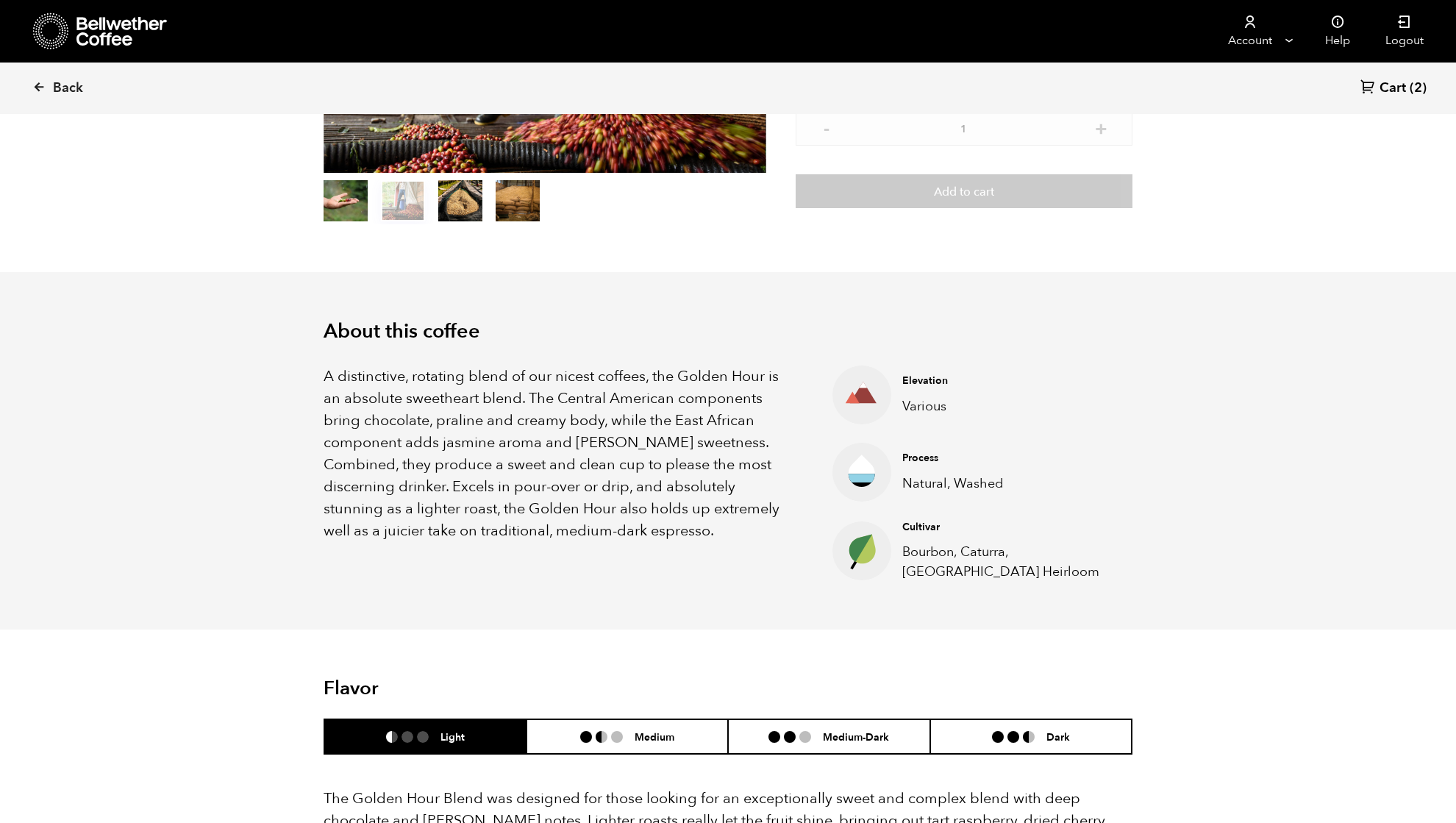
scroll to position [294, 0]
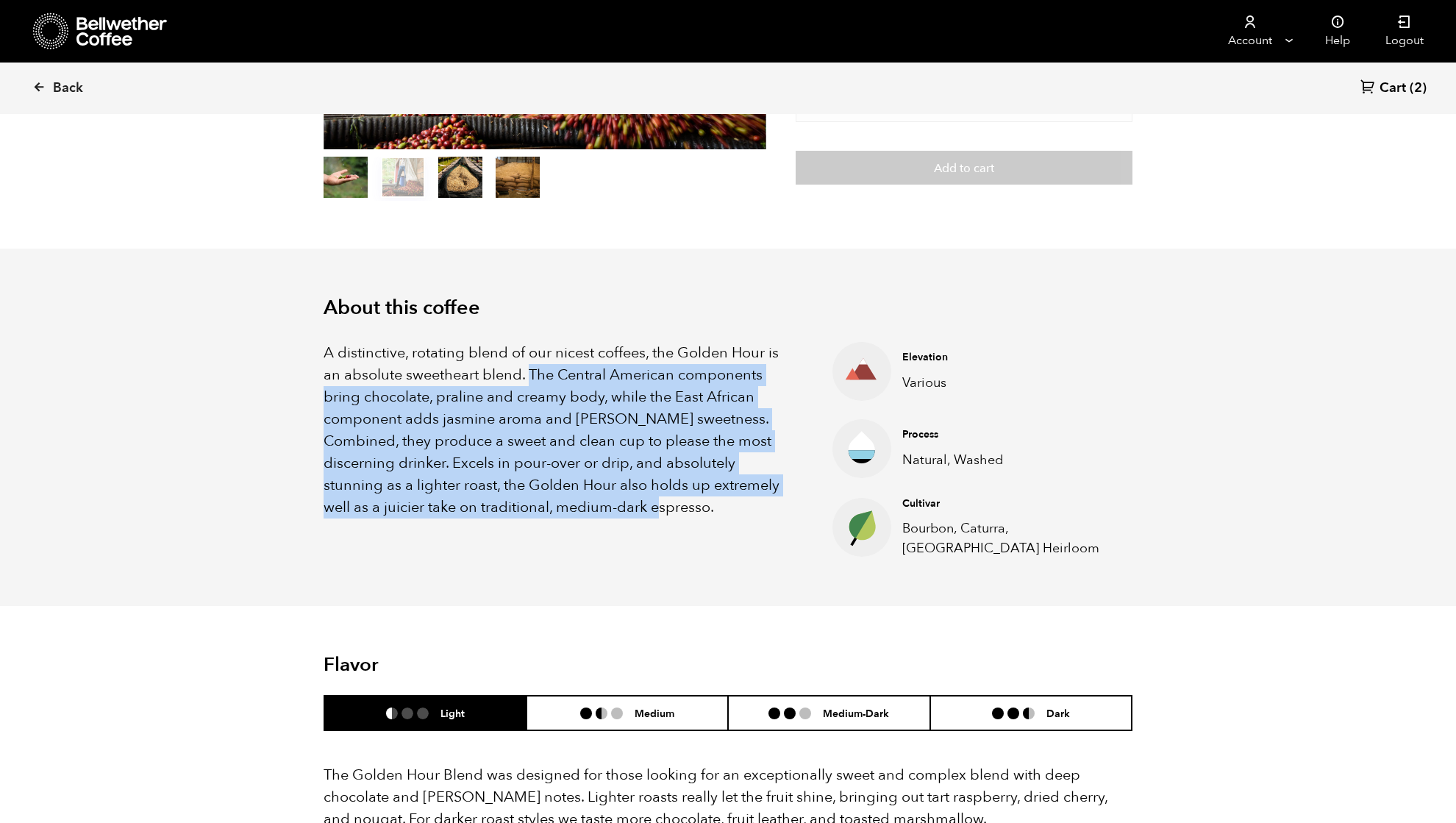
drag, startPoint x: 531, startPoint y: 375, endPoint x: 775, endPoint y: 507, distance: 277.4
click at [775, 507] on p "A distinctive, rotating blend of our nicest coffees, the Golden Hour is an abso…" at bounding box center [559, 430] width 472 height 177
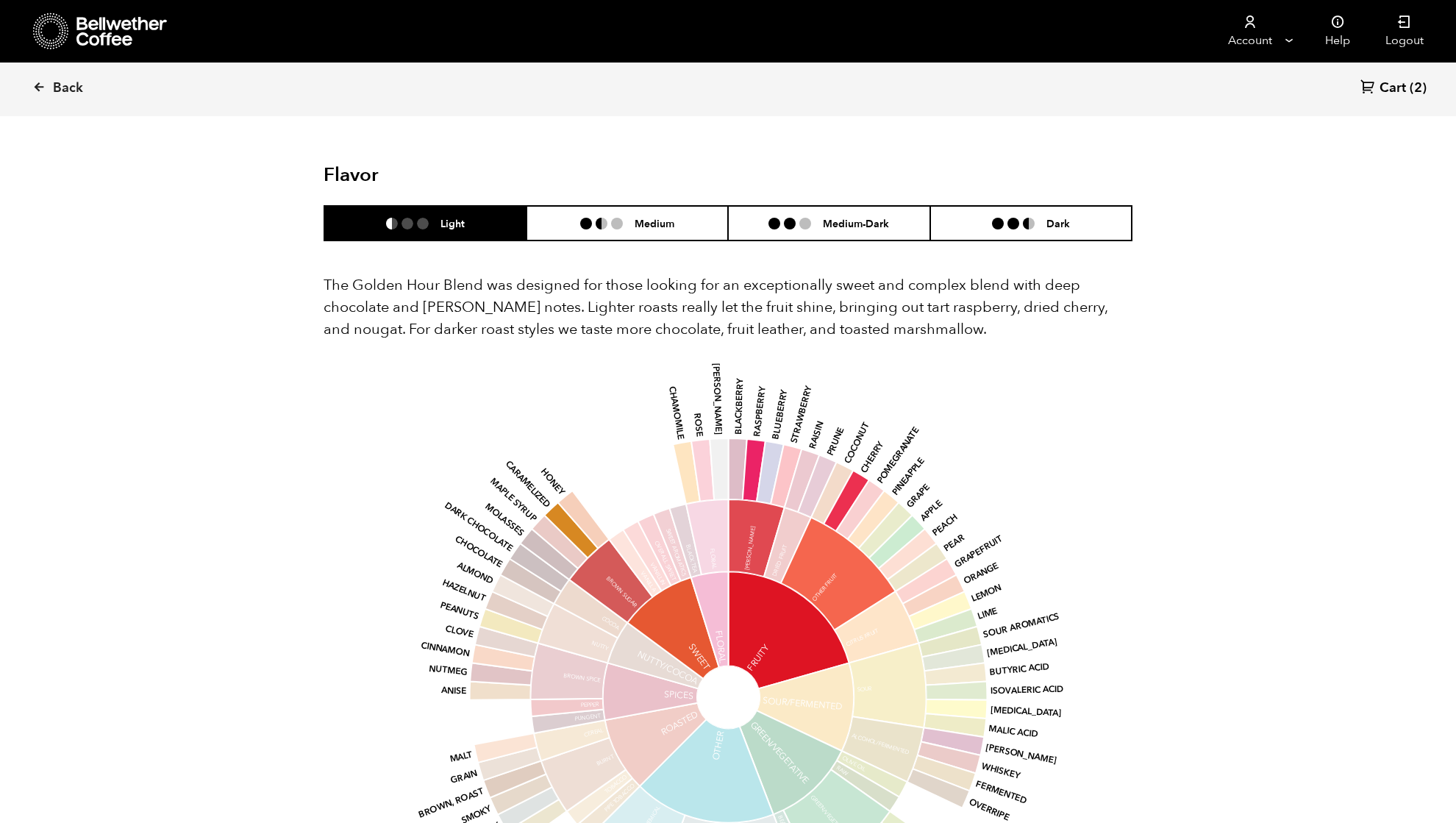
scroll to position [490, 0]
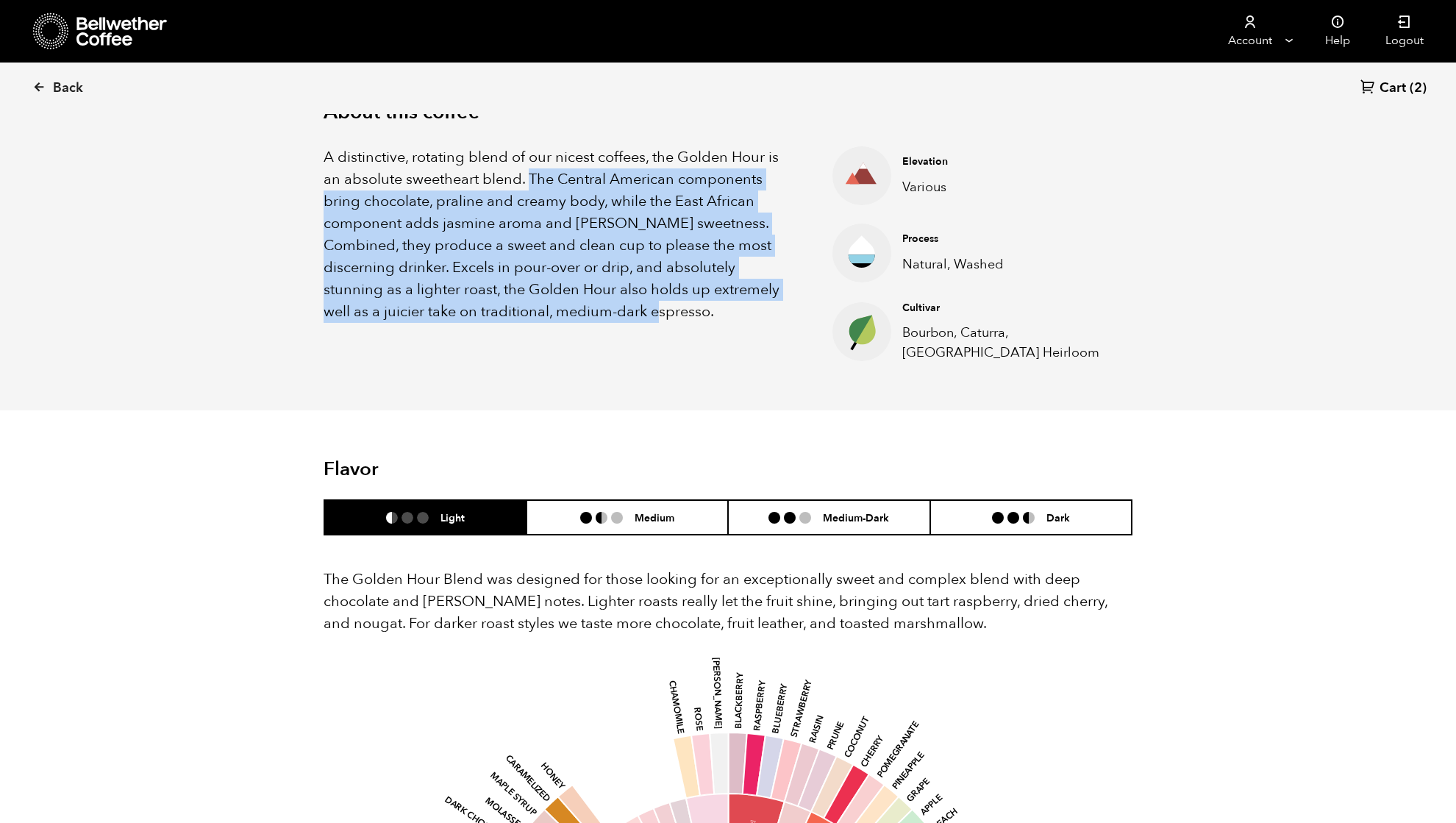
click at [418, 281] on p "A distinctive, rotating blend of our nicest coffees, the Golden Hour is an abso…" at bounding box center [559, 234] width 472 height 177
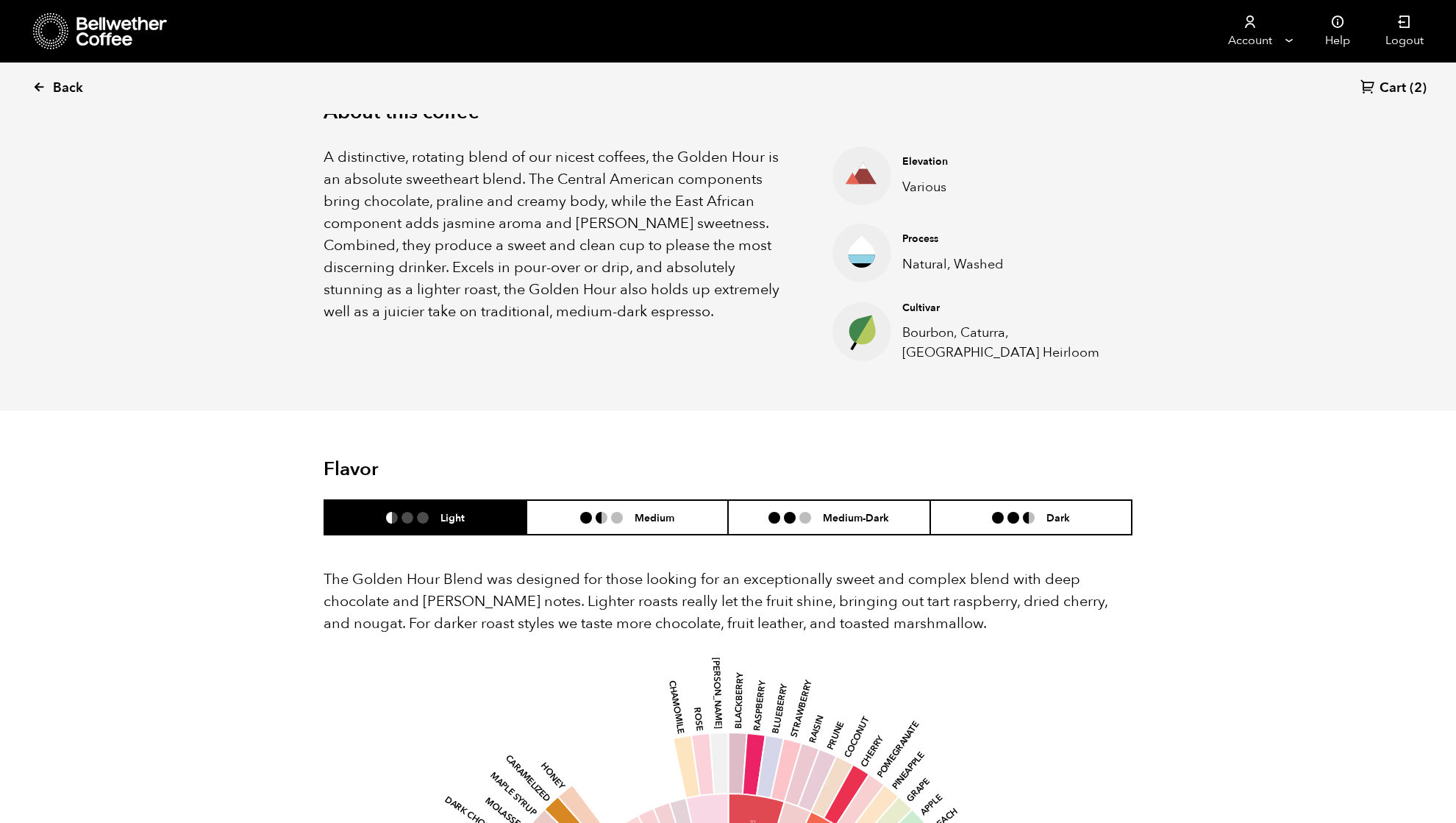
click at [62, 92] on span "Back" at bounding box center [67, 88] width 31 height 18
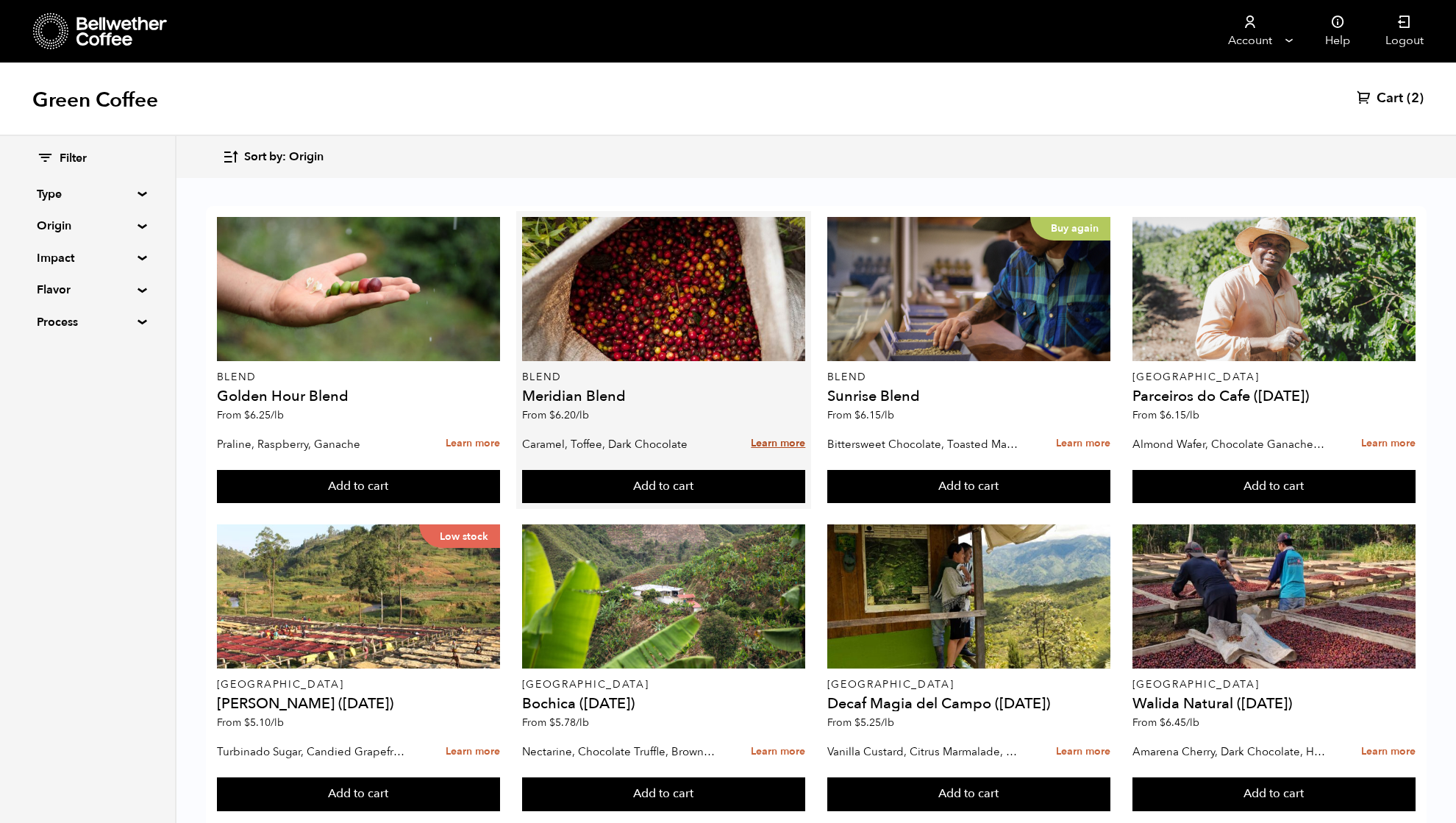
click at [767, 438] on link "Learn more" at bounding box center [777, 444] width 55 height 31
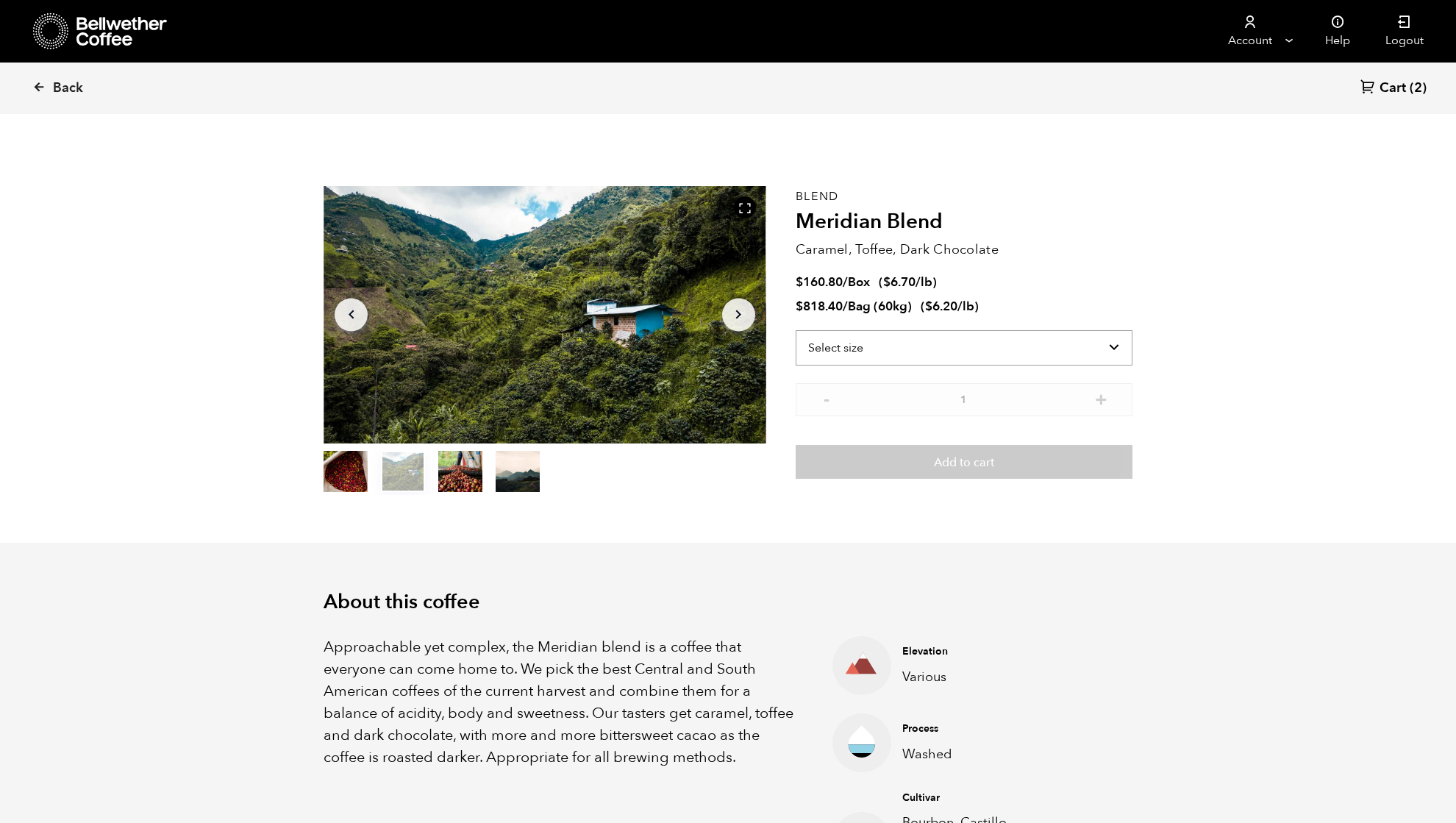
click at [850, 353] on select "Select size Bag (60kg) (132 lbs) Box (24 lbs)" at bounding box center [963, 348] width 336 height 35
select select "bag-3"
click at [795, 330] on select "Select size Bag (60kg) (132 lbs) Box (24 lbs)" at bounding box center [963, 348] width 336 height 35
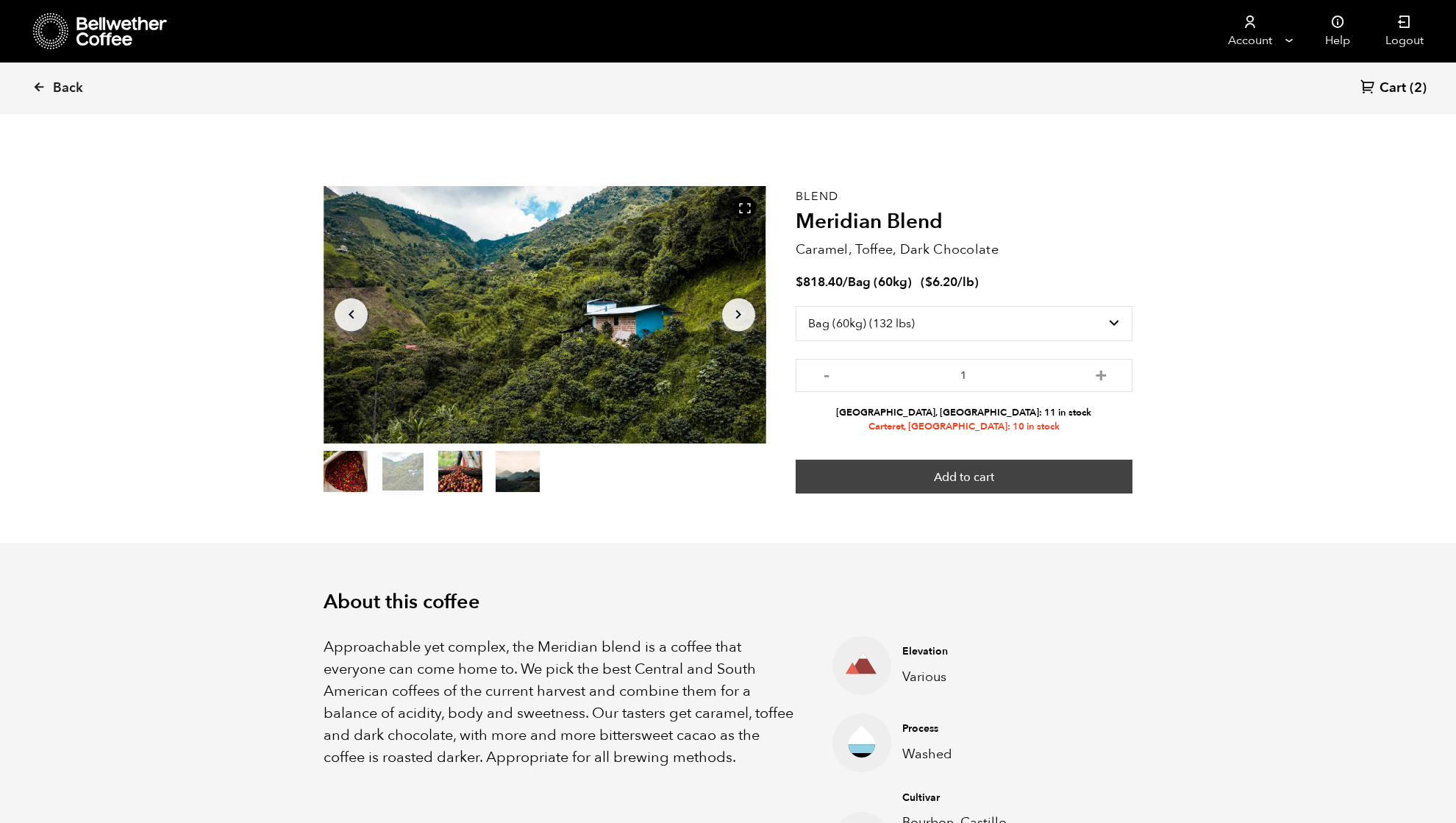
click at [950, 476] on button "Add to cart" at bounding box center [963, 476] width 336 height 34
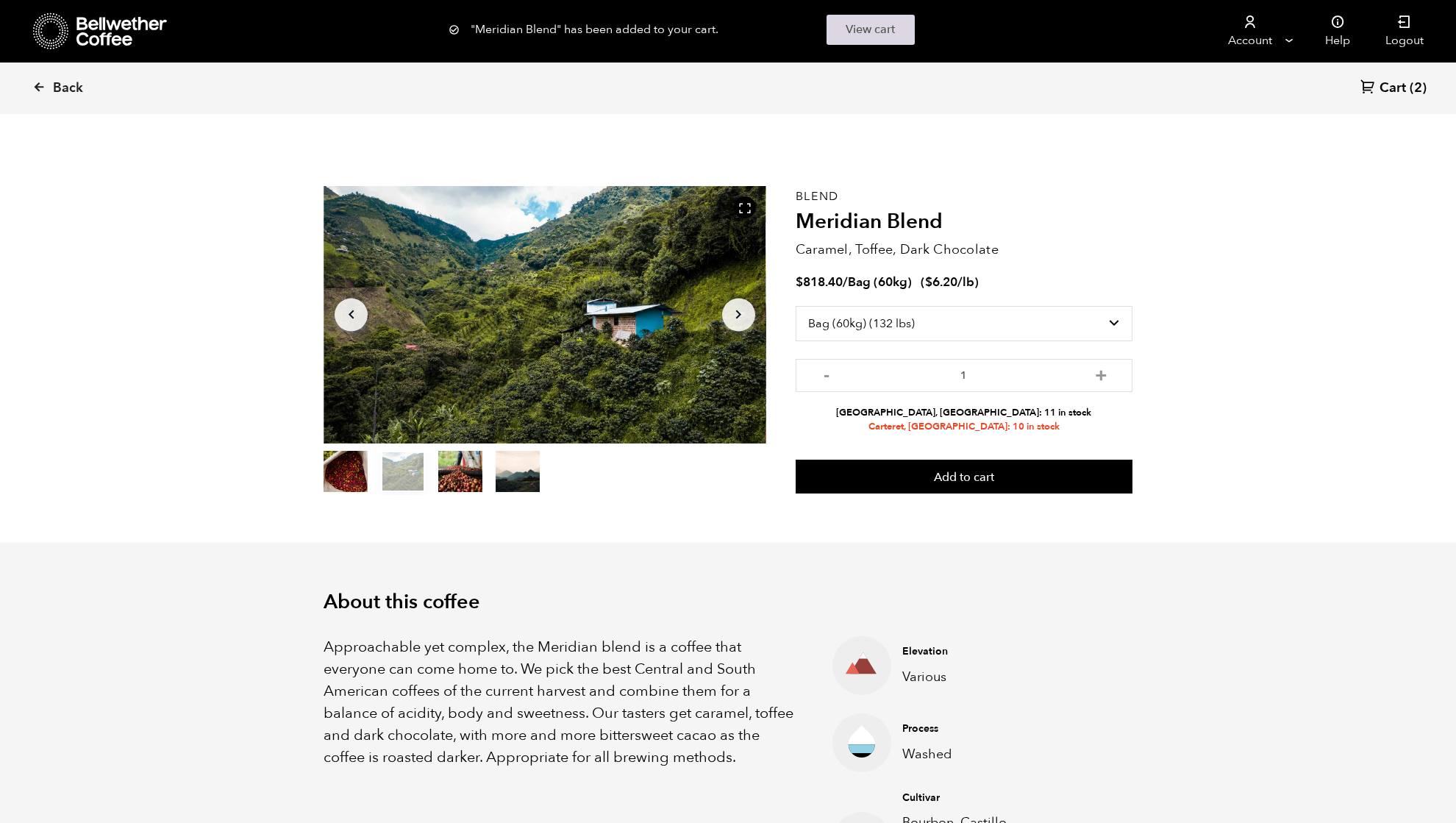
click at [869, 23] on link "View cart" at bounding box center [870, 30] width 88 height 31
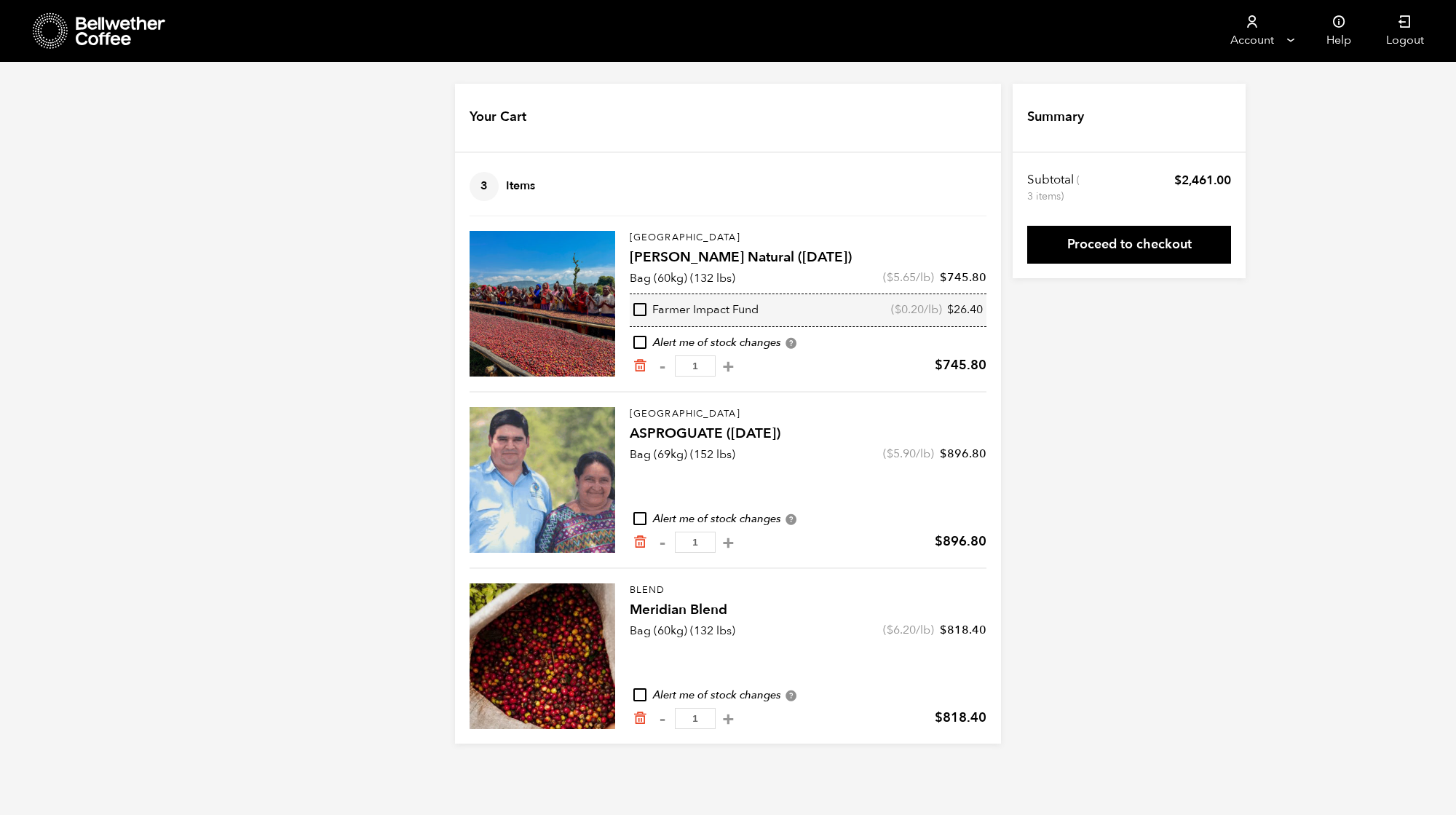
click at [1123, 248] on link "Proceed to checkout" at bounding box center [1129, 244] width 204 height 38
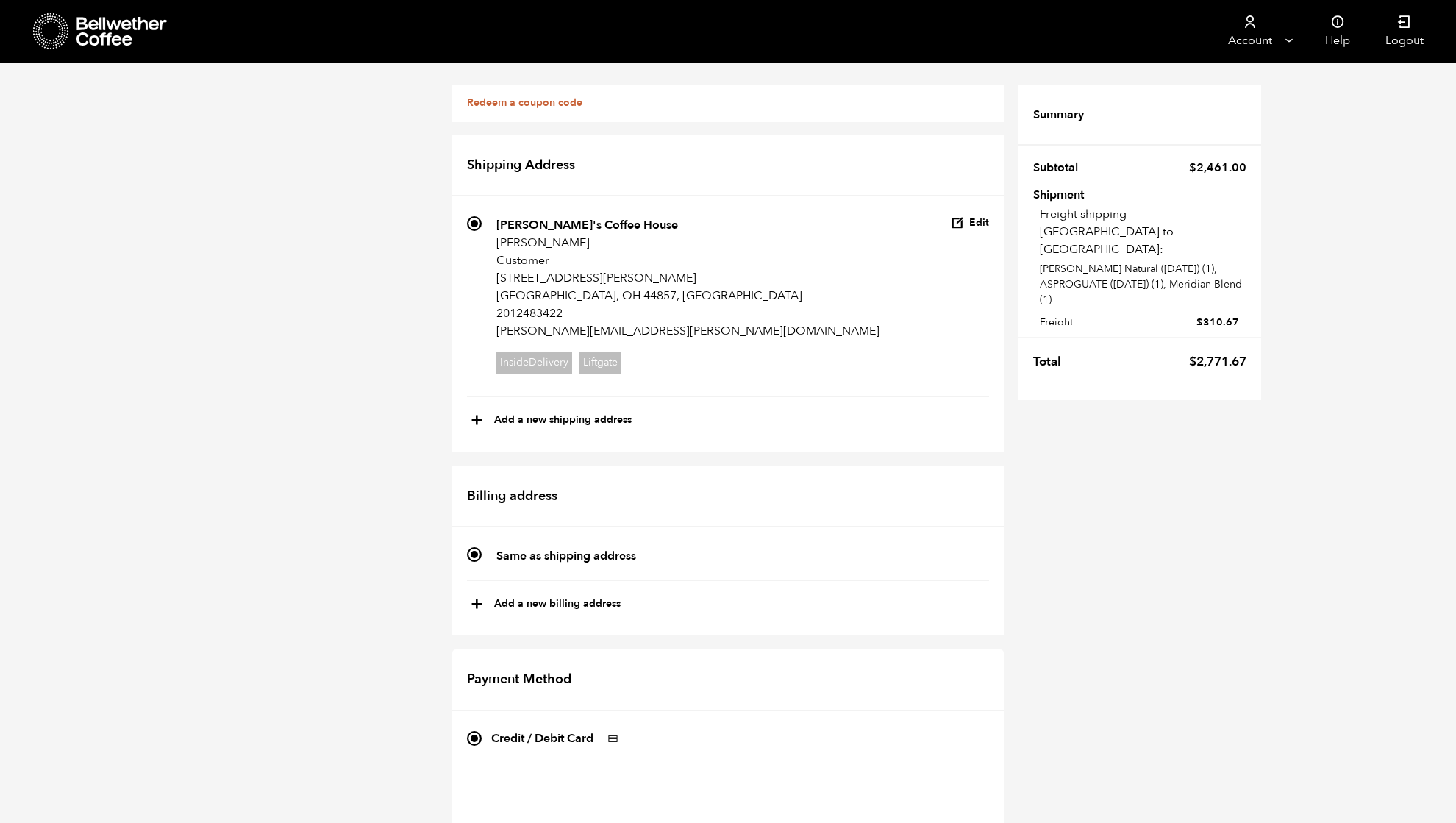
scroll to position [784, 0]
click at [115, 40] on icon at bounding box center [122, 31] width 92 height 30
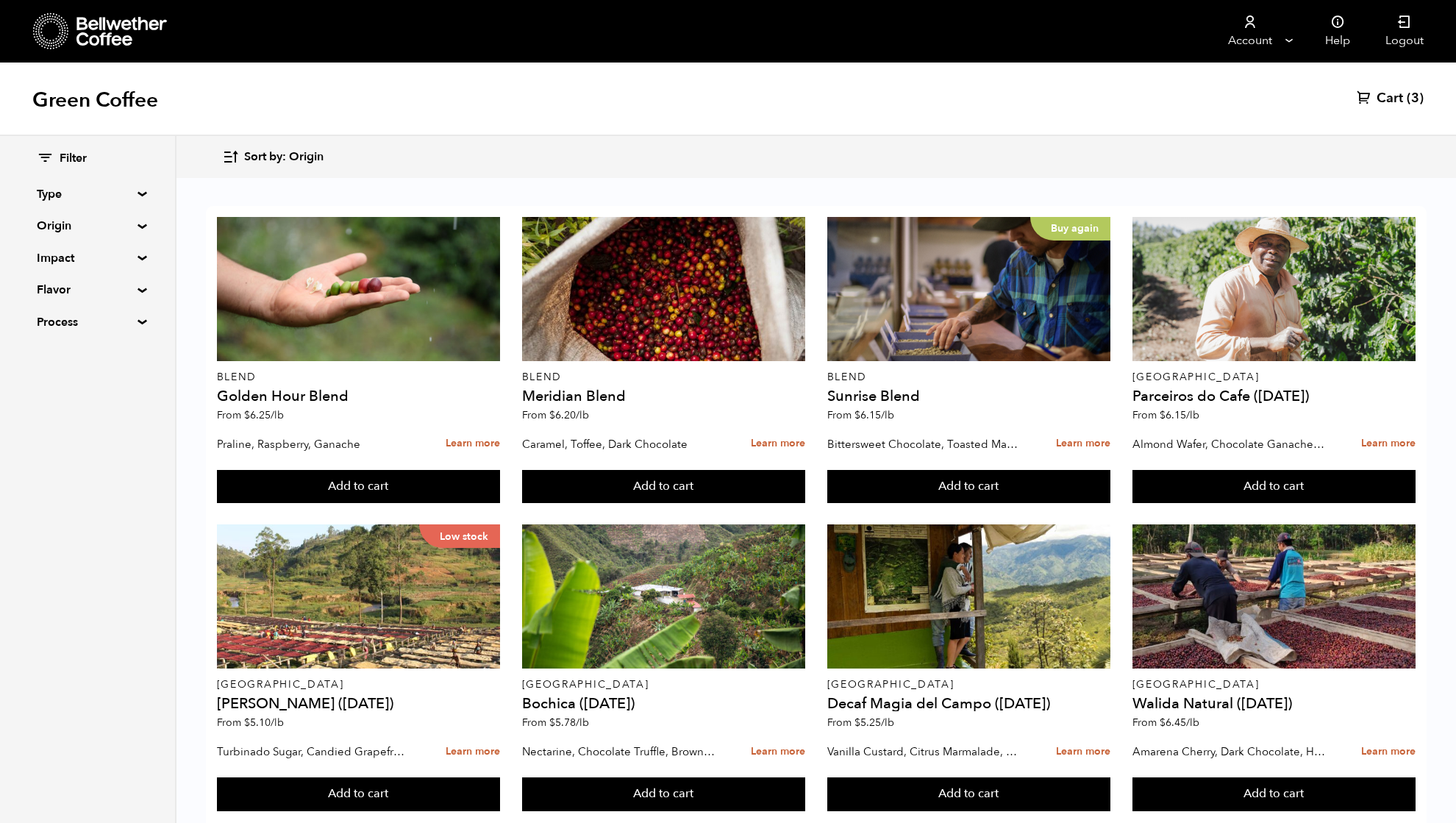
click at [1399, 99] on span "Cart" at bounding box center [1389, 98] width 27 height 18
